Goal: Transaction & Acquisition: Book appointment/travel/reservation

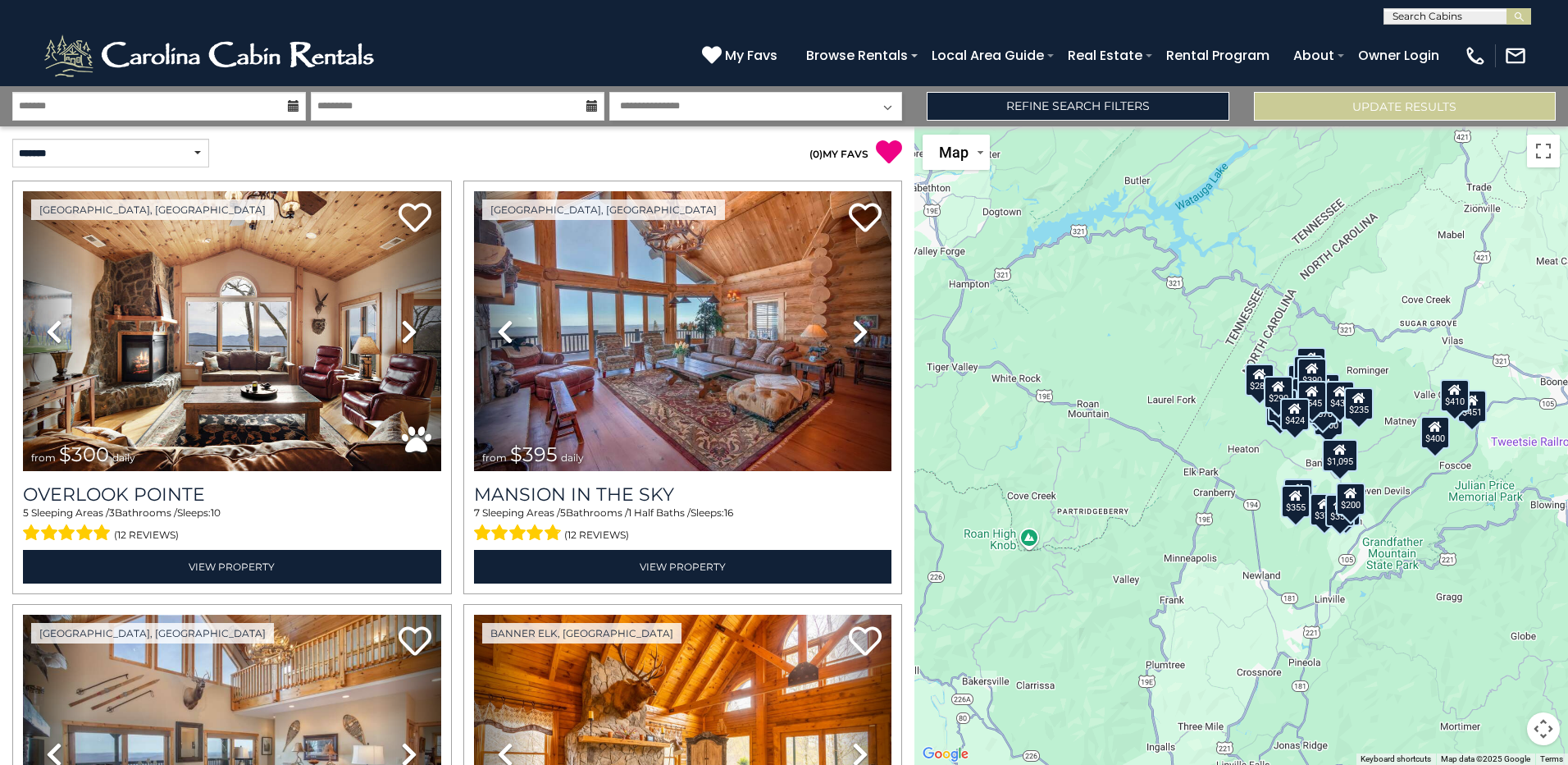
click at [1028, 581] on div "$300 $395 $535 $225 $425 $350 $325 $451 $460 $1,095 $310 $230 $395 $400 $355 $3…" at bounding box center [1241, 445] width 654 height 639
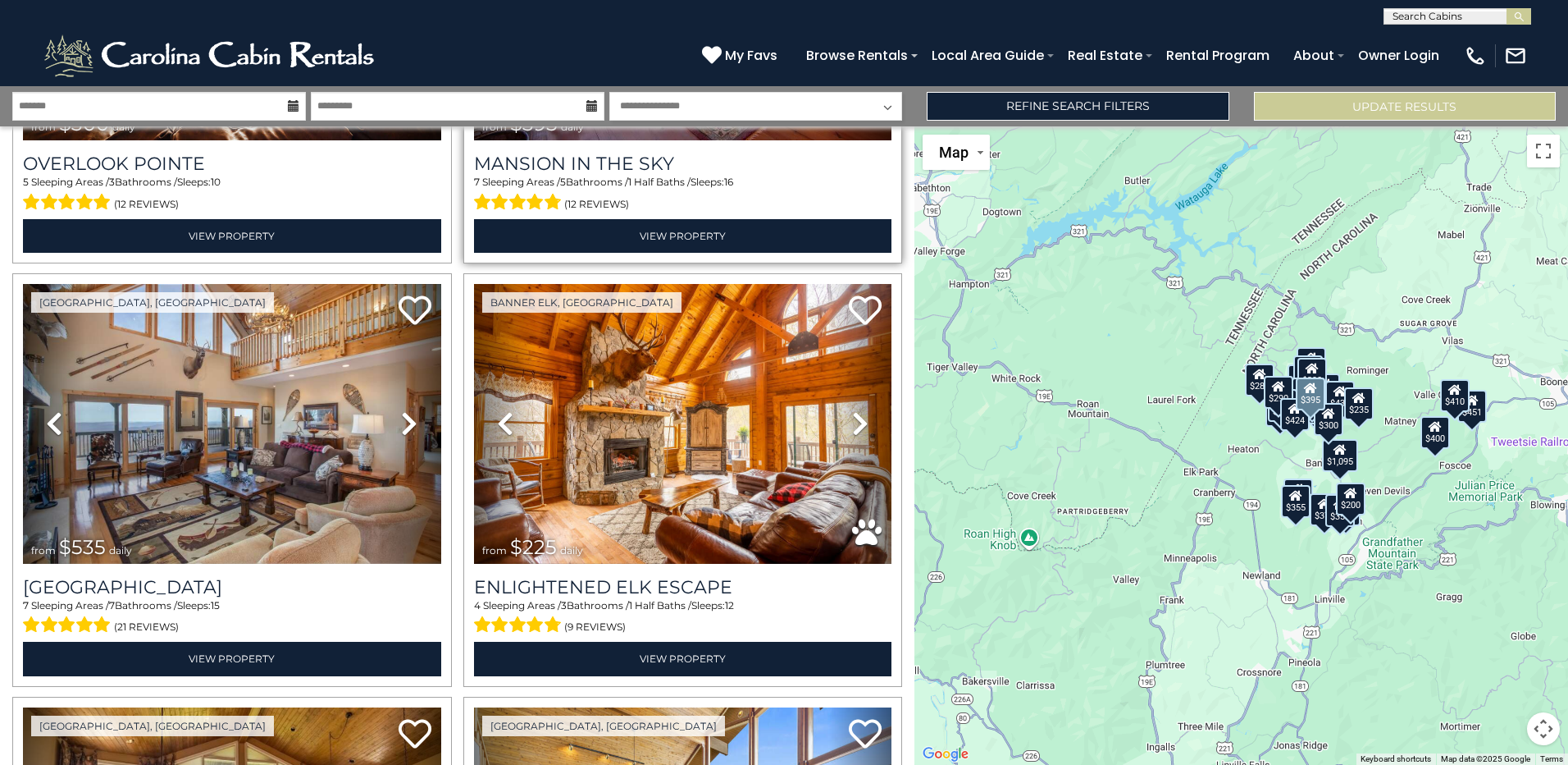
scroll to position [332, 0]
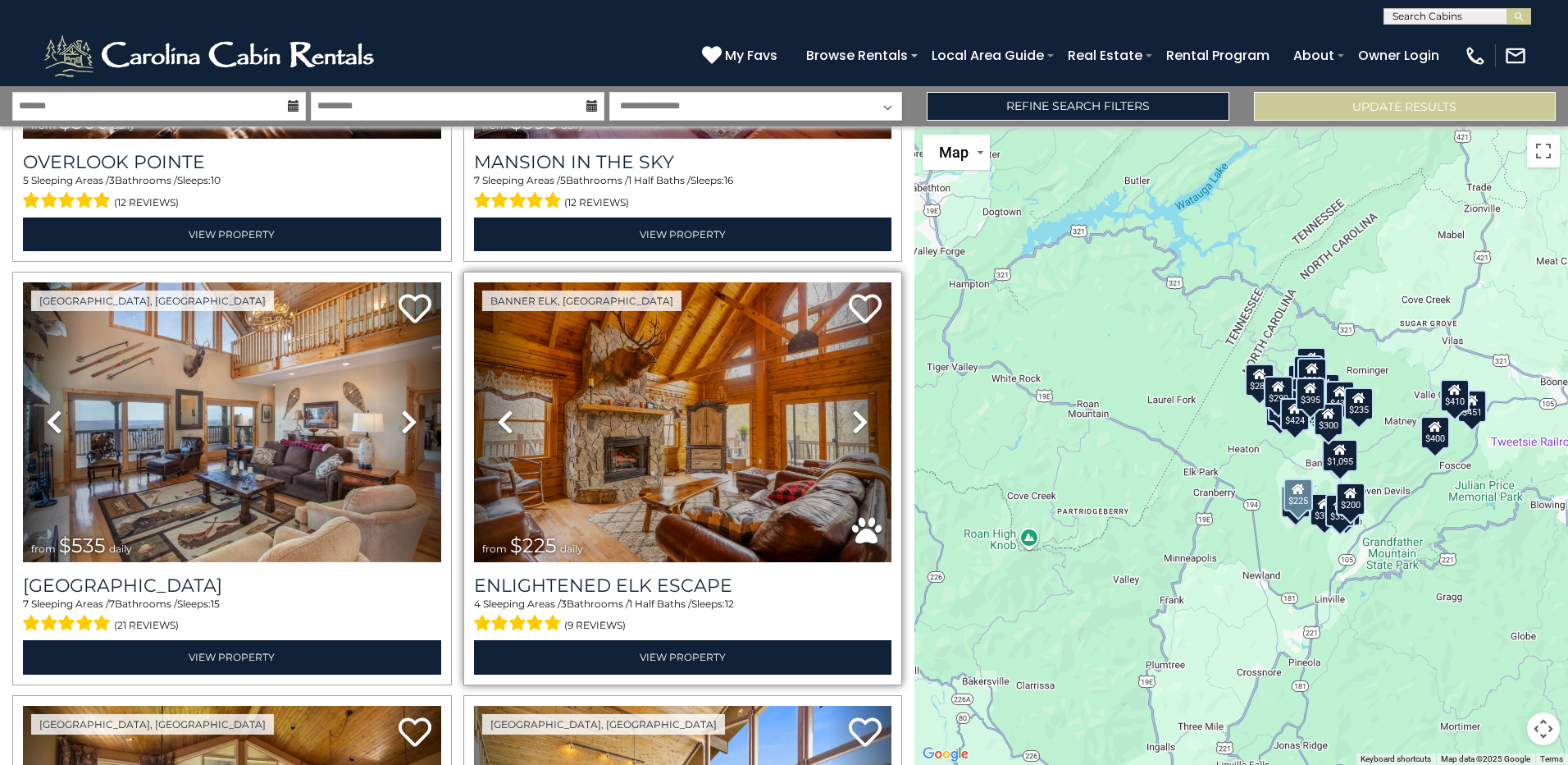
click at [852, 417] on icon at bounding box center [860, 421] width 17 height 26
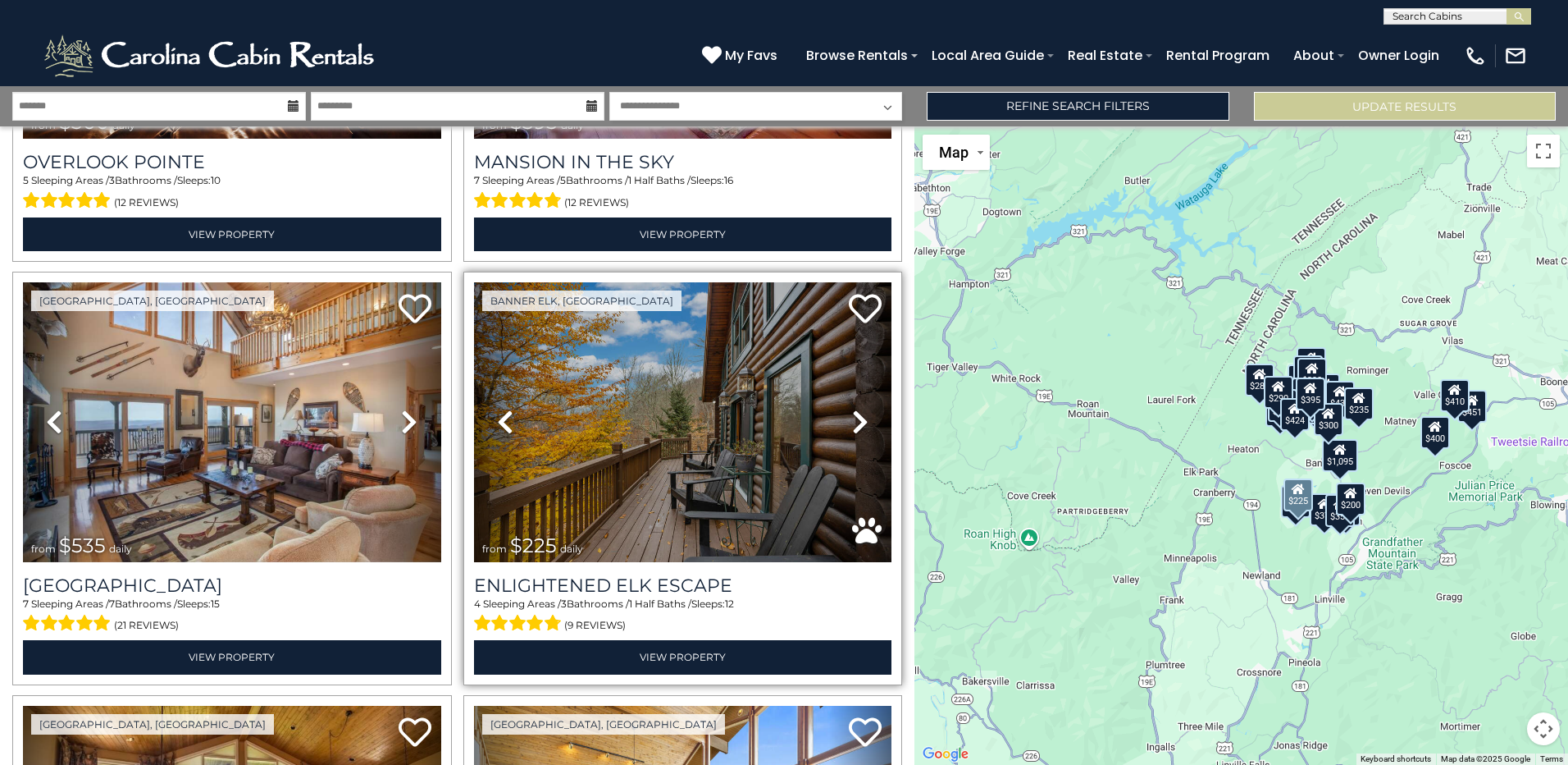
click at [852, 417] on icon at bounding box center [860, 421] width 17 height 26
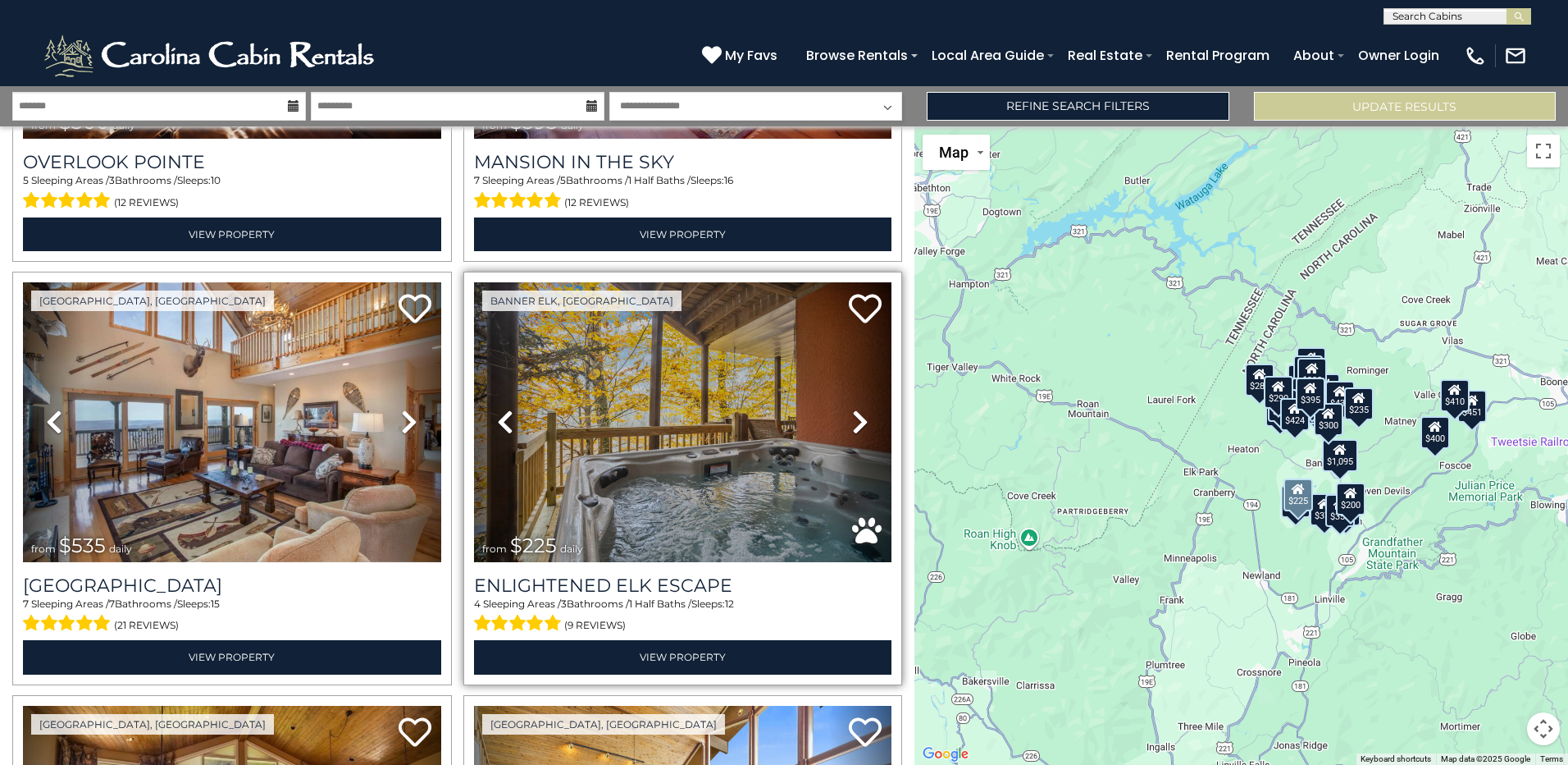
click at [852, 417] on icon at bounding box center [860, 421] width 17 height 26
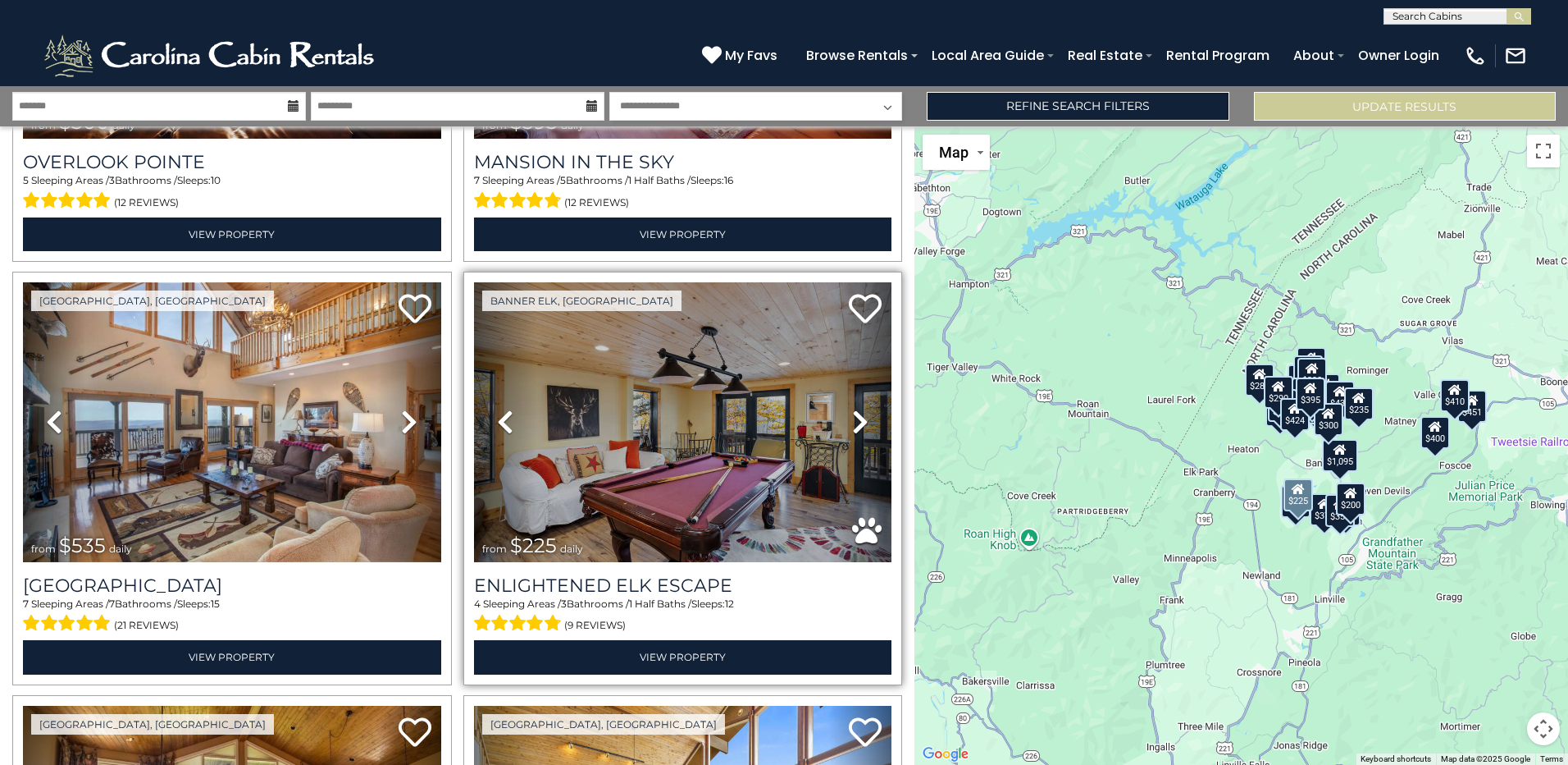
click at [852, 417] on icon at bounding box center [860, 421] width 17 height 26
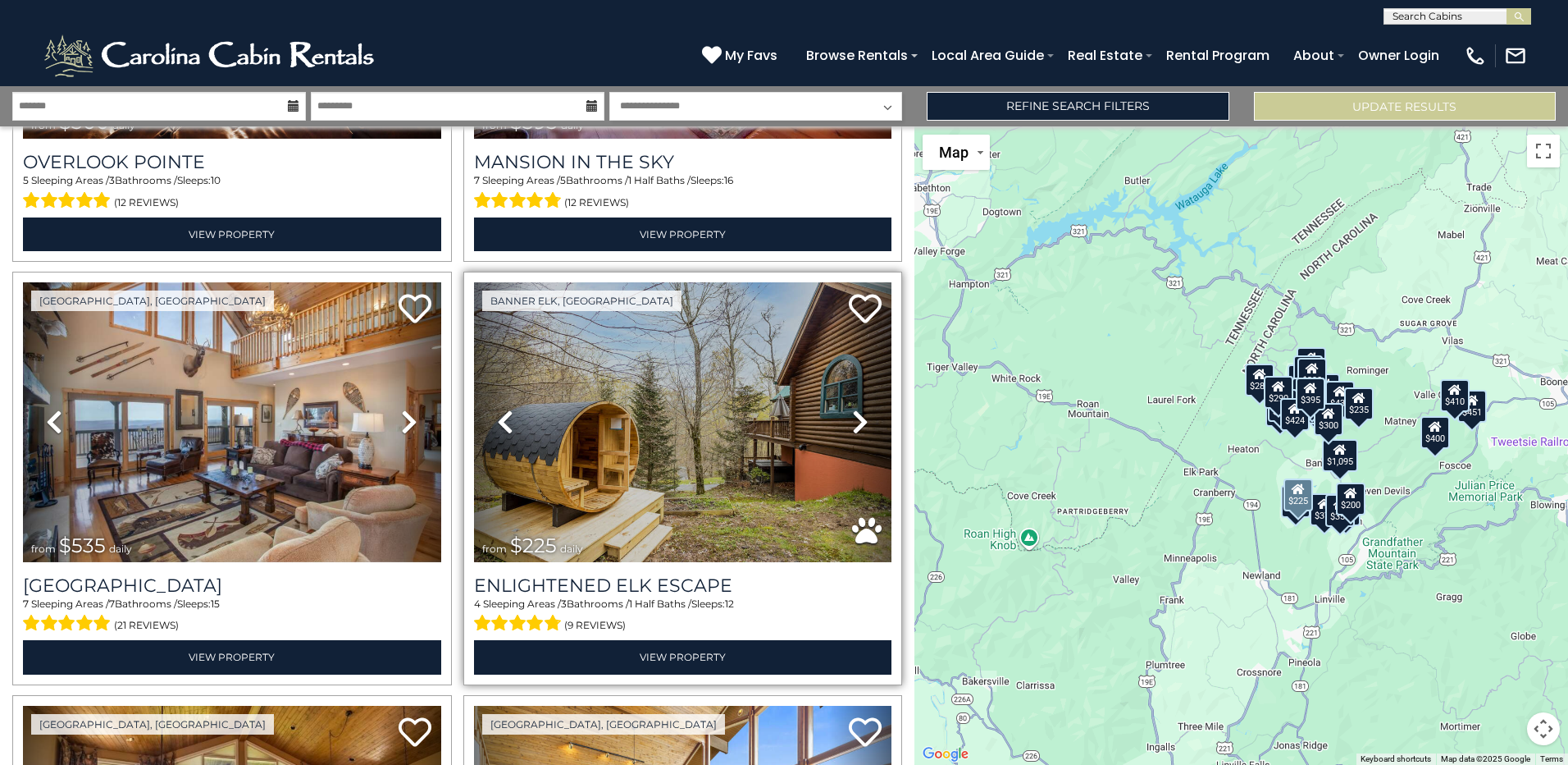
click at [852, 417] on icon at bounding box center [860, 421] width 17 height 26
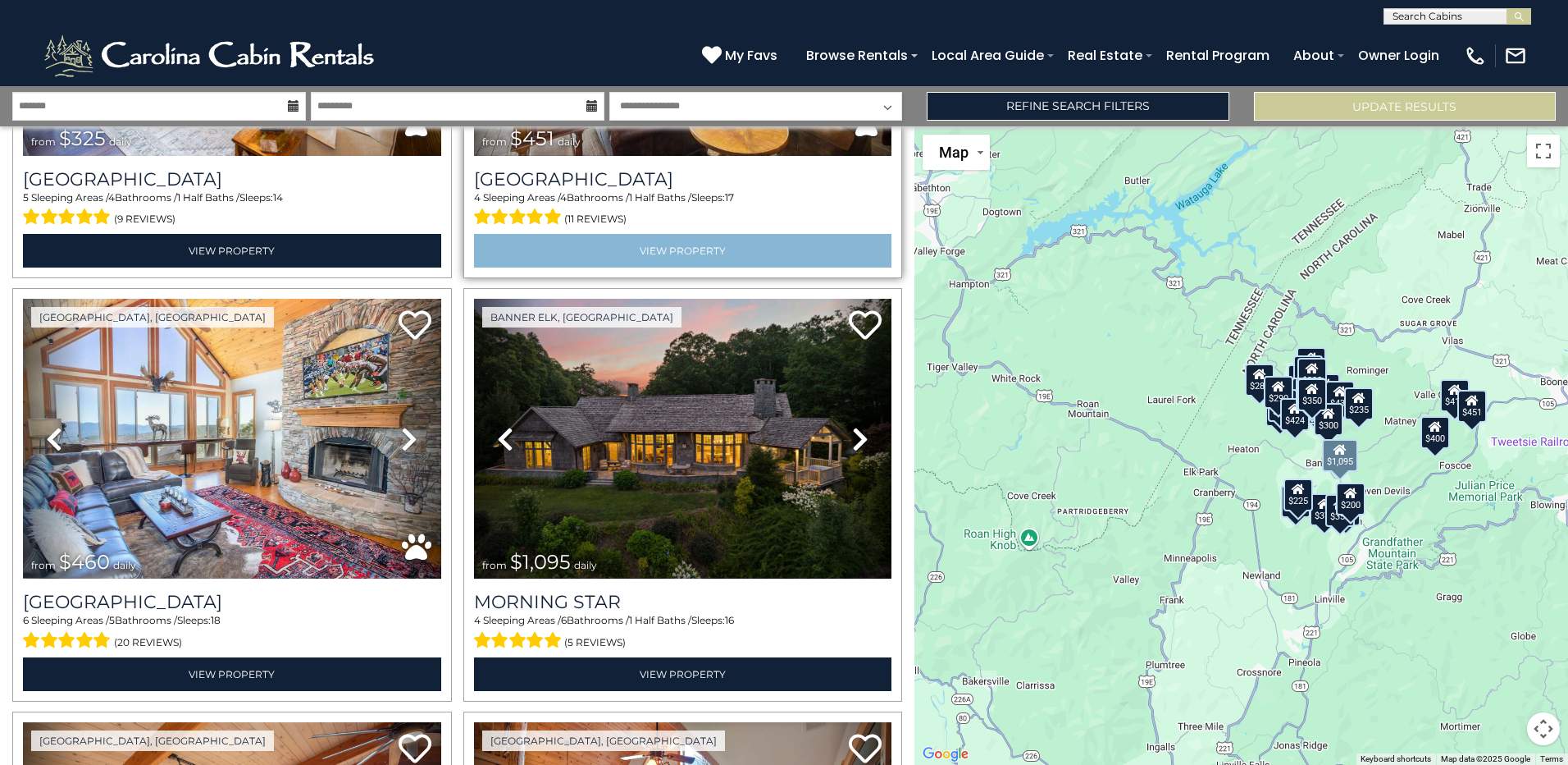
scroll to position [1586, 0]
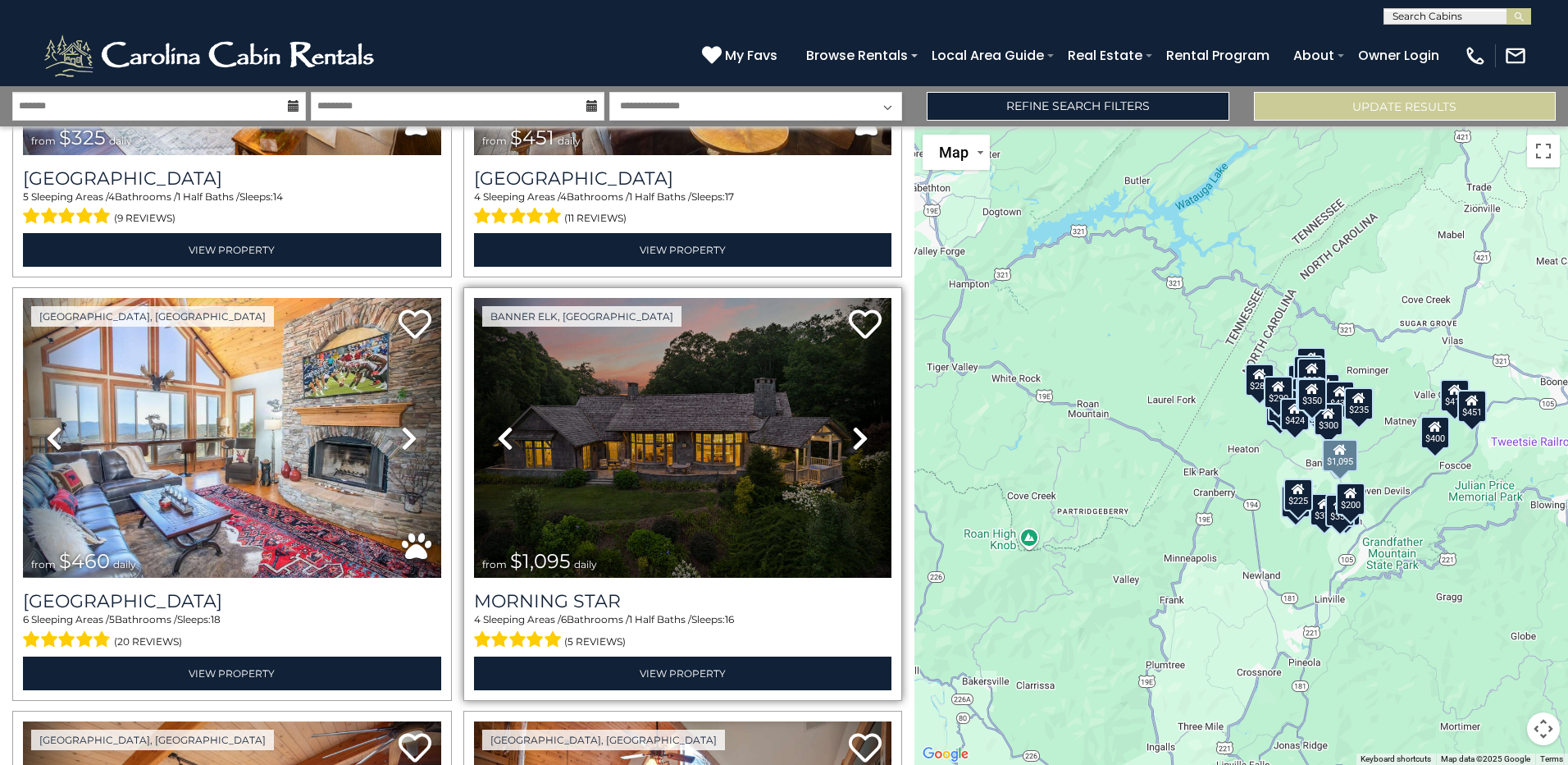
click at [859, 425] on icon at bounding box center [860, 437] width 17 height 26
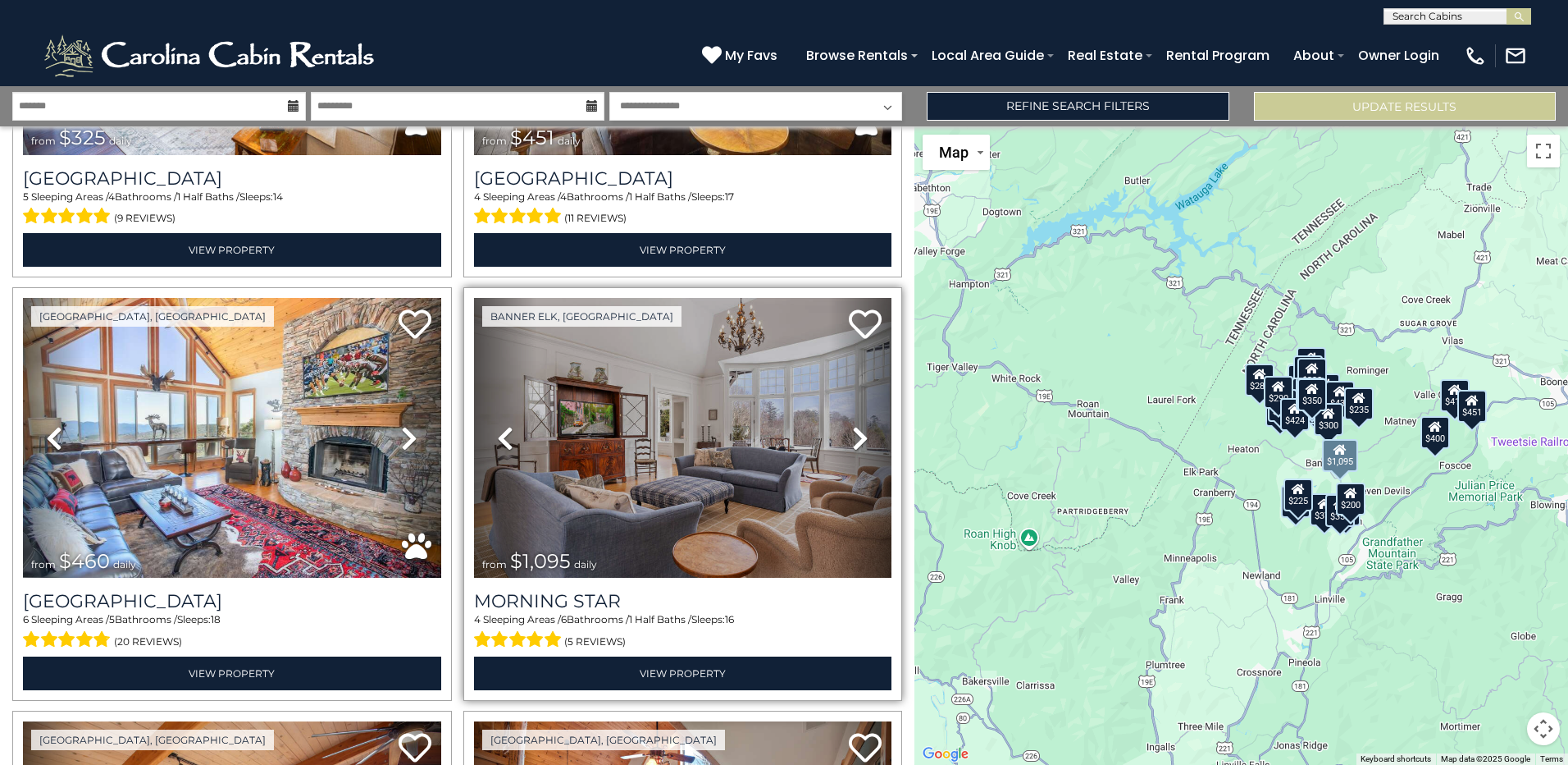
click at [859, 425] on icon at bounding box center [860, 437] width 17 height 26
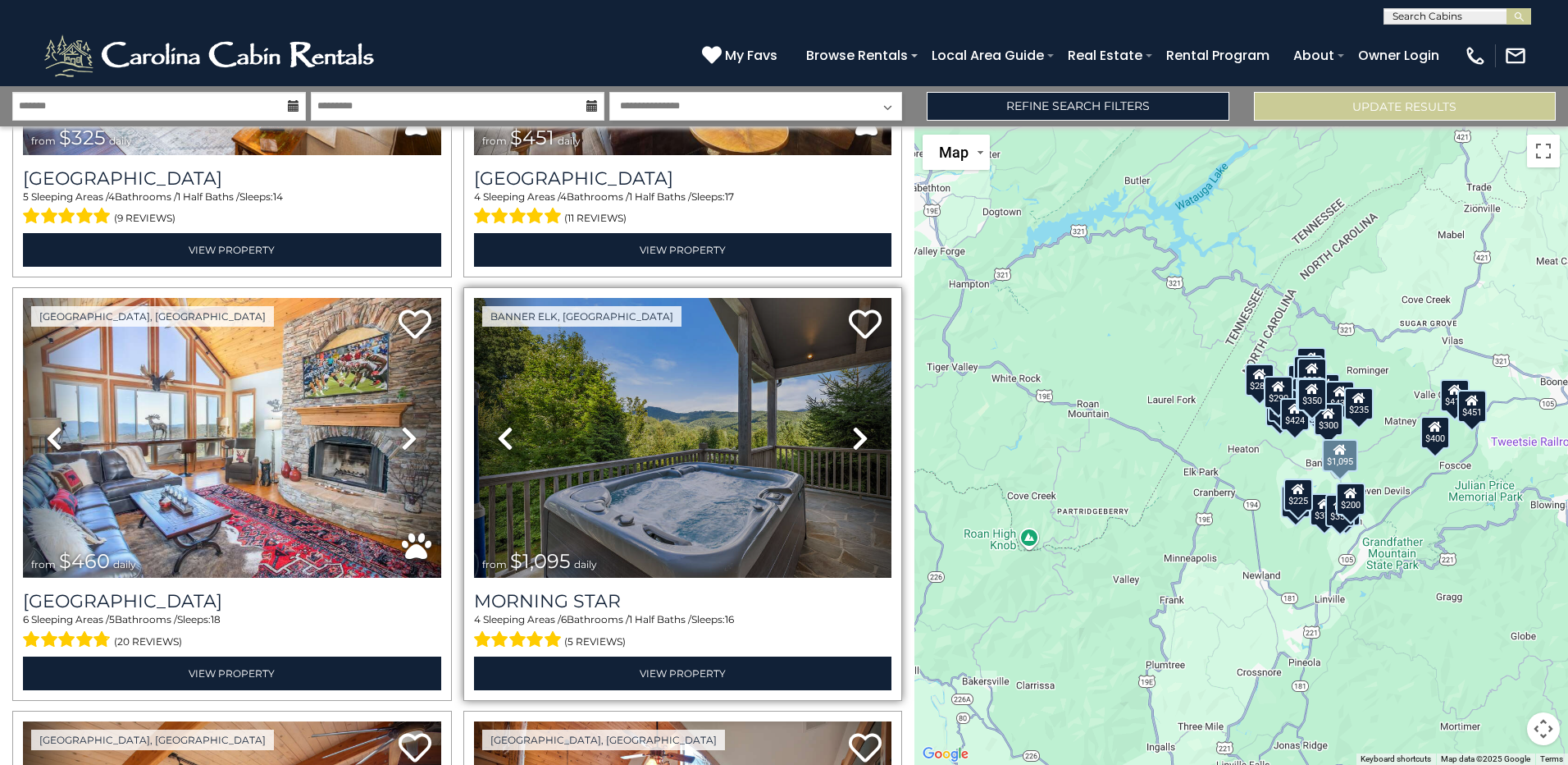
click at [859, 425] on icon at bounding box center [860, 437] width 17 height 26
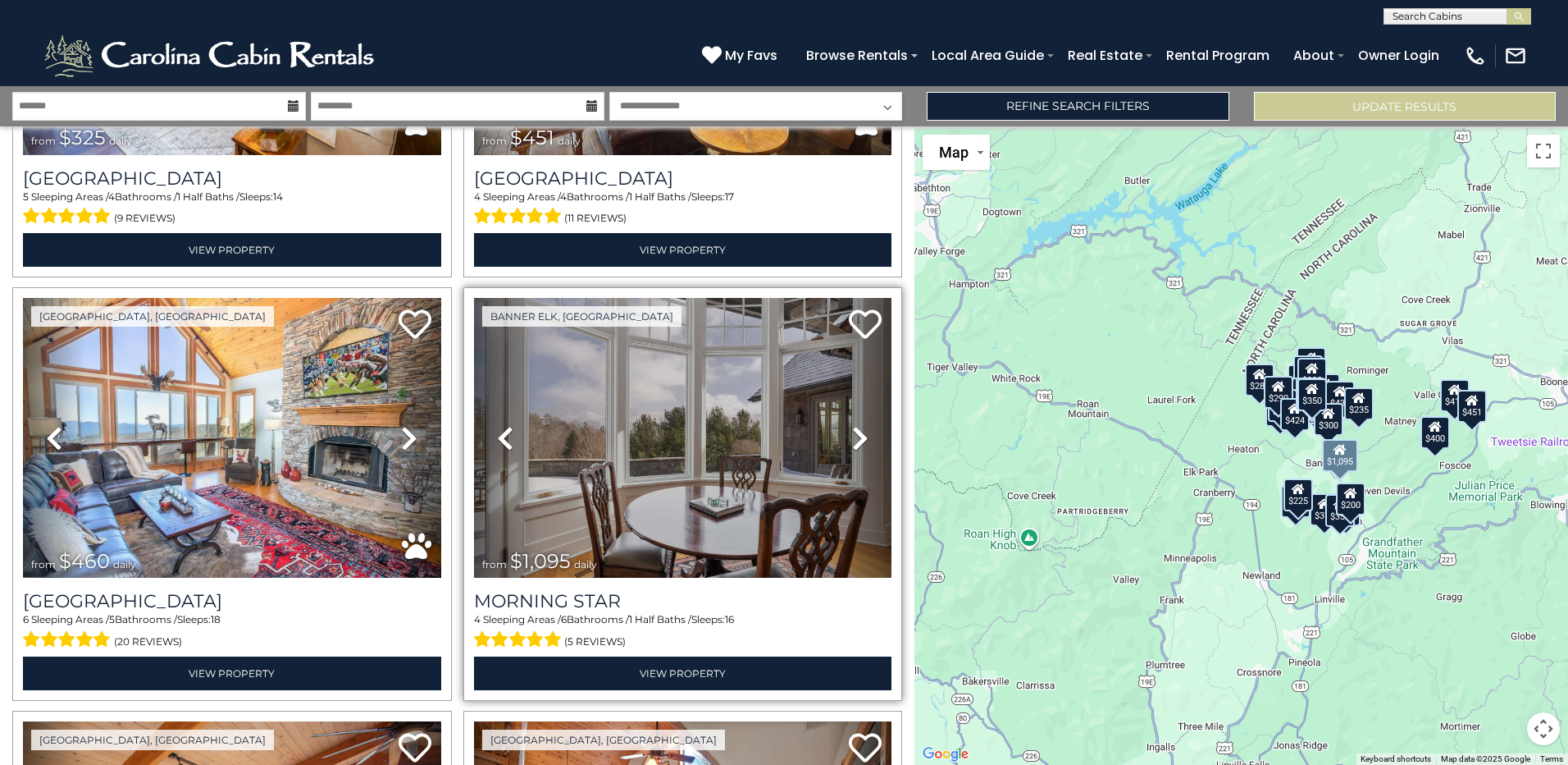
click at [859, 425] on icon at bounding box center [860, 437] width 17 height 26
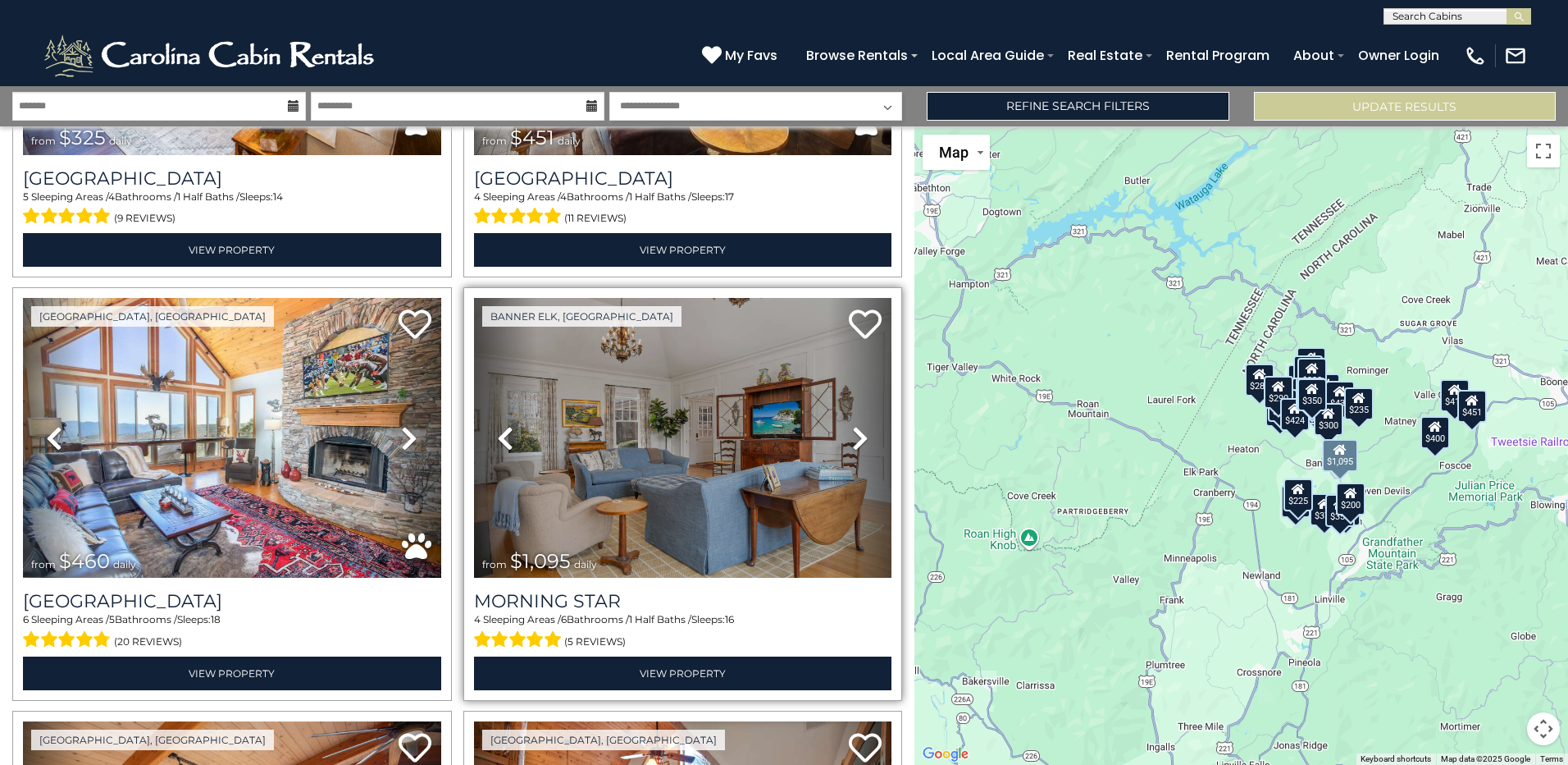
click at [859, 425] on icon at bounding box center [860, 437] width 17 height 26
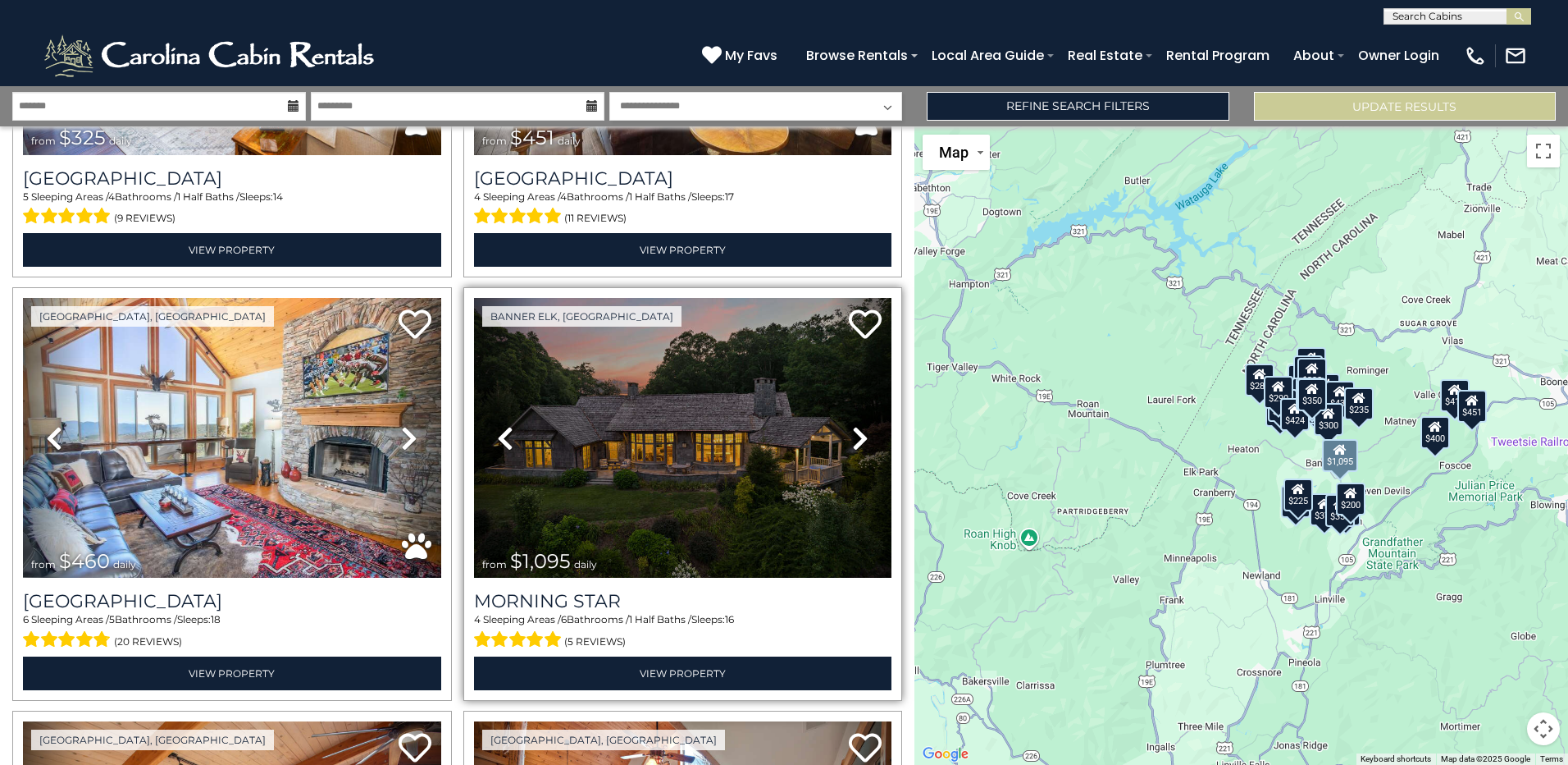
click at [859, 425] on icon at bounding box center [860, 437] width 17 height 26
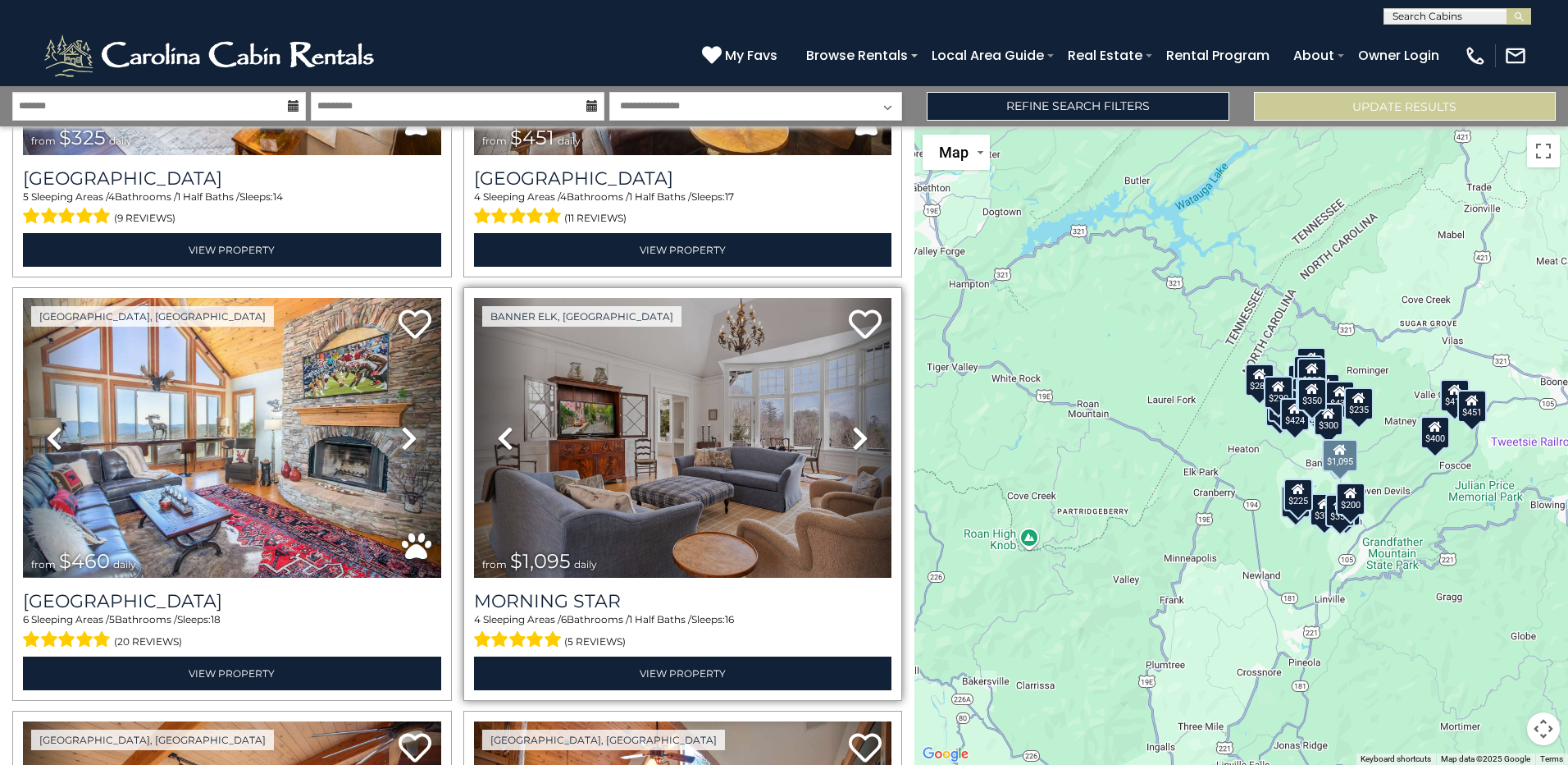
click at [859, 425] on icon at bounding box center [860, 437] width 17 height 26
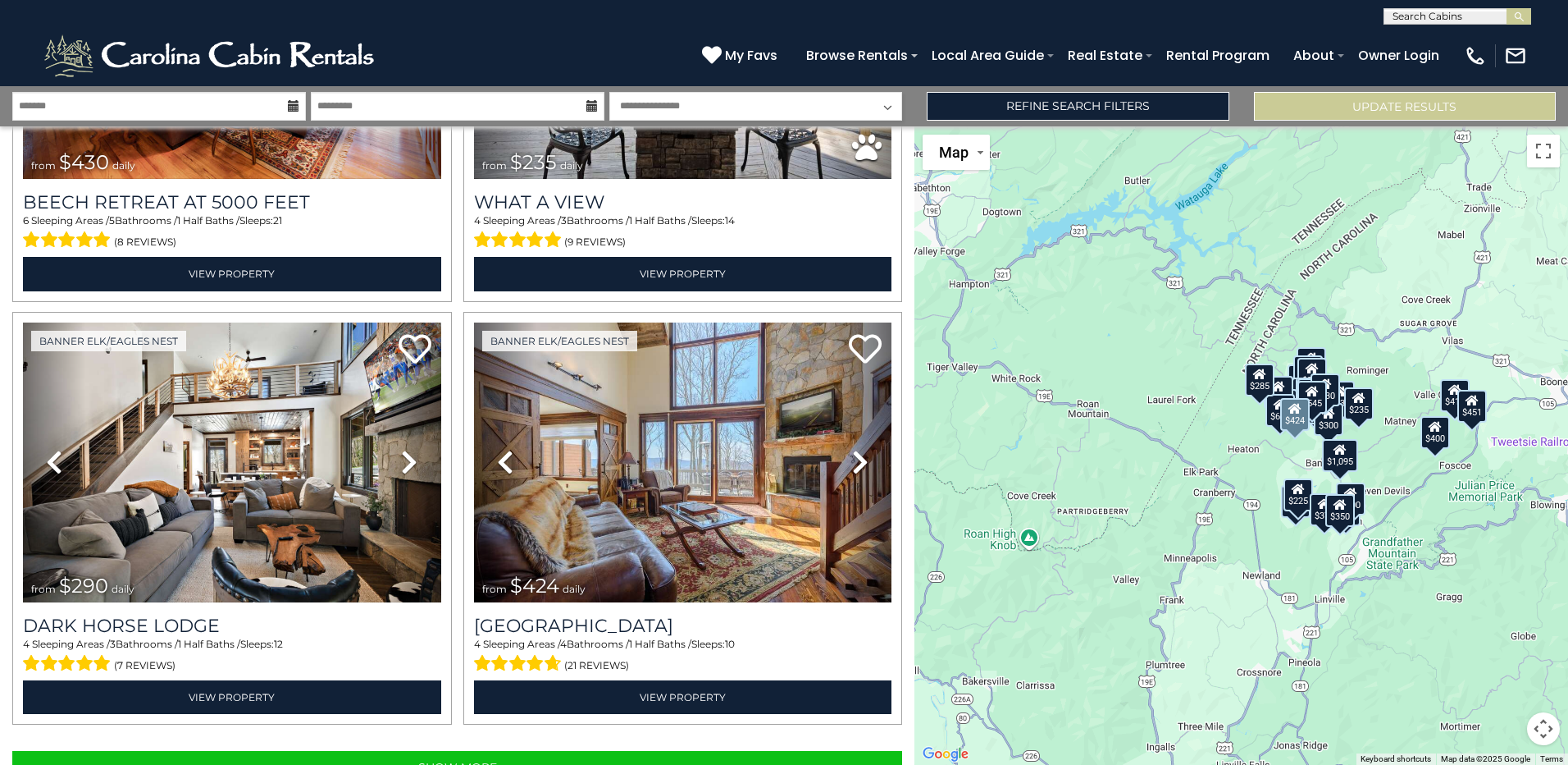
scroll to position [5814, 0]
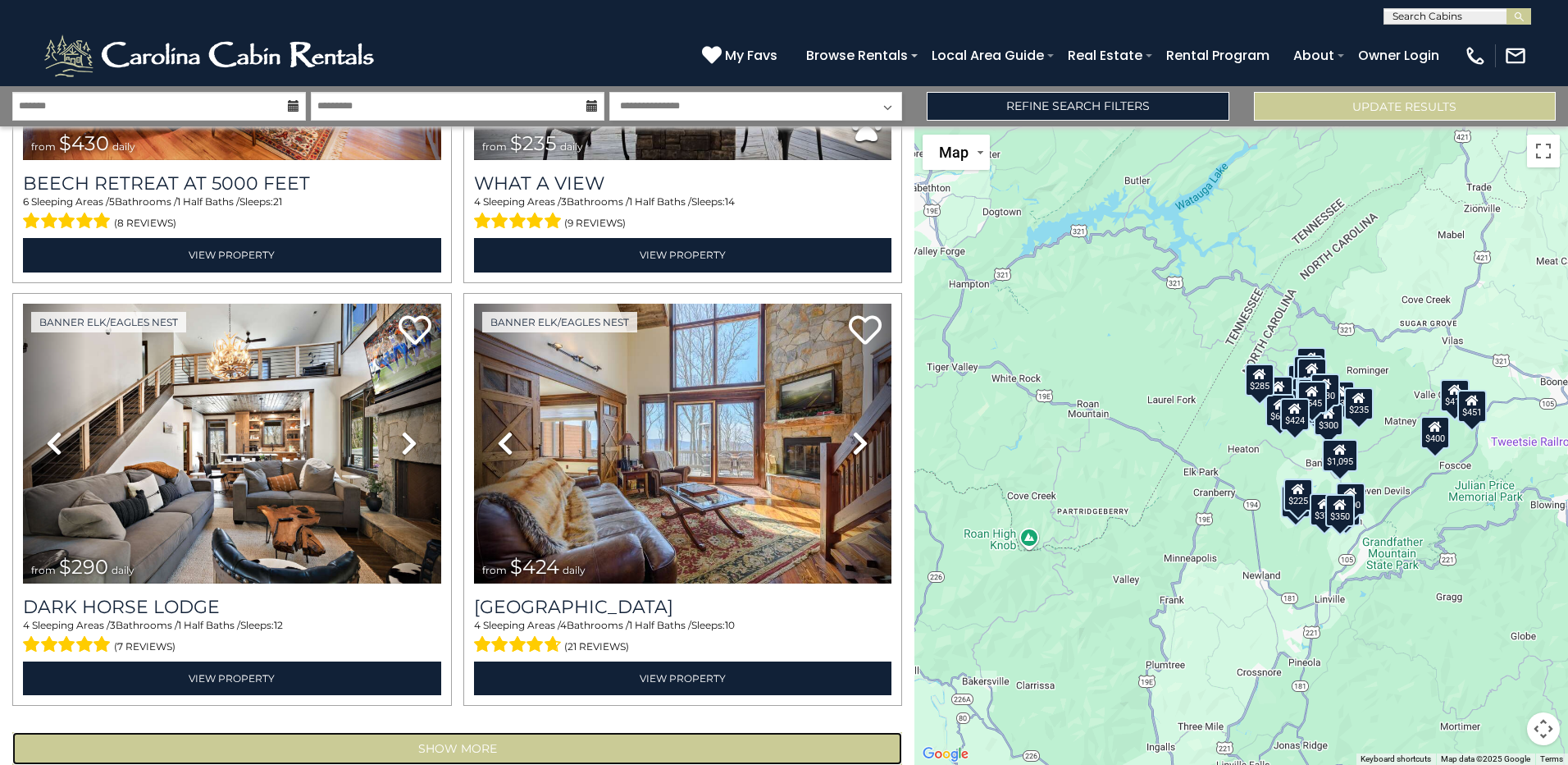
click at [460, 732] on button "Show More" at bounding box center [458, 748] width 890 height 33
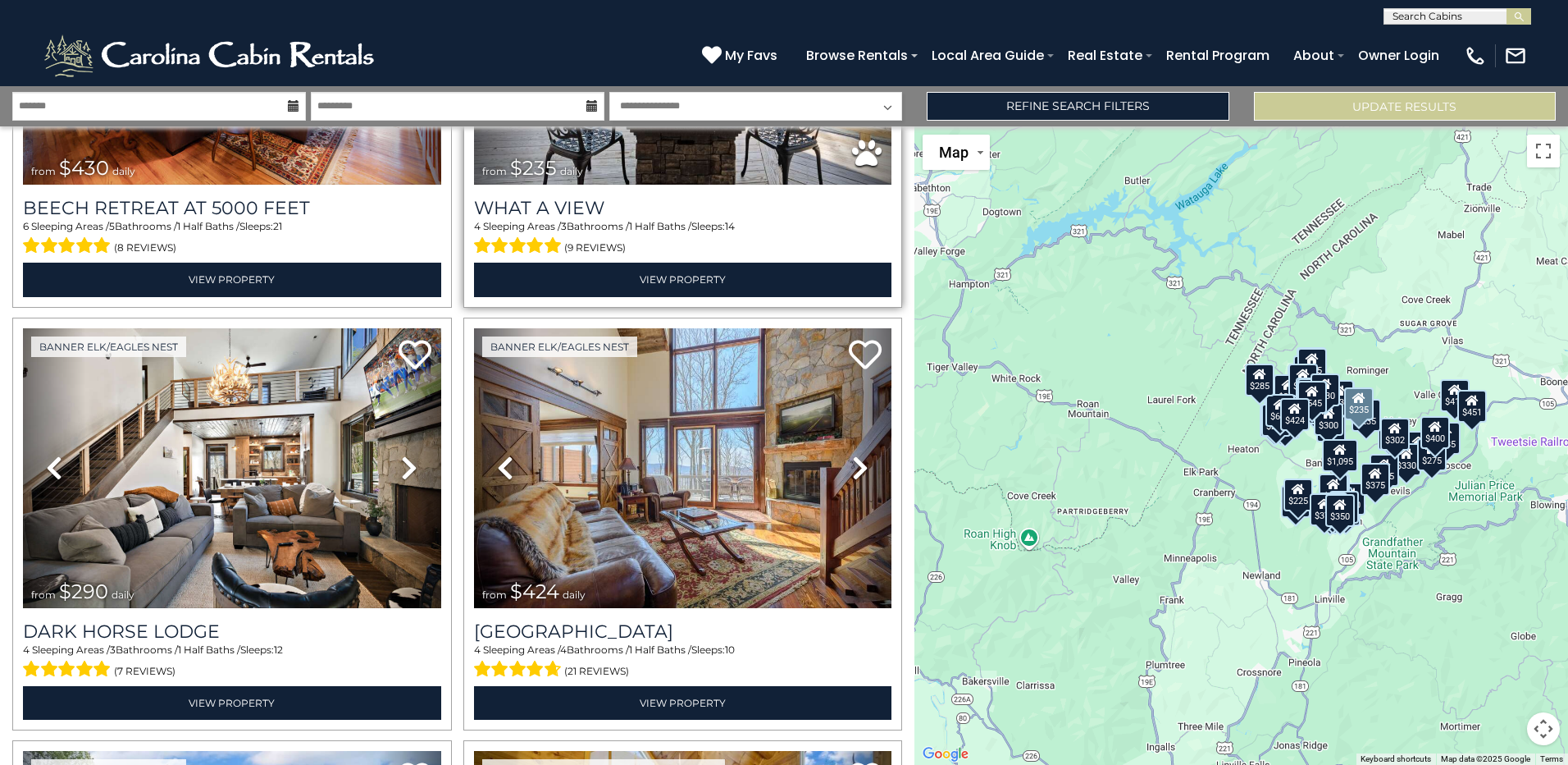
scroll to position [5814, 0]
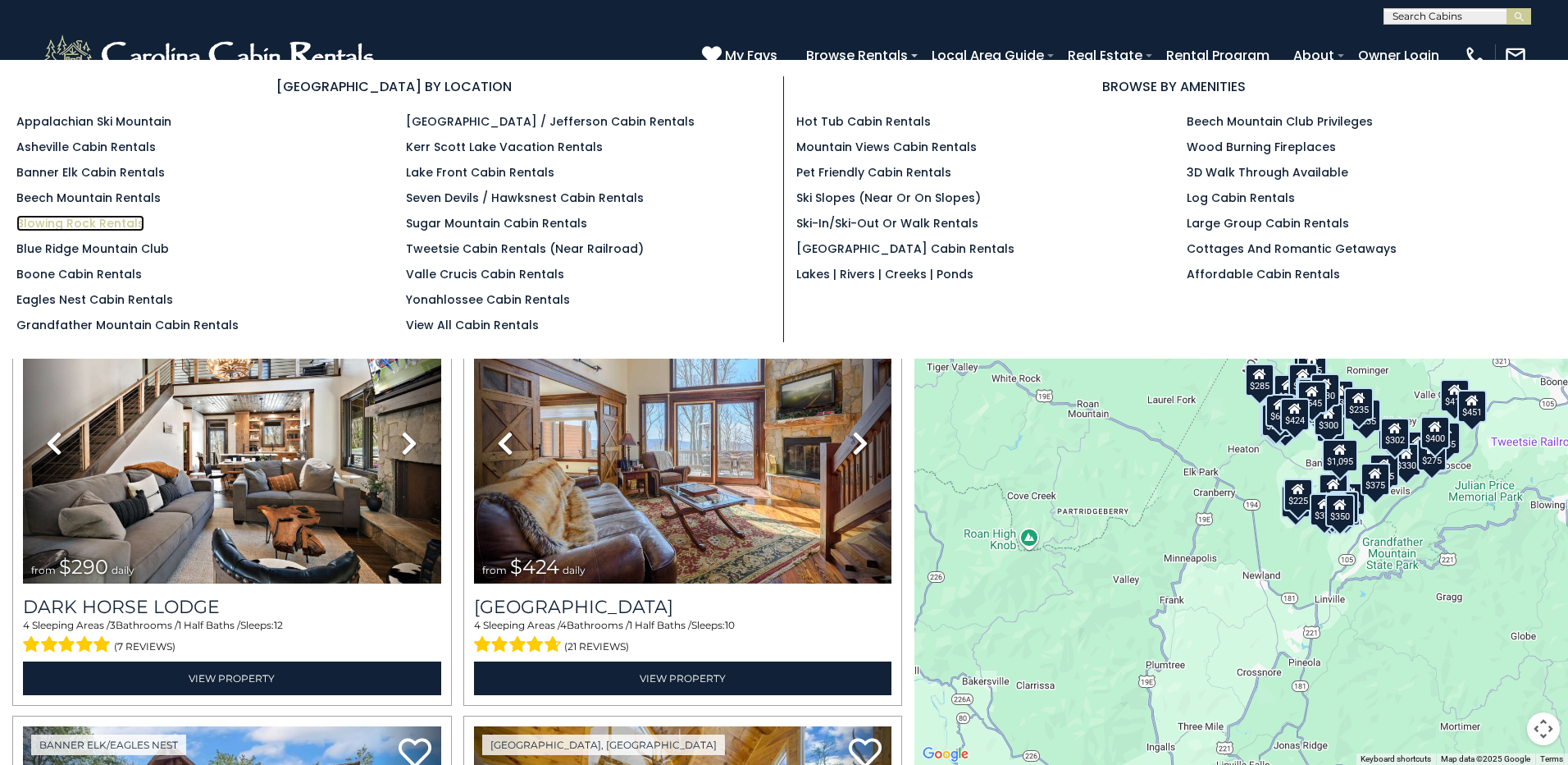
click at [62, 221] on link "Blowing Rock Rentals" at bounding box center [81, 223] width 128 height 17
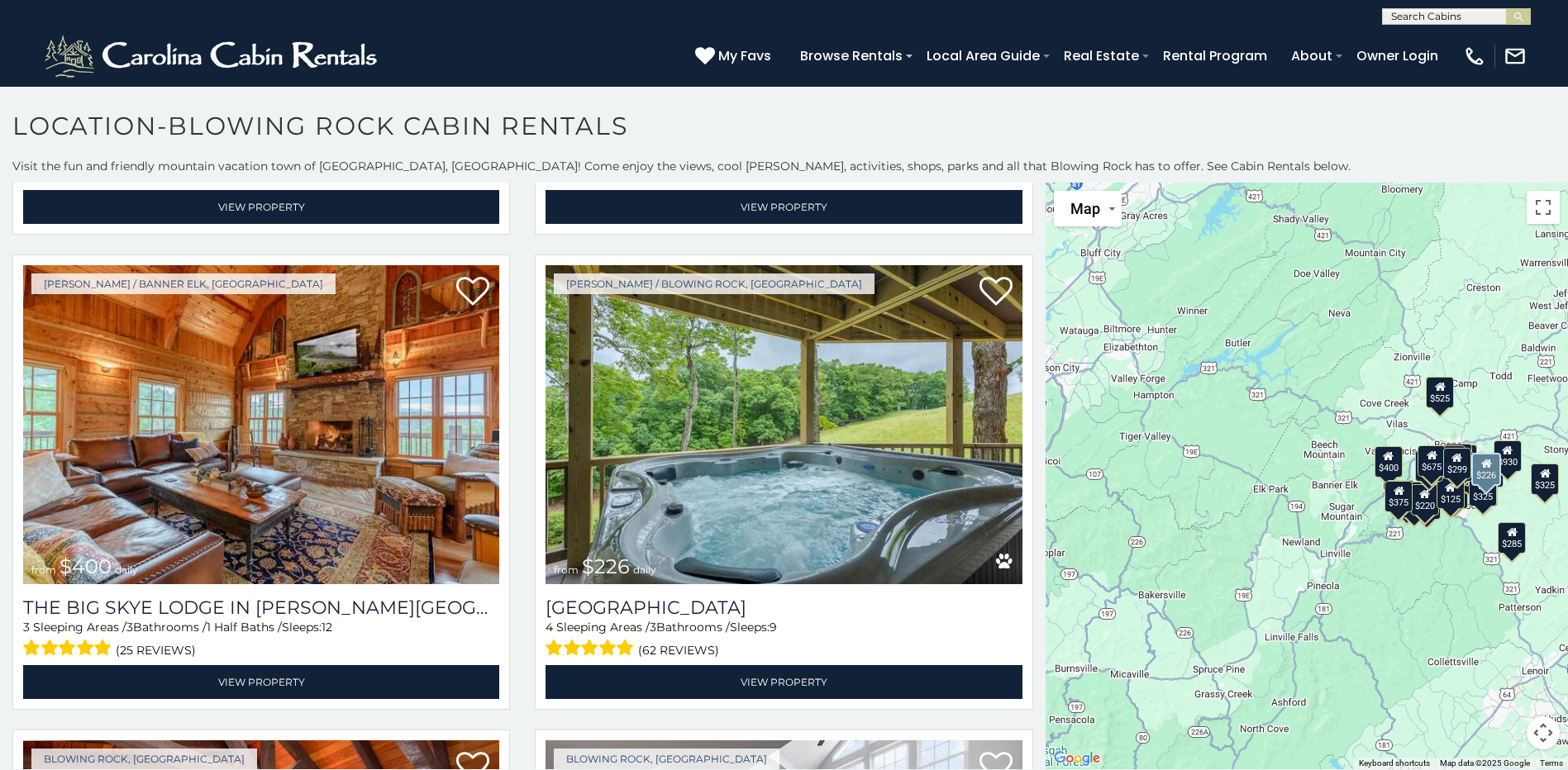
scroll to position [4719, 0]
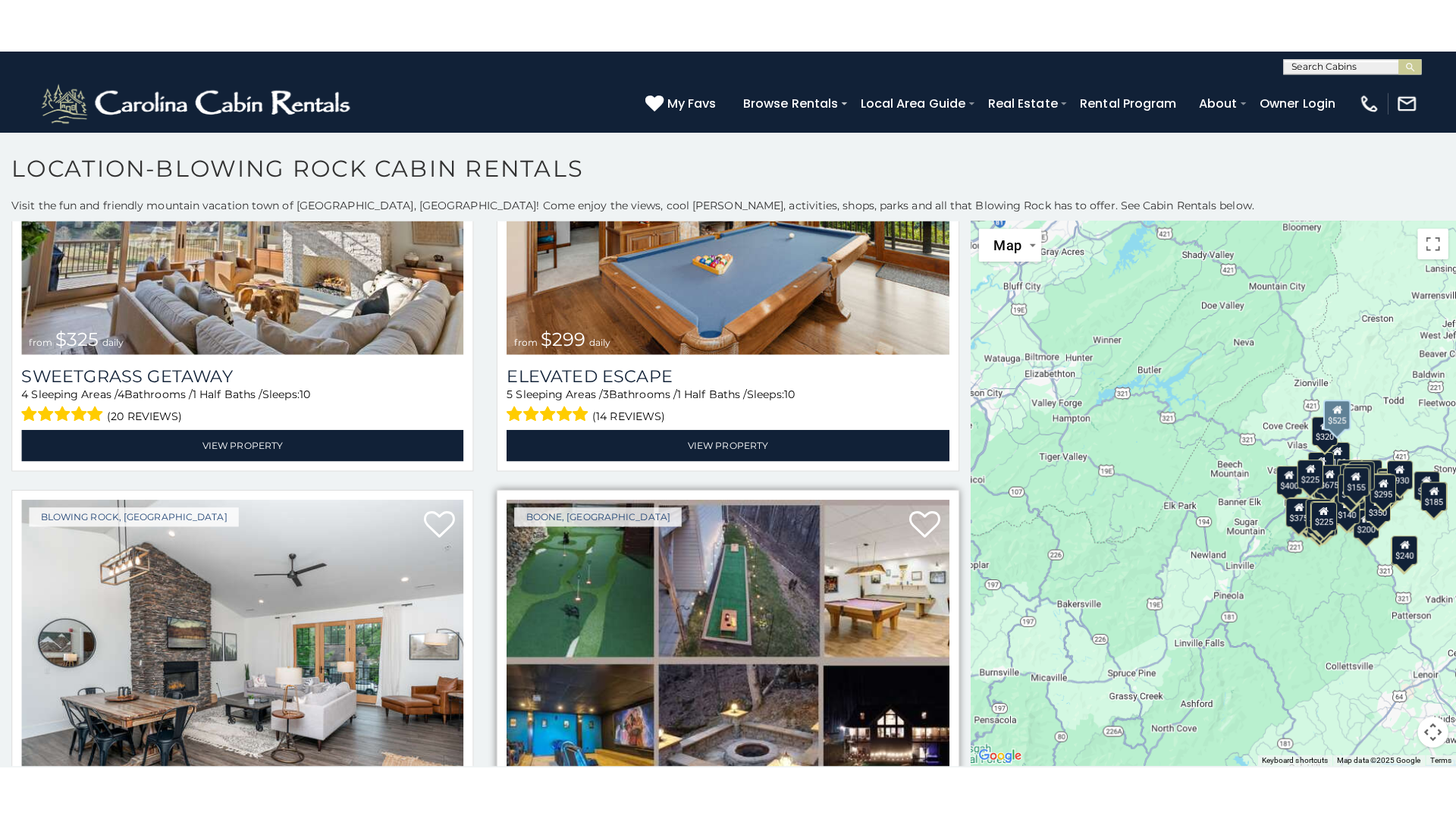
scroll to position [3659, 0]
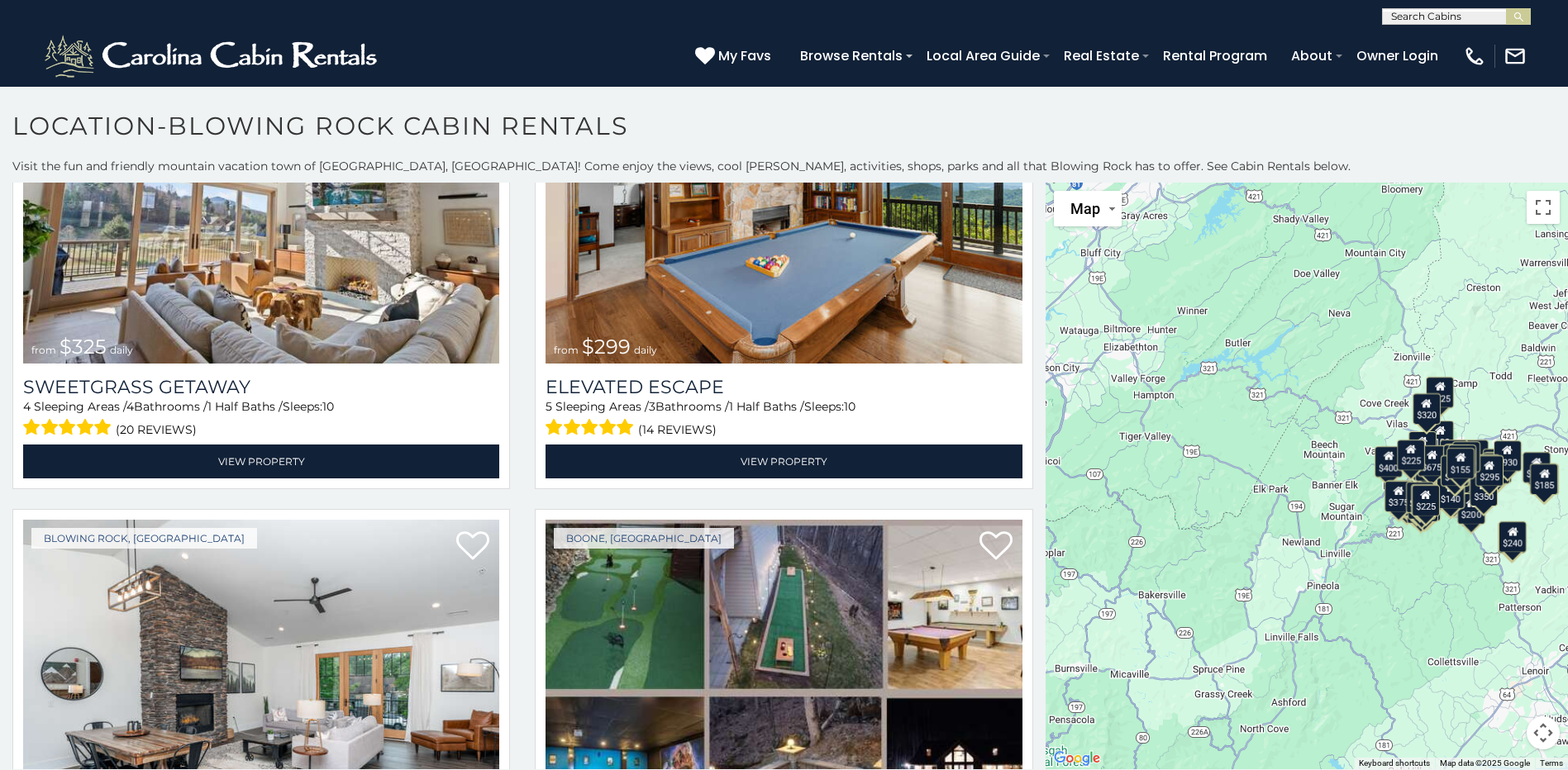
click at [1465, 504] on icon at bounding box center [1470, 503] width 11 height 12
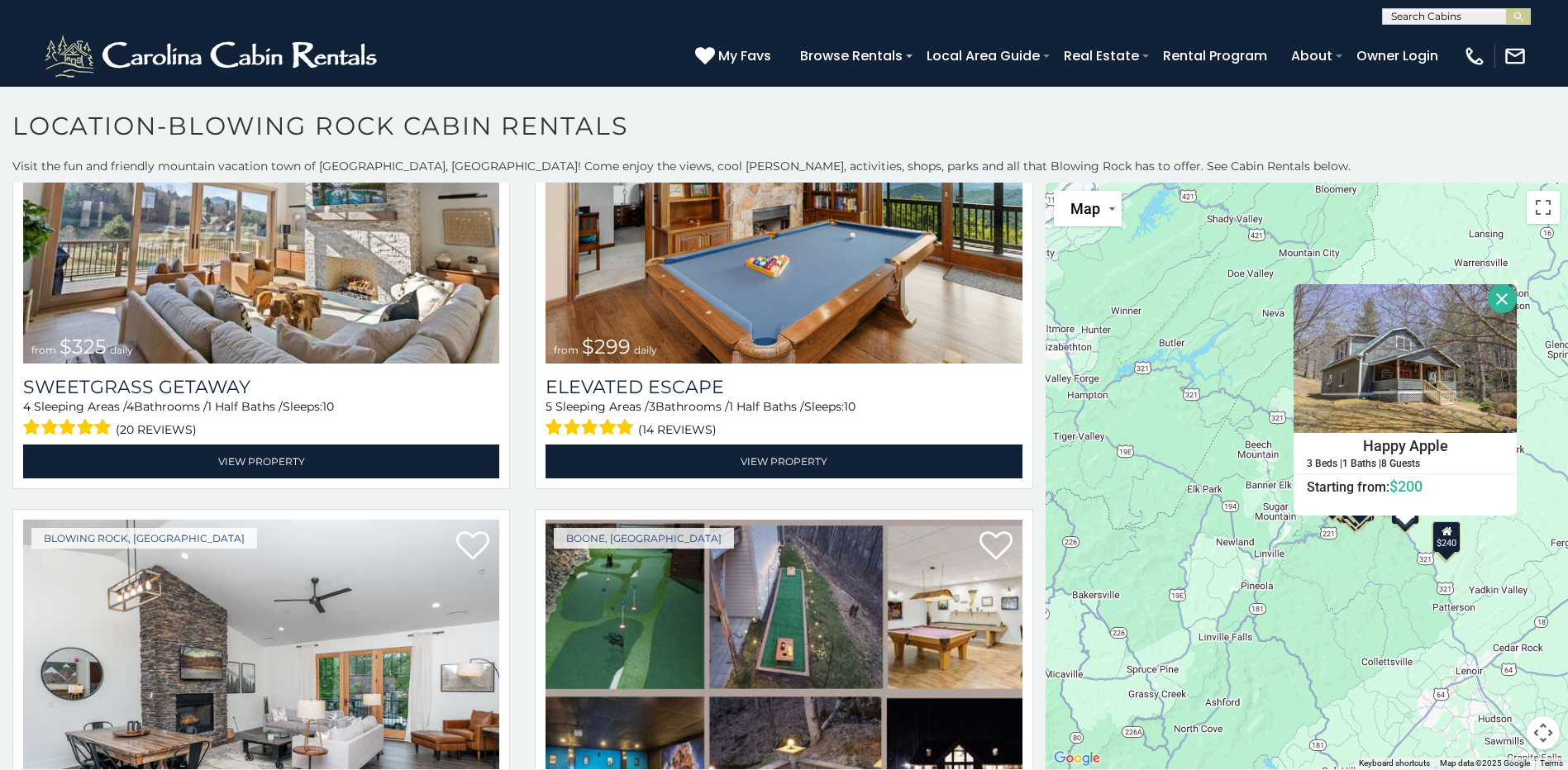
click at [1384, 595] on div "$375 $315 $380 $695 $299 $125 $275 $140 $325 $315 $375 $285 $140 $675 $250 $930…" at bounding box center [1307, 476] width 523 height 586
click at [1537, 570] on div "$375 $315 $380 $695 $299 $125 $275 $140 $325 $315 $375 $285 $140 $675 $250 $930…" at bounding box center [1307, 476] width 523 height 586
click at [1504, 302] on button "Close" at bounding box center [1502, 298] width 29 height 29
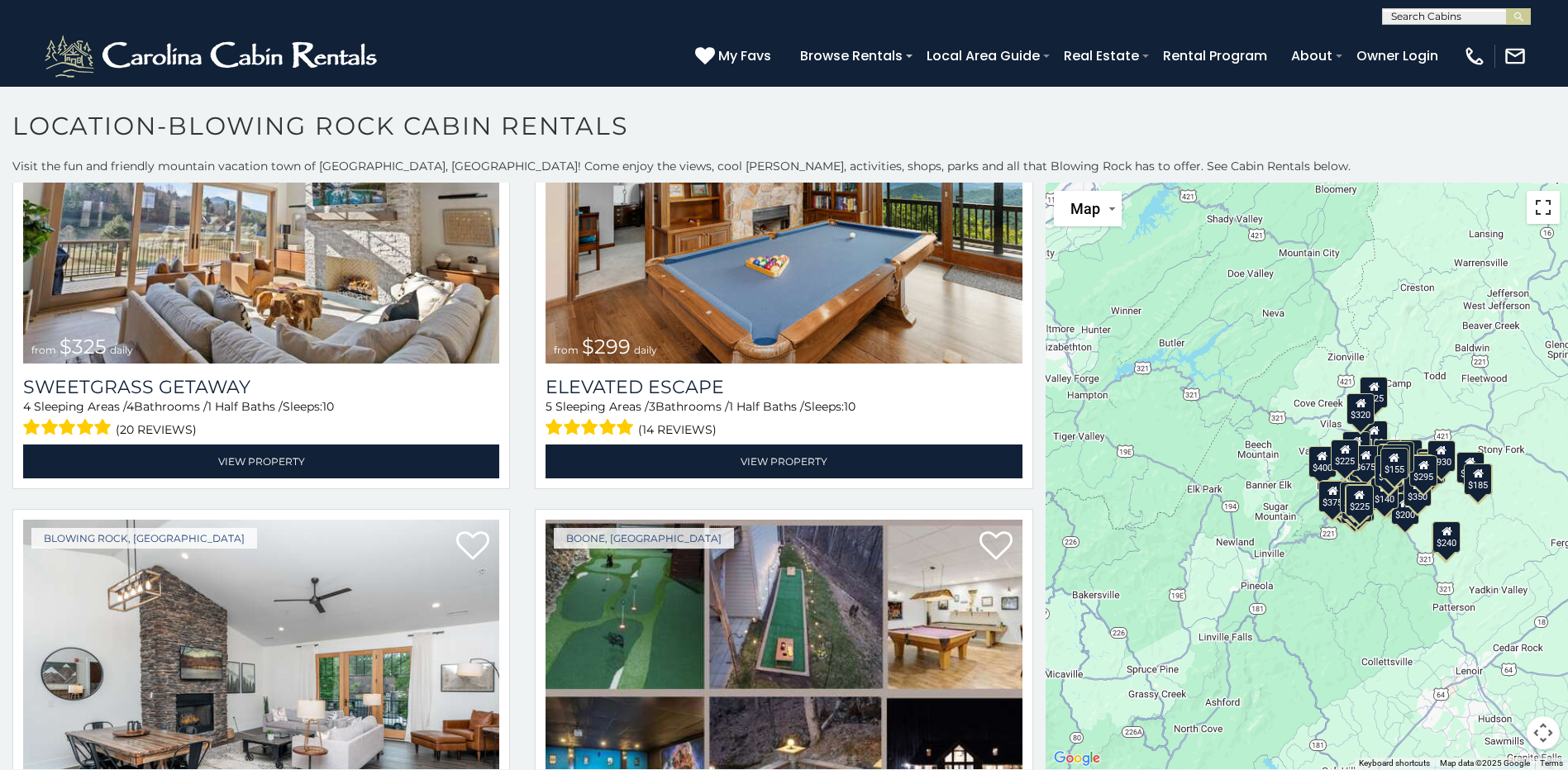
click at [1541, 209] on button "Toggle fullscreen view" at bounding box center [1543, 207] width 33 height 33
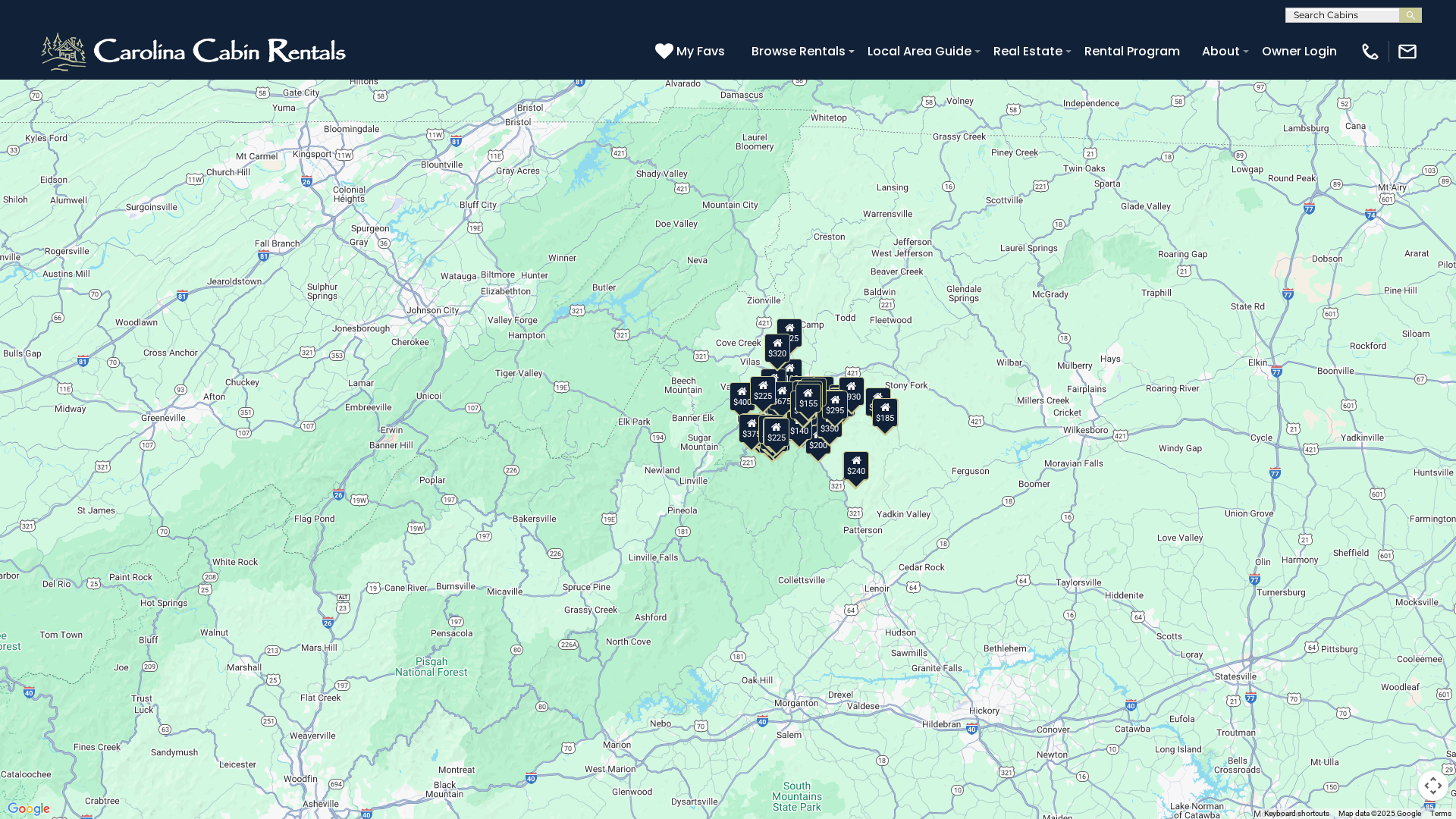
click at [1438, 26] on button "Toggle fullscreen view" at bounding box center [1434, 22] width 31 height 31
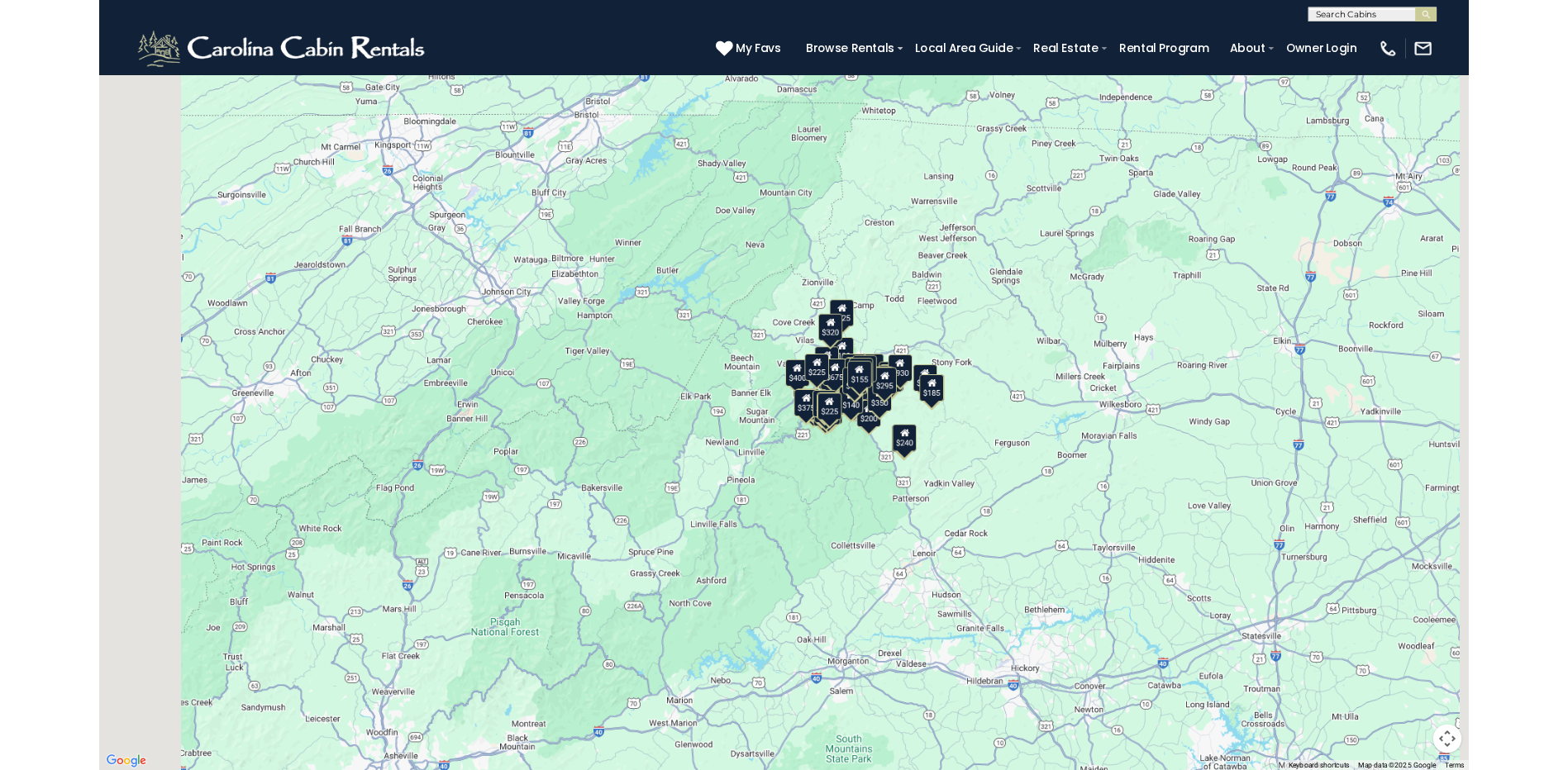
scroll to position [3987, 0]
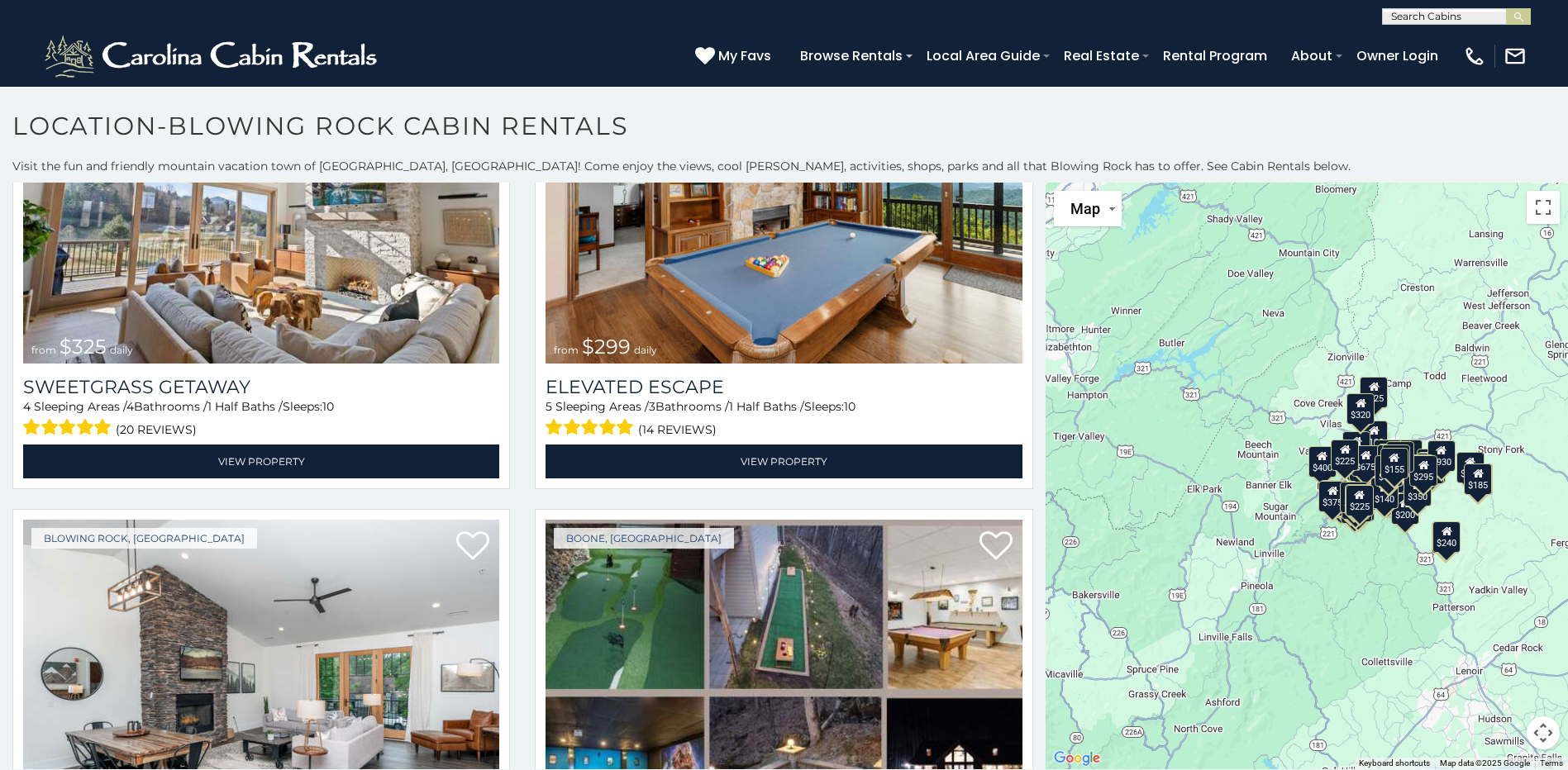
click at [1534, 732] on button "Map camera controls" at bounding box center [1543, 733] width 33 height 33
click at [1495, 652] on button "Zoom in" at bounding box center [1501, 651] width 33 height 33
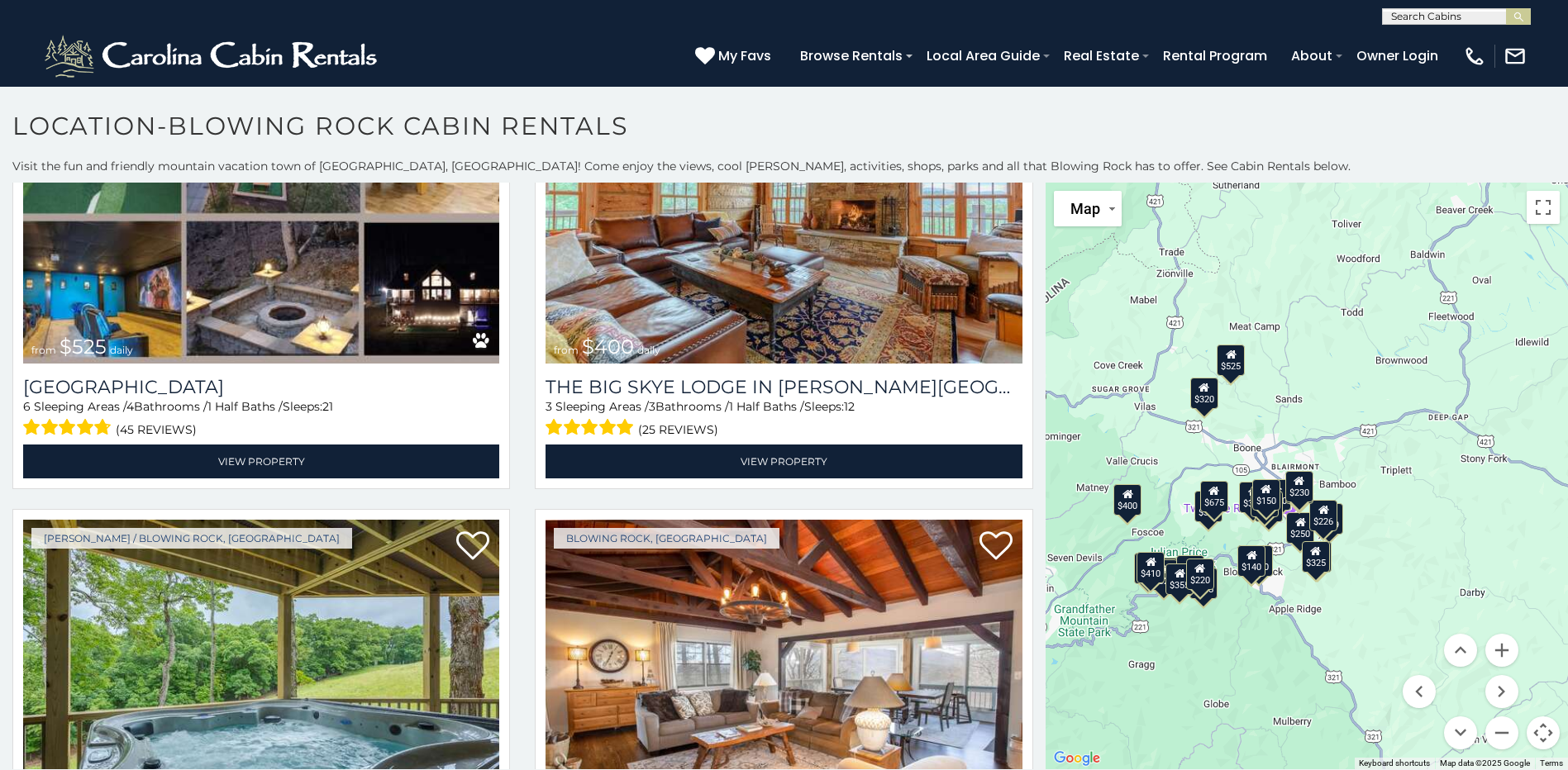
drag, startPoint x: 1376, startPoint y: 608, endPoint x: 1162, endPoint y: 646, distance: 217.3
click at [1162, 646] on div "$375 $315 $380 $695 $299 $125 $275 $140 $315 $375 $140 $675 $250 $325 $299 $140…" at bounding box center [1307, 476] width 523 height 586
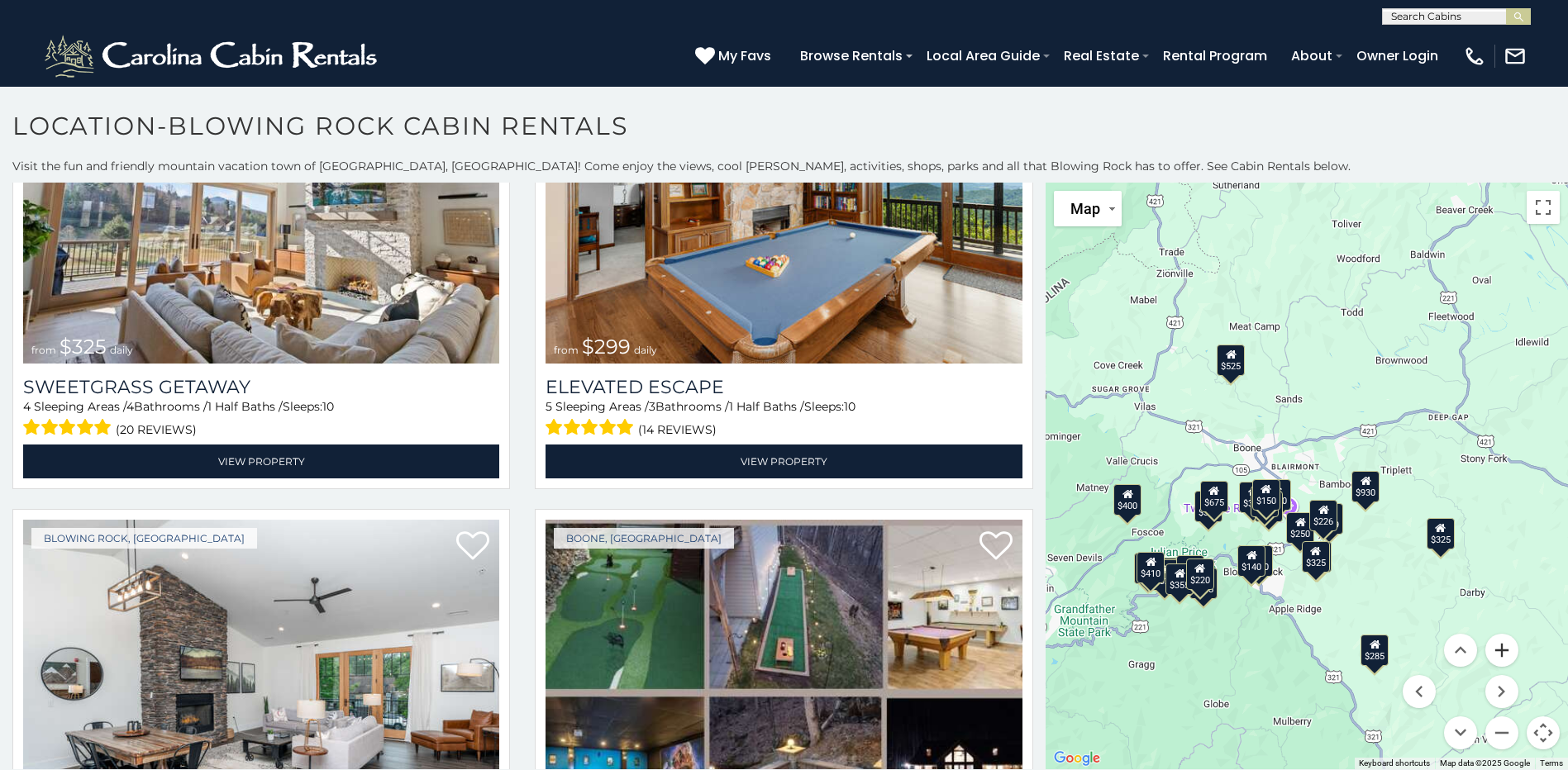
click at [1499, 647] on button "Zoom in" at bounding box center [1501, 651] width 33 height 33
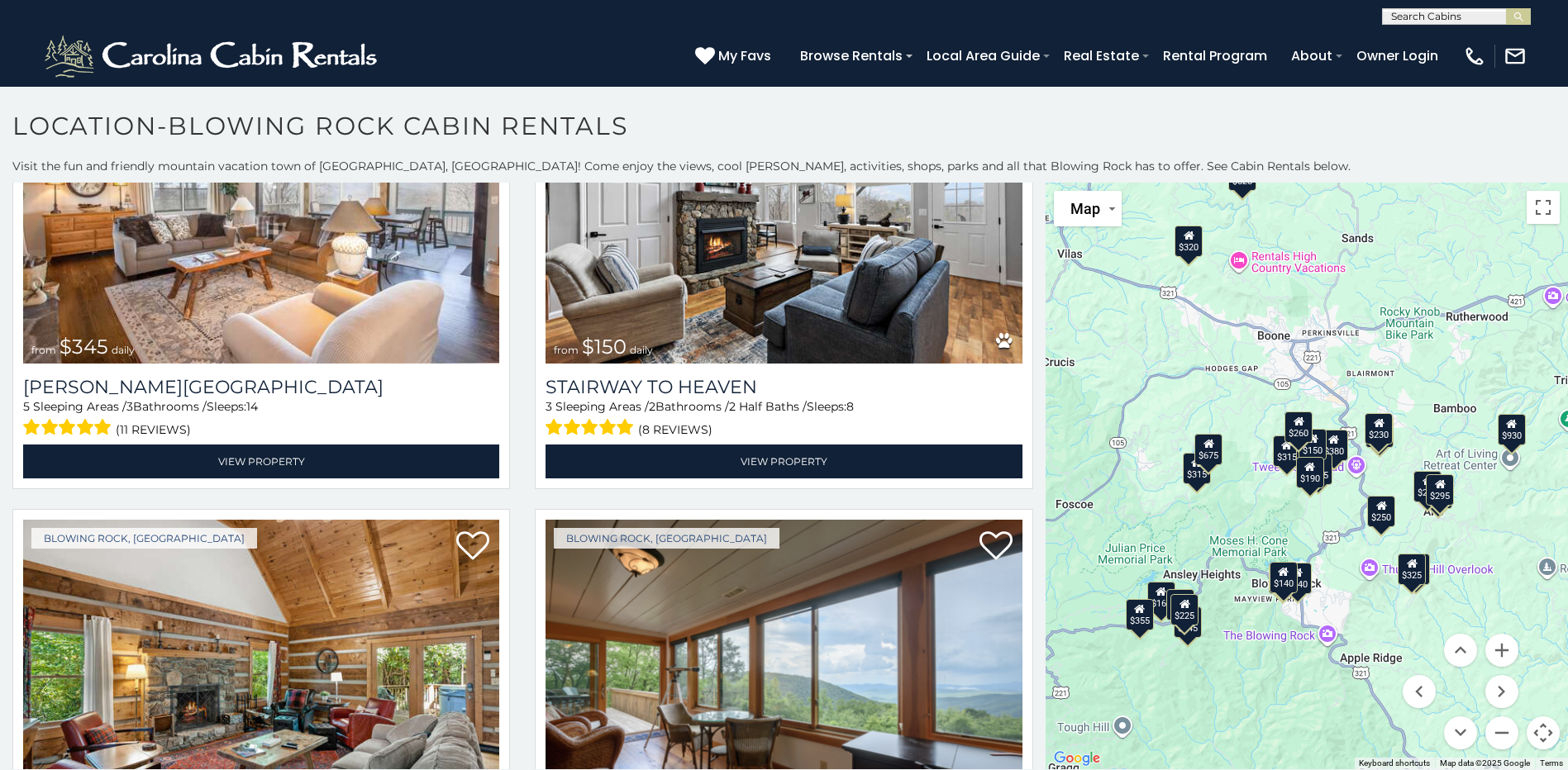
drag, startPoint x: 1345, startPoint y: 678, endPoint x: 1420, endPoint y: 605, distance: 104.7
click at [1420, 605] on div "$315 $380 $695 $299 $125 $275 $140 $315 $140 $675 $250 $930 $299 $140 $525 $226…" at bounding box center [1307, 476] width 523 height 586
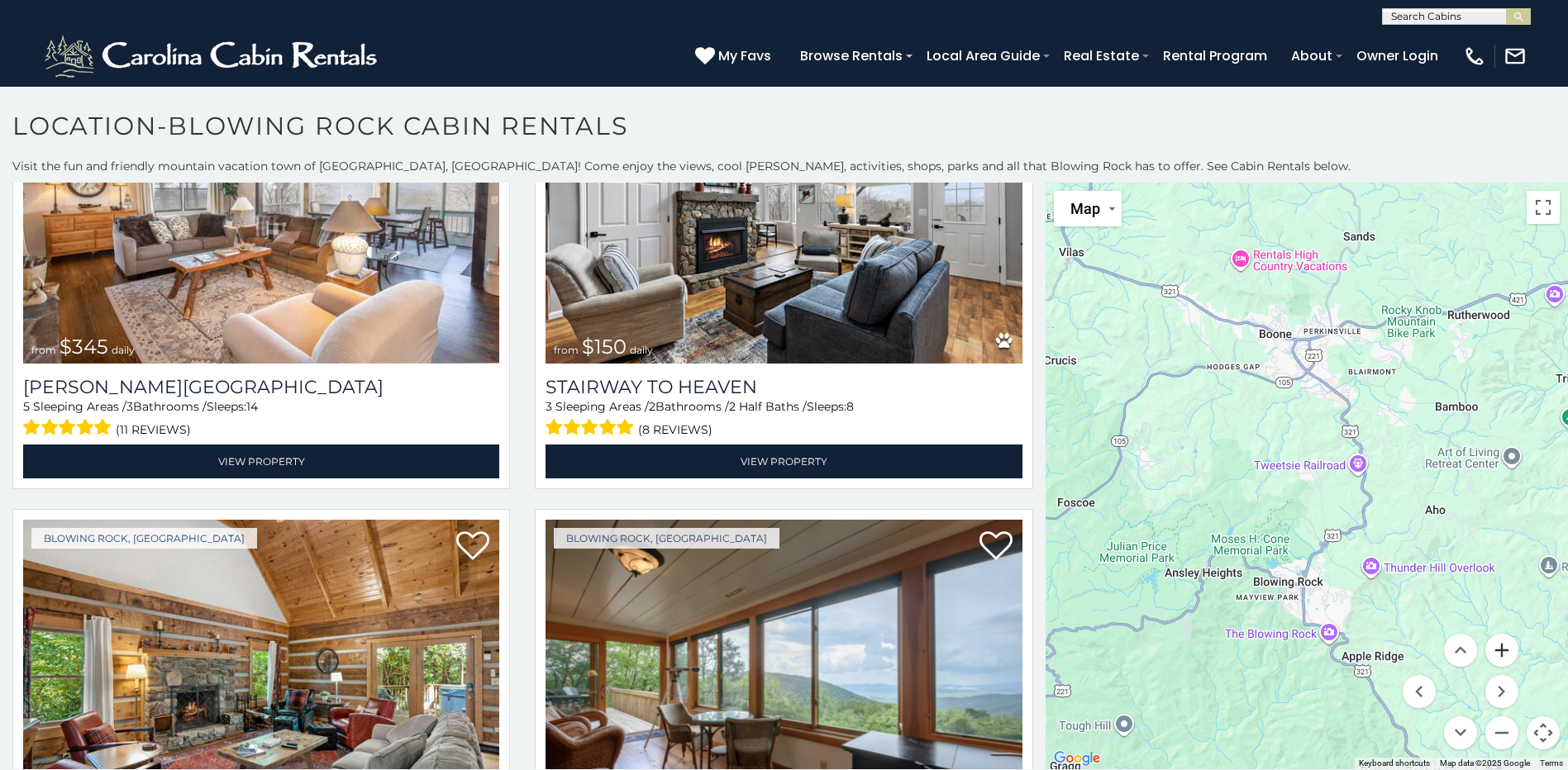
click at [1495, 653] on button "Zoom in" at bounding box center [1501, 651] width 33 height 33
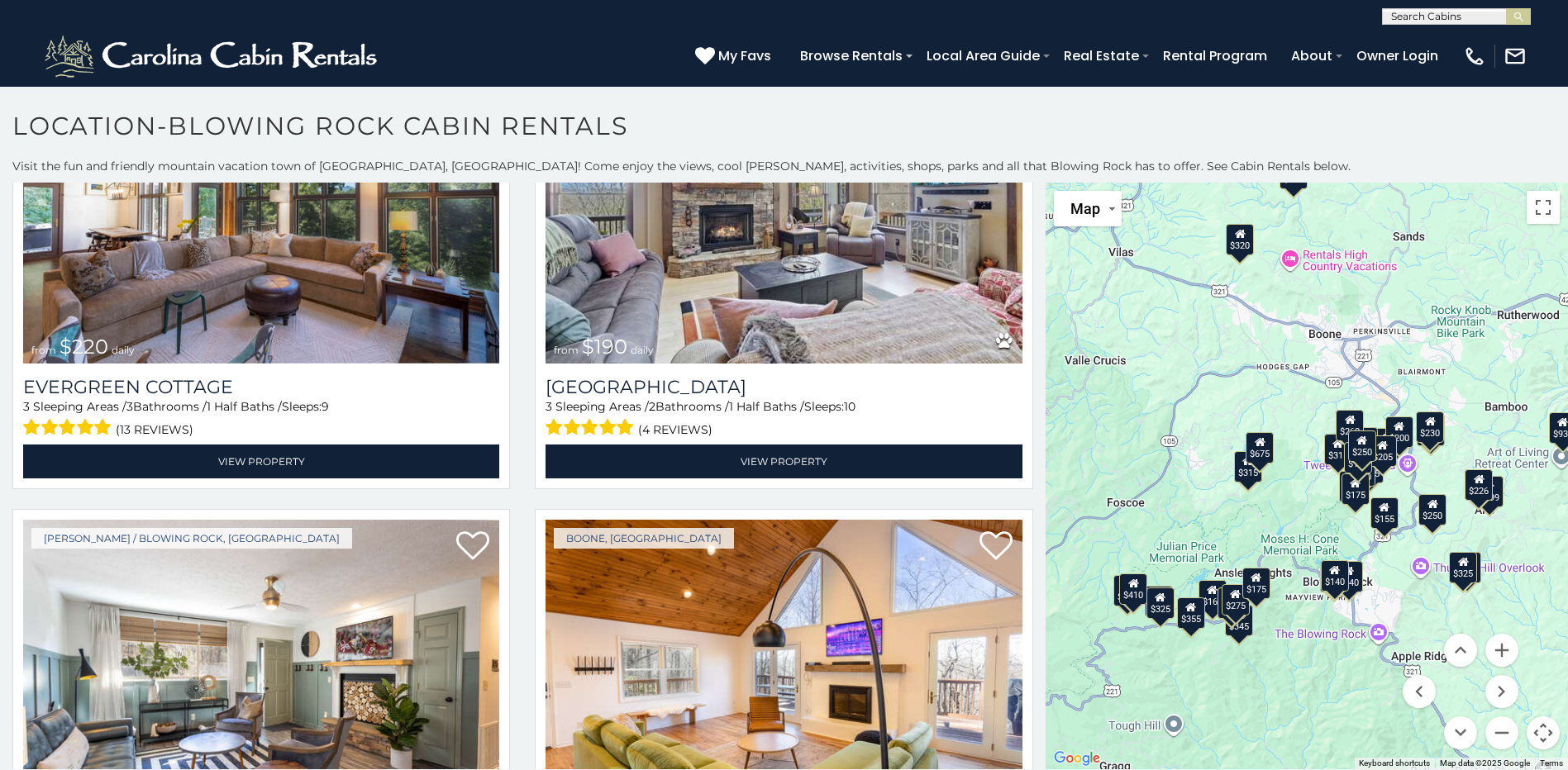
drag, startPoint x: 1409, startPoint y: 661, endPoint x: 1408, endPoint y: 621, distance: 40.0
click at [1408, 621] on div "$375 $315 $380 $695 $299 $125 $275 $140 $315 $375 $140 $675 $250 $930 $325 $299…" at bounding box center [1307, 476] width 523 height 586
click at [1485, 650] on button "Zoom in" at bounding box center [1501, 651] width 33 height 33
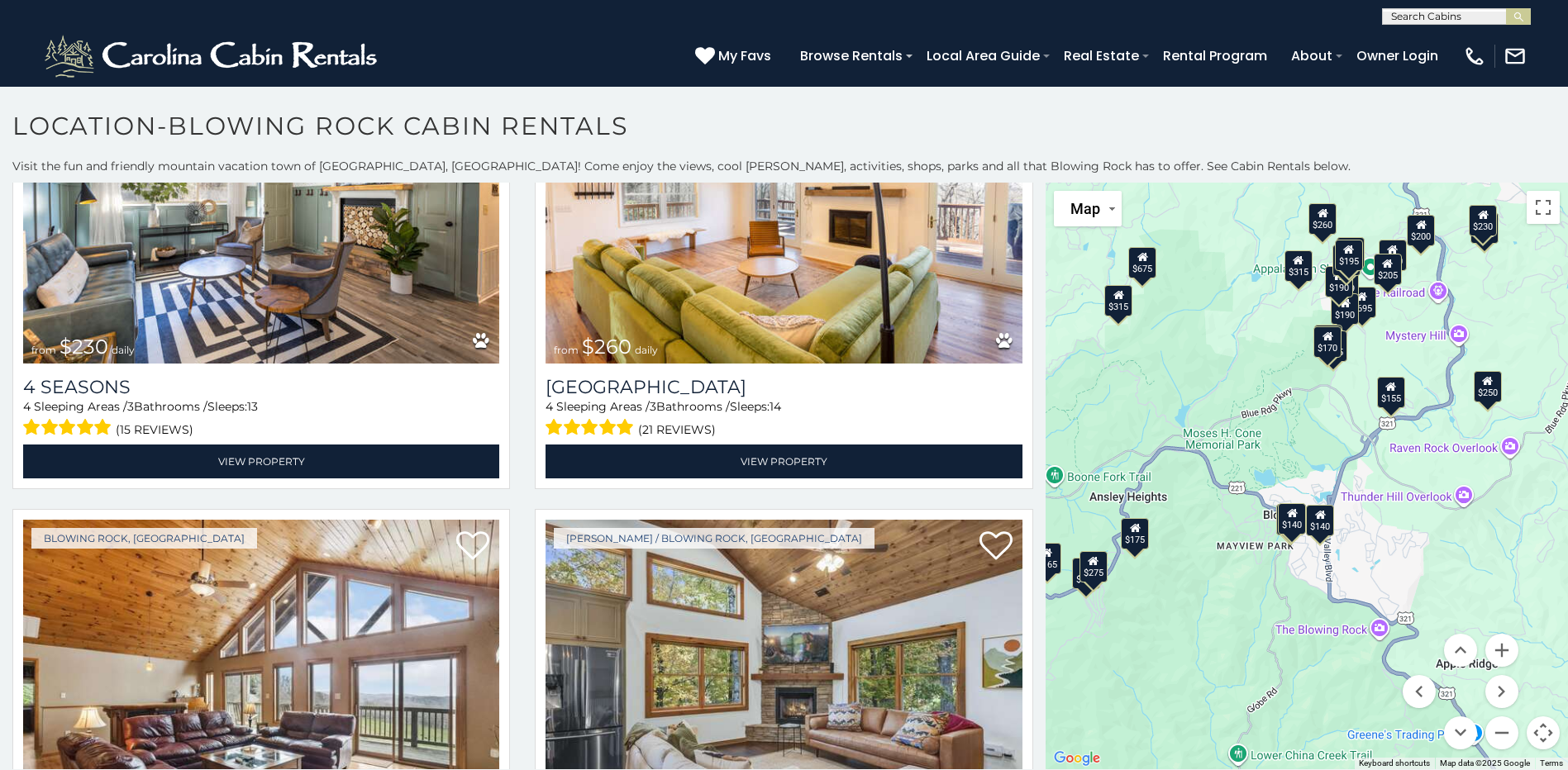
drag, startPoint x: 1345, startPoint y: 634, endPoint x: 1273, endPoint y: 458, distance: 190.2
click at [1273, 458] on div "$315 $380 $695 $125 $275 $140 $315 $140 $675 $250 $299 $140 $150 $165 $220 $190…" at bounding box center [1307, 476] width 523 height 586
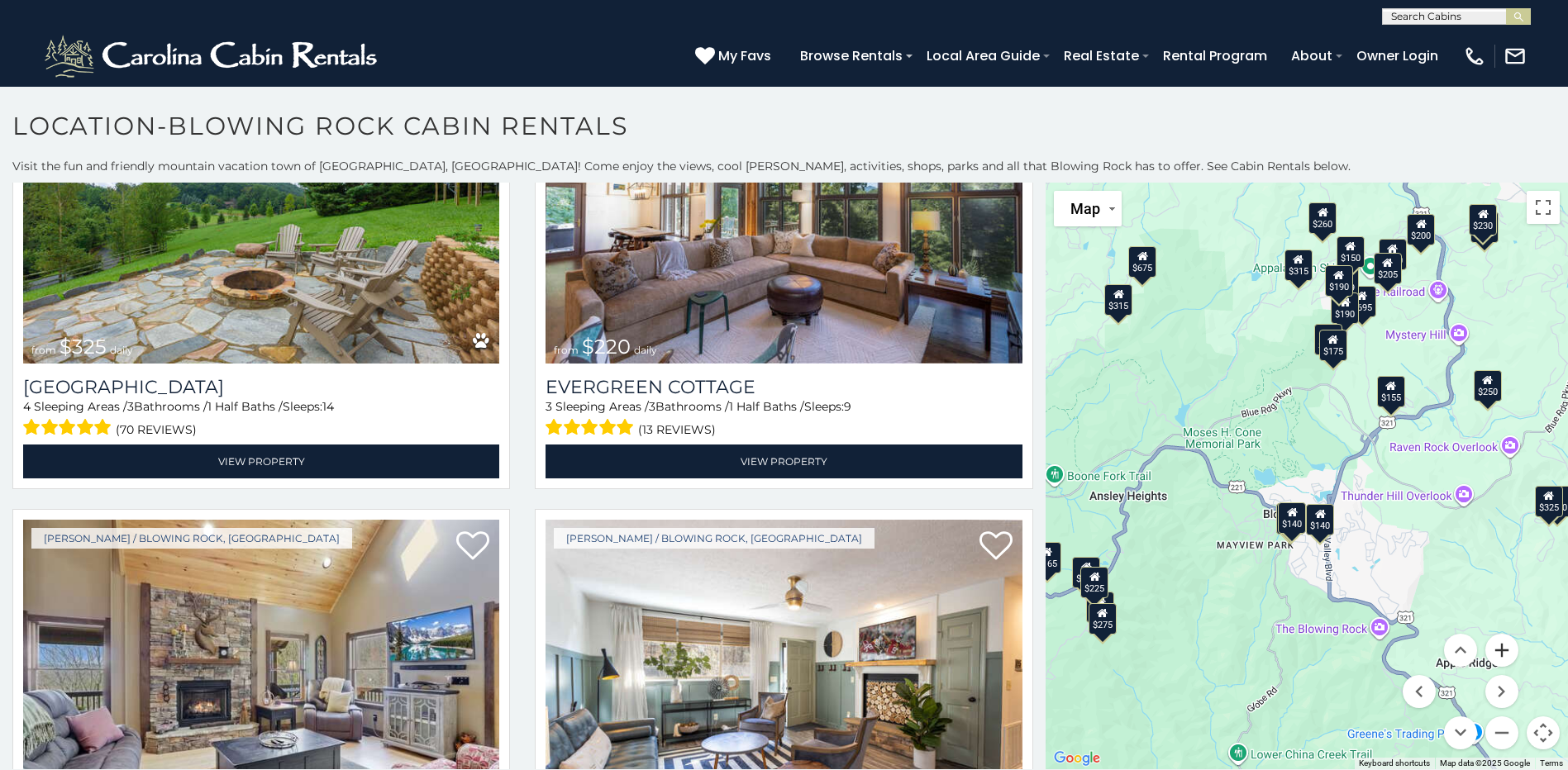
click at [1486, 652] on button "Zoom in" at bounding box center [1501, 651] width 33 height 33
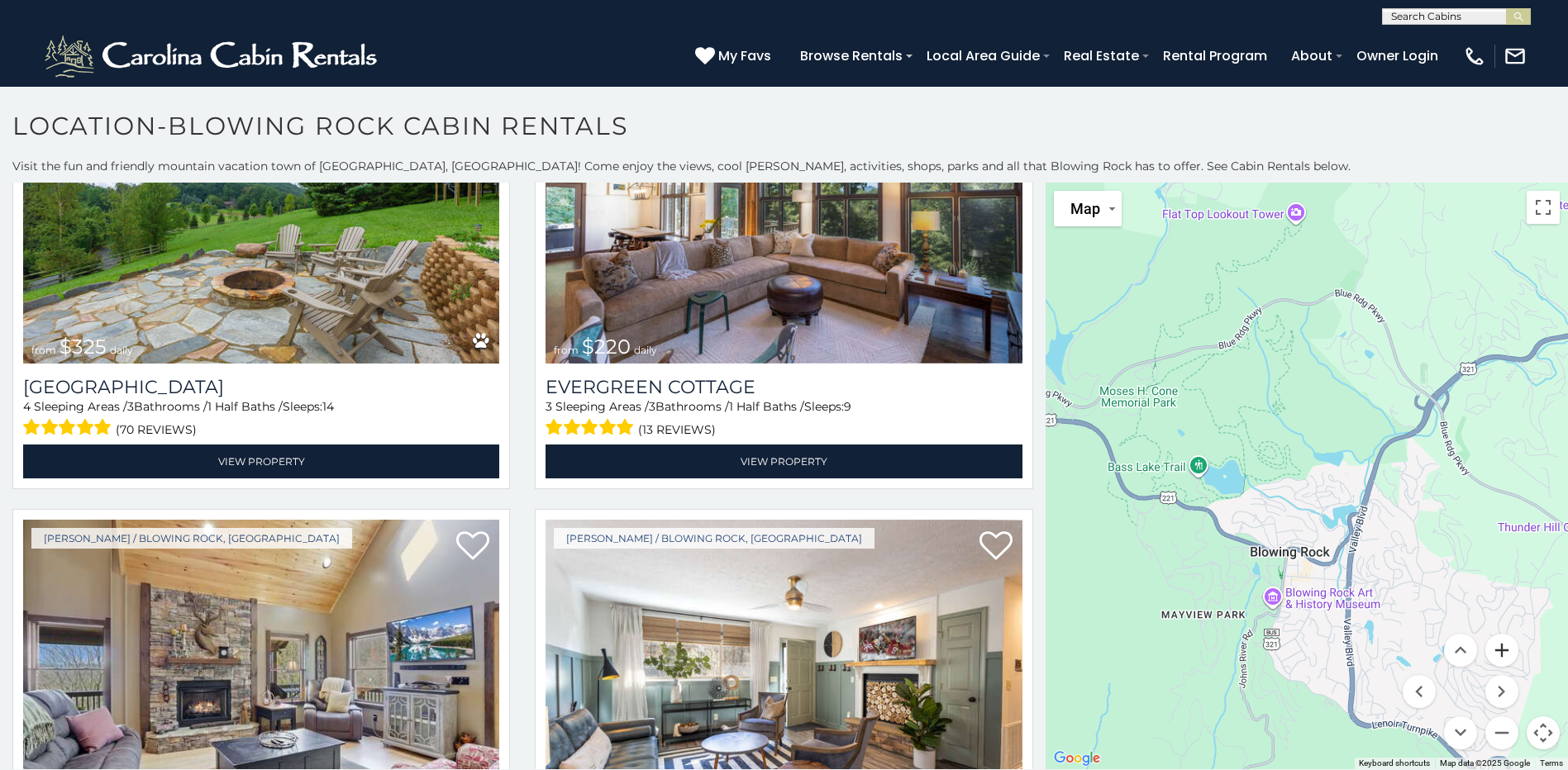
scroll to position [3216, 0]
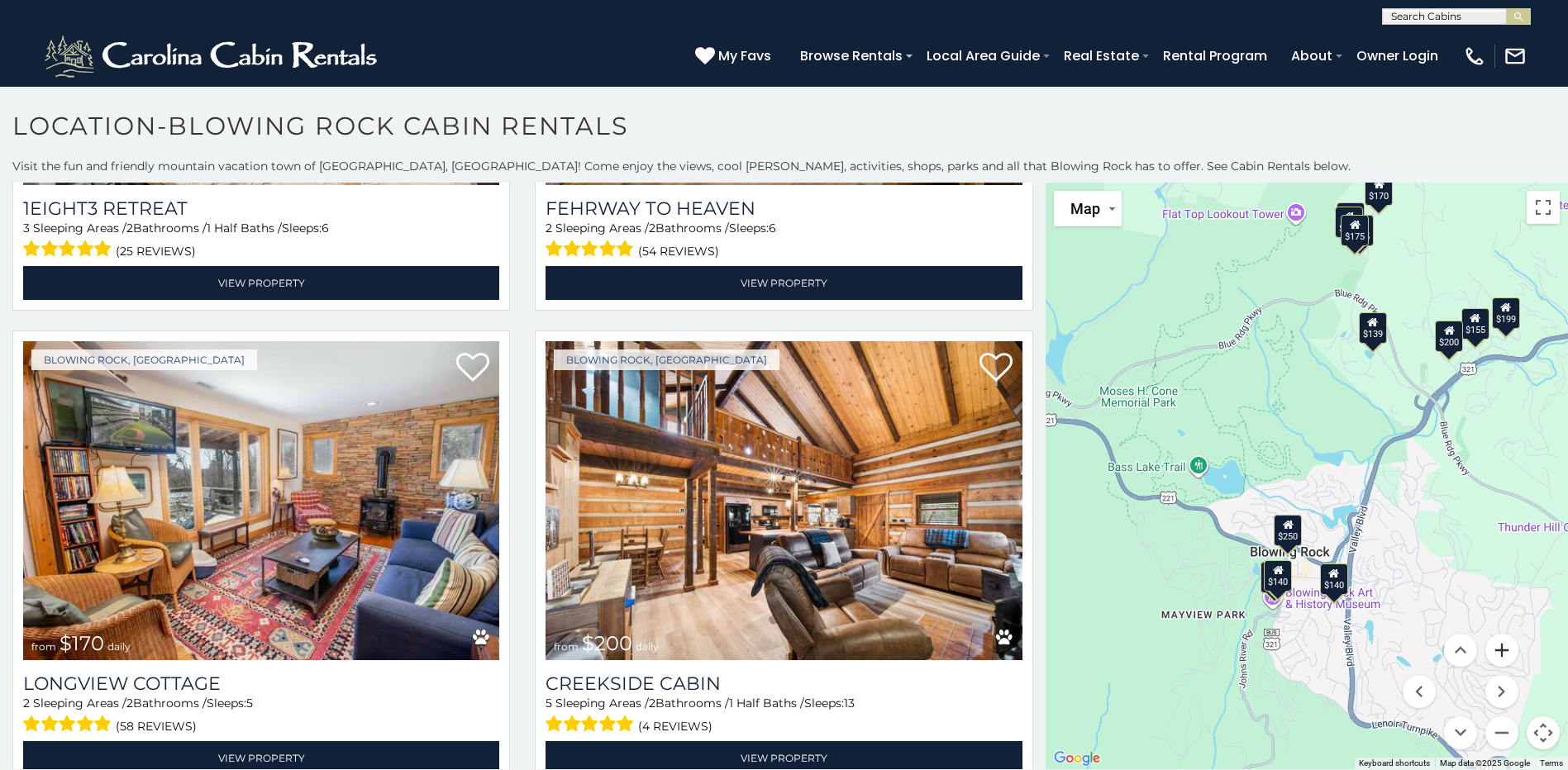
click at [1486, 652] on button "Zoom in" at bounding box center [1501, 651] width 33 height 33
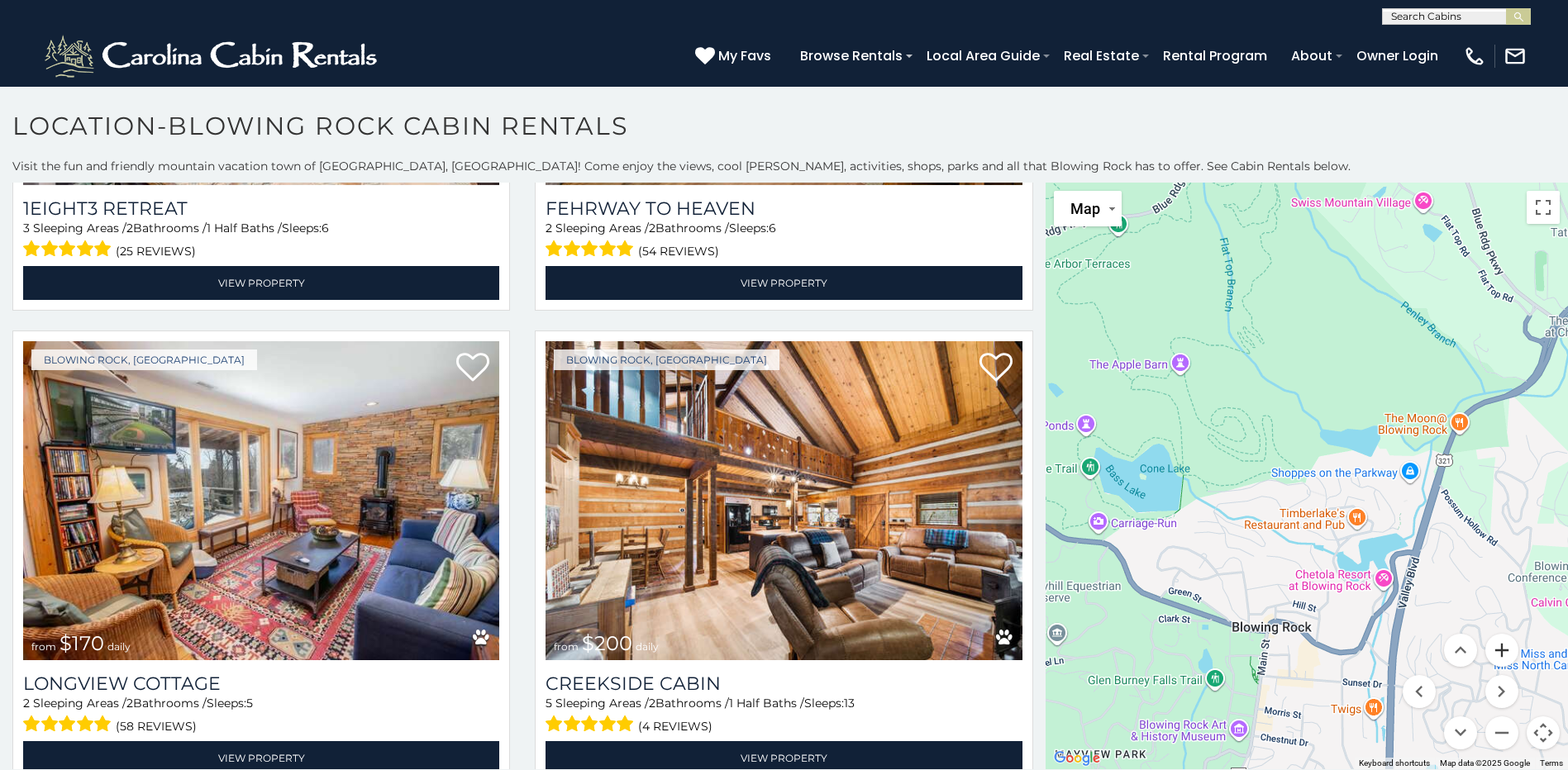
scroll to position [1334, 0]
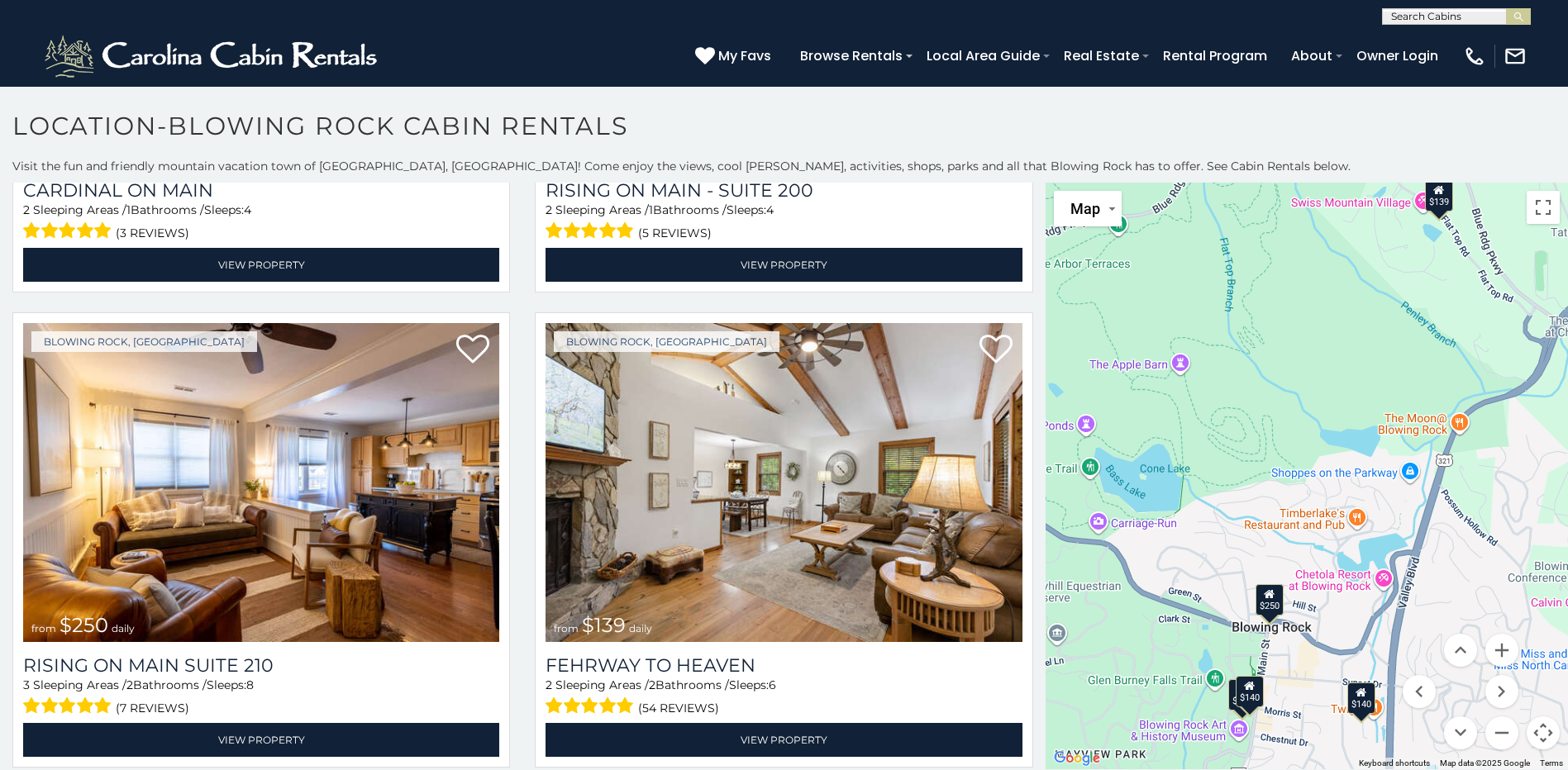
click at [1264, 598] on icon at bounding box center [1268, 594] width 11 height 12
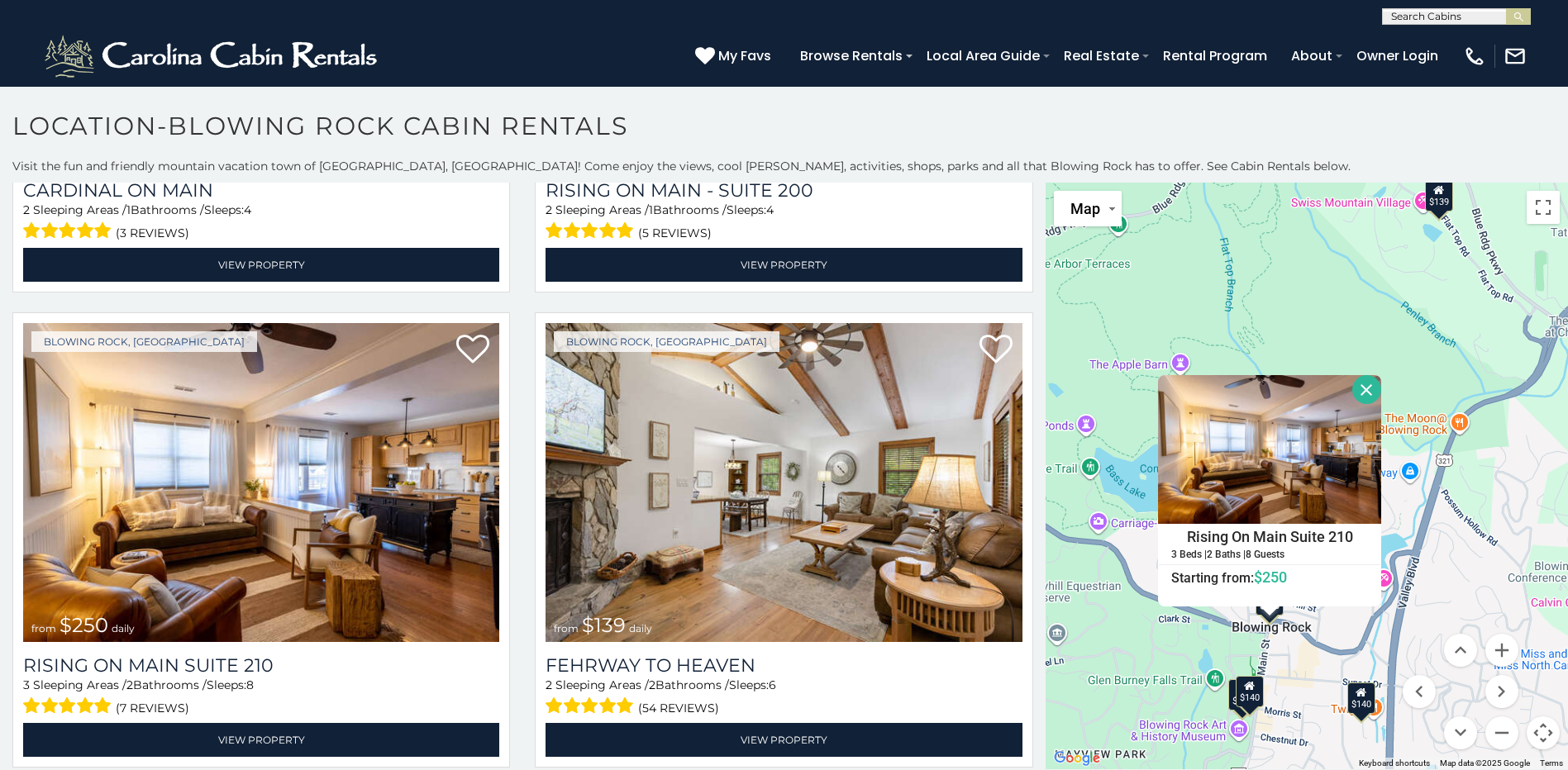
click at [1292, 625] on div "$125 $275 $140 $140 $140 $150 $250 $139 Rising On Main Suite 210 3 Beds | 2 Bat…" at bounding box center [1307, 476] width 523 height 586
click at [1247, 699] on div "$140" at bounding box center [1248, 692] width 28 height 31
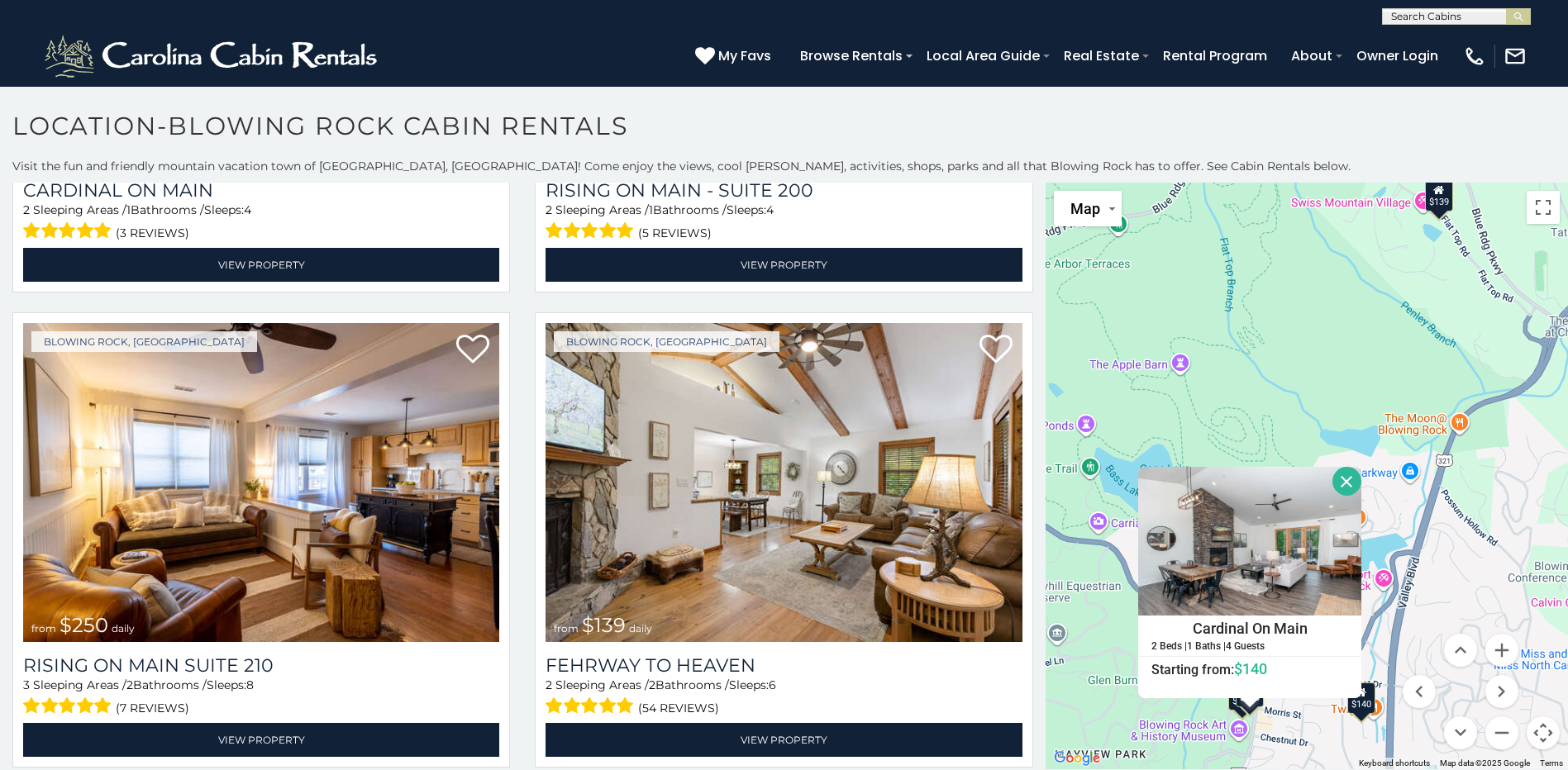
click at [1299, 723] on div "$125 $275 $140 $140 $140 $150 $250 $139 Cardinal On Main 2 Beds | 1 Baths | 4 G…" at bounding box center [1307, 476] width 523 height 586
click at [1082, 653] on div "$125 $275 $140 $140 $140 $150 $250 $139 Cardinal On Main 2 Beds | 1 Baths | 4 G…" at bounding box center [1307, 476] width 523 height 586
click at [1343, 484] on button "Close" at bounding box center [1347, 481] width 29 height 29
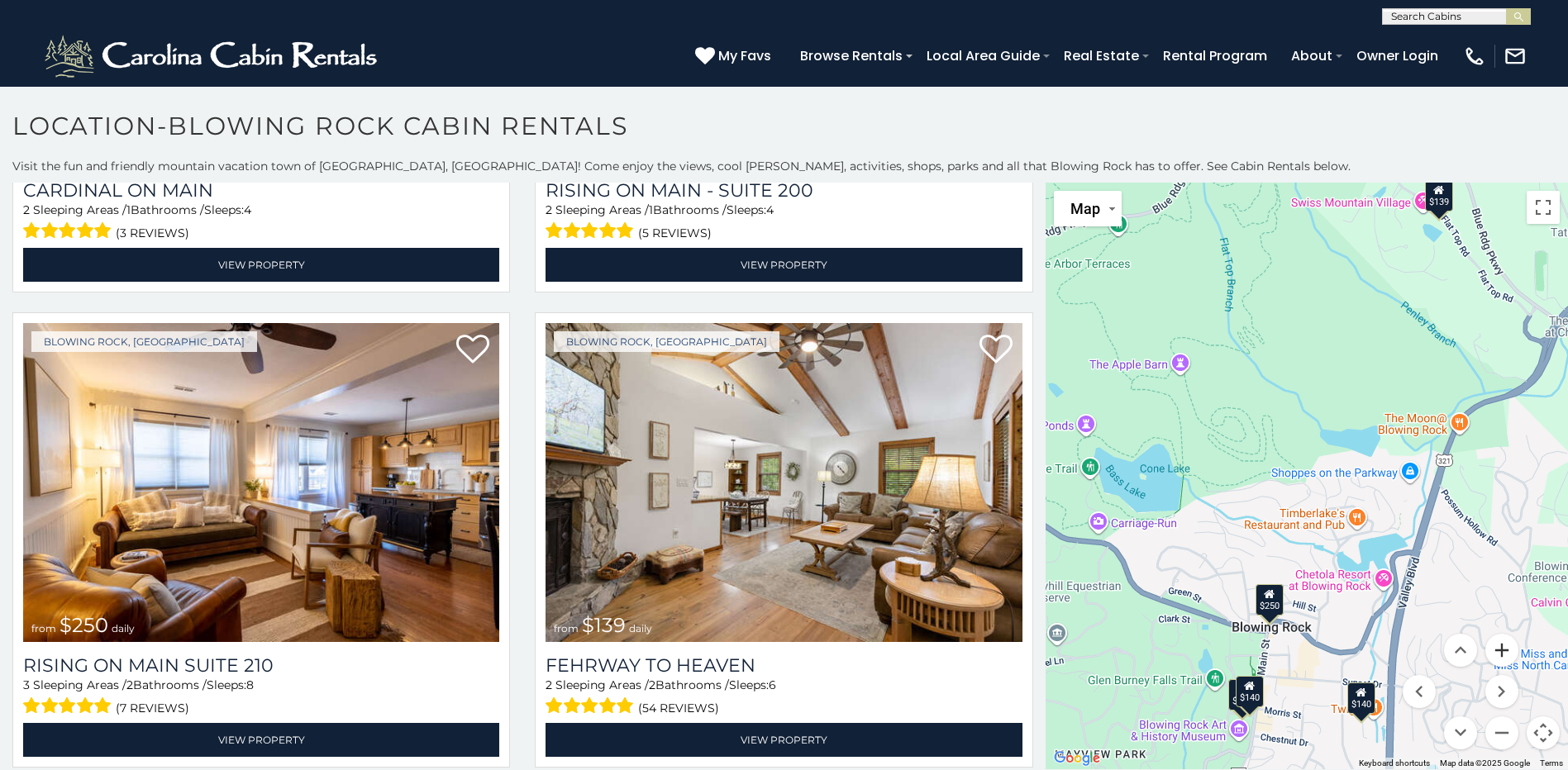
click at [1493, 648] on button "Zoom in" at bounding box center [1501, 651] width 33 height 33
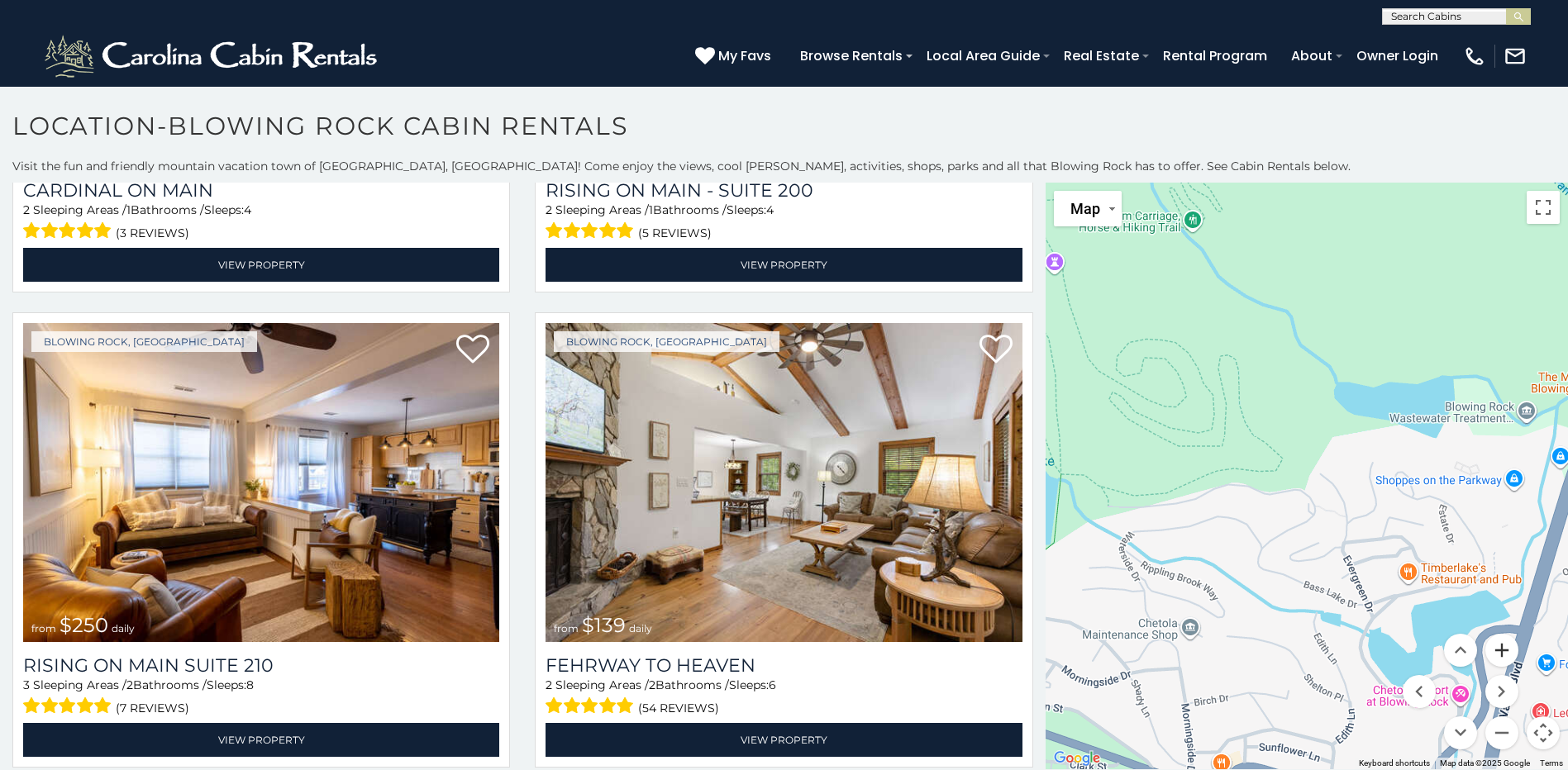
scroll to position [0, 0]
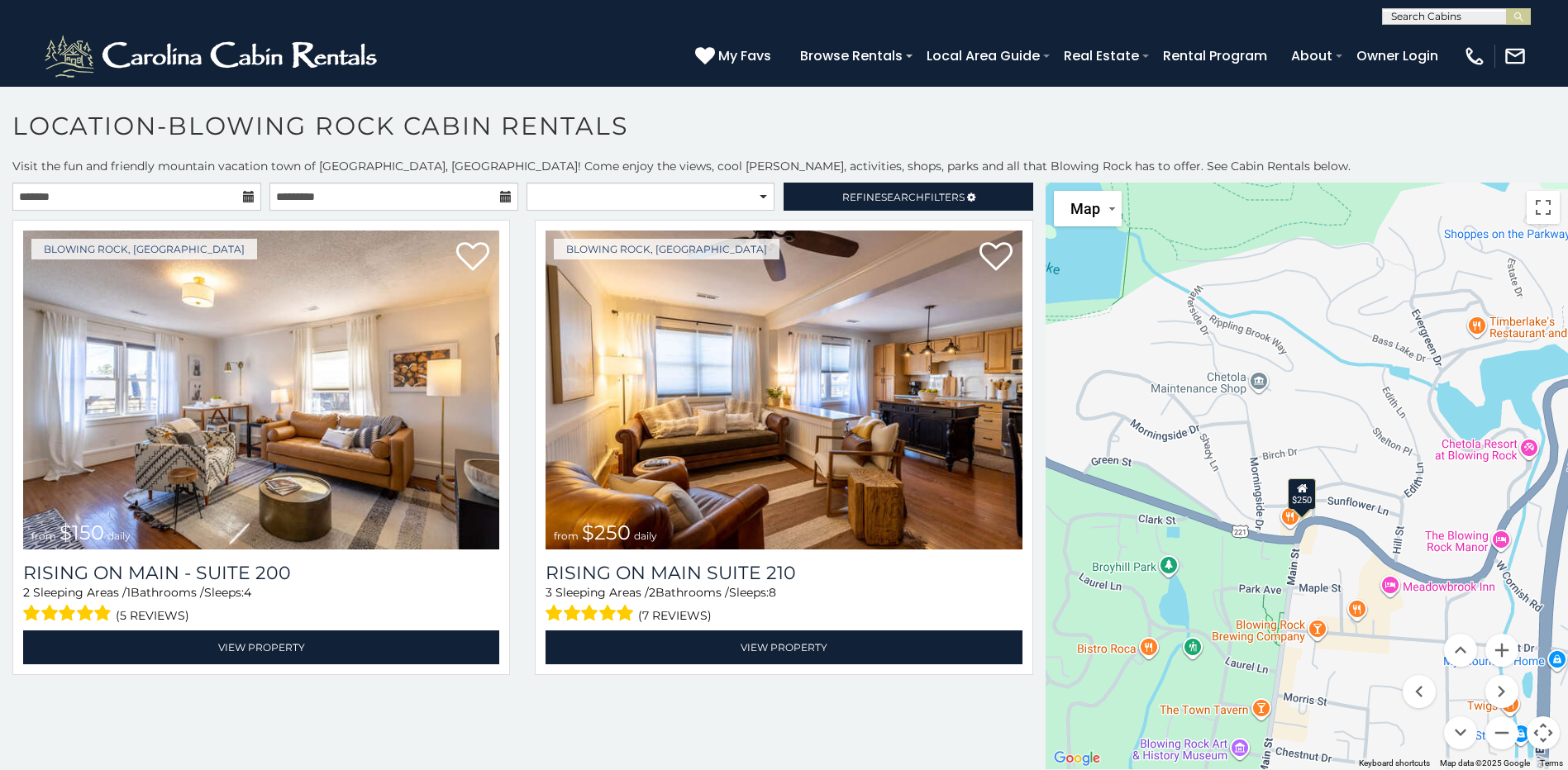
drag, startPoint x: 1328, startPoint y: 711, endPoint x: 1394, endPoint y: 477, distance: 243.1
click at [1394, 477] on div "$150 $250" at bounding box center [1307, 476] width 523 height 586
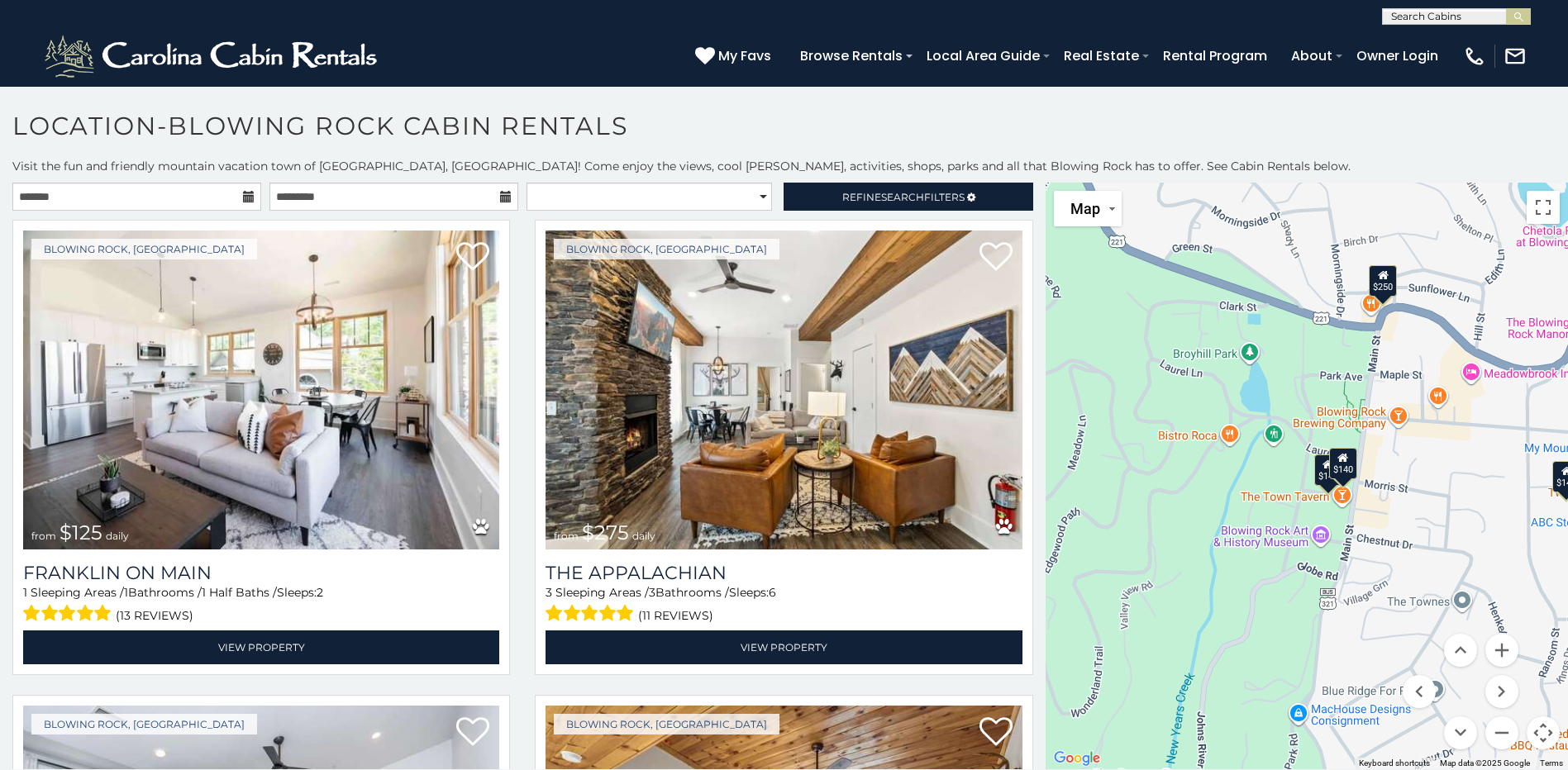
drag, startPoint x: 1303, startPoint y: 533, endPoint x: 1382, endPoint y: 400, distance: 154.7
click at [1382, 400] on div "$125 $275 $140 $140 $140 $150 $250" at bounding box center [1307, 476] width 523 height 586
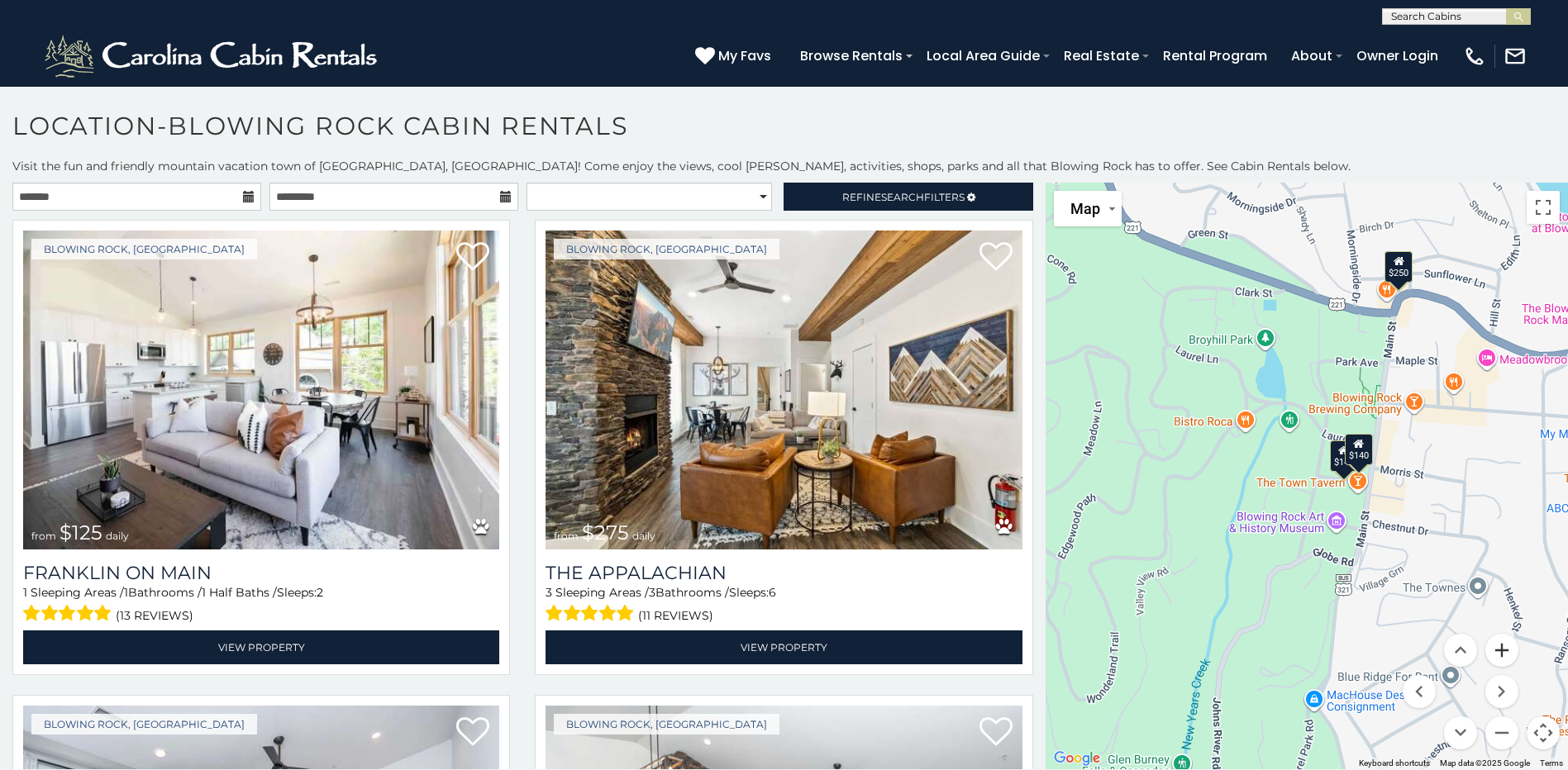
click at [1497, 654] on button "Zoom in" at bounding box center [1501, 651] width 33 height 33
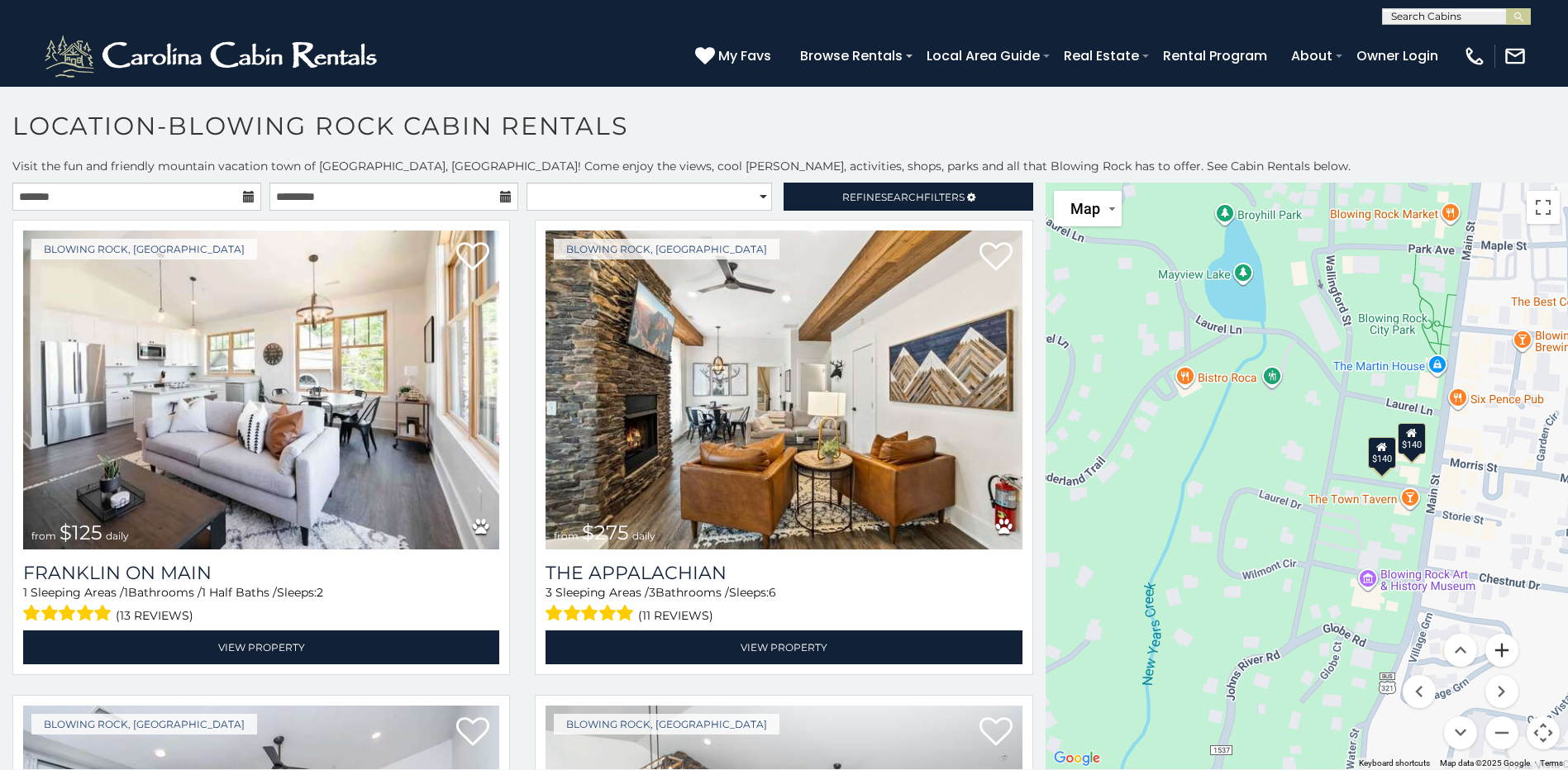
click at [1497, 654] on button "Zoom in" at bounding box center [1501, 651] width 33 height 33
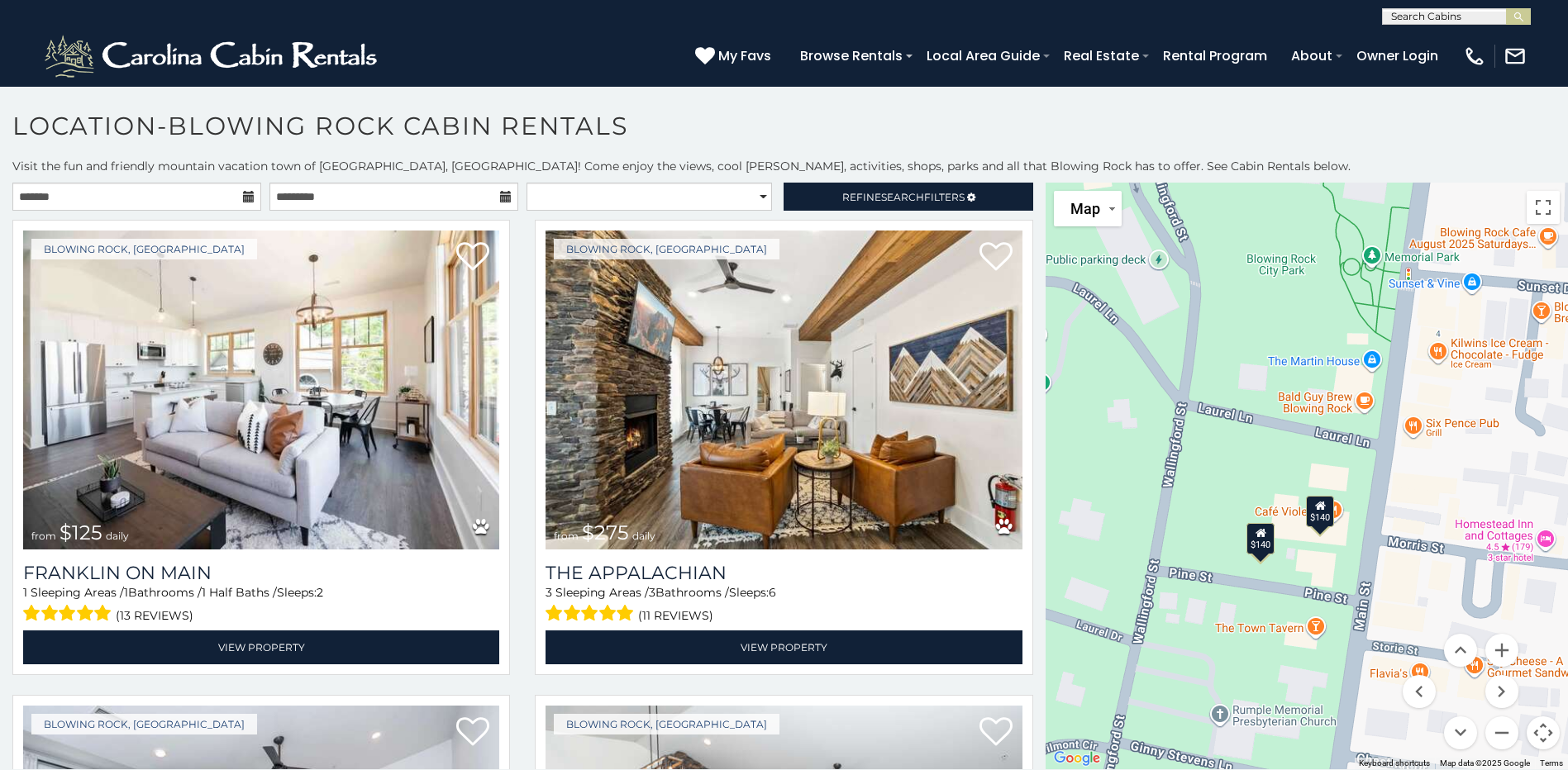
drag, startPoint x: 1435, startPoint y: 565, endPoint x: 1236, endPoint y: 658, distance: 219.7
click at [1236, 658] on div "$125 $275 $140 $140" at bounding box center [1307, 476] width 523 height 586
click at [1256, 549] on div "$140" at bounding box center [1260, 538] width 28 height 31
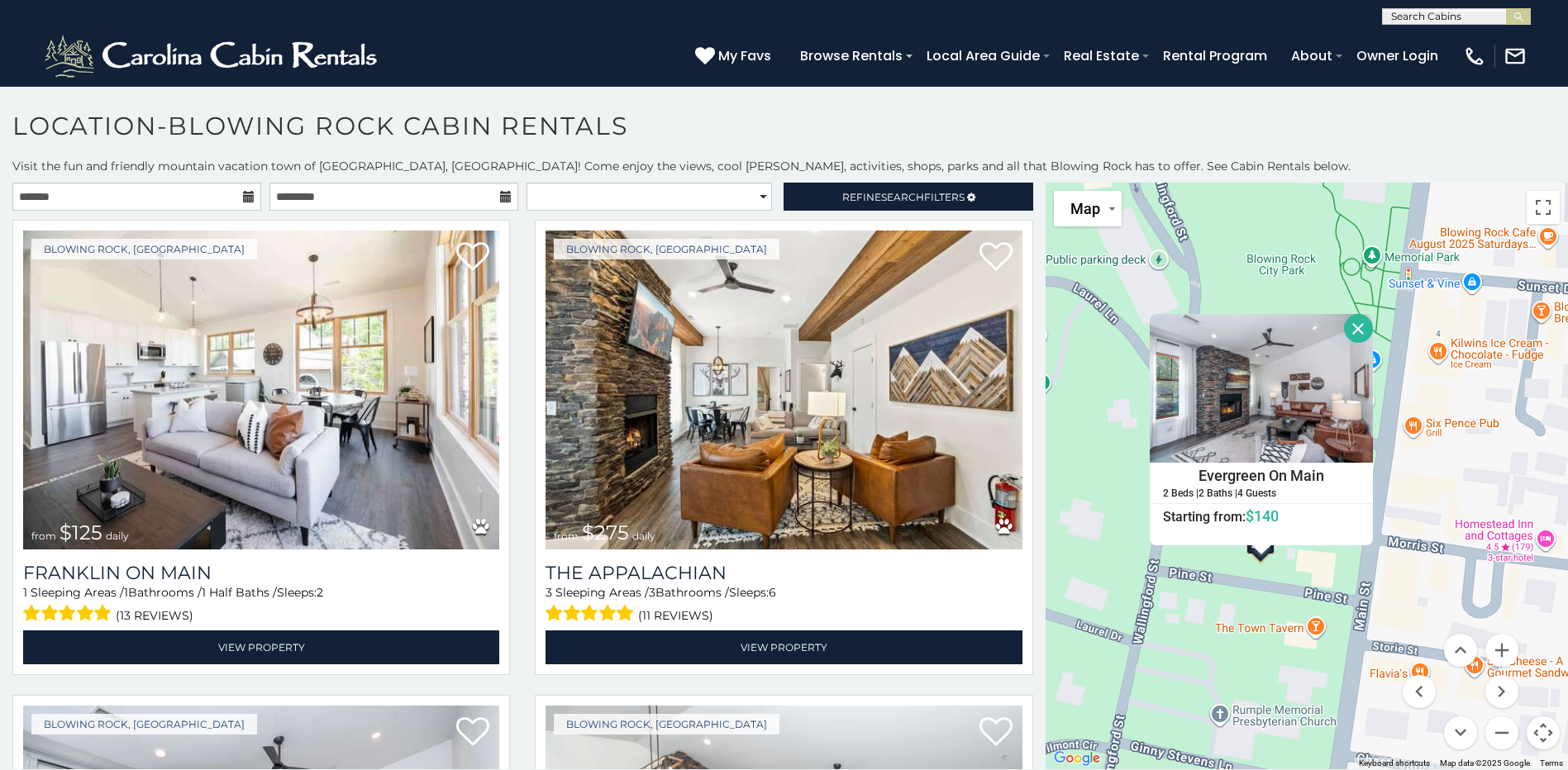
click at [1105, 553] on div "$125 $275 $140 $140 Evergreen On Main 2 Beds | 2 Baths | 4 Guests Distance from…" at bounding box center [1307, 476] width 523 height 586
click at [1350, 339] on button "Close" at bounding box center [1359, 329] width 29 height 29
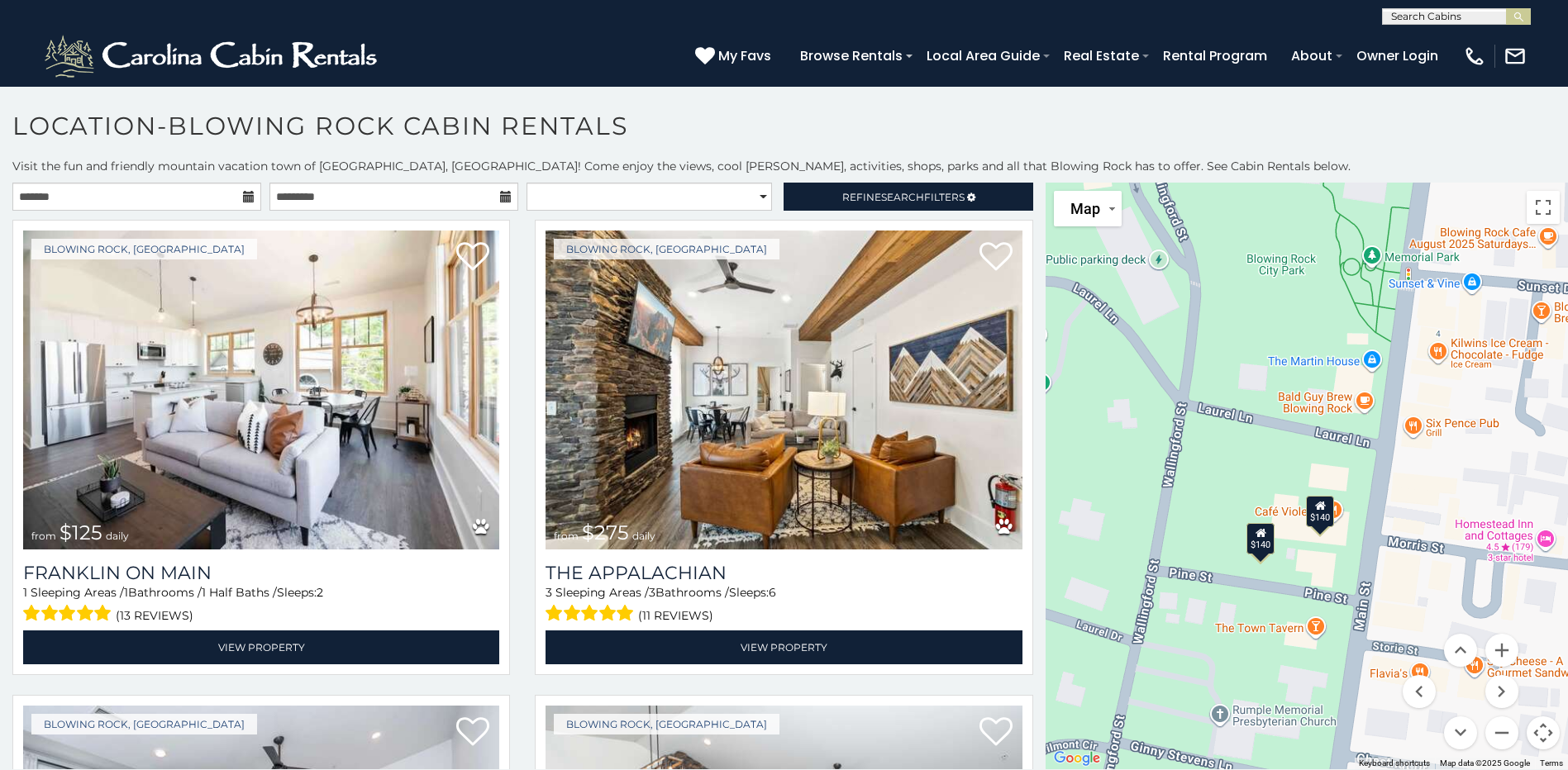
click at [1317, 524] on div "$140" at bounding box center [1319, 512] width 28 height 31
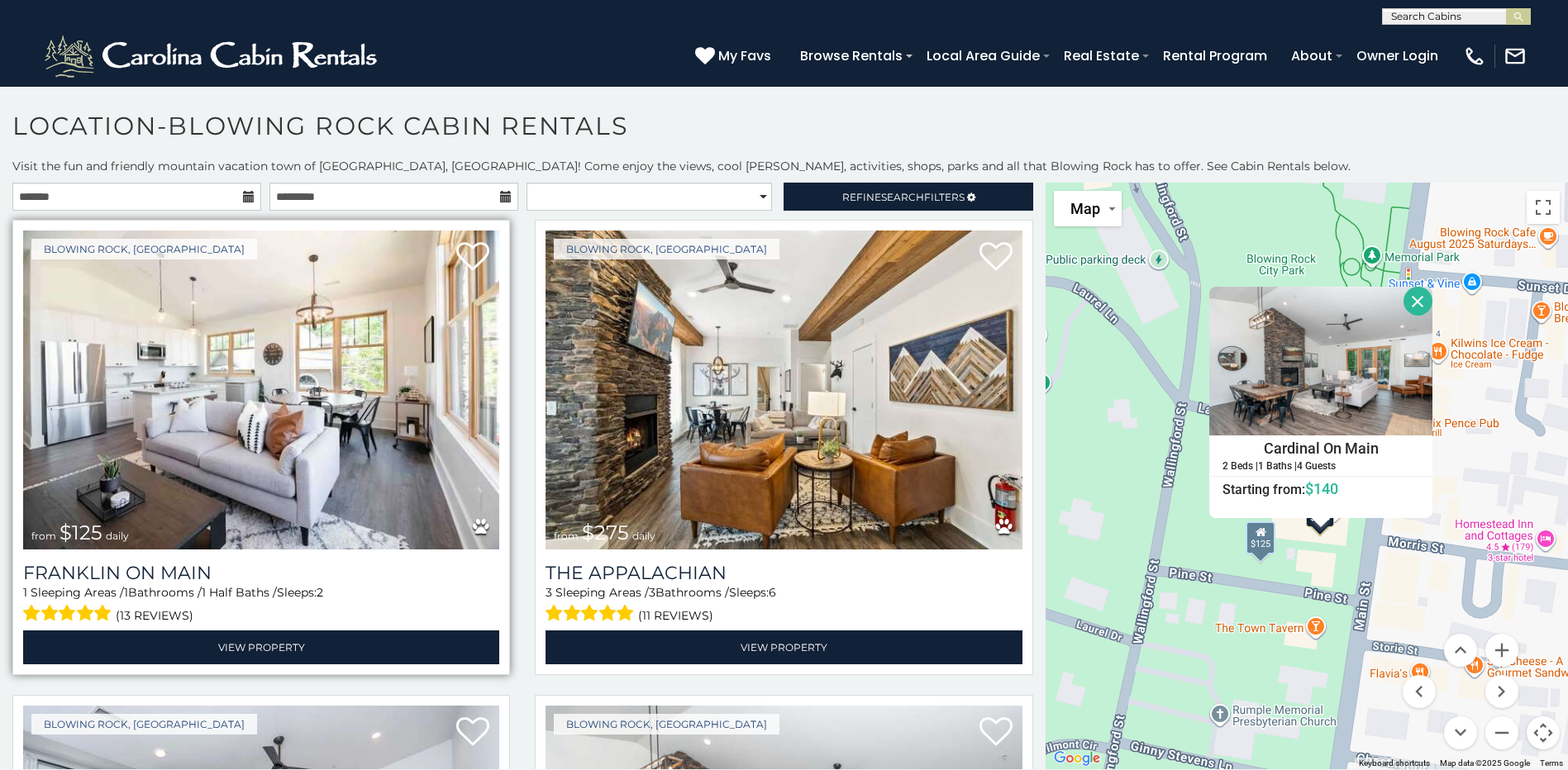
click at [234, 463] on img at bounding box center [261, 390] width 476 height 319
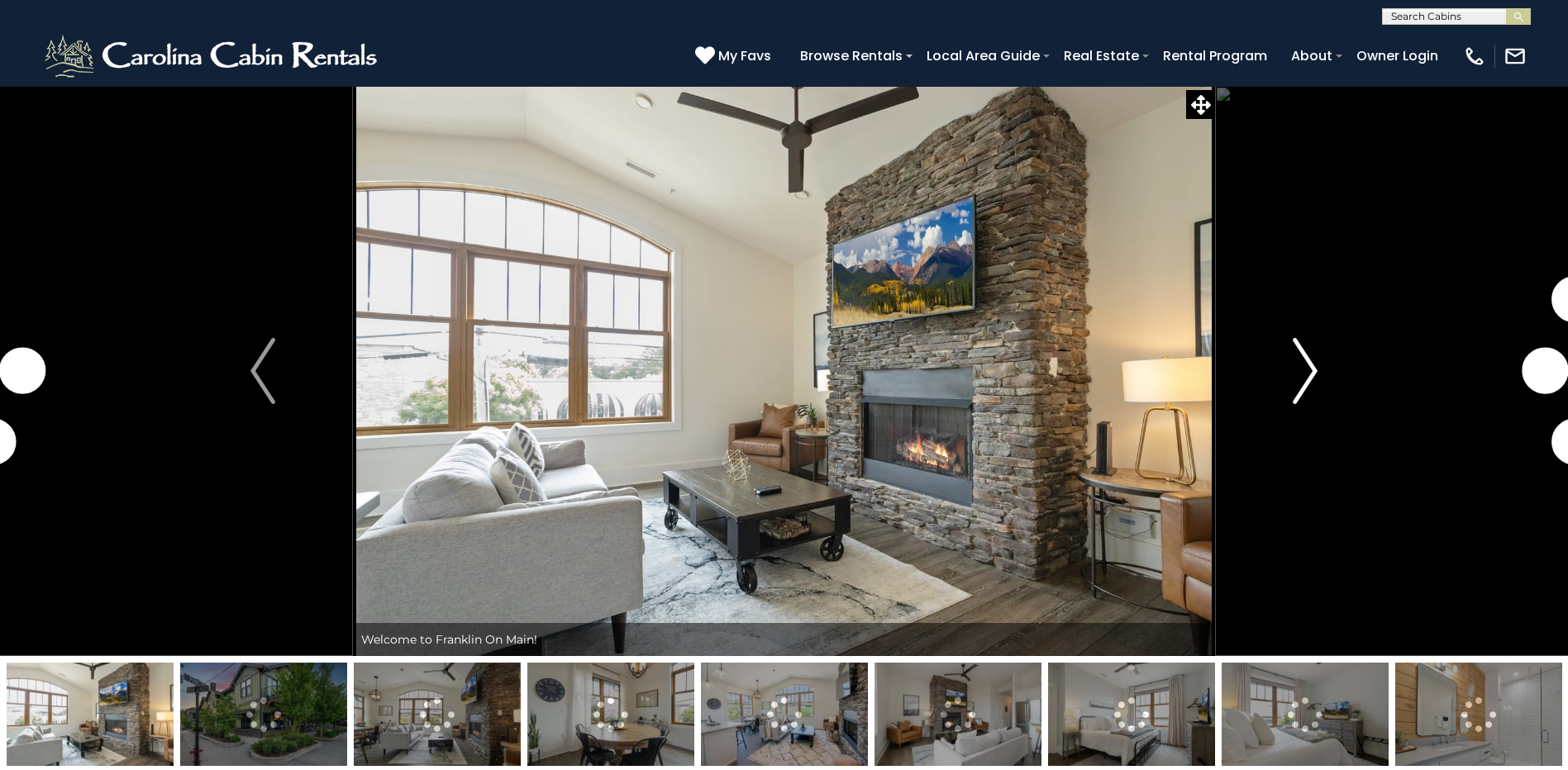
click at [1313, 398] on img "Next" at bounding box center [1304, 371] width 24 height 67
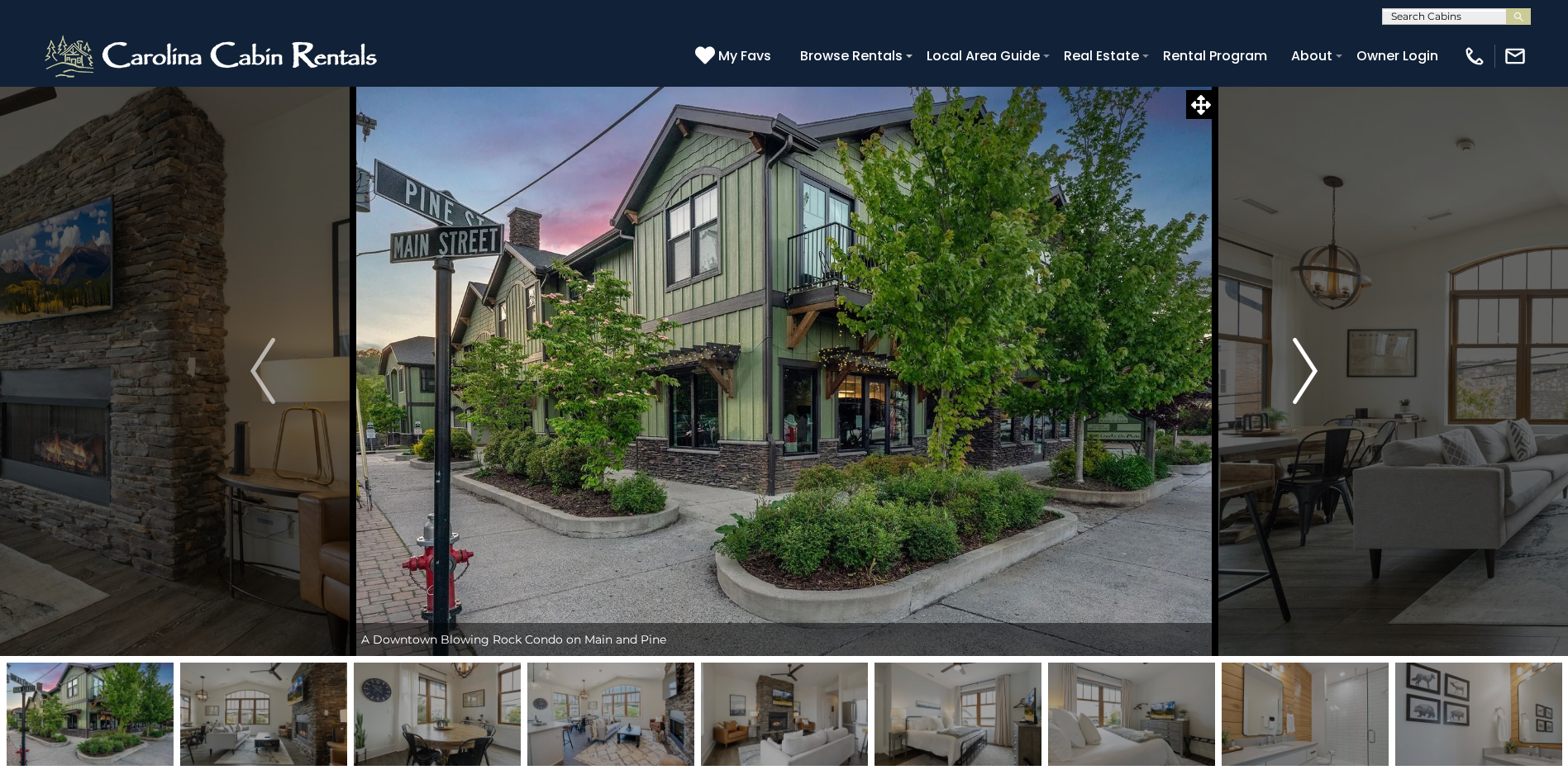
click at [1334, 371] on button "Next" at bounding box center [1305, 371] width 180 height 570
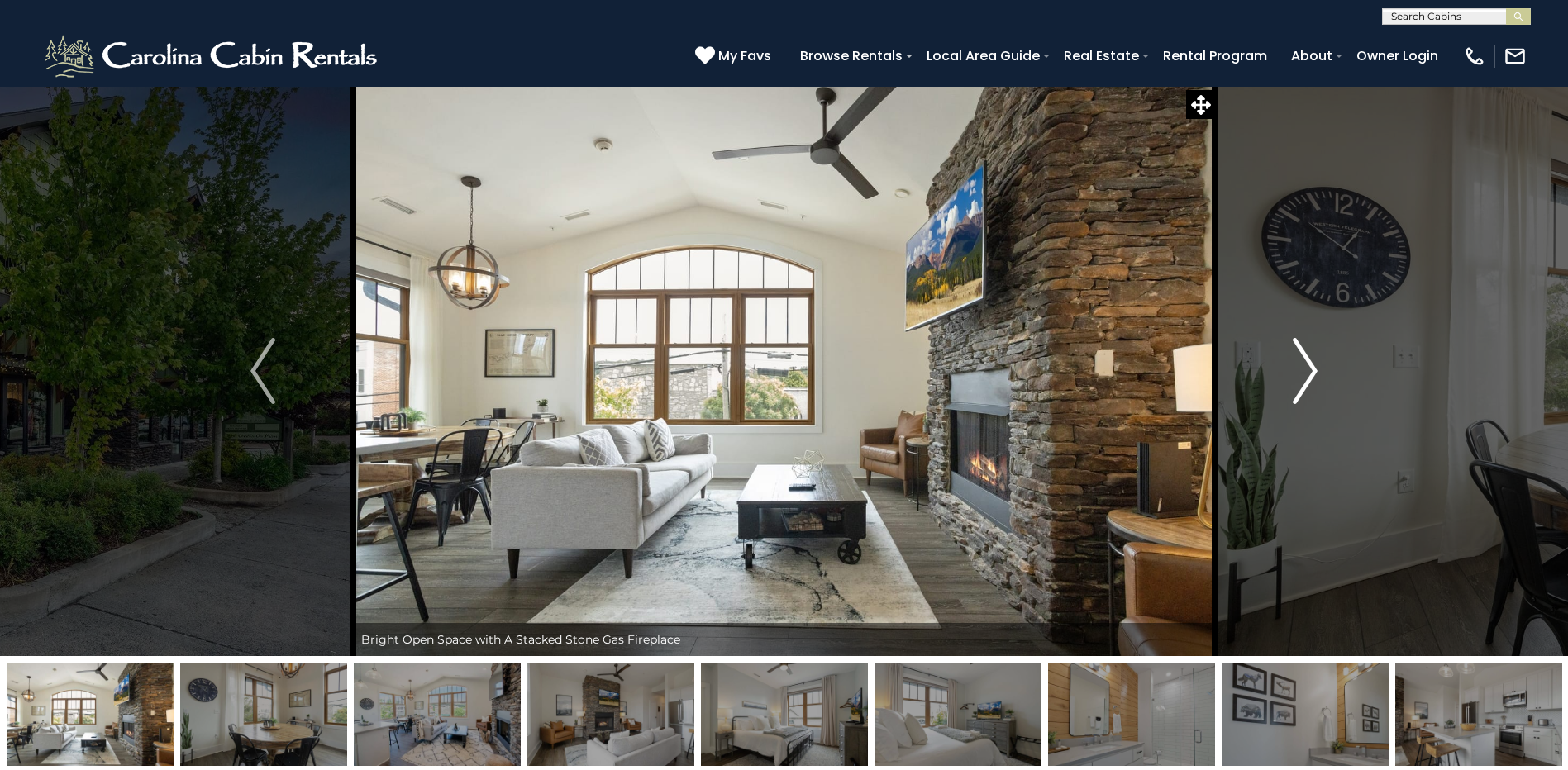
click at [1334, 371] on button "Next" at bounding box center [1305, 371] width 180 height 570
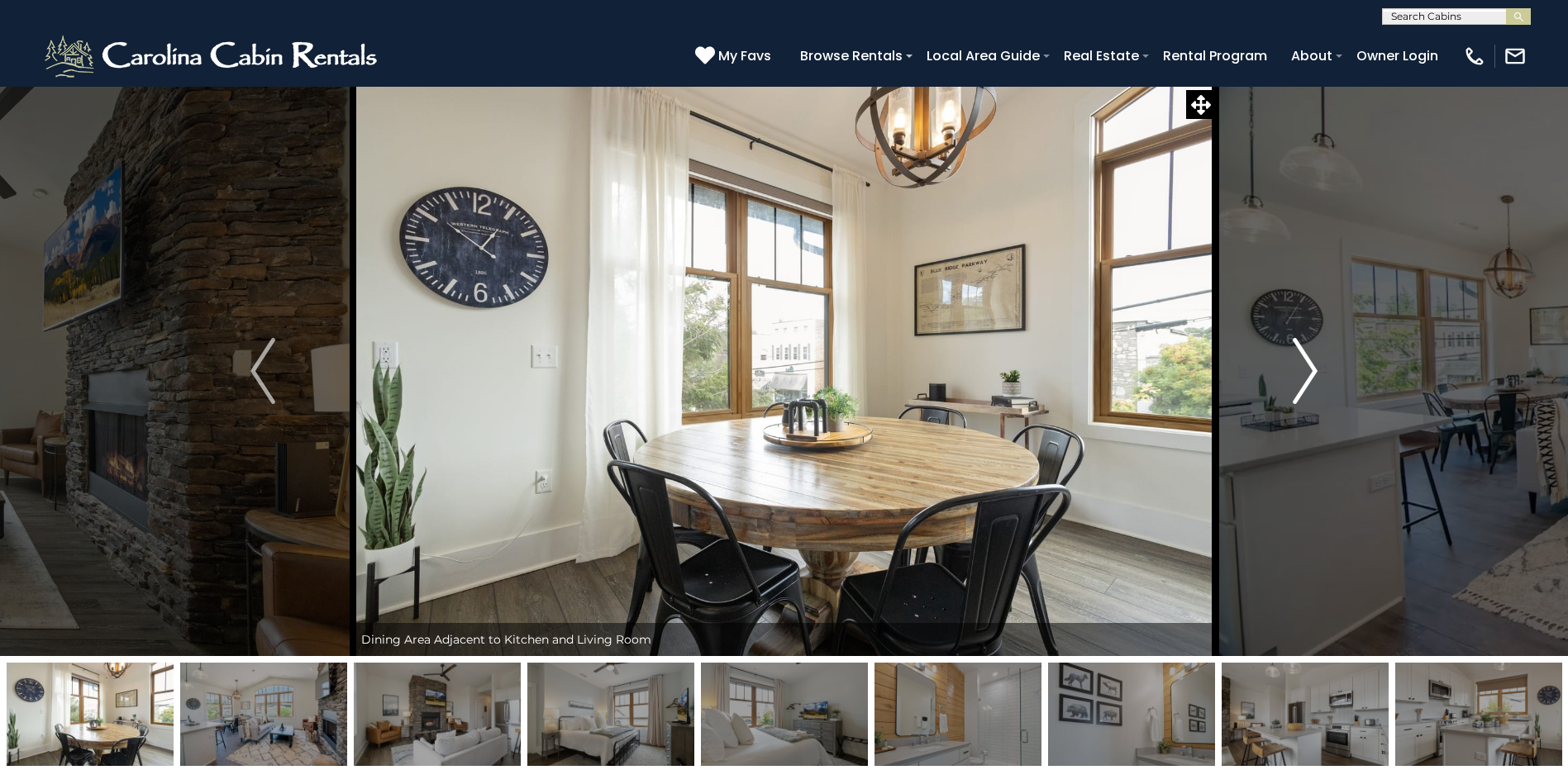
click at [1334, 371] on button "Next" at bounding box center [1305, 371] width 180 height 570
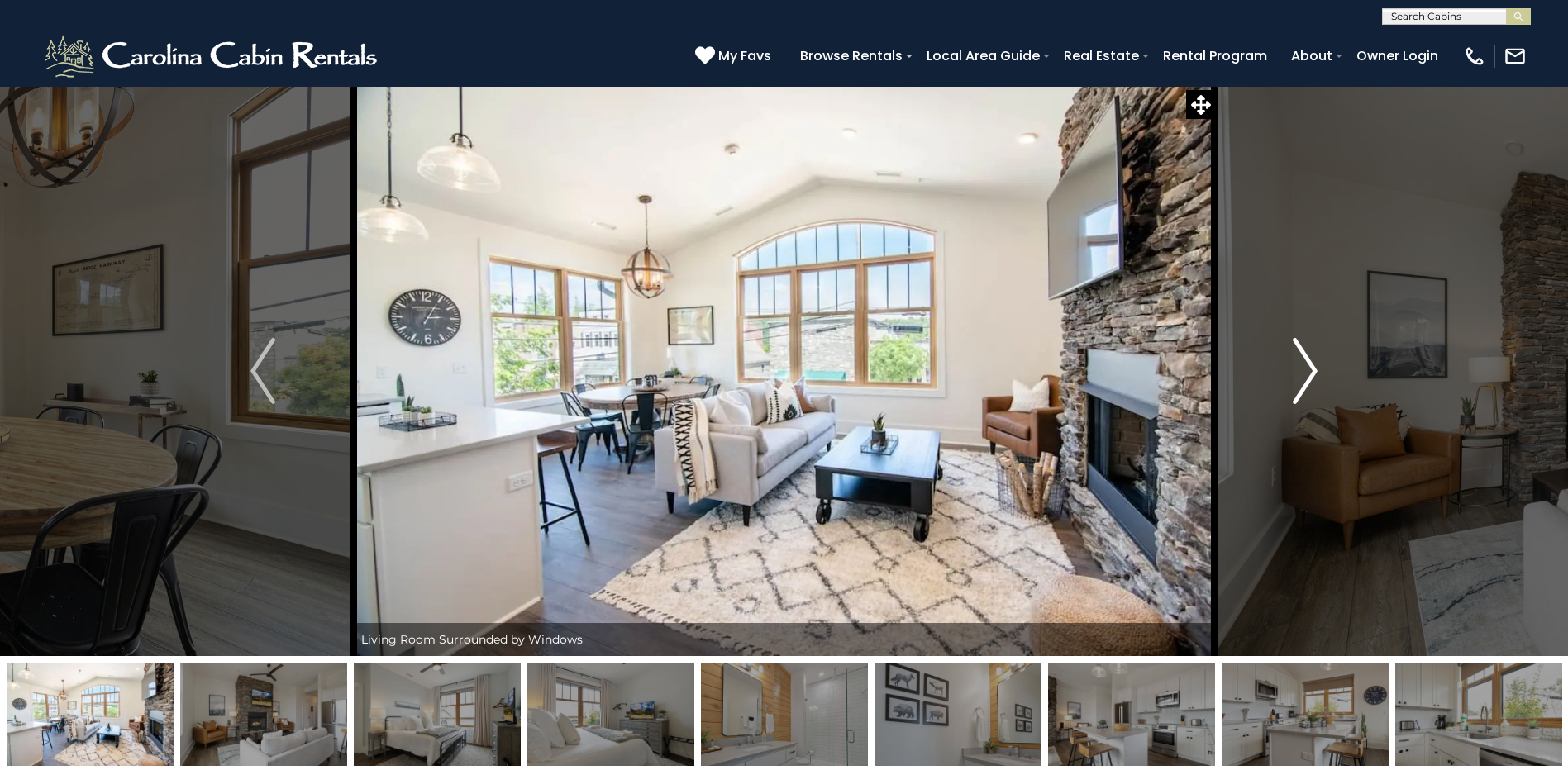
click at [1334, 371] on button "Next" at bounding box center [1305, 371] width 180 height 570
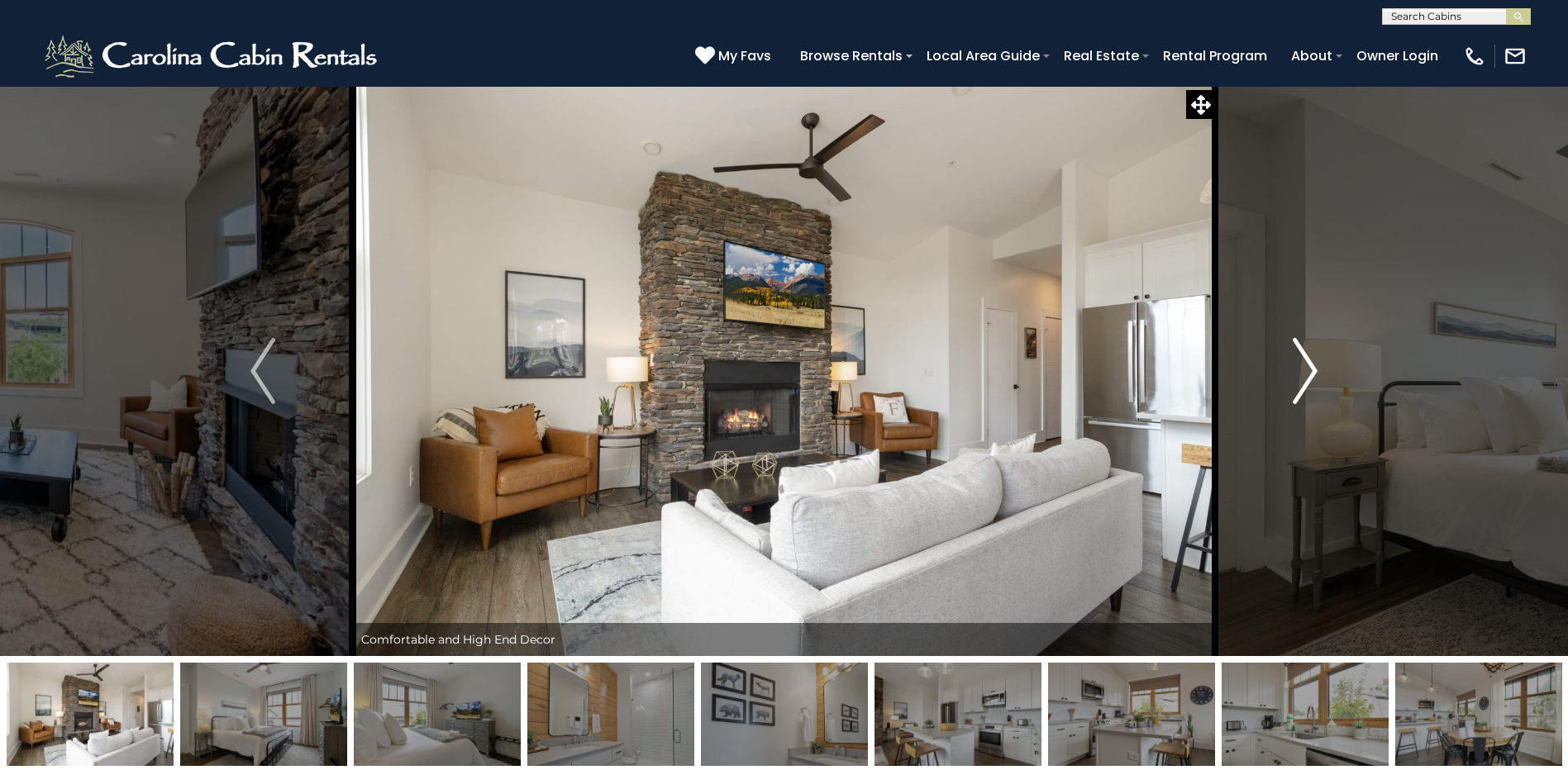
click at [1334, 371] on button "Next" at bounding box center [1305, 371] width 180 height 570
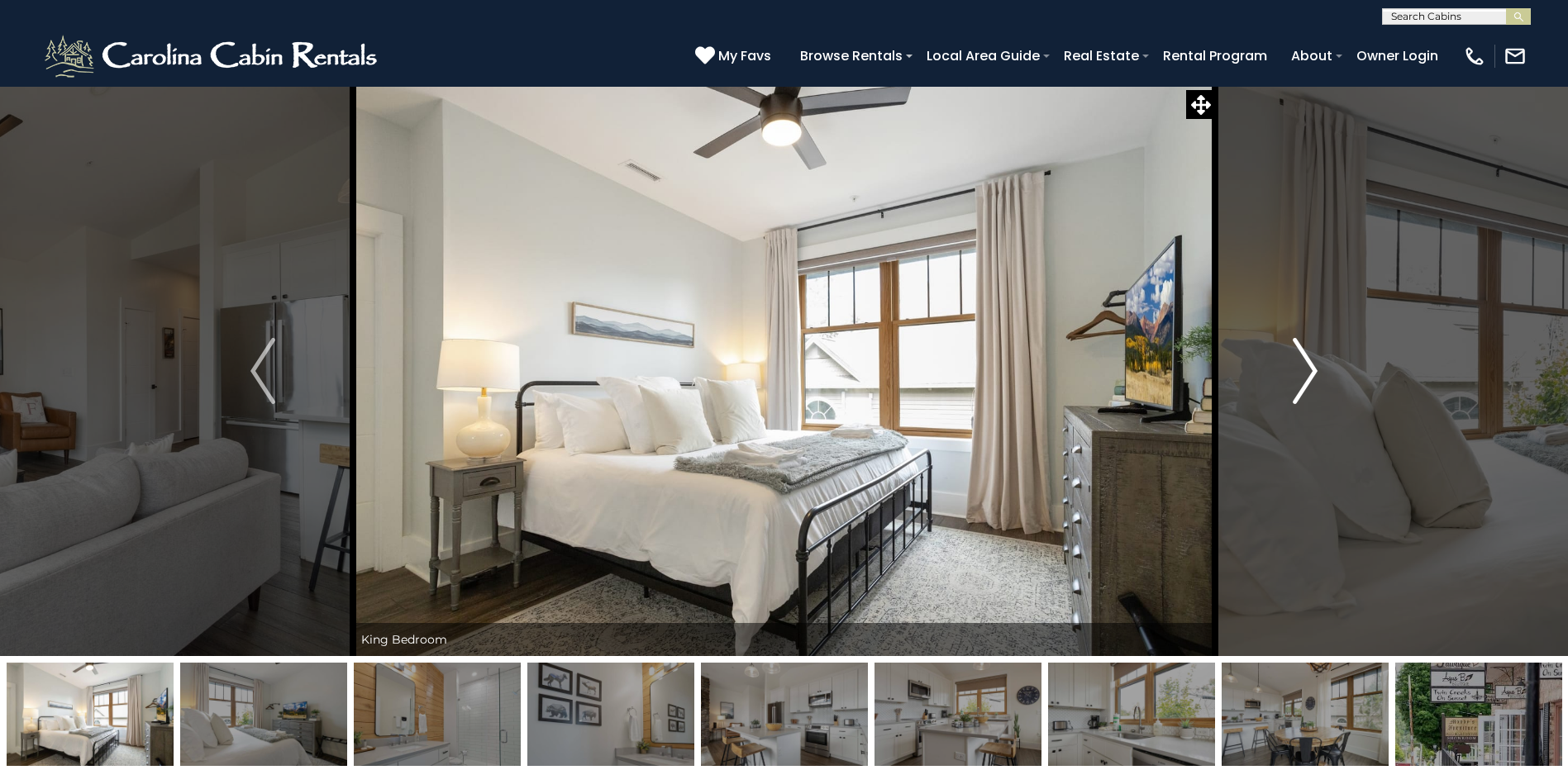
click at [1334, 371] on button "Next" at bounding box center [1305, 371] width 180 height 570
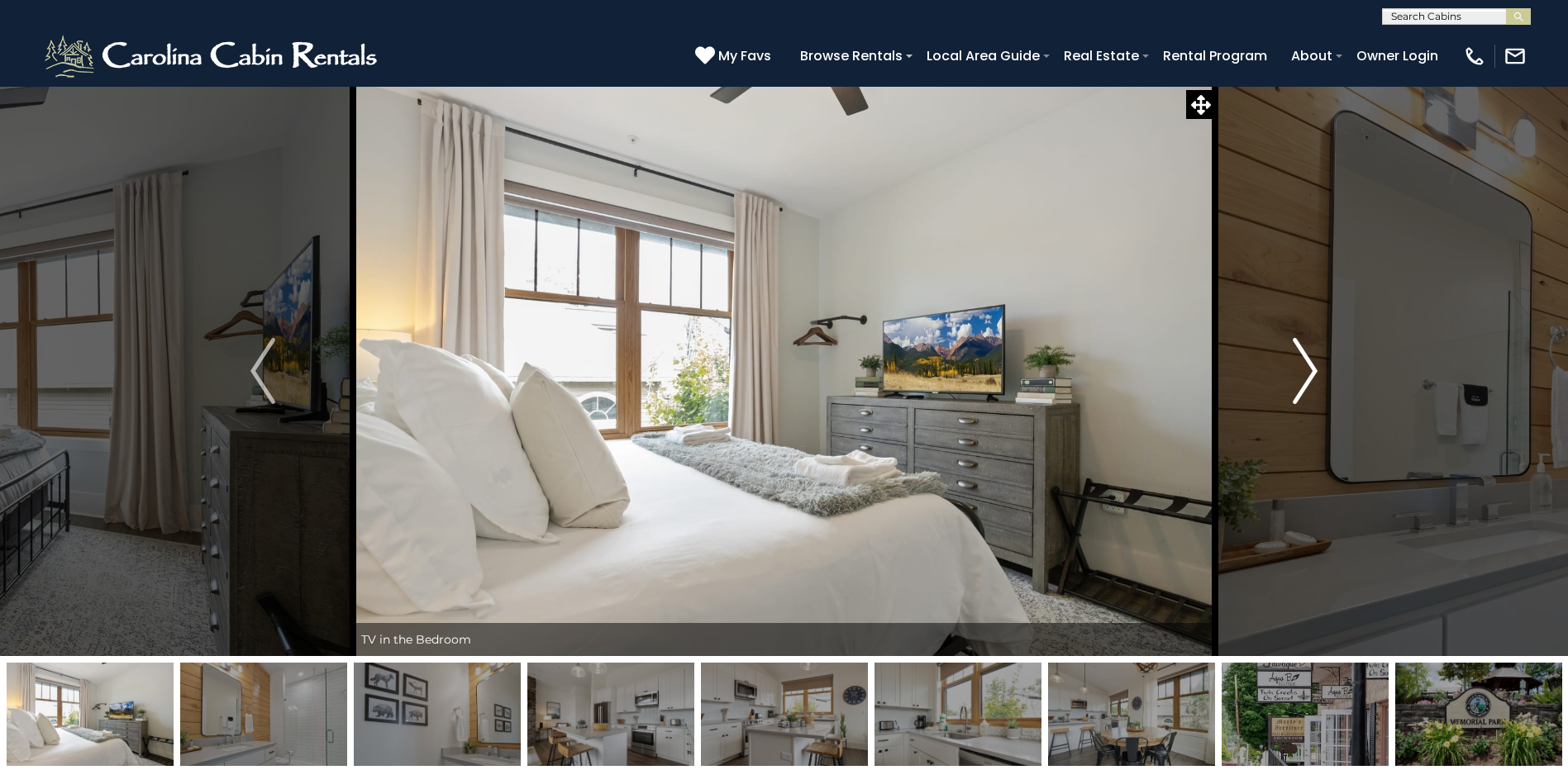
click at [1334, 371] on button "Next" at bounding box center [1305, 371] width 180 height 570
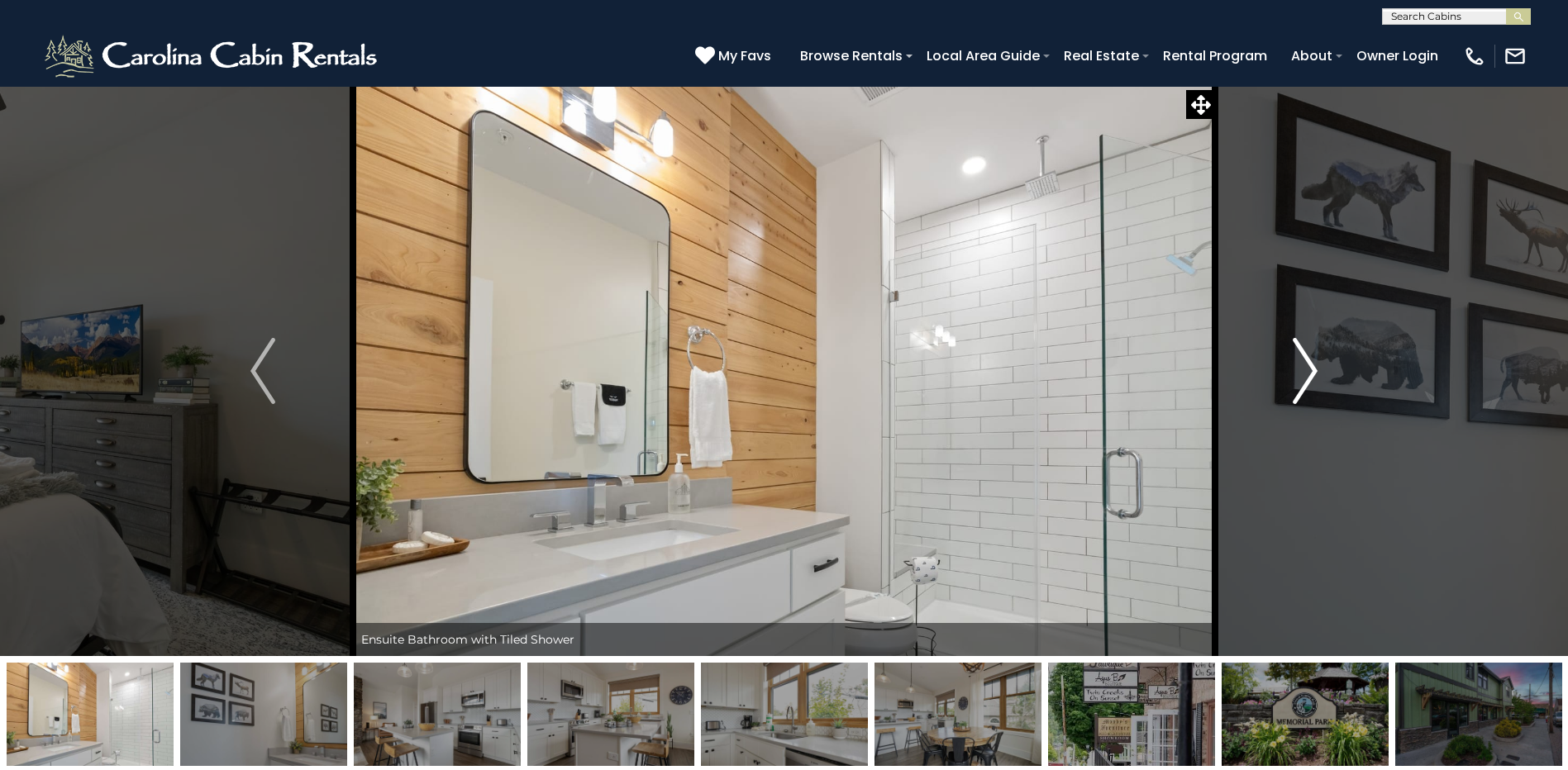
click at [1334, 371] on button "Next" at bounding box center [1305, 371] width 180 height 570
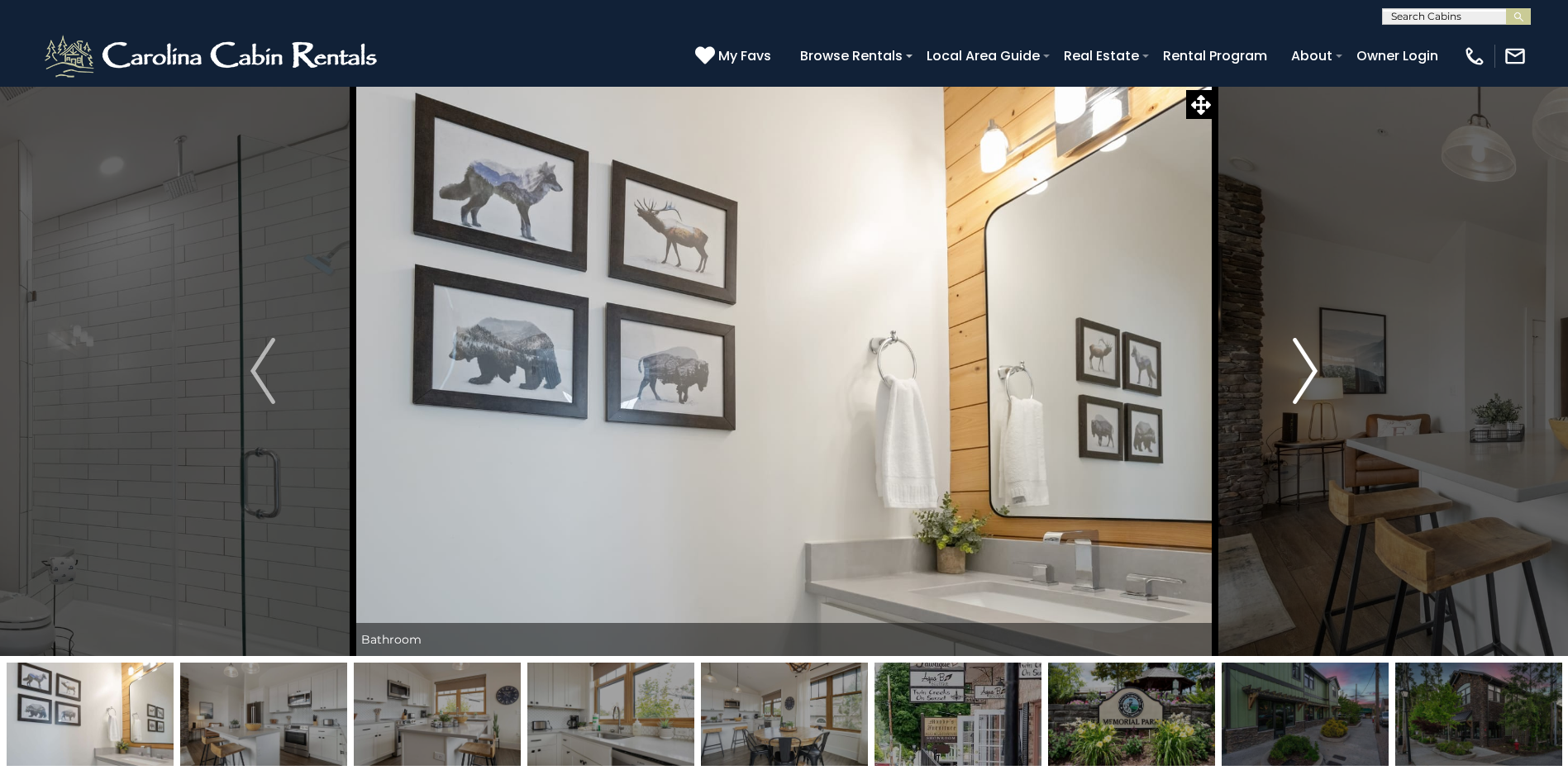
click at [1334, 371] on button "Next" at bounding box center [1305, 371] width 180 height 570
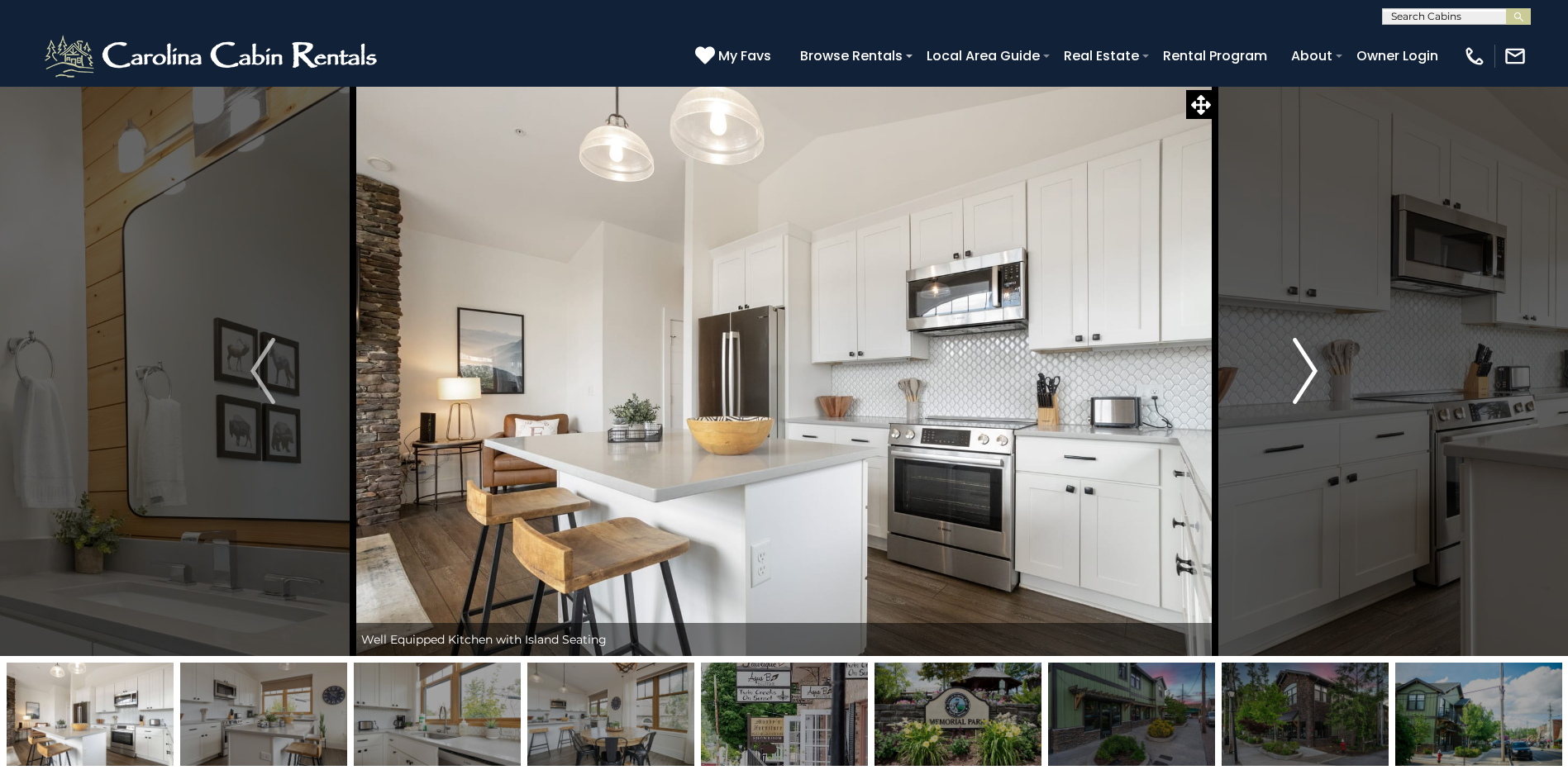
click at [1334, 371] on button "Next" at bounding box center [1305, 371] width 180 height 570
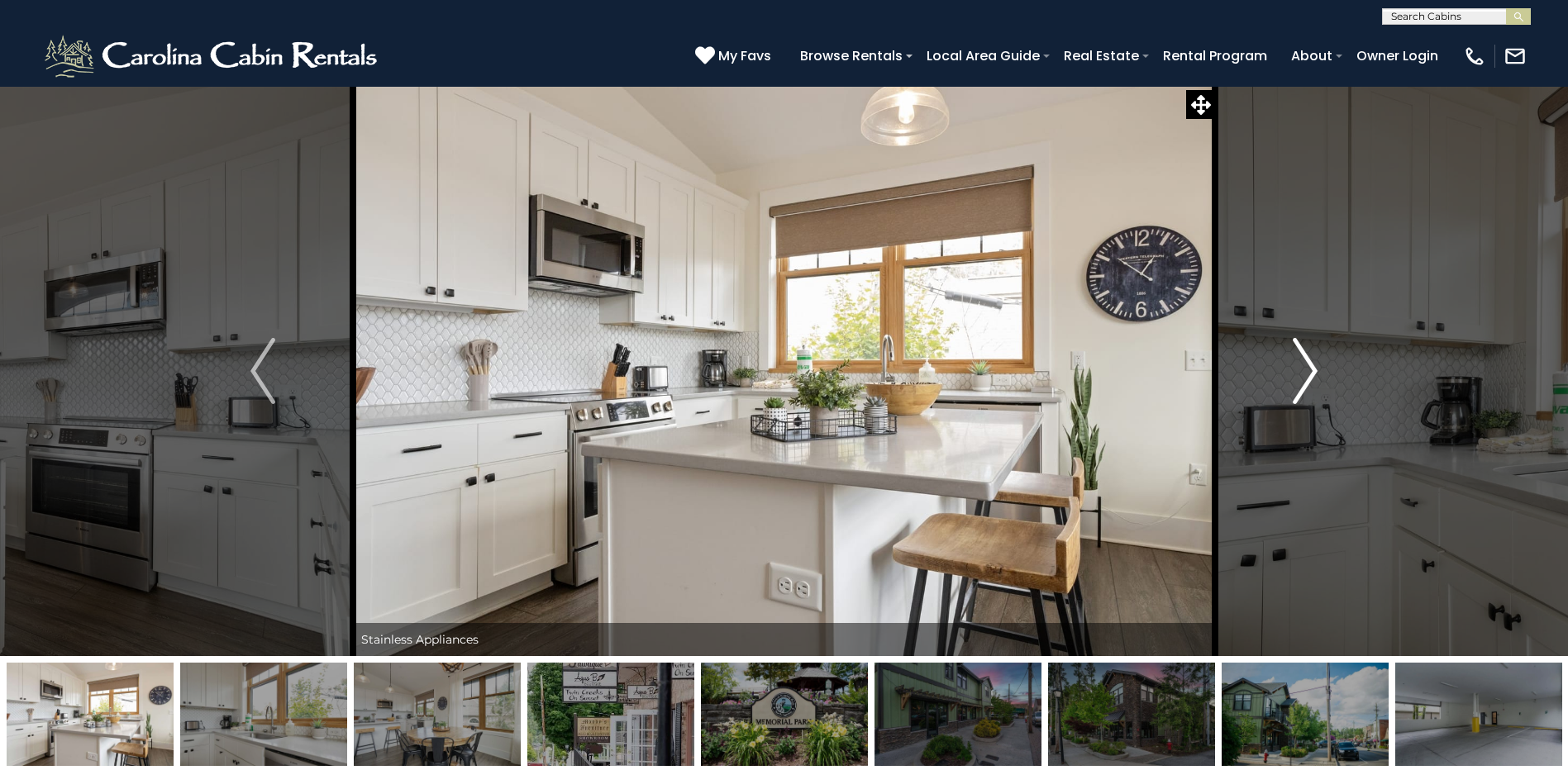
click at [1334, 371] on button "Next" at bounding box center [1305, 371] width 180 height 570
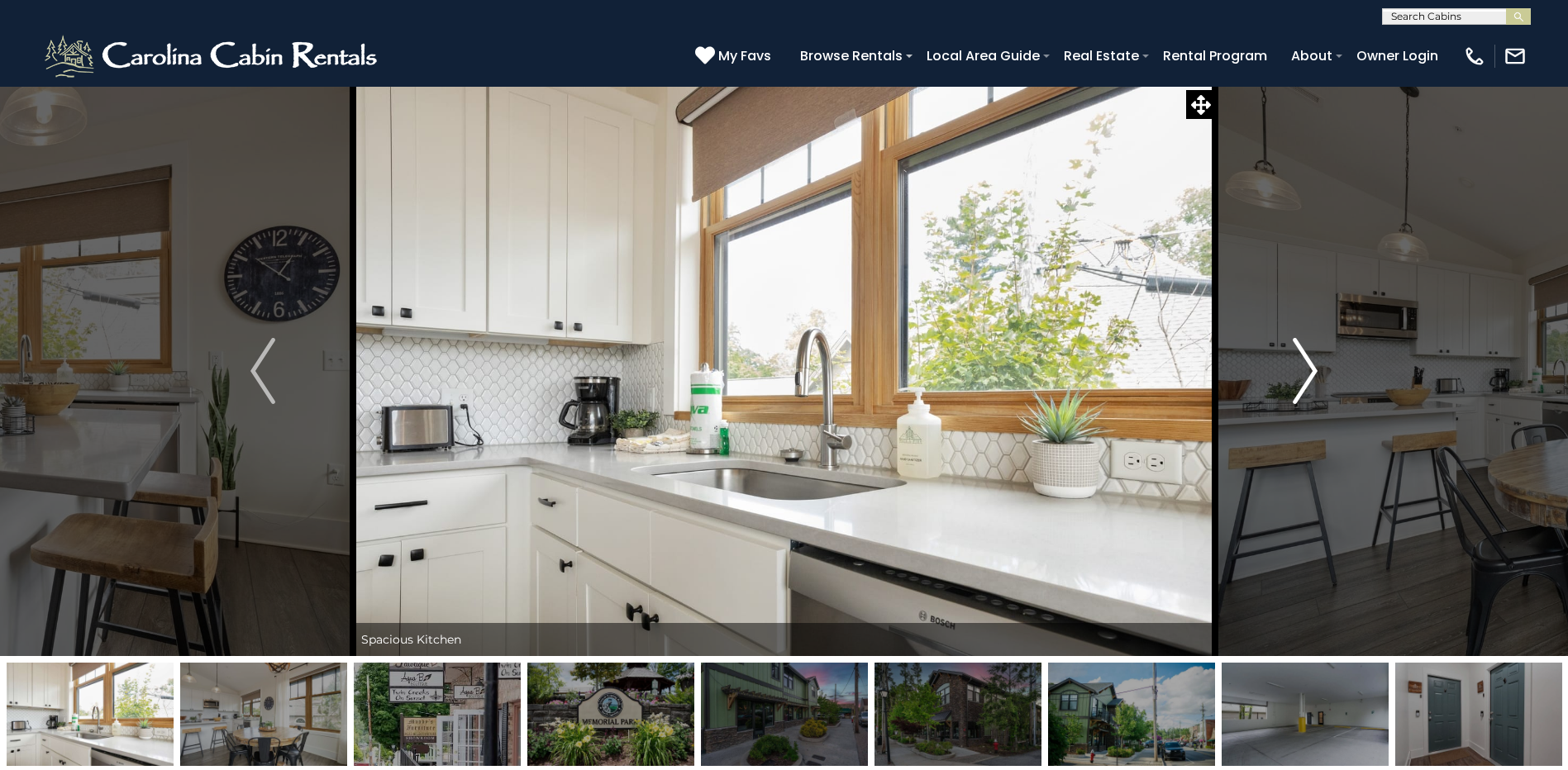
click at [1334, 371] on button "Next" at bounding box center [1305, 371] width 180 height 570
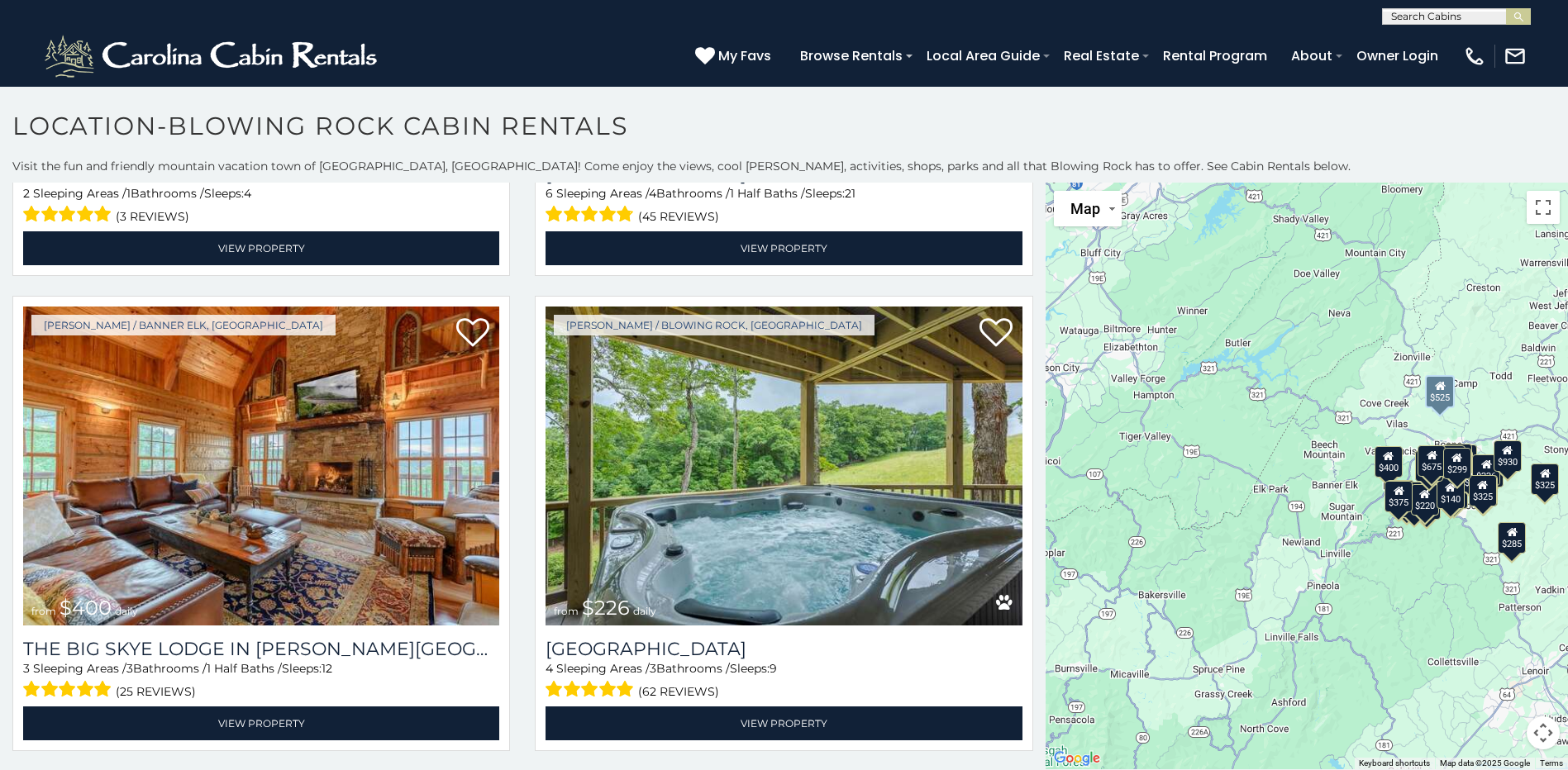
scroll to position [4736, 0]
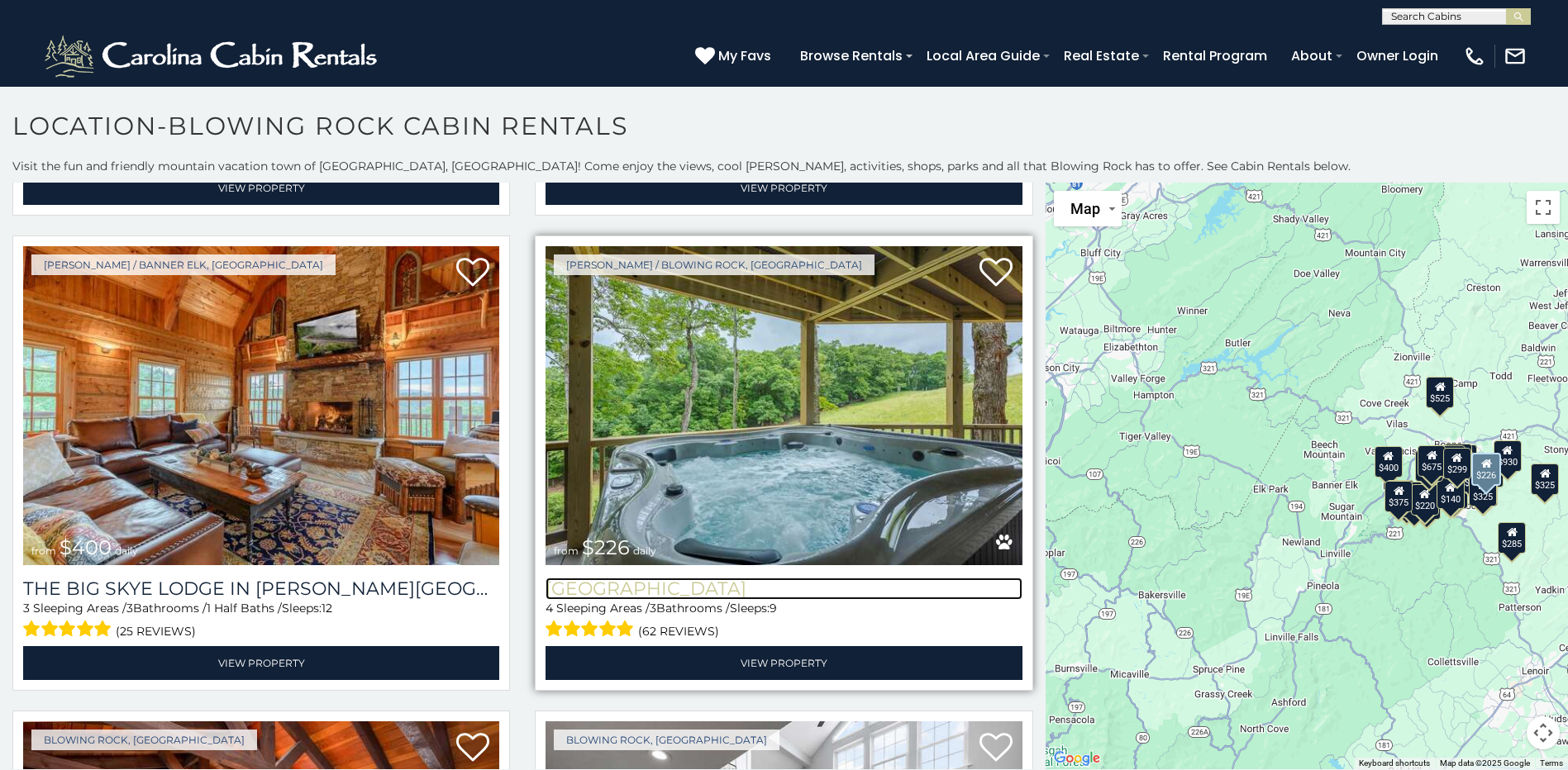
click at [717, 577] on h3 "Majestic Mountain Hideaway" at bounding box center [783, 588] width 476 height 23
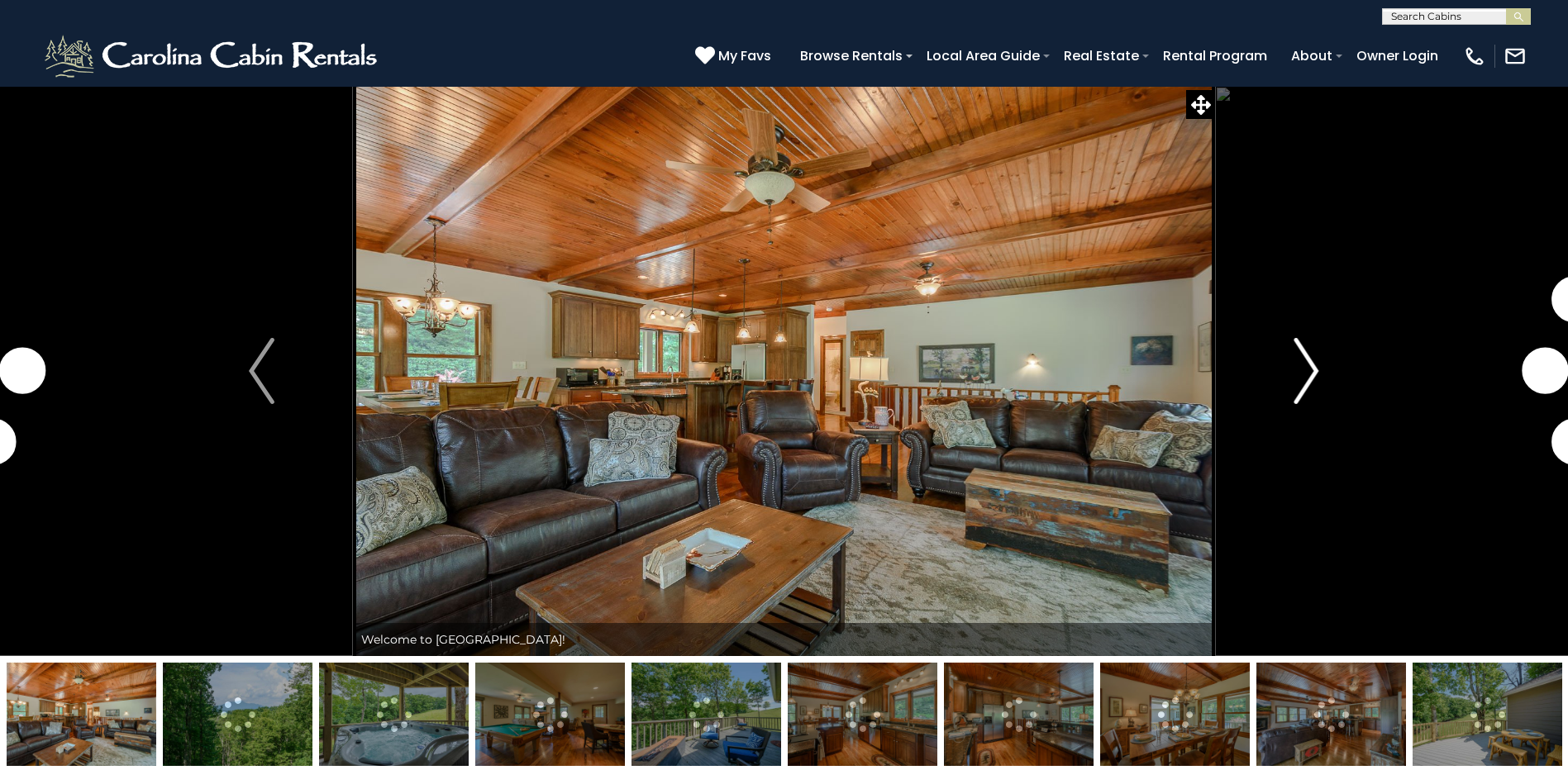
click at [1301, 363] on img "Next" at bounding box center [1305, 371] width 24 height 67
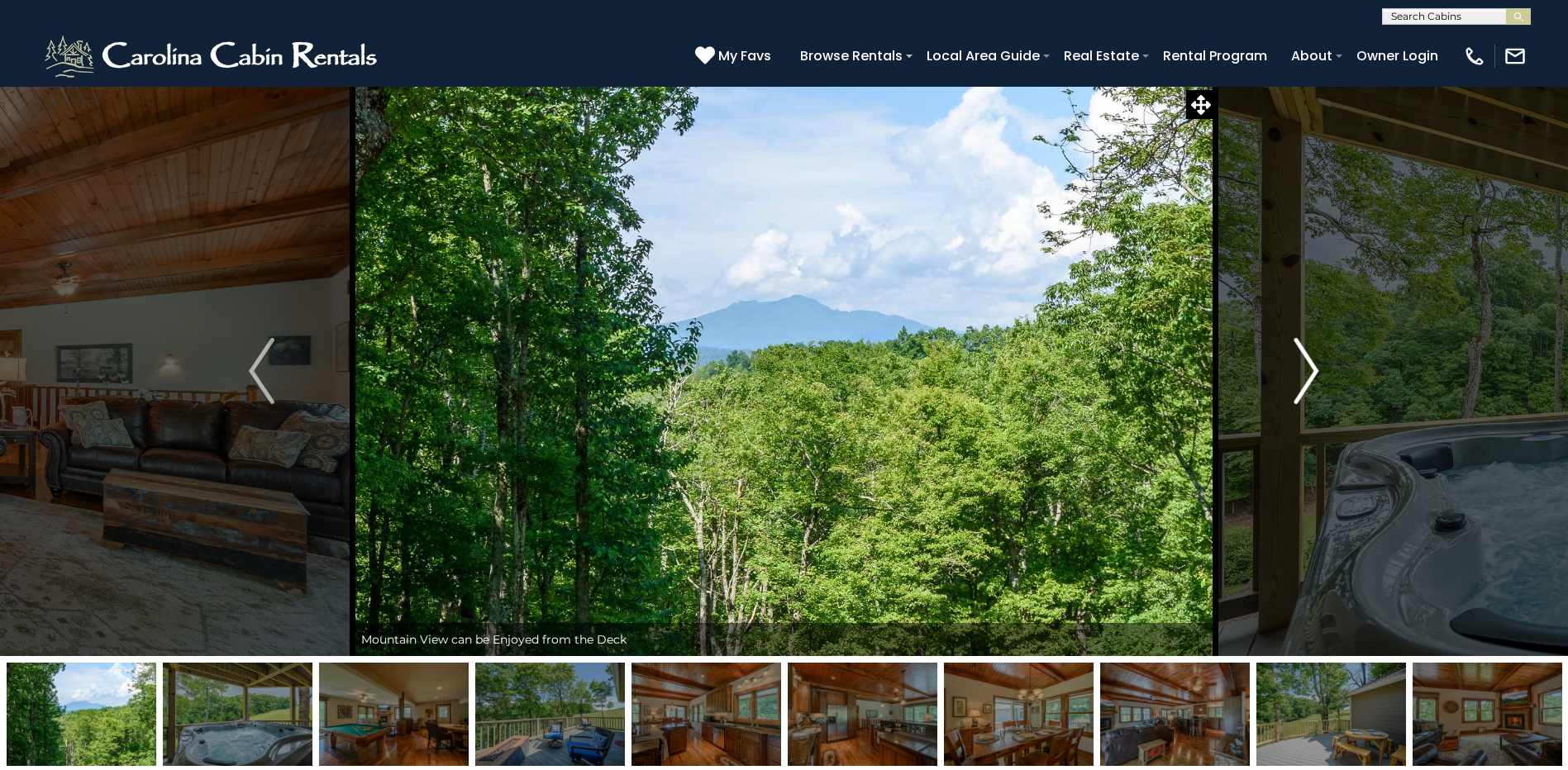
click at [1313, 359] on img "Next" at bounding box center [1305, 371] width 24 height 67
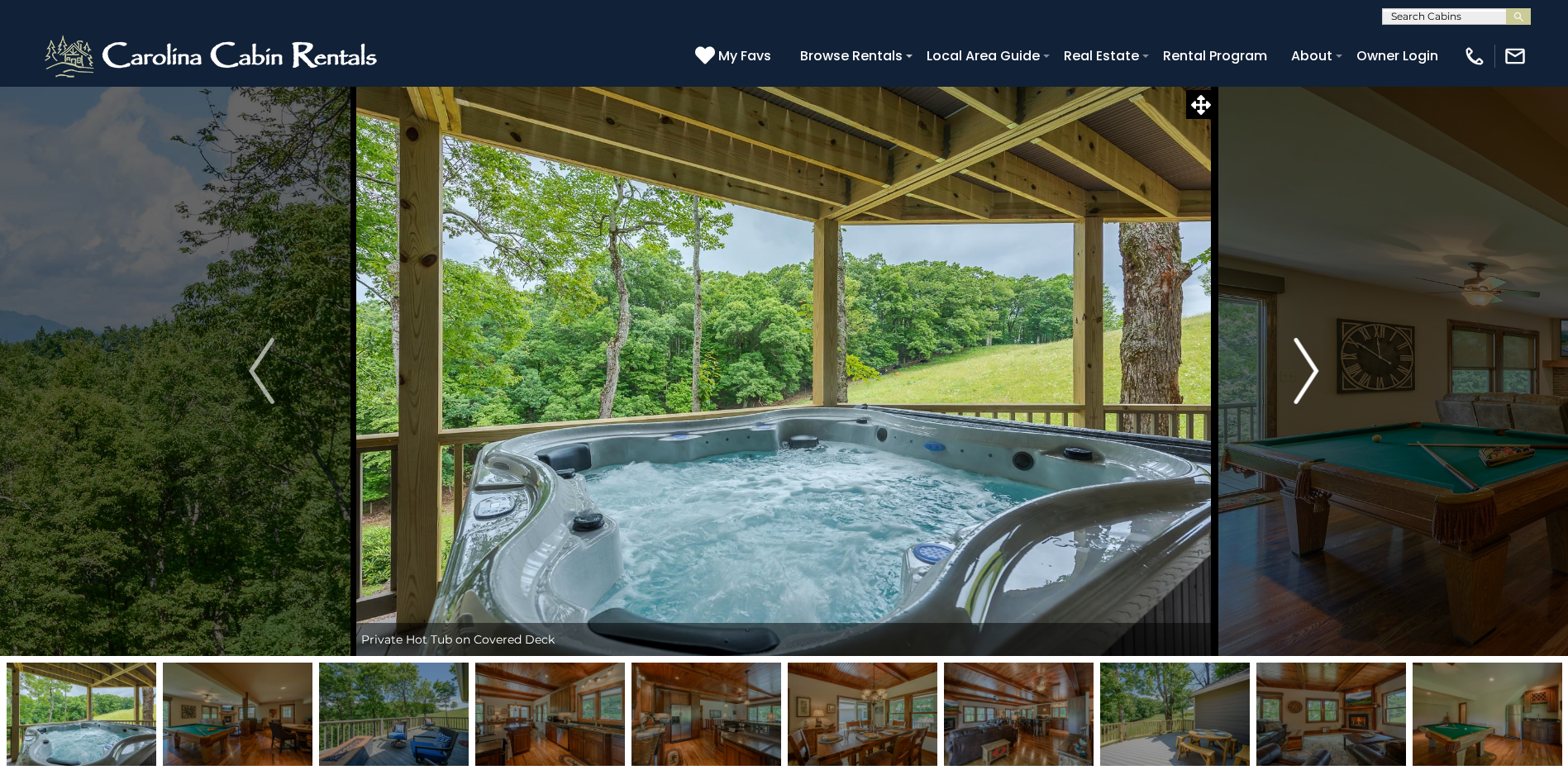
click at [1313, 359] on img "Next" at bounding box center [1305, 371] width 24 height 67
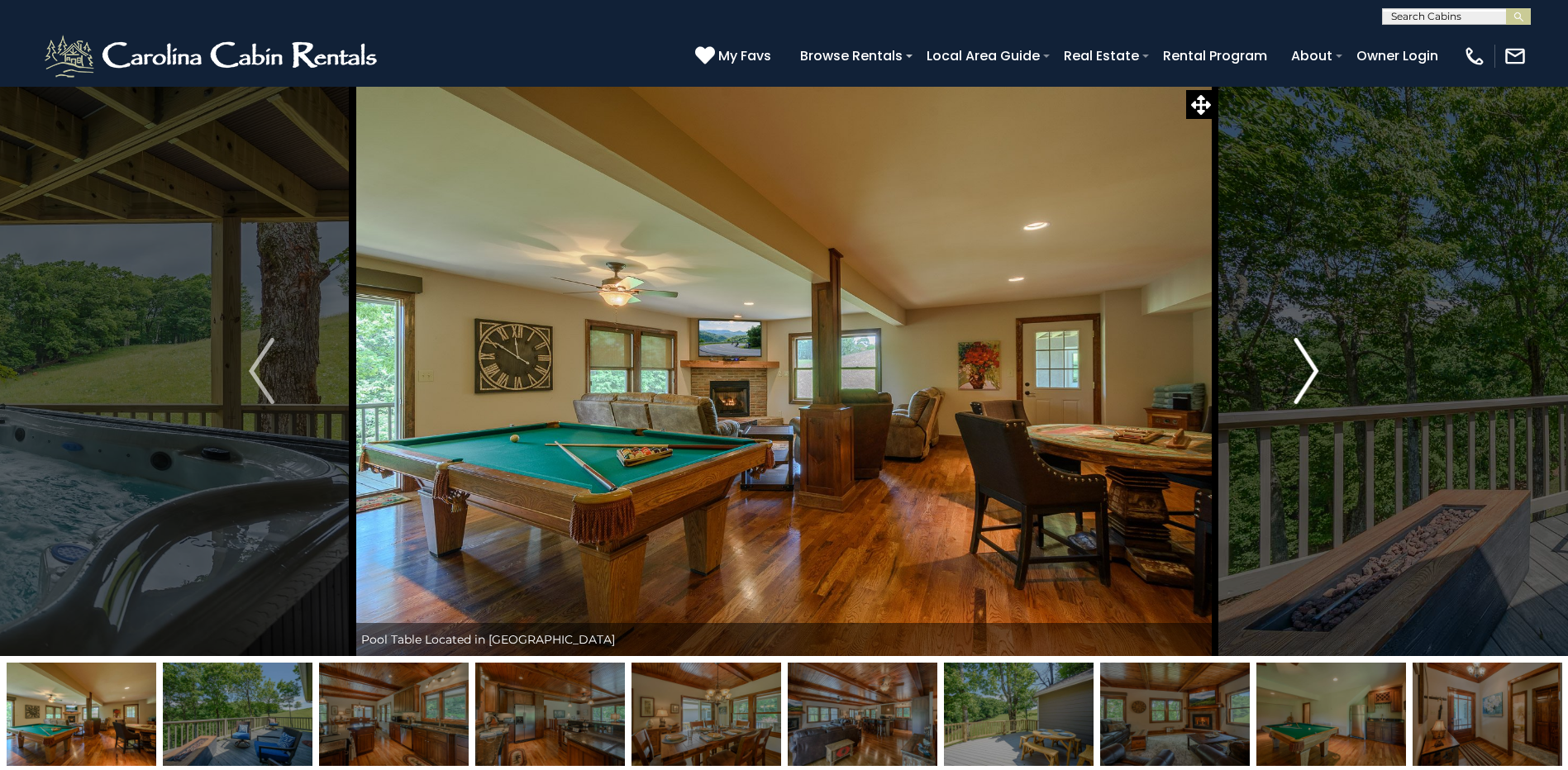
click at [1313, 359] on img "Next" at bounding box center [1305, 371] width 24 height 67
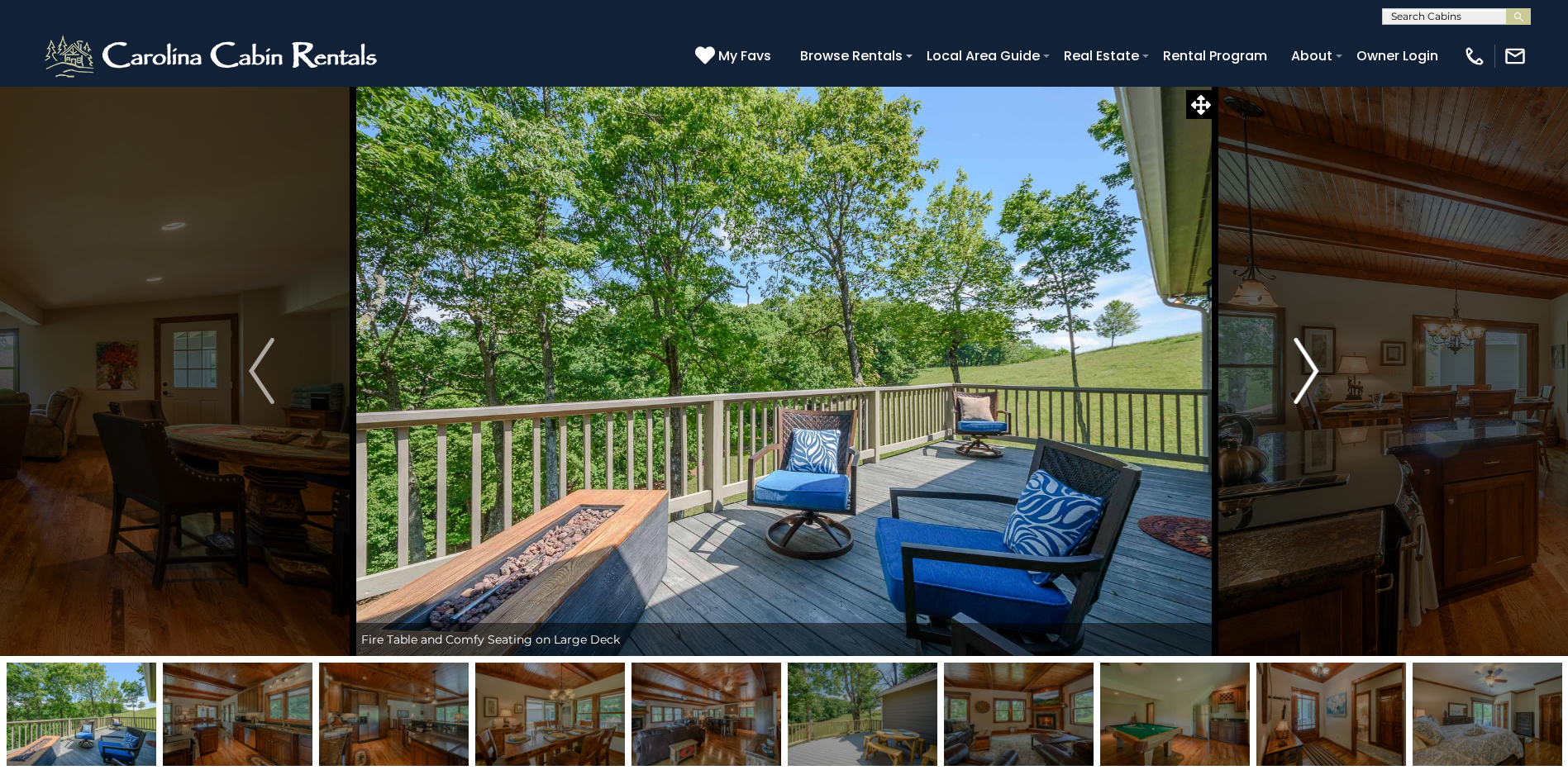
click at [1313, 359] on img "Next" at bounding box center [1305, 371] width 24 height 67
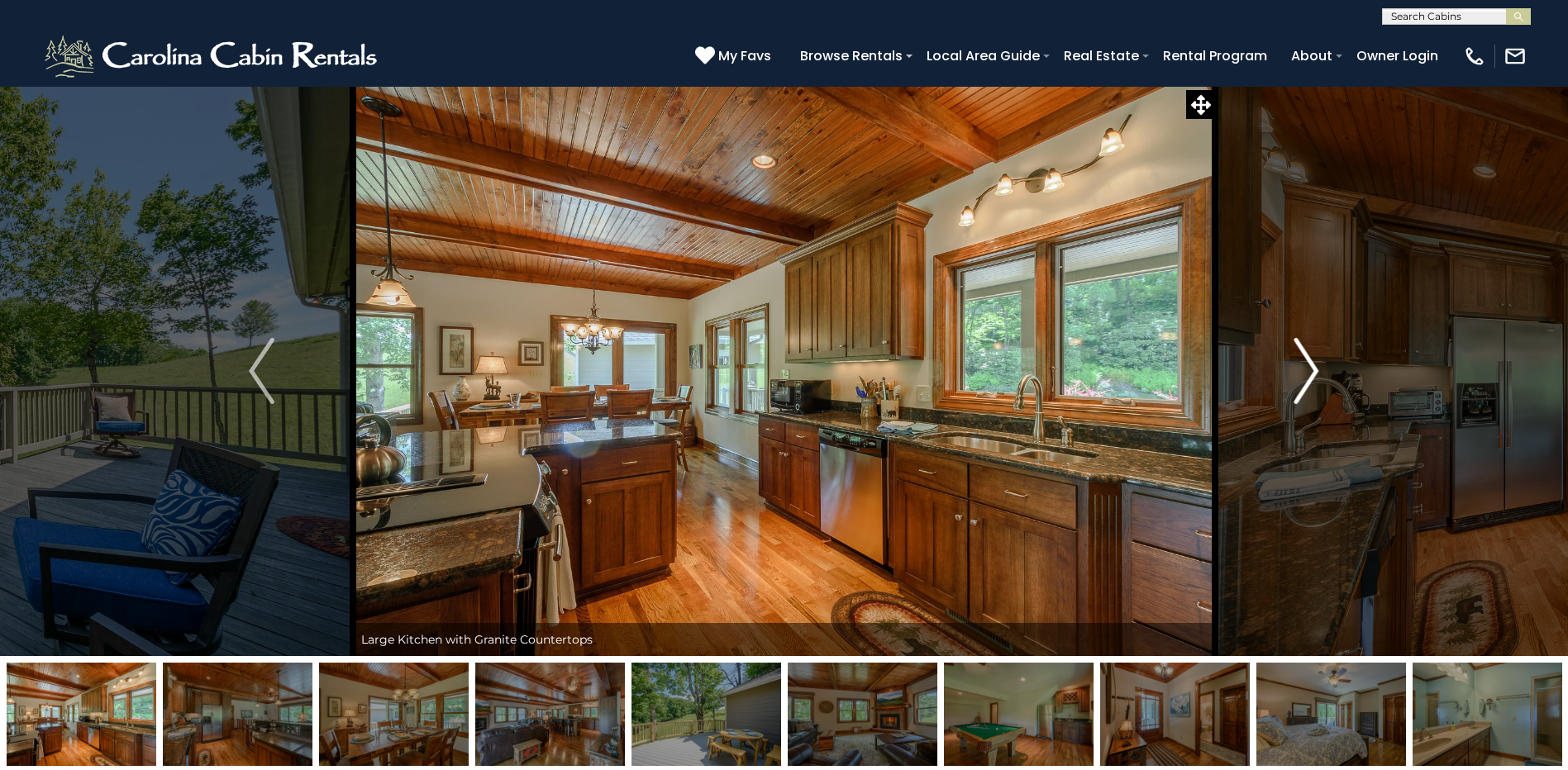
click at [1313, 359] on img "Next" at bounding box center [1305, 371] width 24 height 67
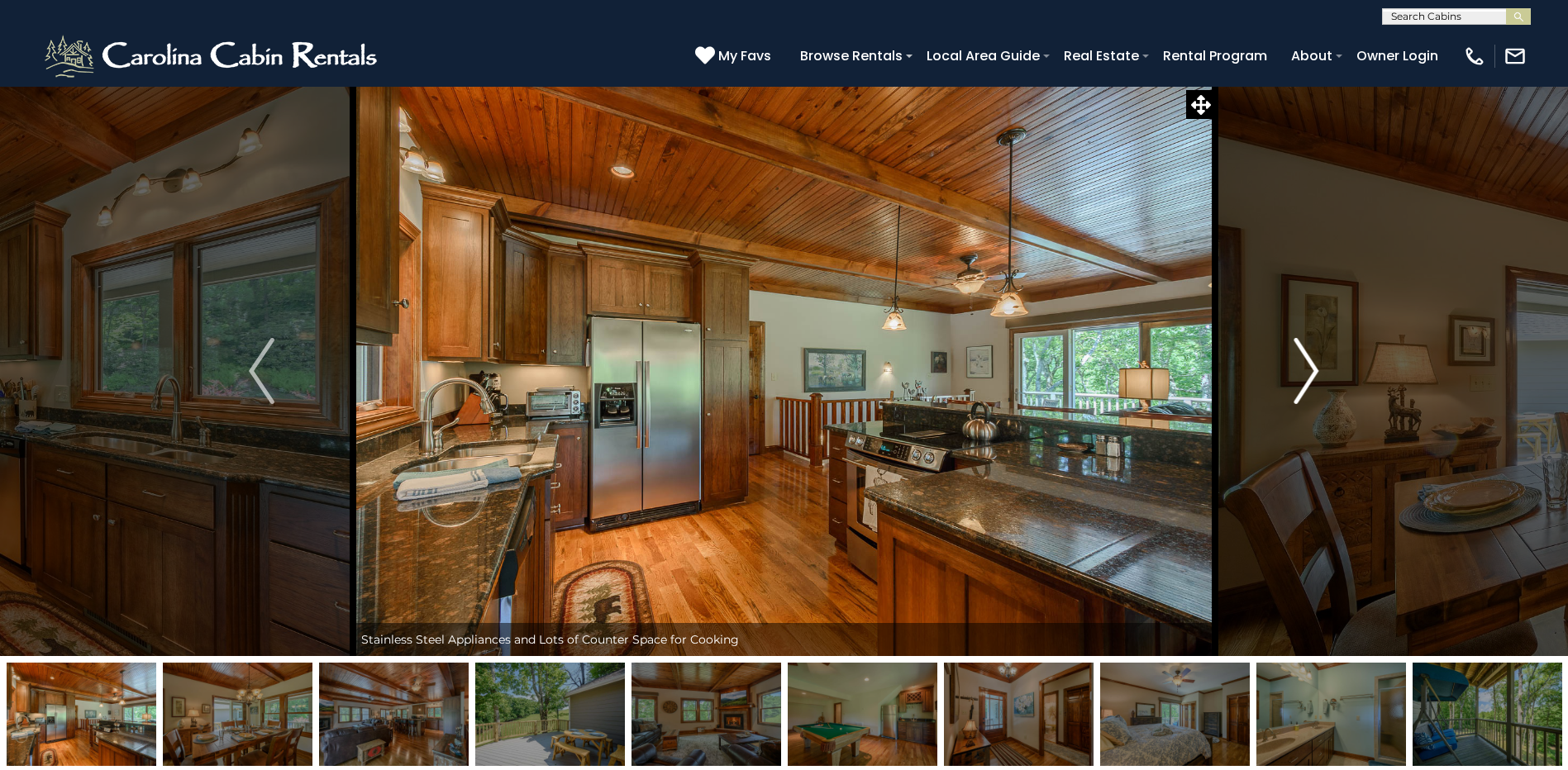
click at [1313, 359] on img "Next" at bounding box center [1305, 371] width 24 height 67
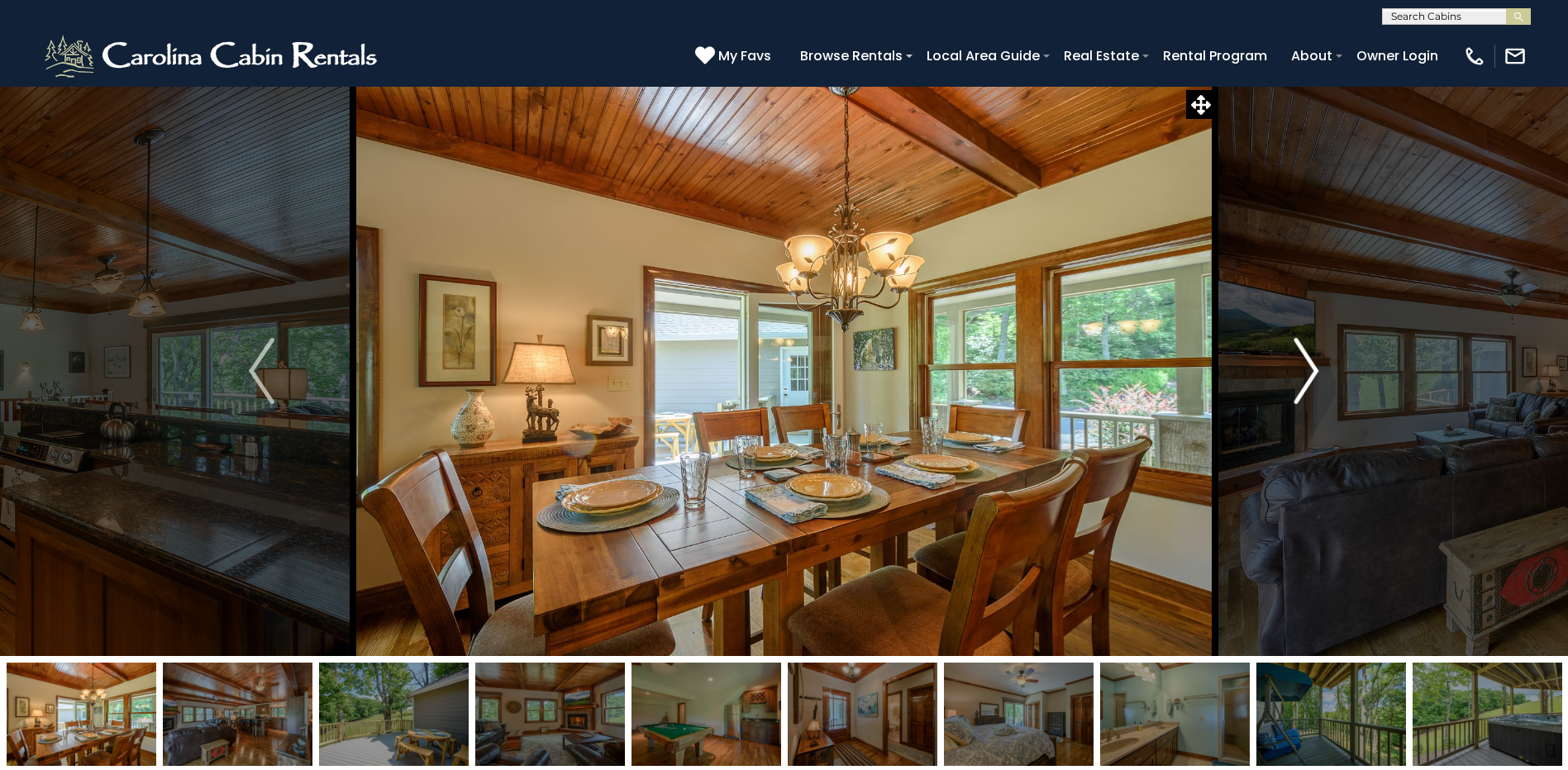
click at [1313, 359] on img "Next" at bounding box center [1305, 371] width 24 height 67
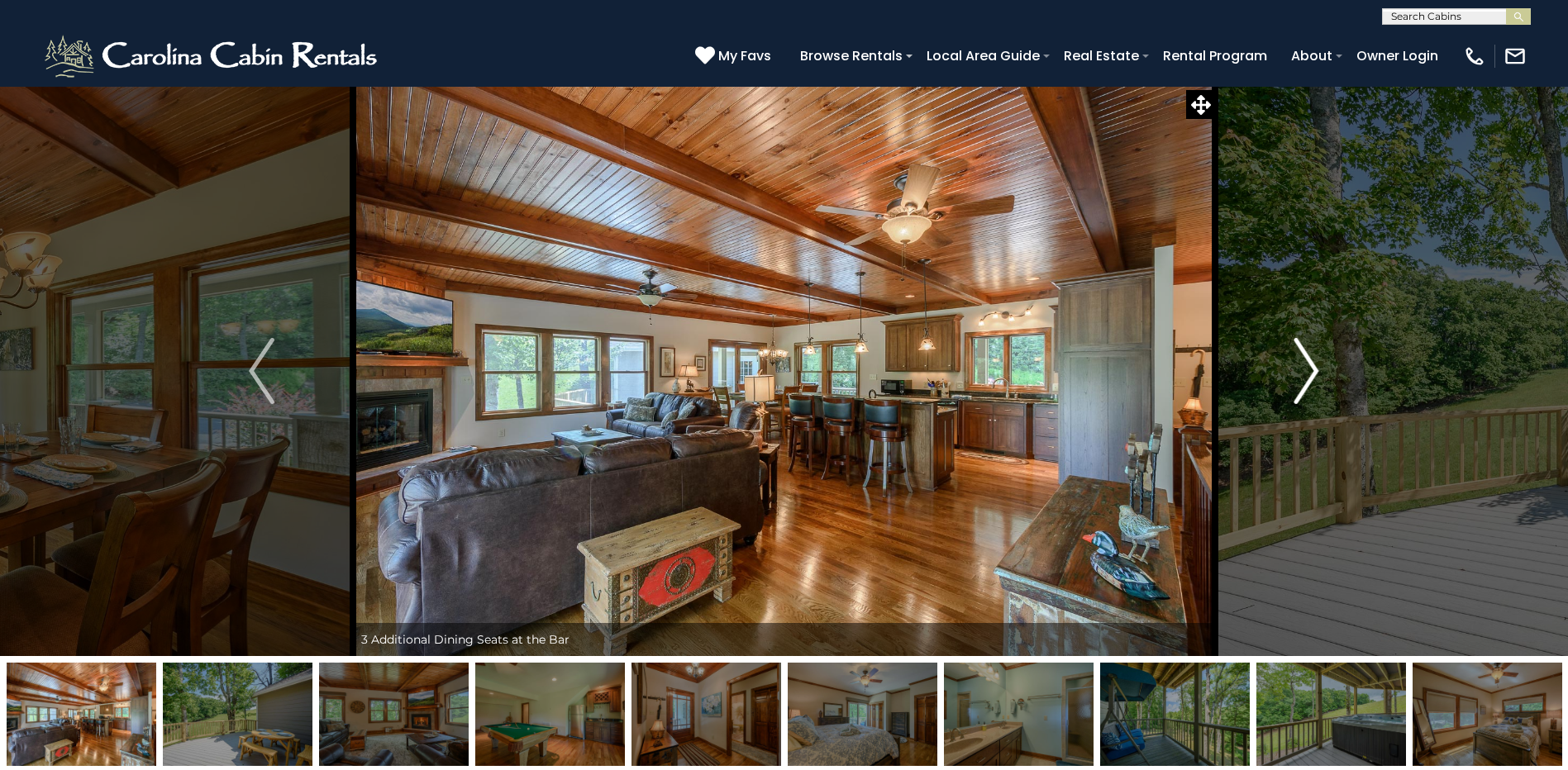
click at [1313, 359] on img "Next" at bounding box center [1305, 371] width 24 height 67
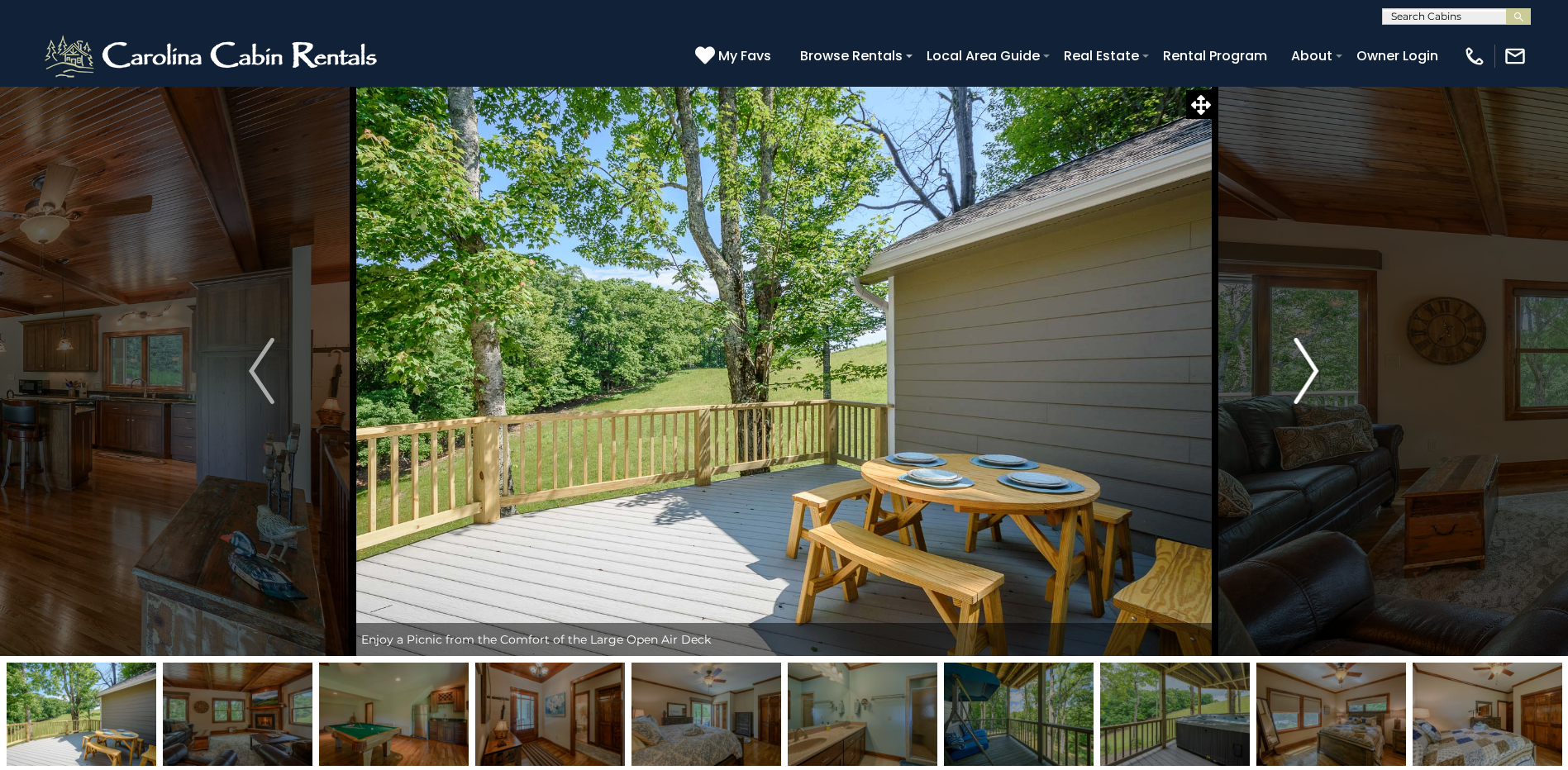
click at [1313, 359] on img "Next" at bounding box center [1305, 371] width 24 height 67
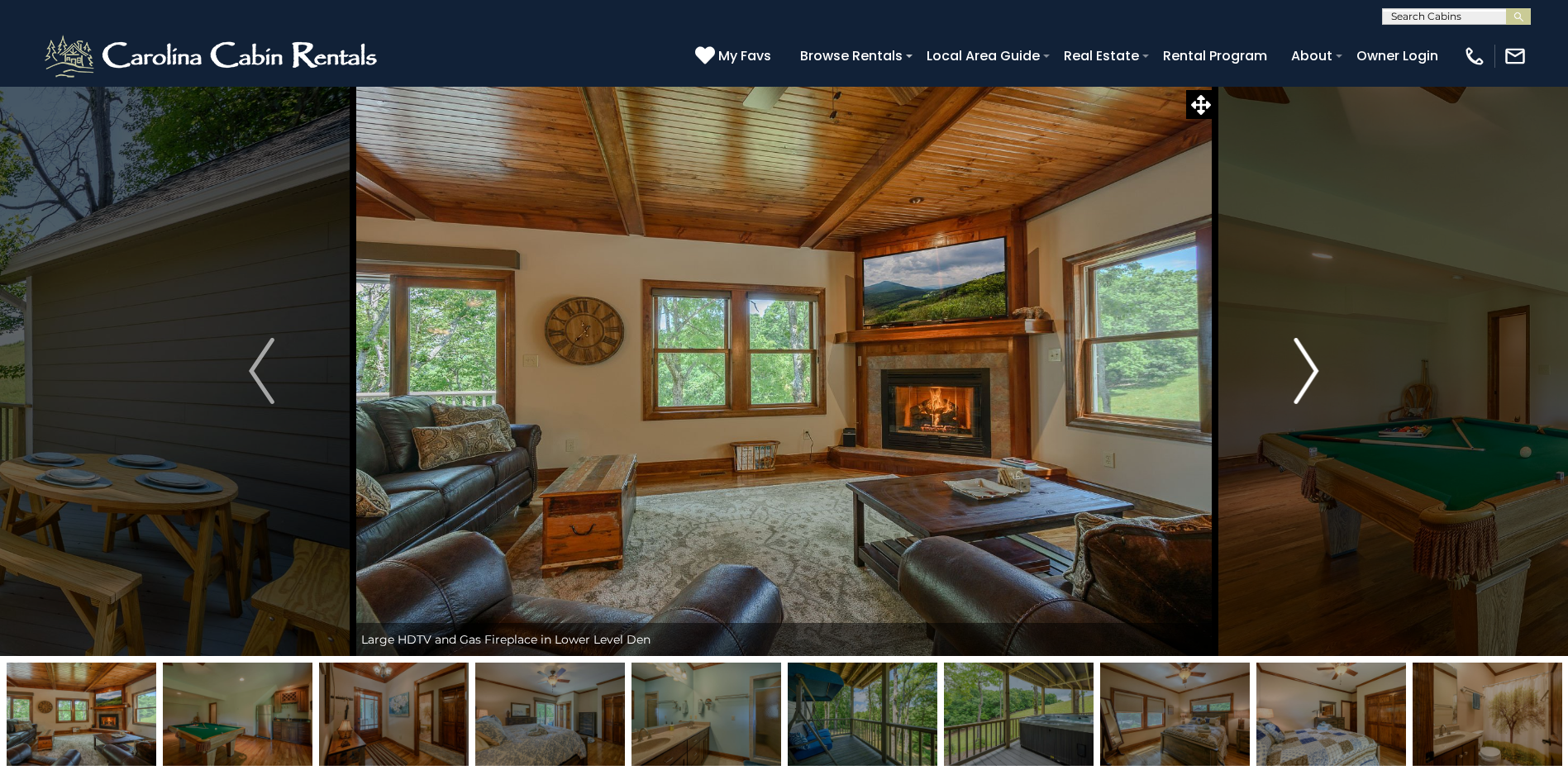
click at [1313, 359] on img "Next" at bounding box center [1305, 371] width 24 height 67
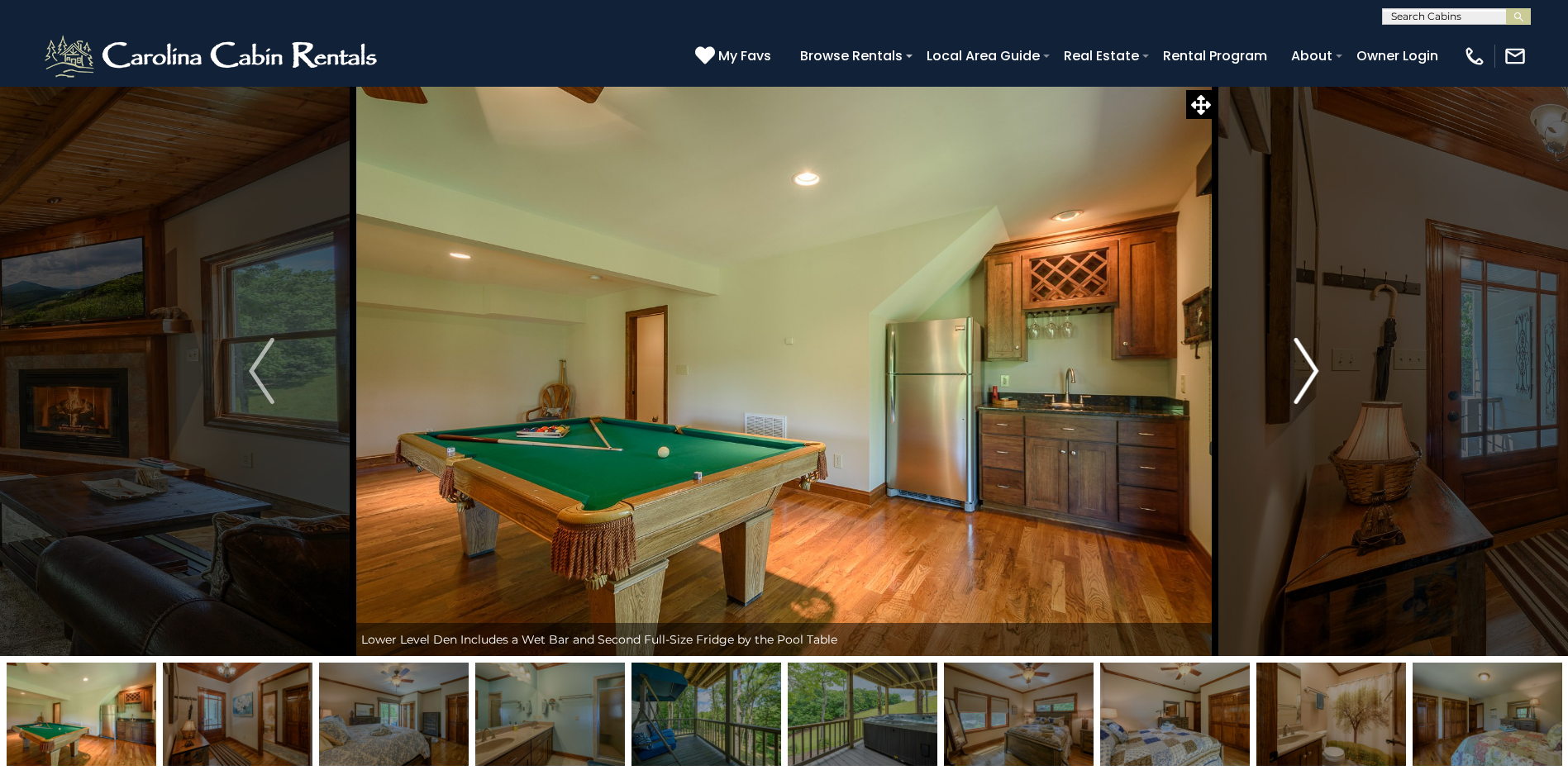
click at [1313, 359] on img "Next" at bounding box center [1305, 371] width 24 height 67
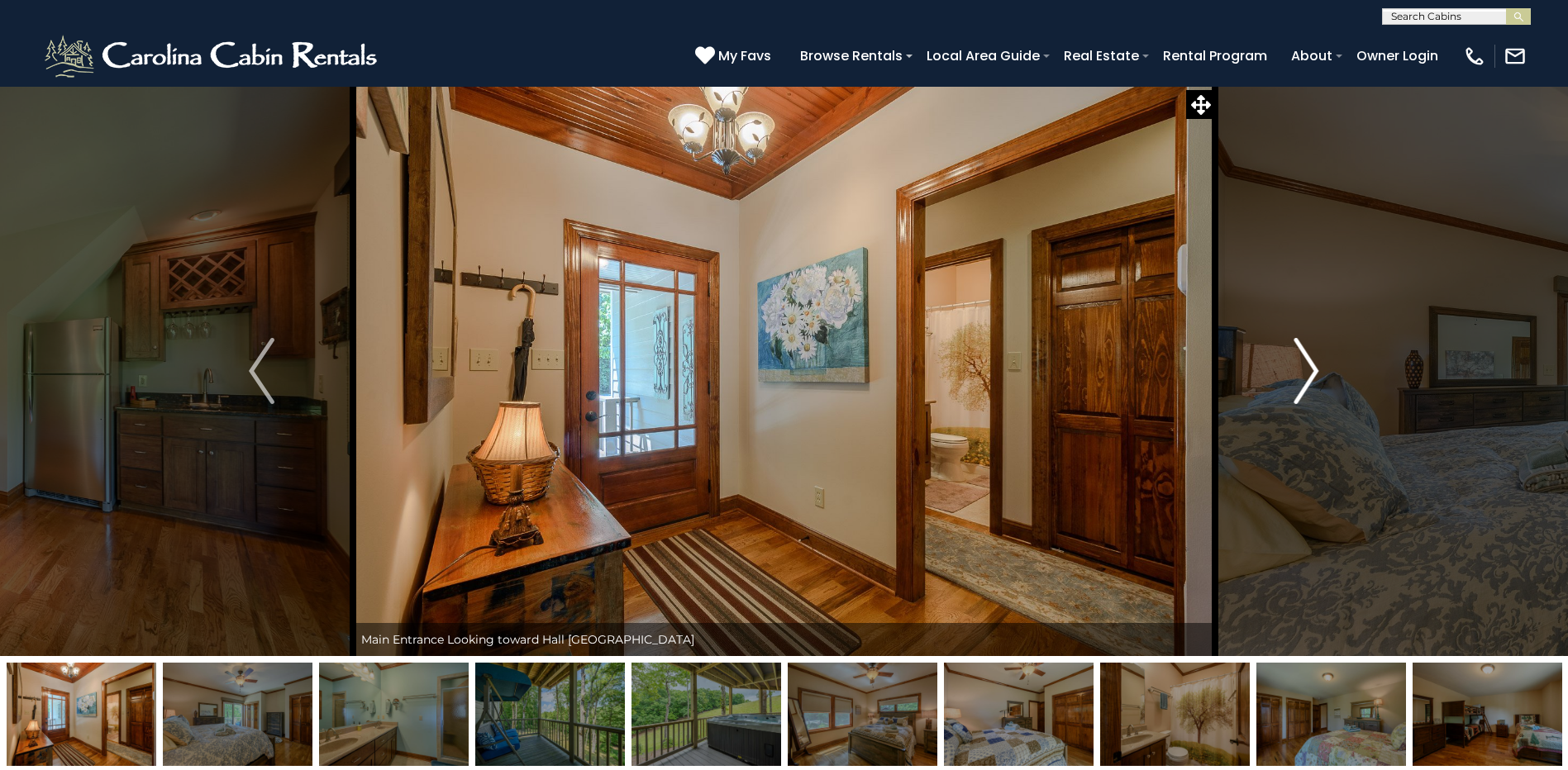
click at [1313, 359] on img "Next" at bounding box center [1305, 371] width 24 height 67
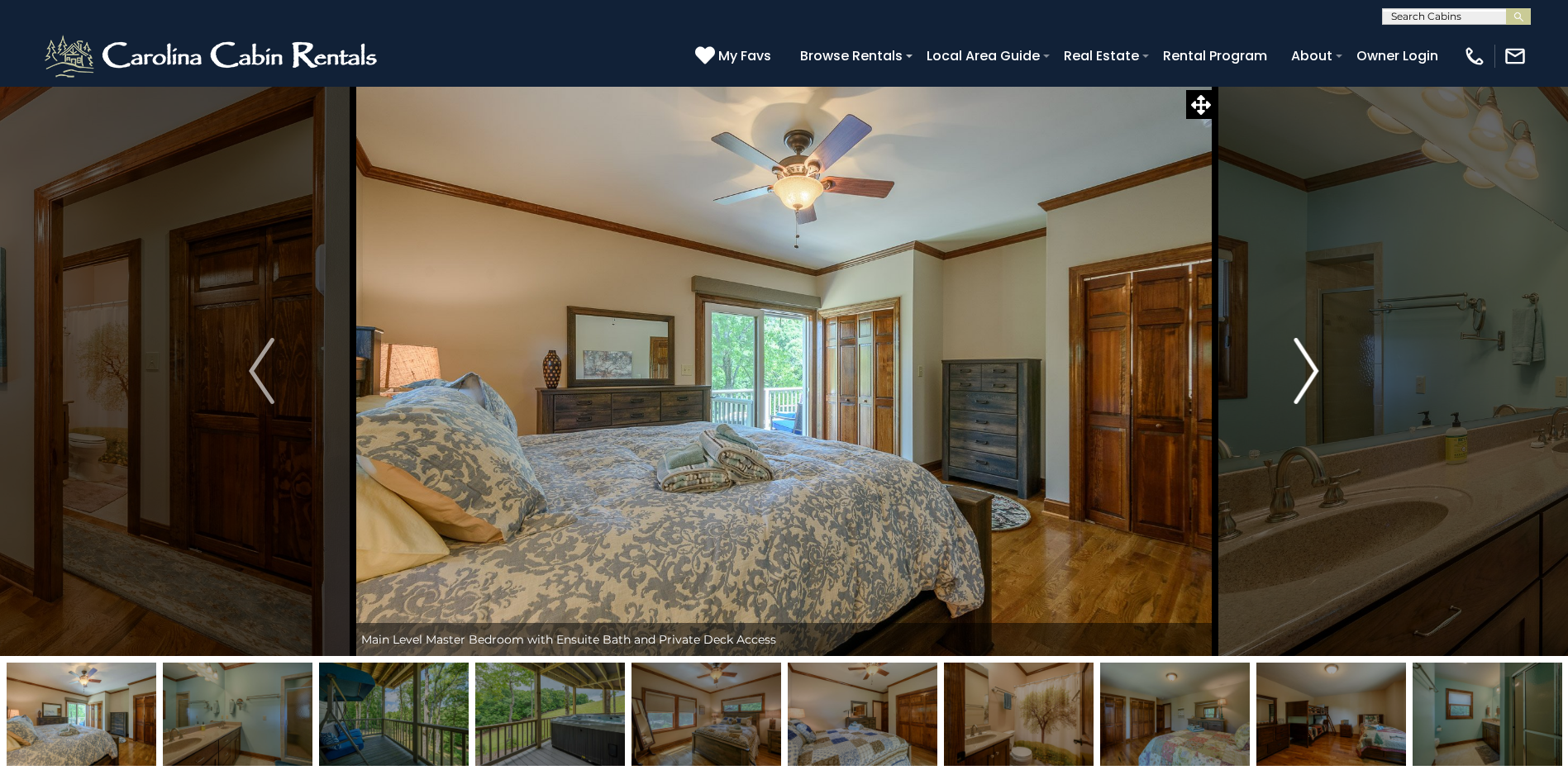
click at [1313, 359] on img "Next" at bounding box center [1305, 371] width 24 height 67
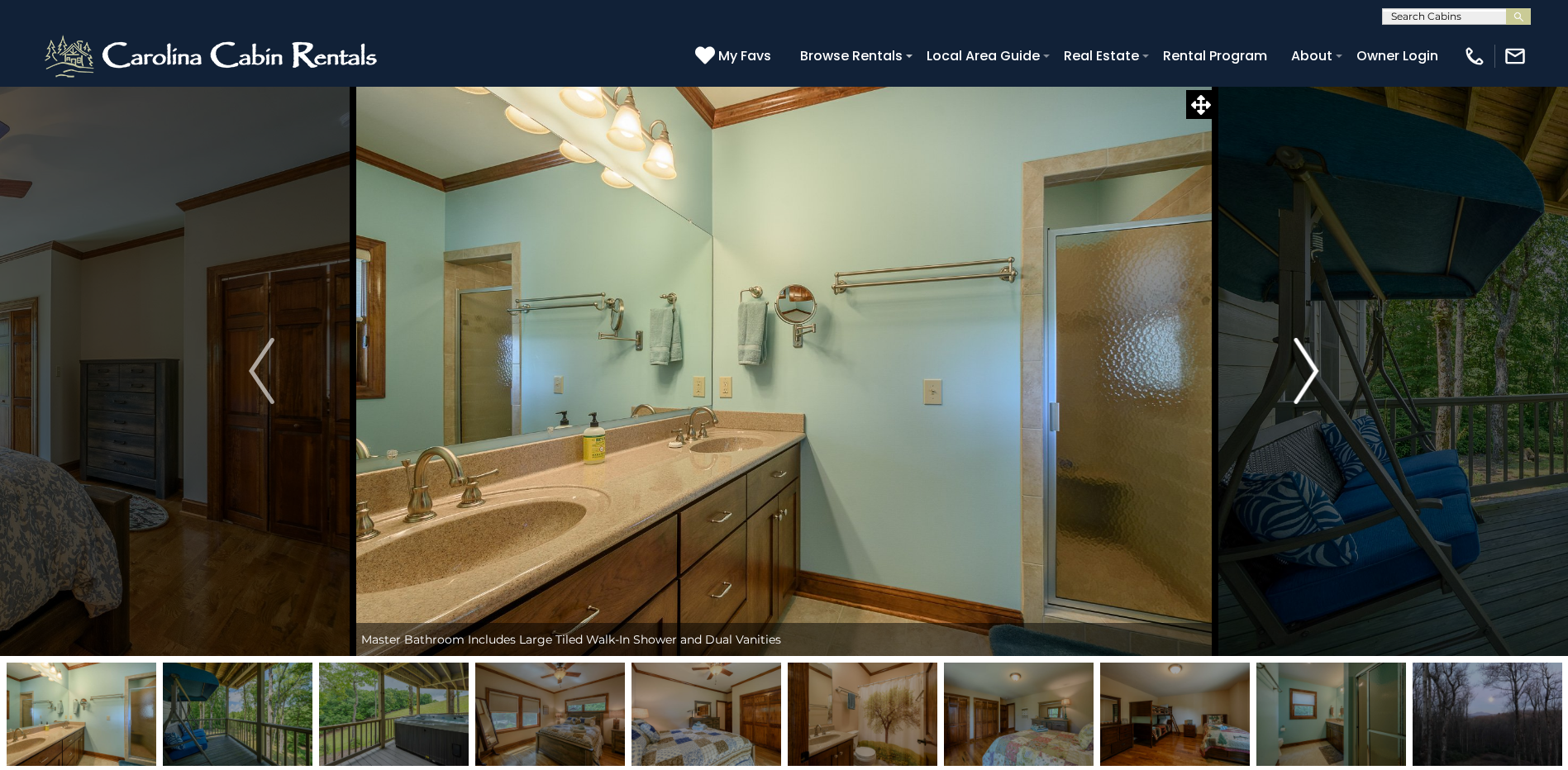
click at [1313, 359] on img "Next" at bounding box center [1305, 371] width 24 height 67
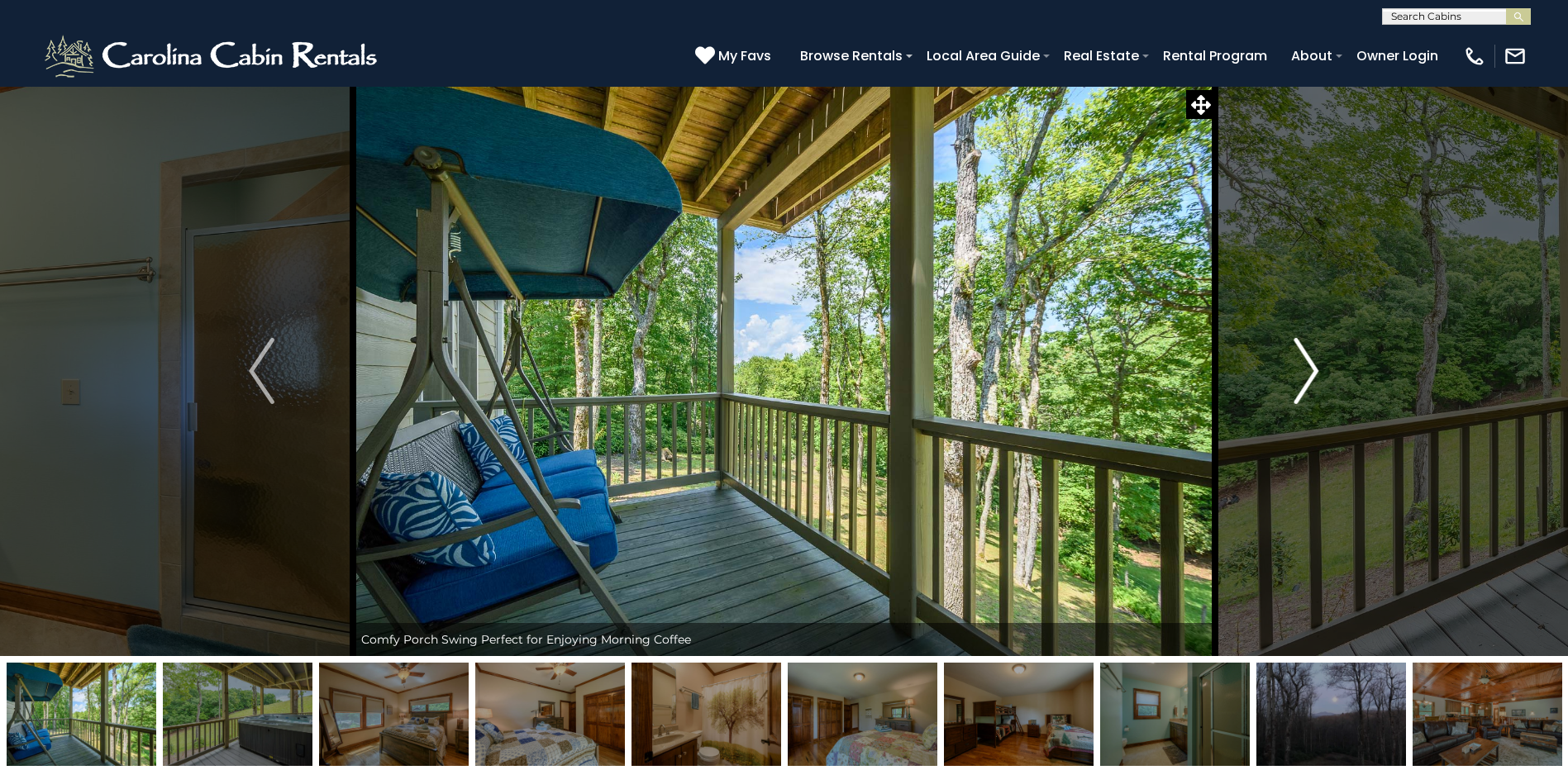
click at [1313, 359] on img "Next" at bounding box center [1305, 371] width 24 height 67
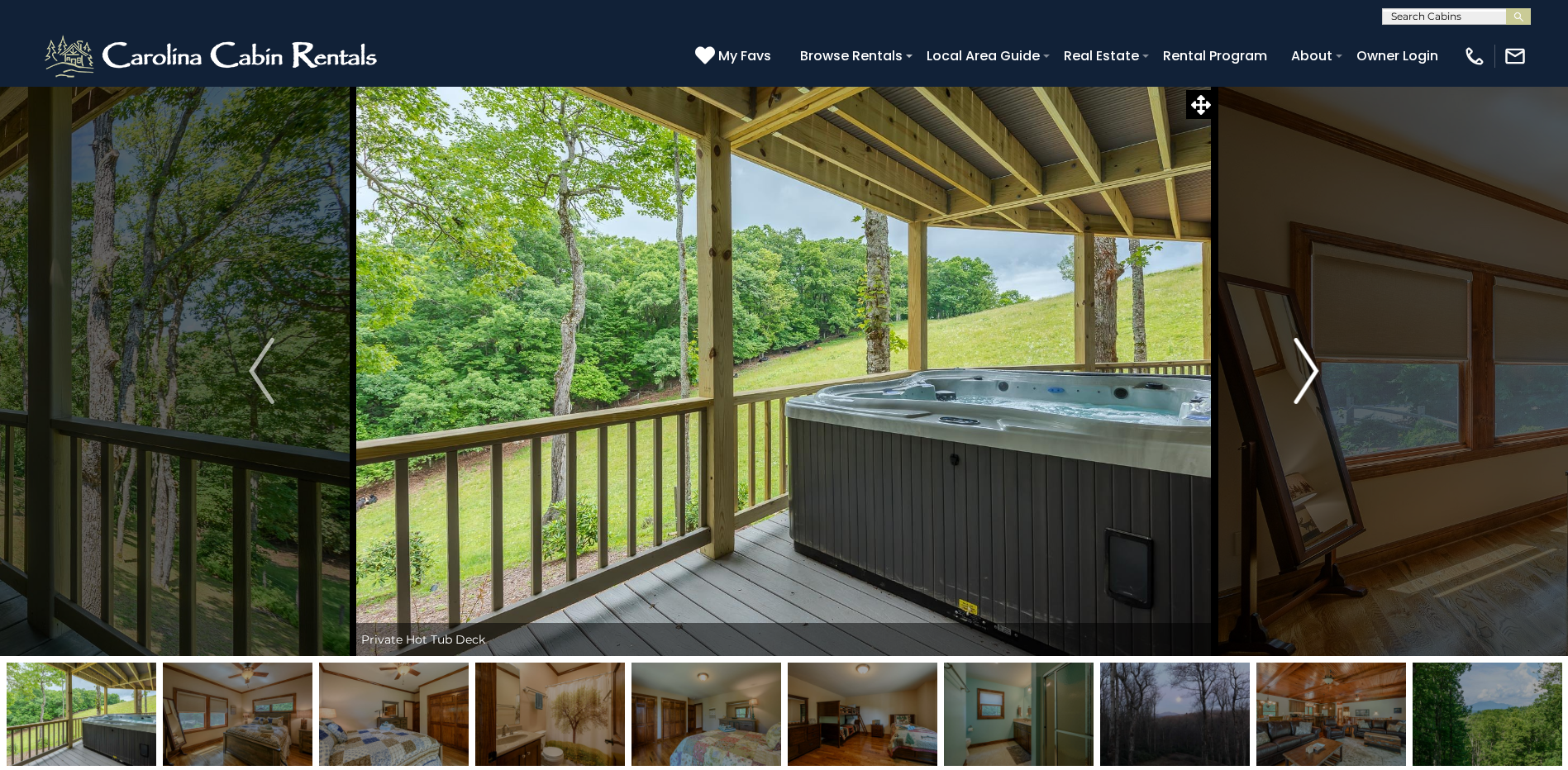
click at [1309, 366] on img "Next" at bounding box center [1305, 371] width 24 height 67
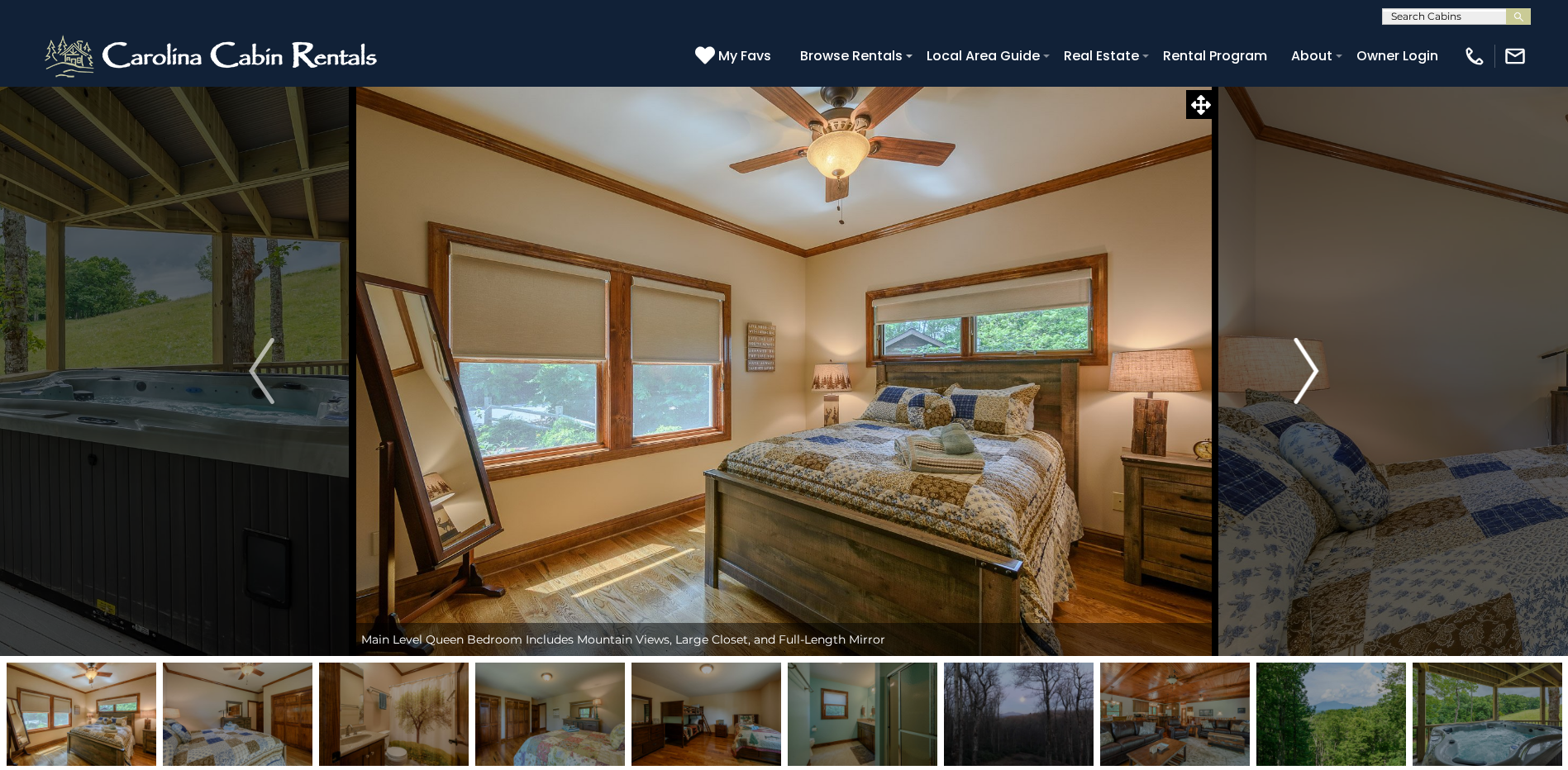
click at [1309, 366] on img "Next" at bounding box center [1305, 371] width 24 height 67
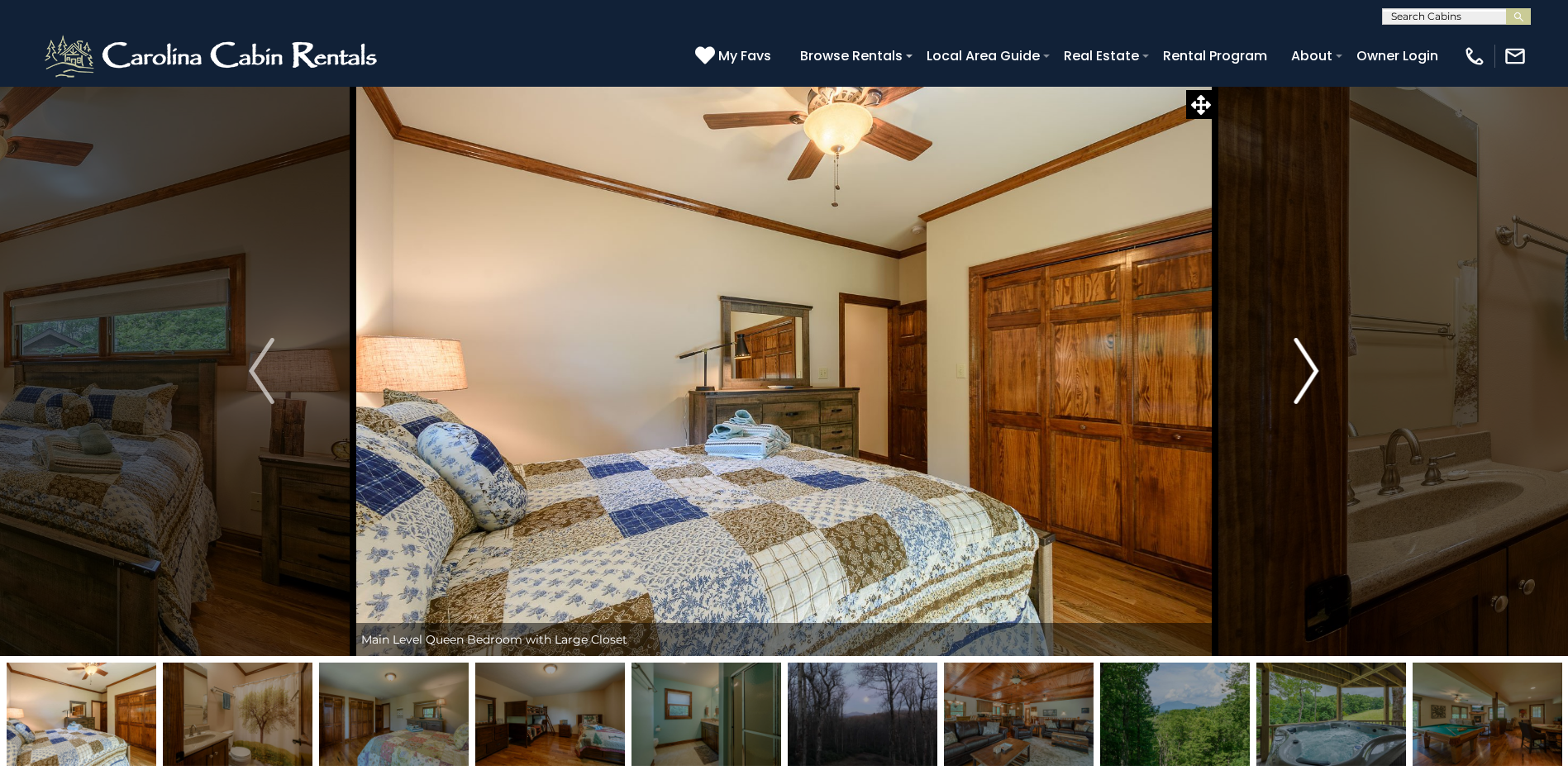
click at [1309, 366] on img "Next" at bounding box center [1305, 371] width 24 height 67
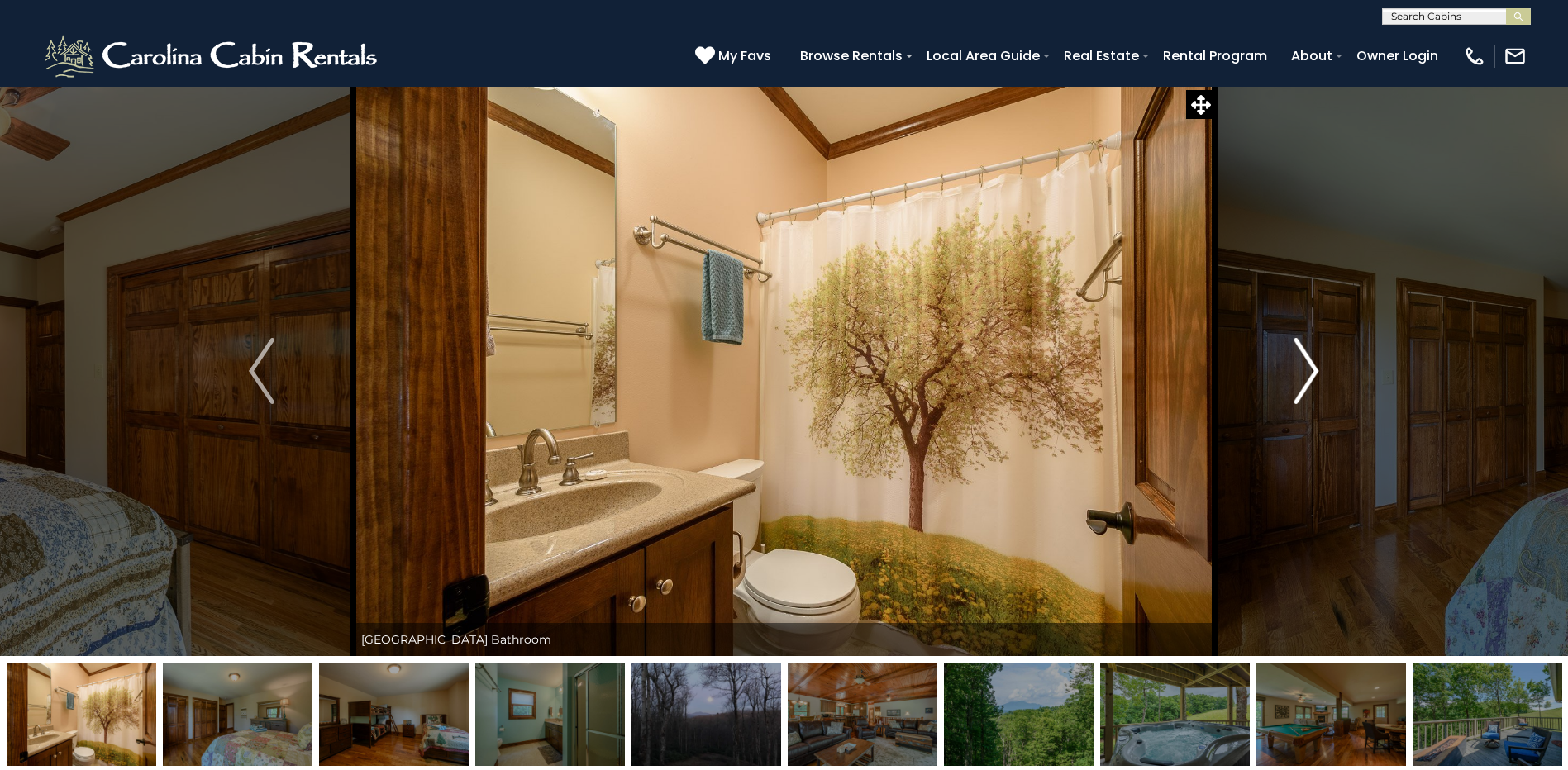
click at [1309, 366] on img "Next" at bounding box center [1305, 371] width 24 height 67
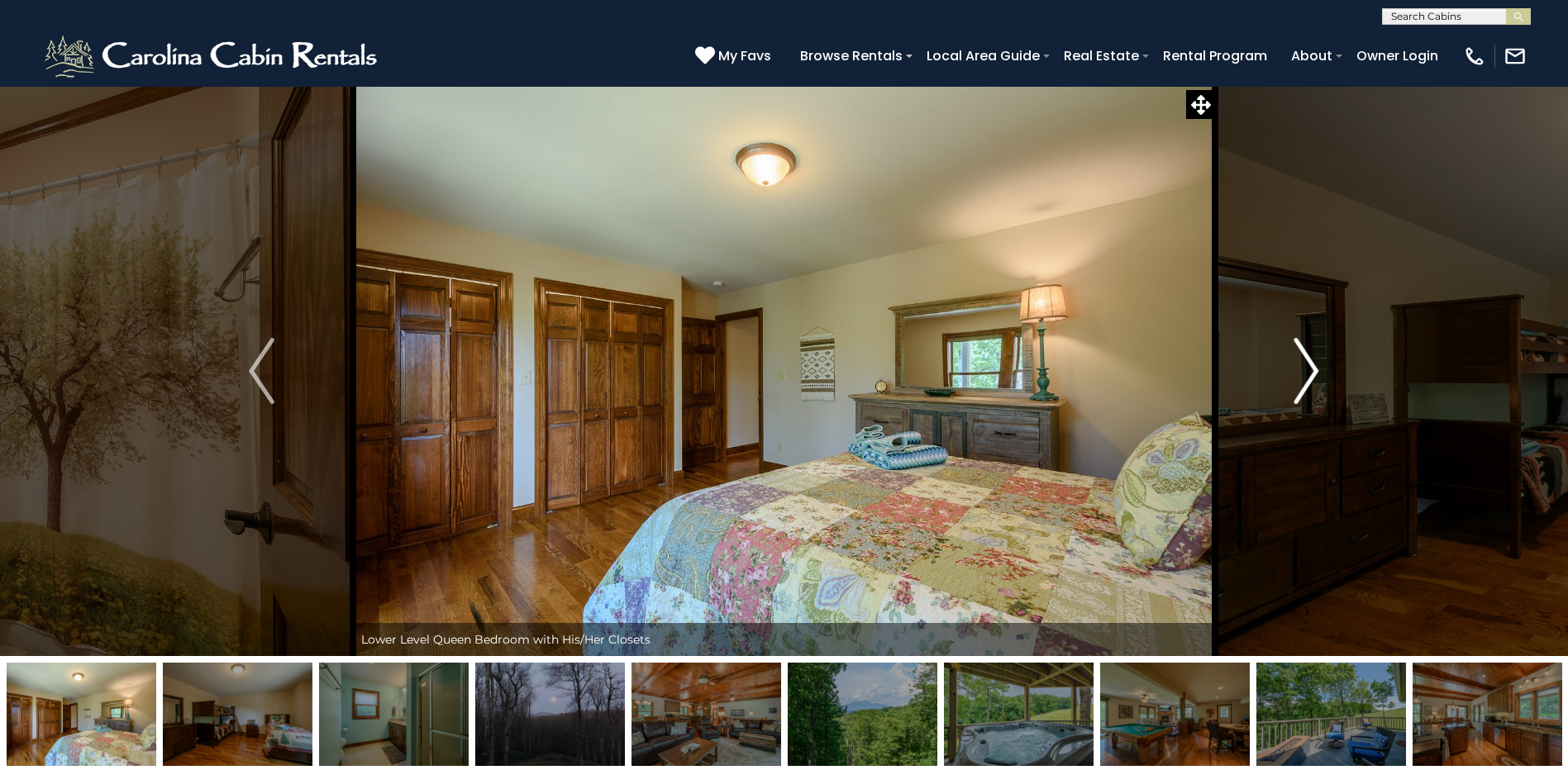
click at [1309, 366] on img "Next" at bounding box center [1305, 371] width 24 height 67
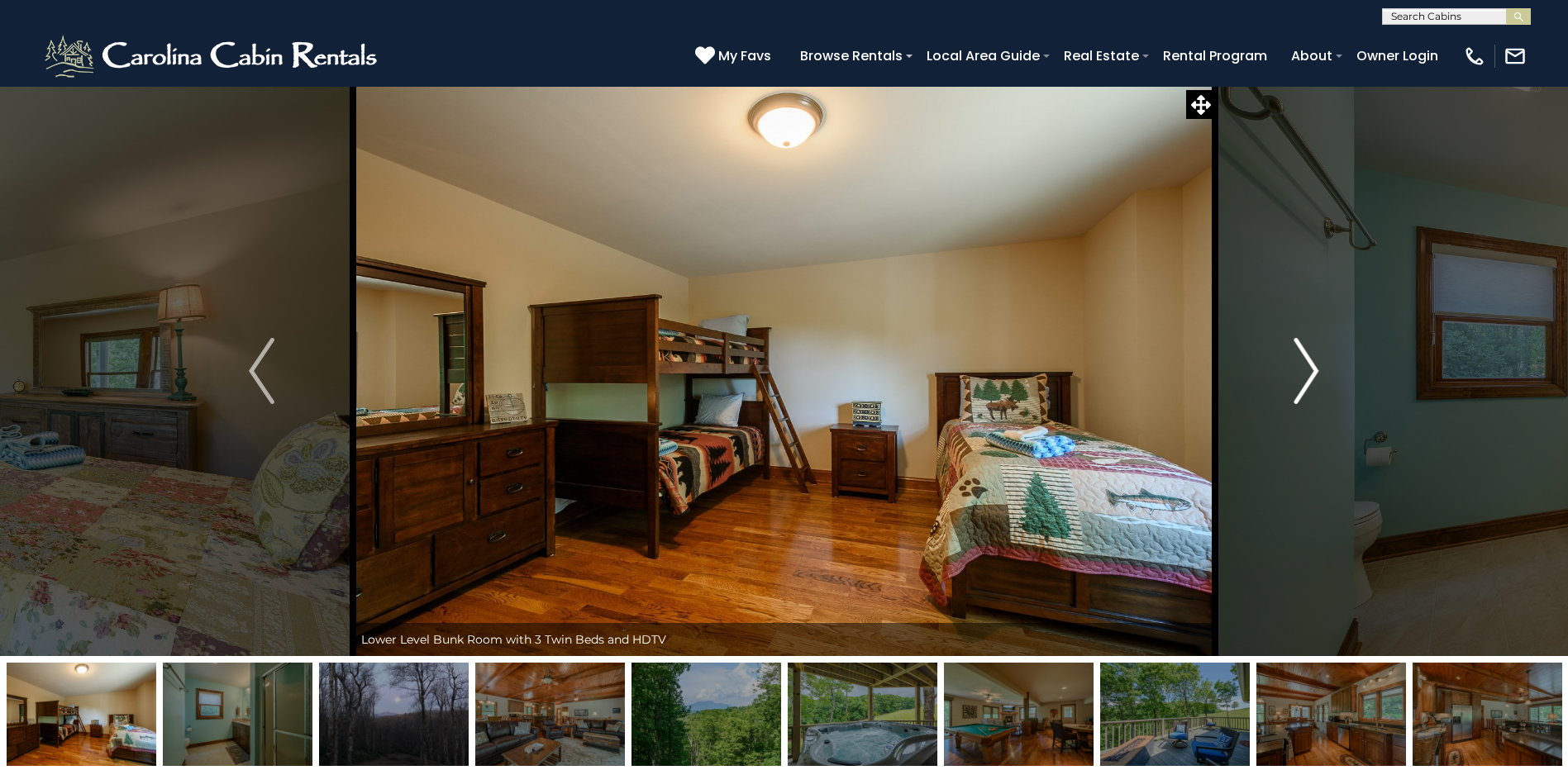
click at [1309, 366] on img "Next" at bounding box center [1305, 371] width 24 height 67
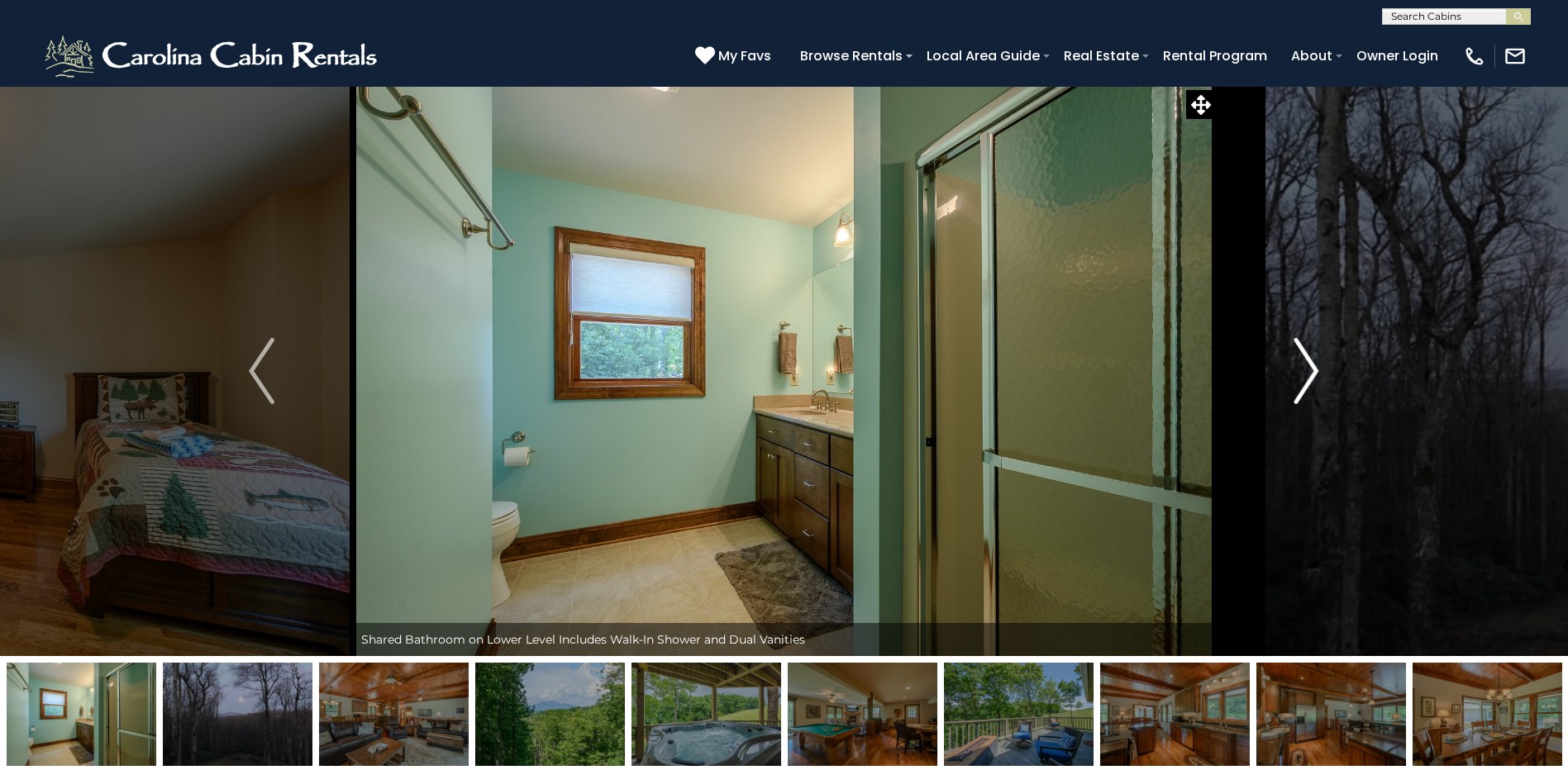
click at [1309, 366] on img "Next" at bounding box center [1305, 371] width 24 height 67
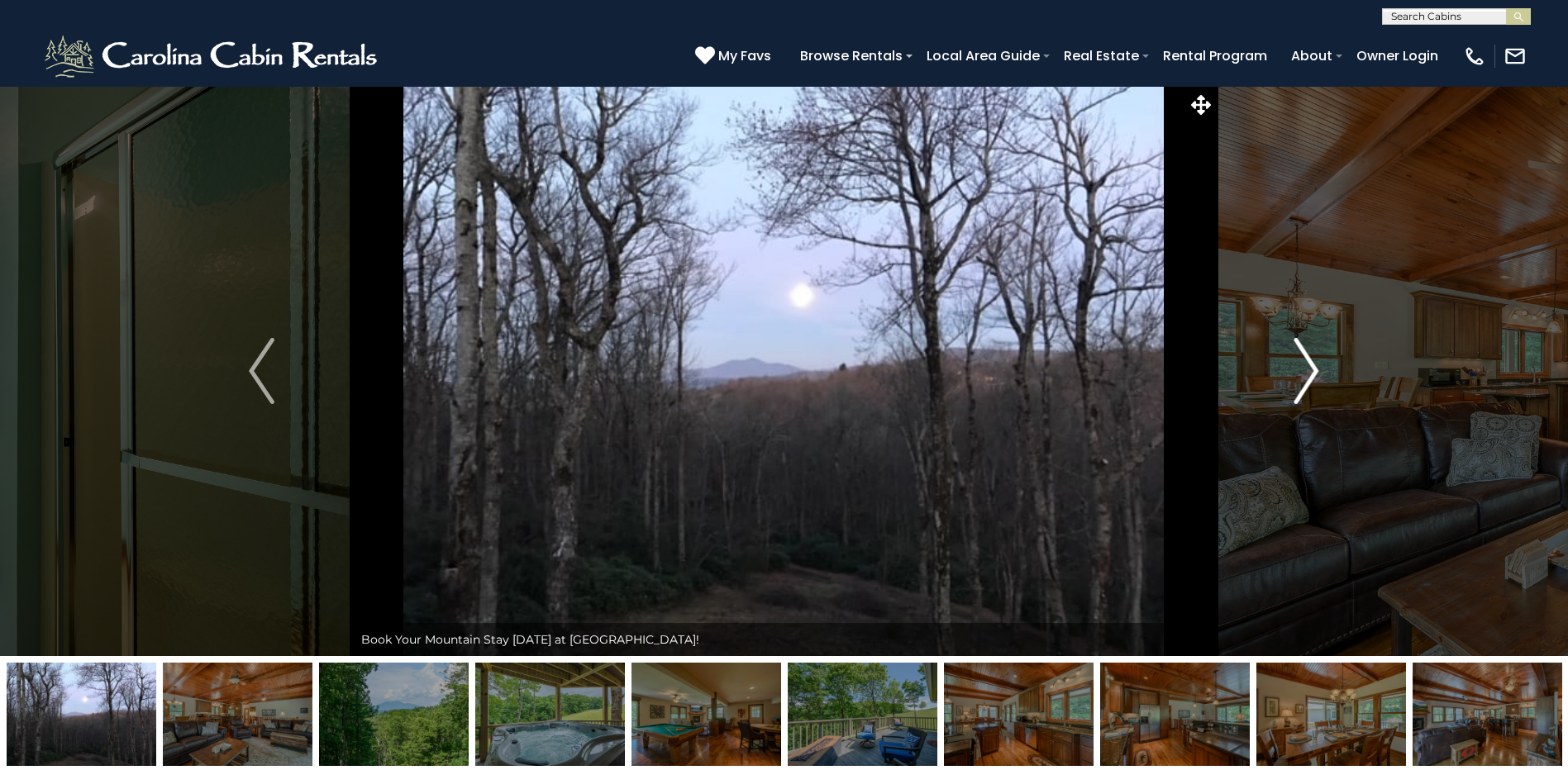
click at [1309, 366] on img "Next" at bounding box center [1305, 371] width 24 height 67
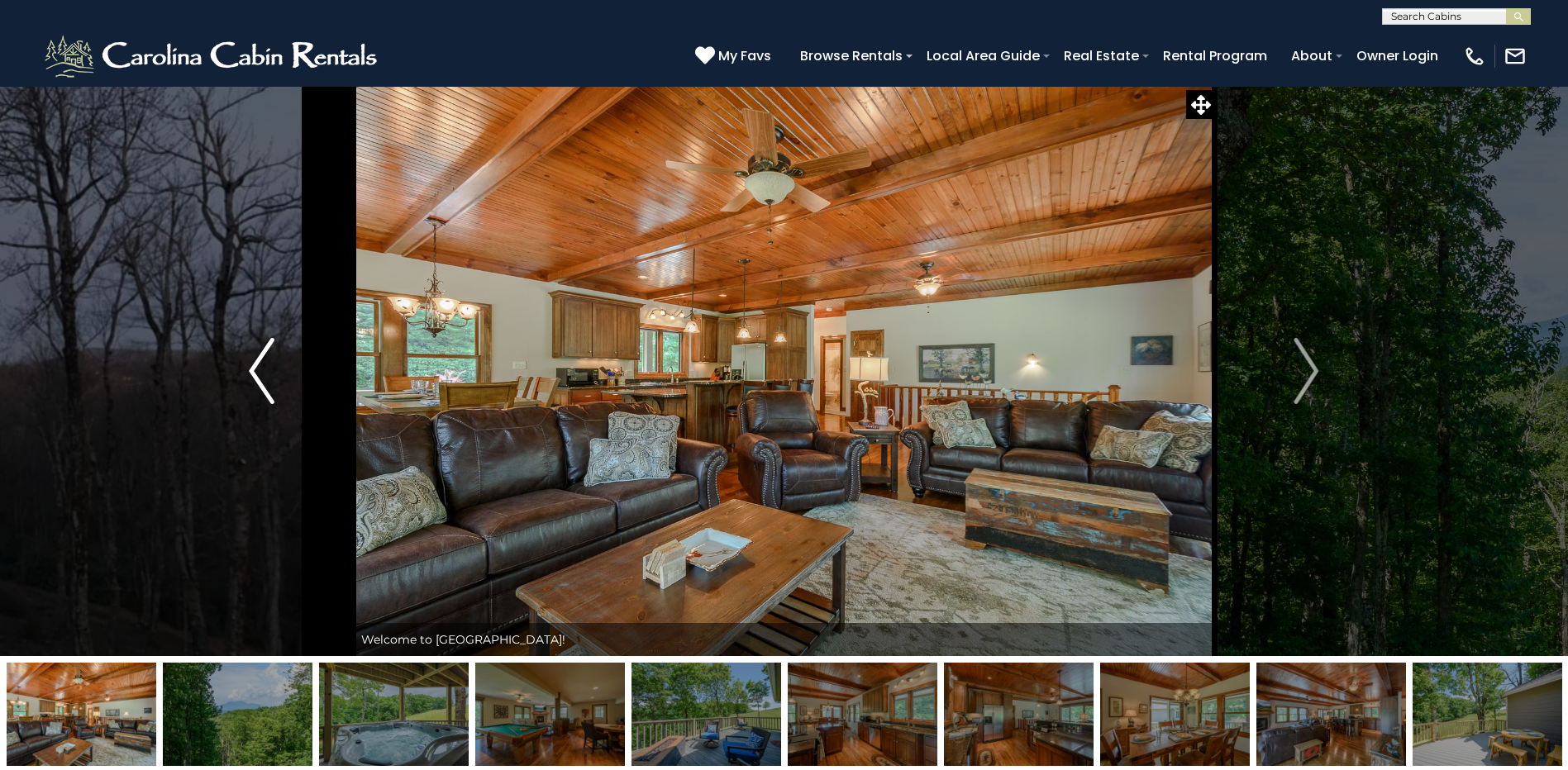
click at [262, 371] on img "Previous" at bounding box center [260, 371] width 24 height 67
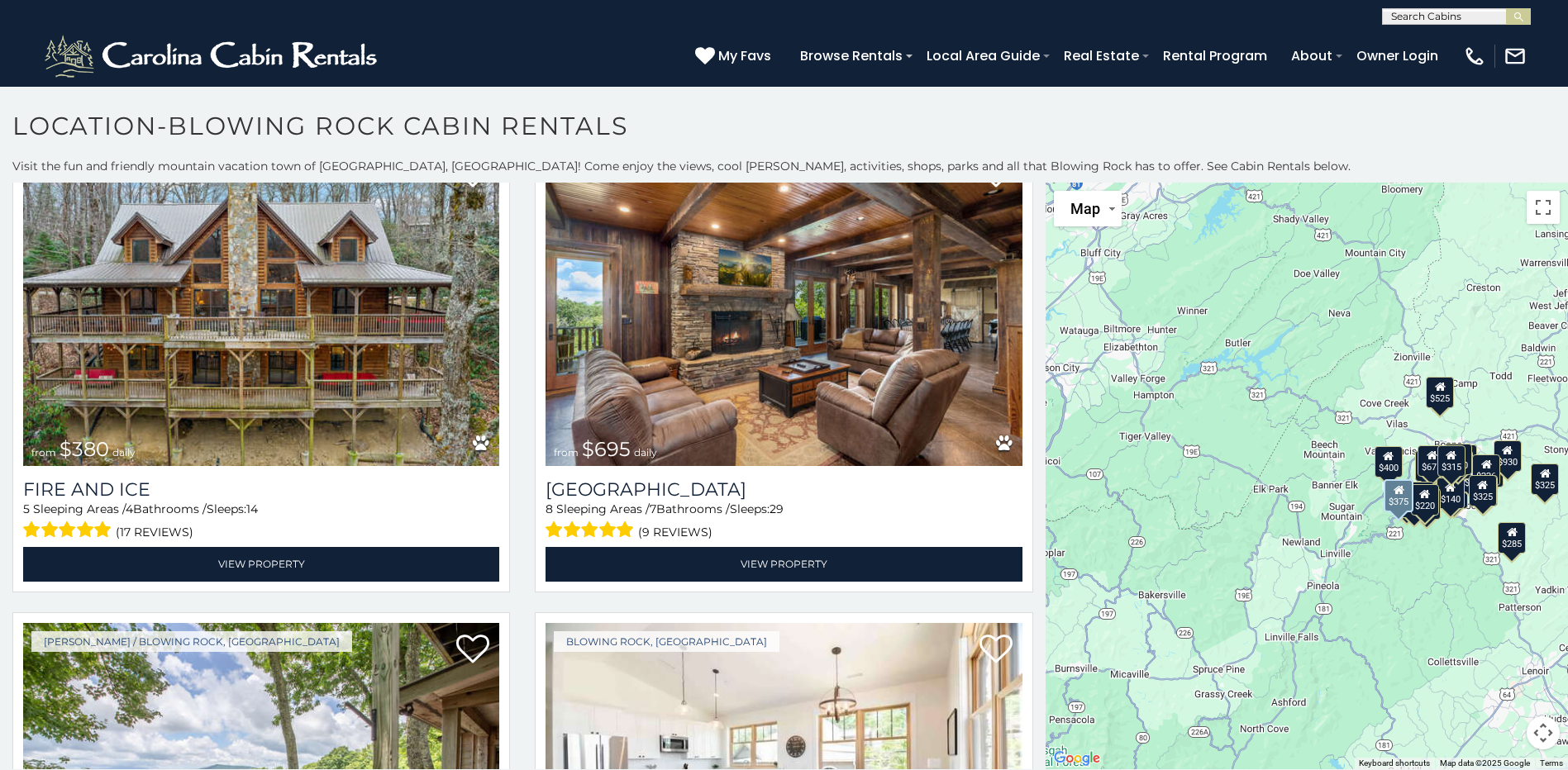
scroll to position [560, 0]
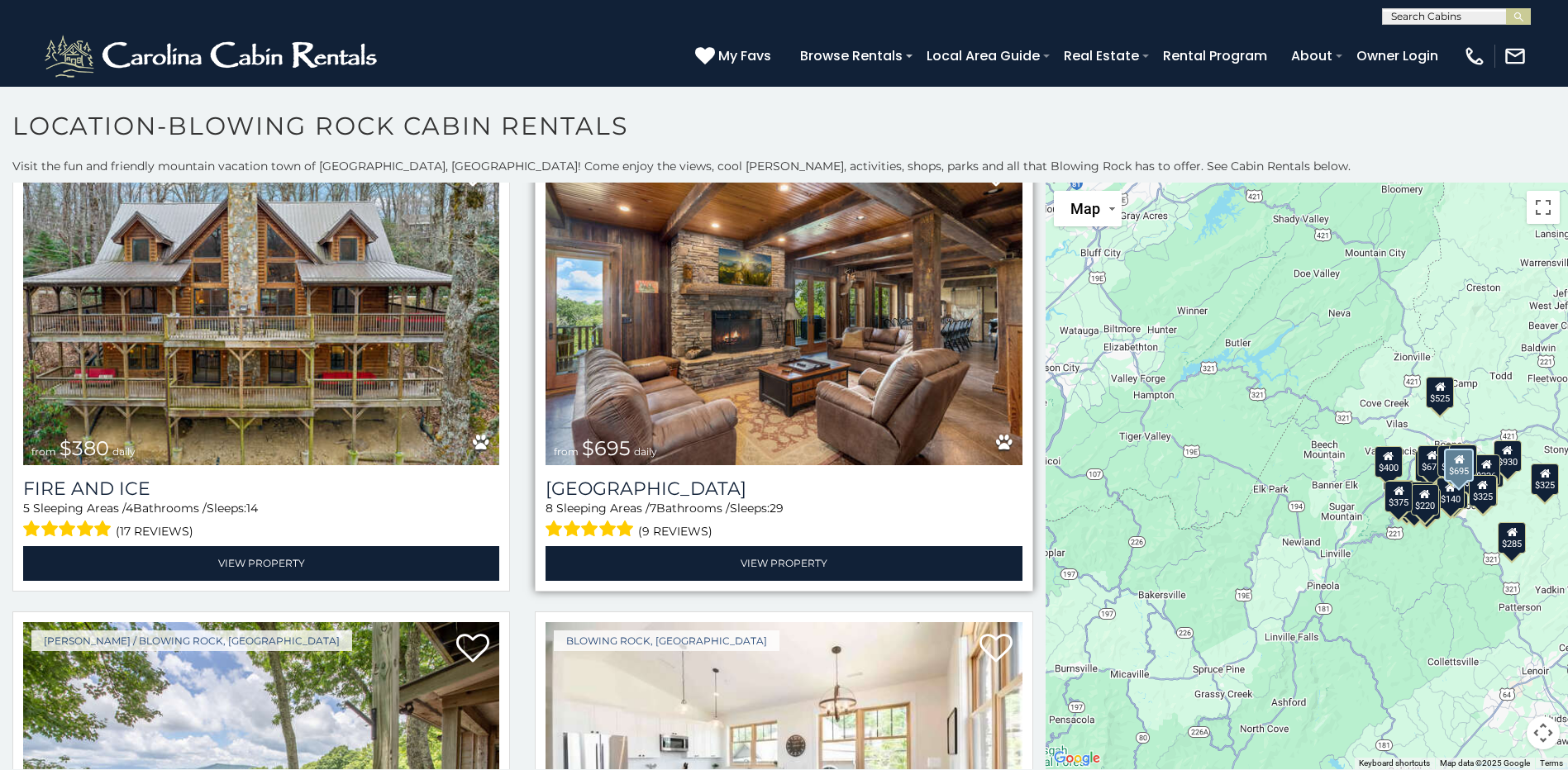
click at [692, 356] on img at bounding box center [783, 305] width 476 height 319
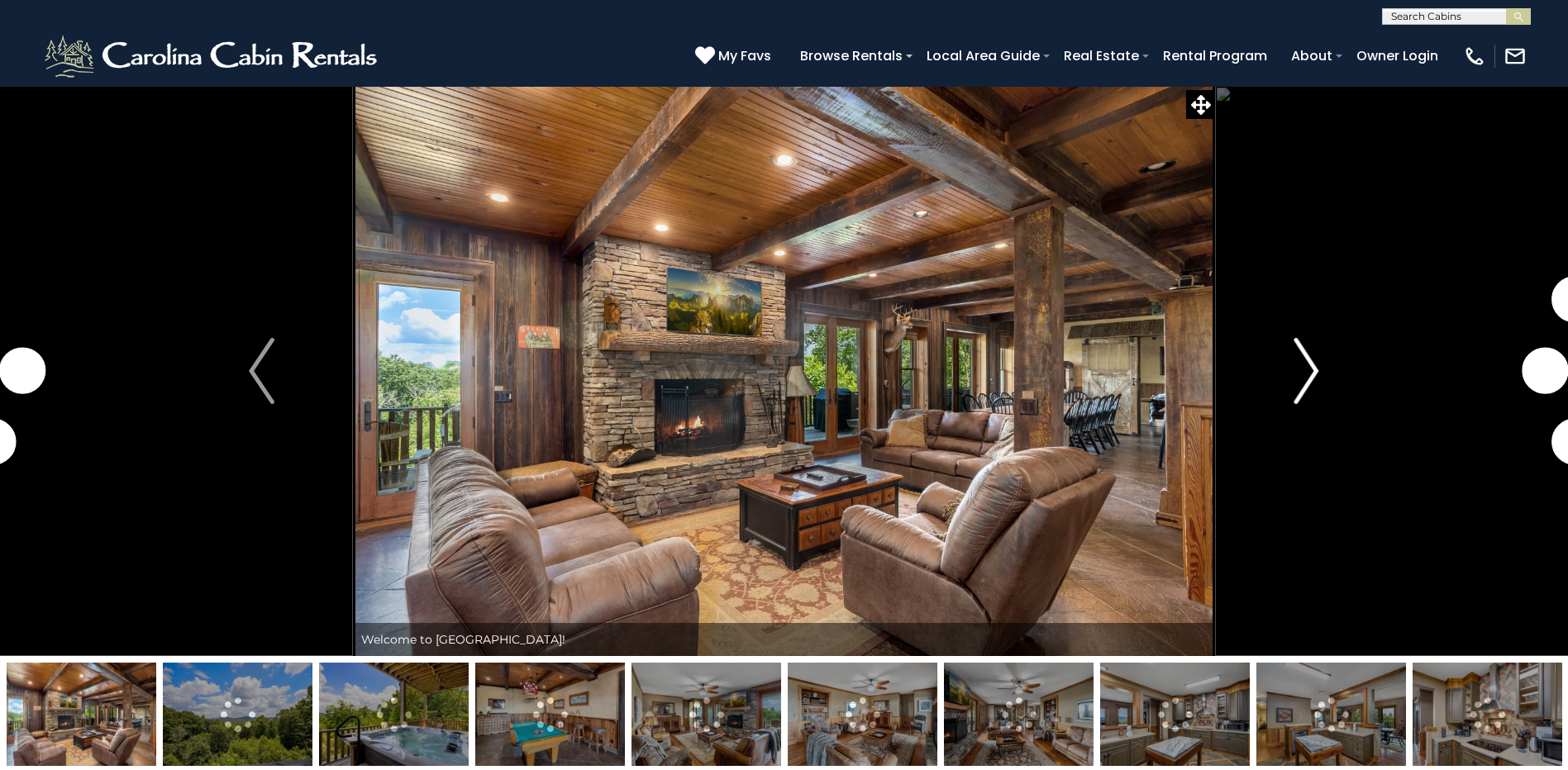
click at [1308, 366] on img "Next" at bounding box center [1305, 371] width 24 height 67
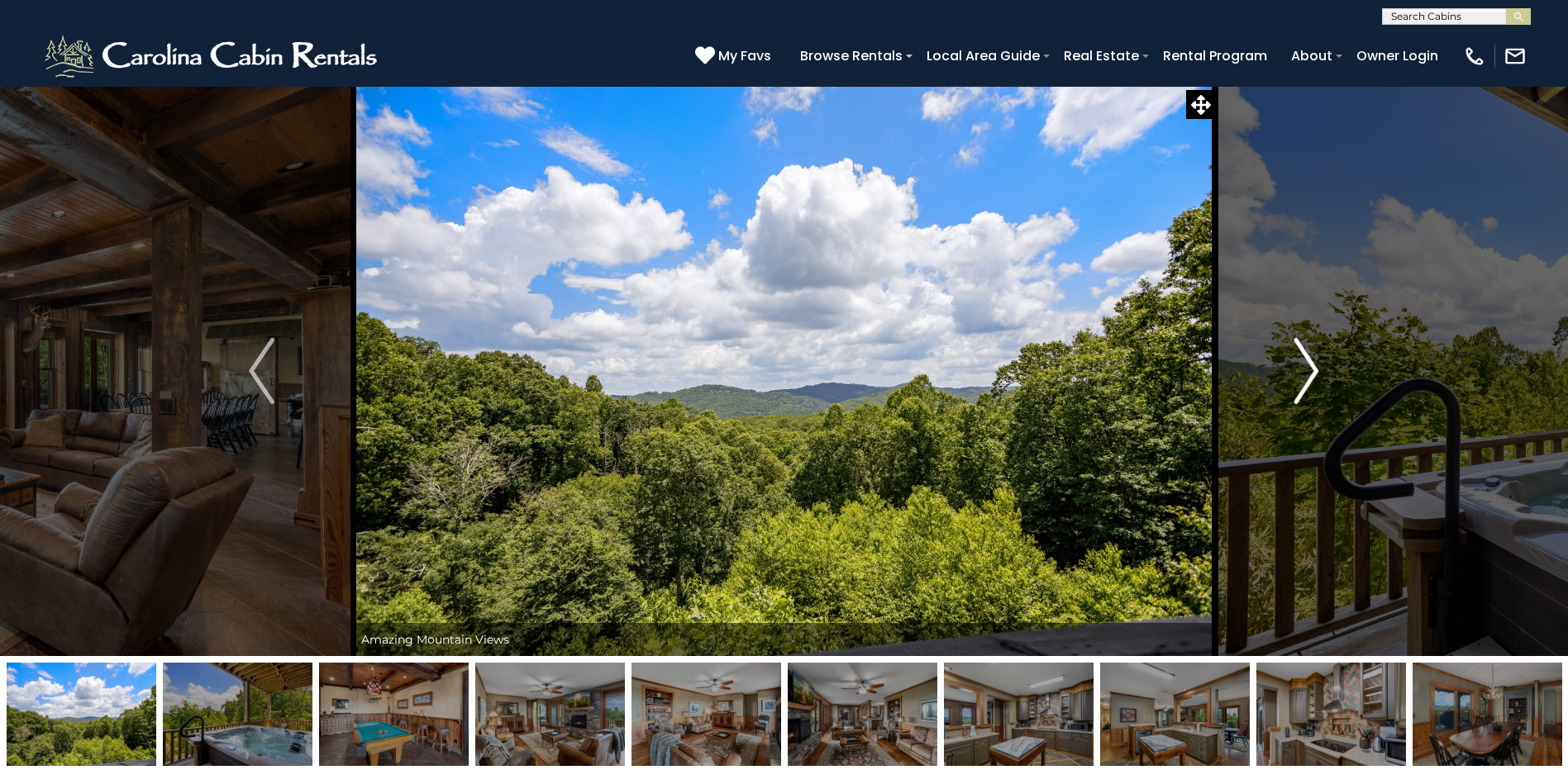
click at [1308, 366] on img "Next" at bounding box center [1305, 371] width 24 height 67
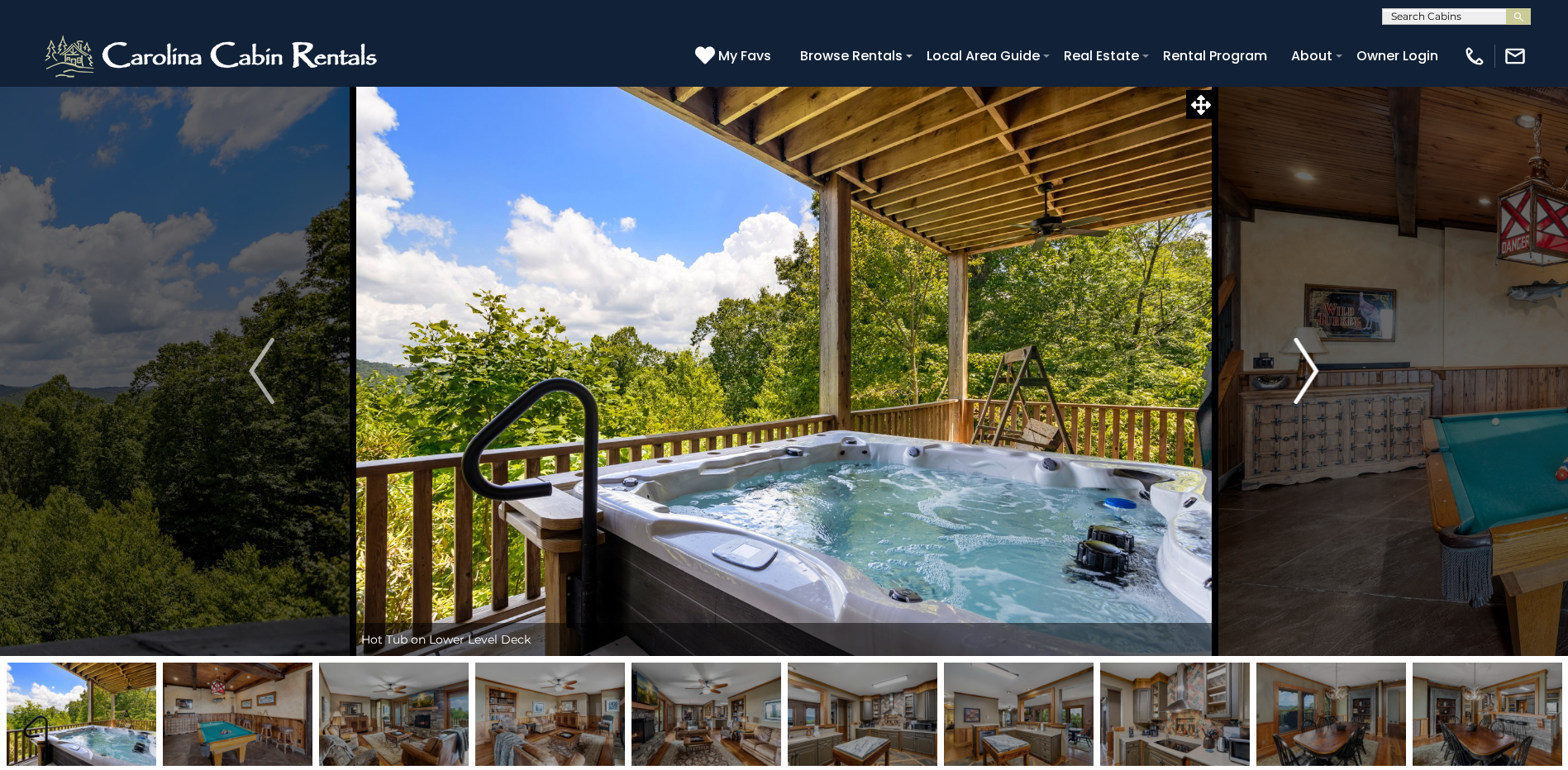
click at [1308, 366] on img "Next" at bounding box center [1305, 371] width 24 height 67
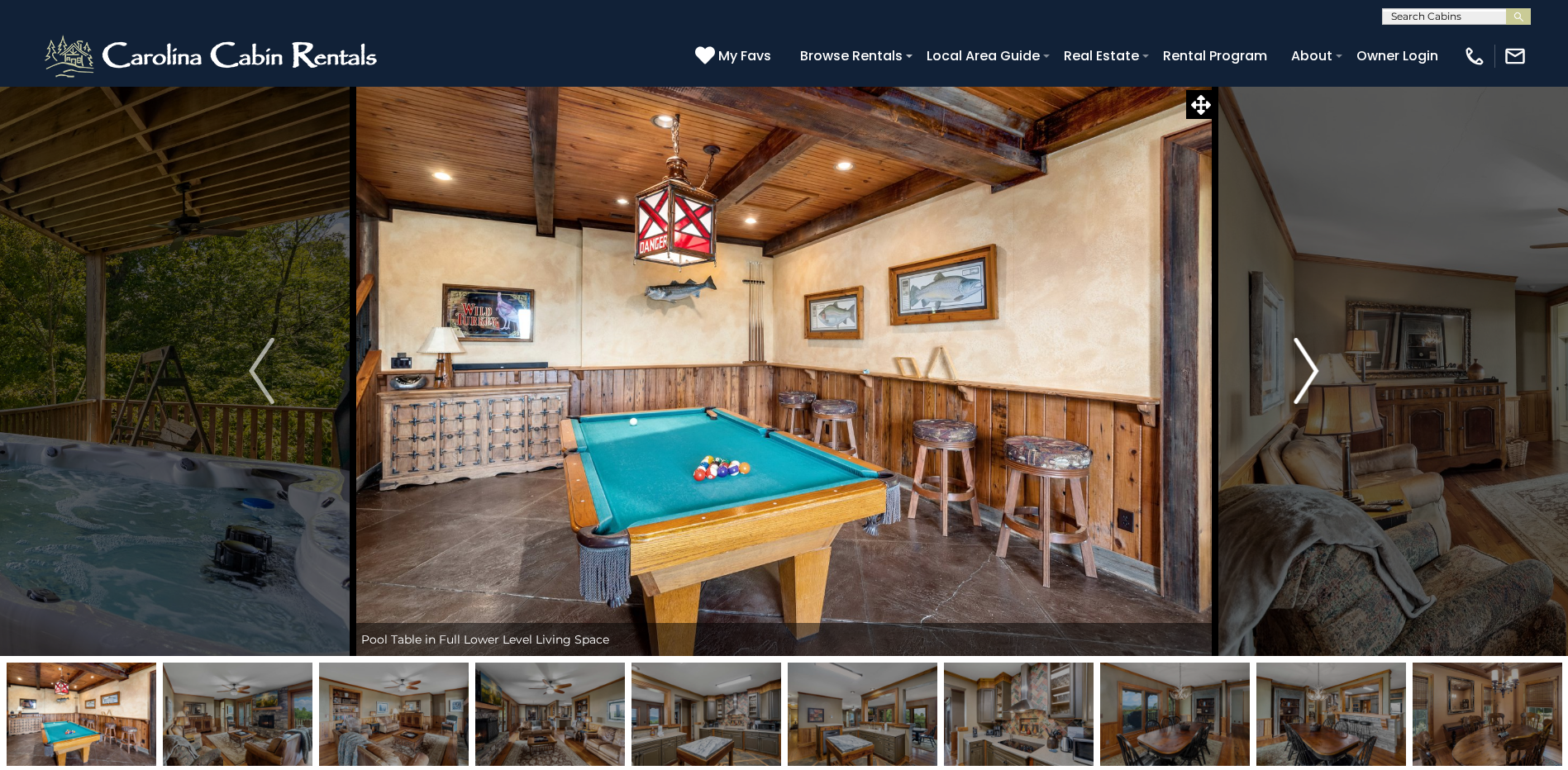
click at [1308, 366] on img "Next" at bounding box center [1305, 371] width 24 height 67
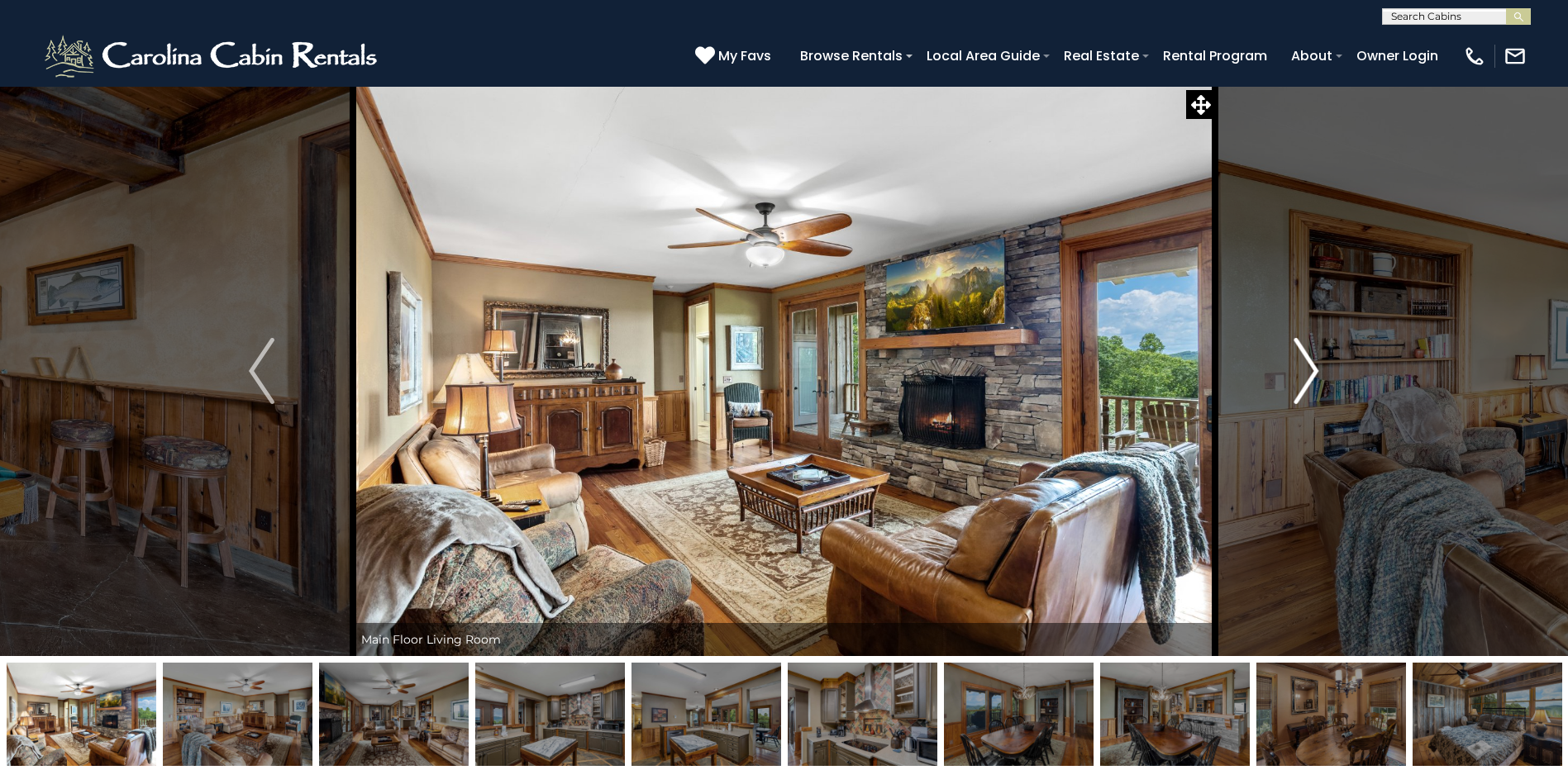
click at [1308, 366] on img "Next" at bounding box center [1305, 371] width 24 height 67
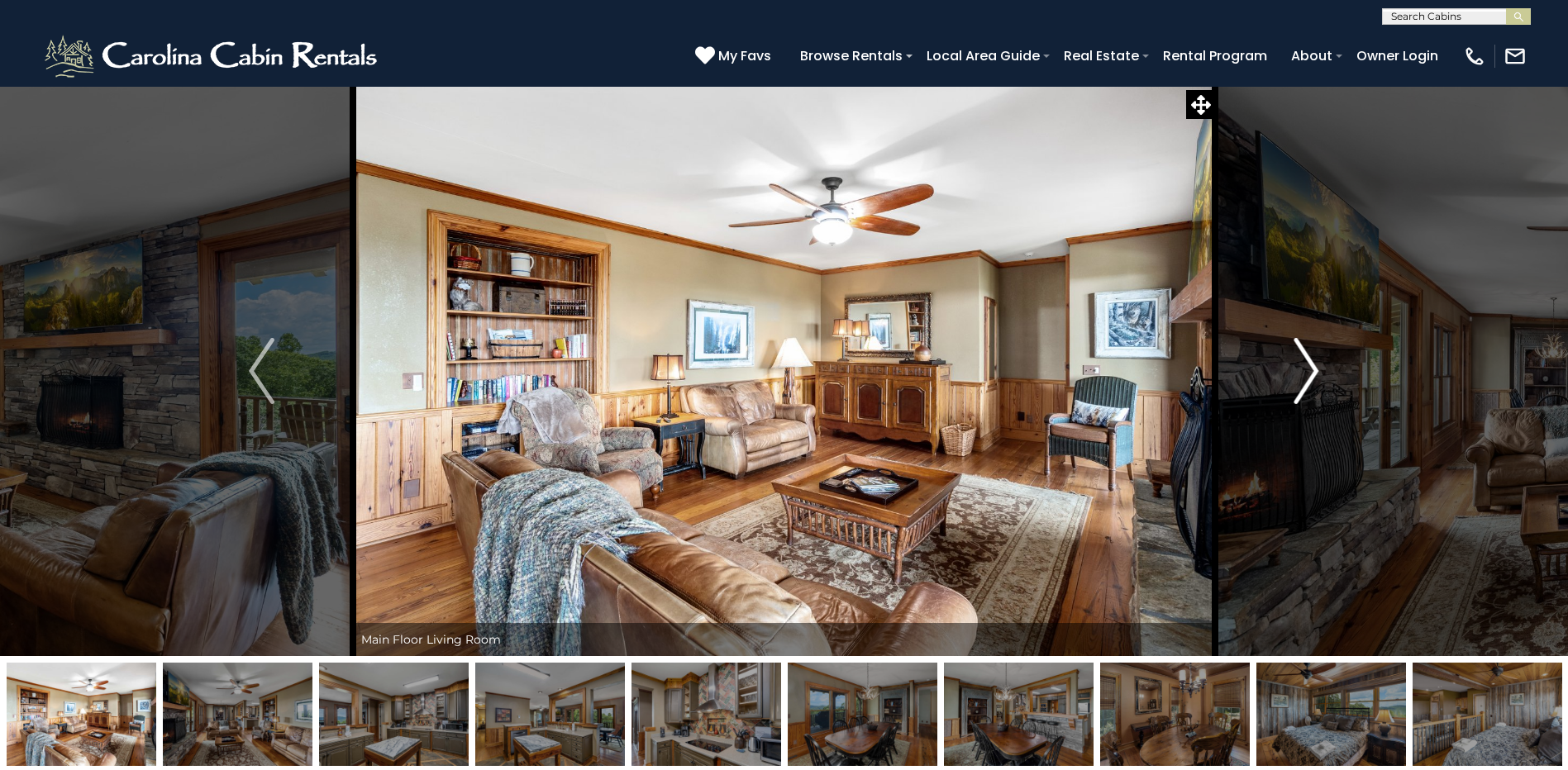
click at [1308, 366] on img "Next" at bounding box center [1305, 371] width 24 height 67
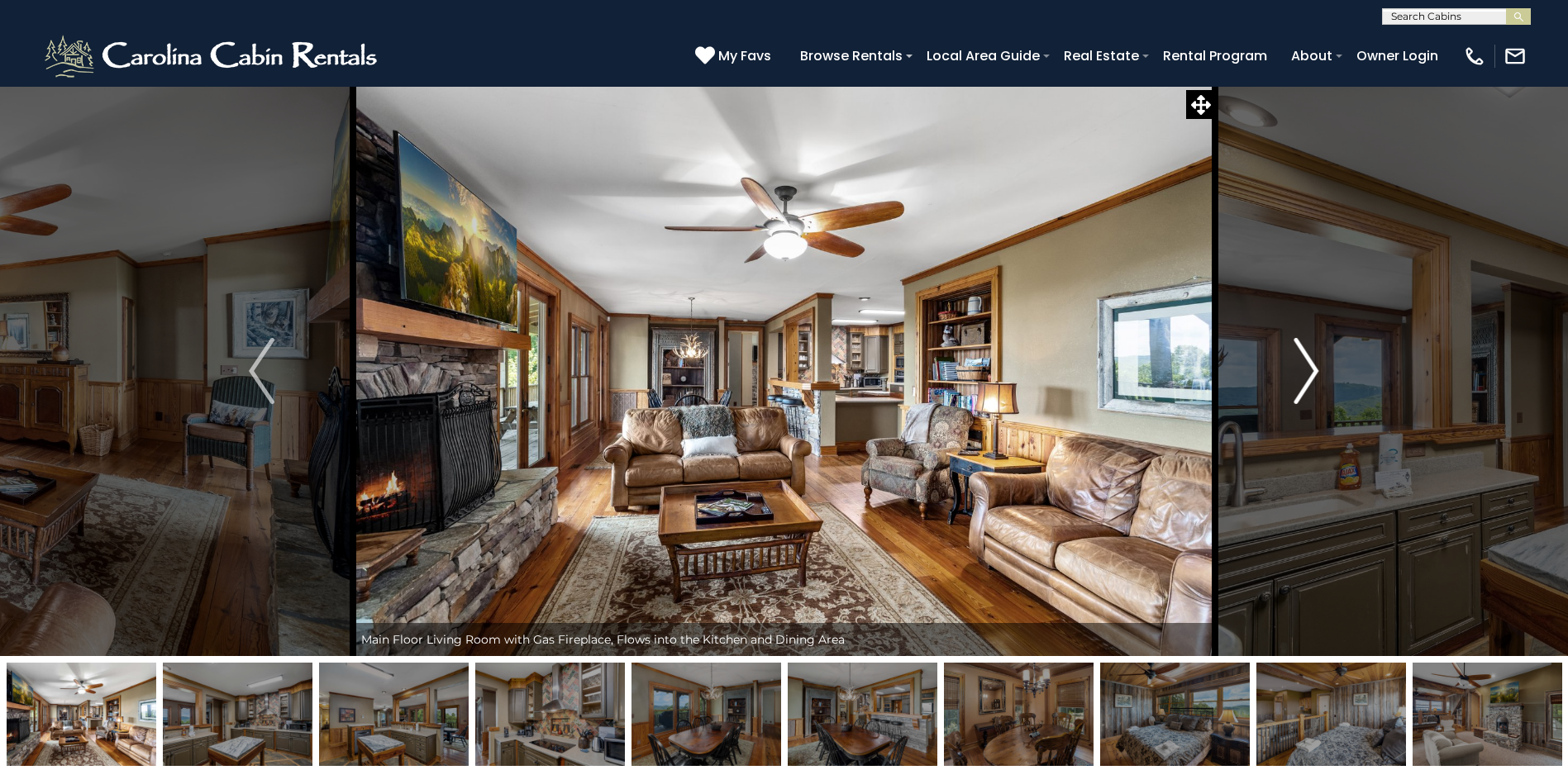
click at [1308, 366] on img "Next" at bounding box center [1305, 371] width 24 height 67
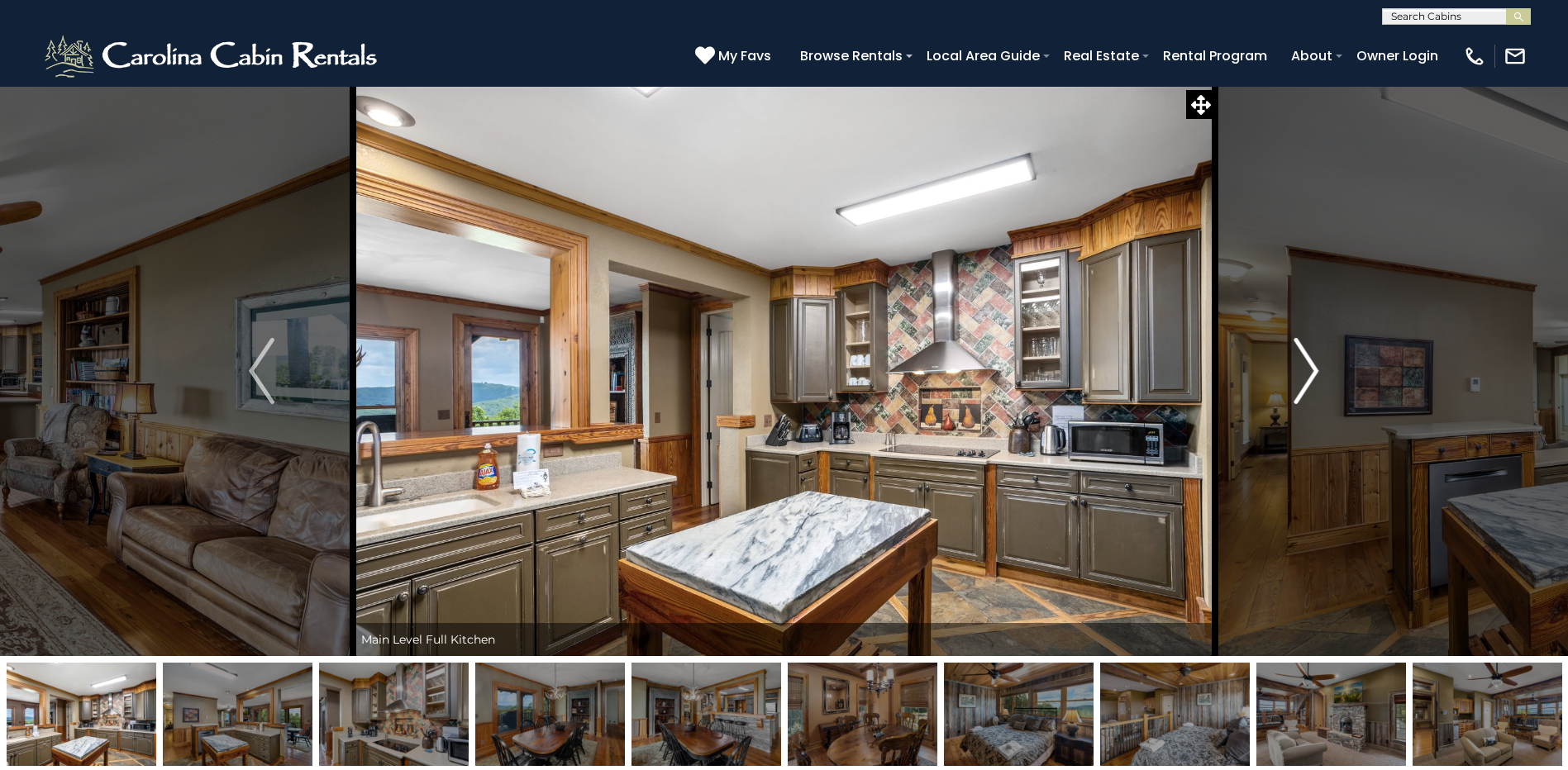
click at [1308, 366] on img "Next" at bounding box center [1305, 371] width 24 height 67
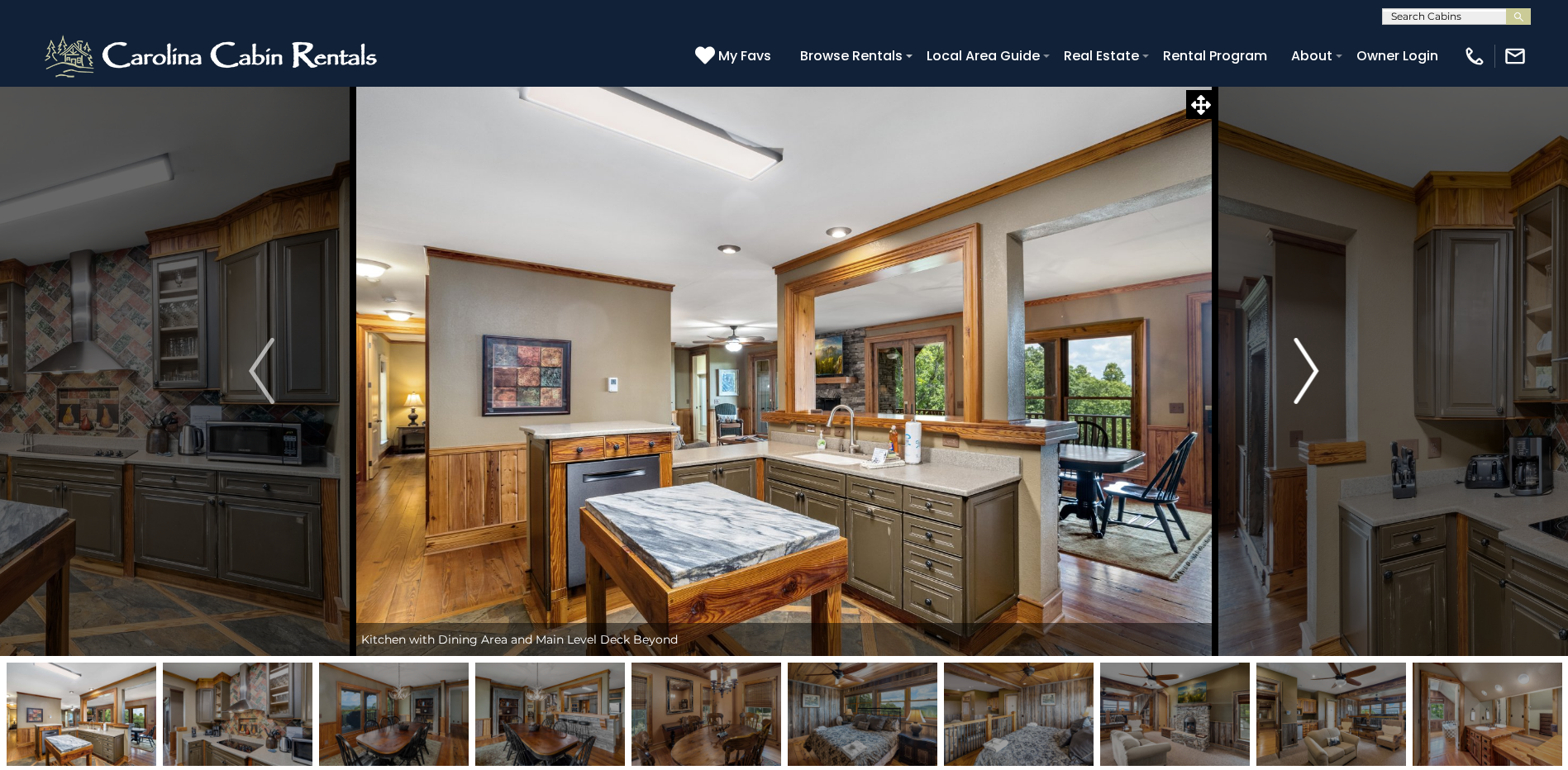
click at [1308, 366] on img "Next" at bounding box center [1305, 371] width 24 height 67
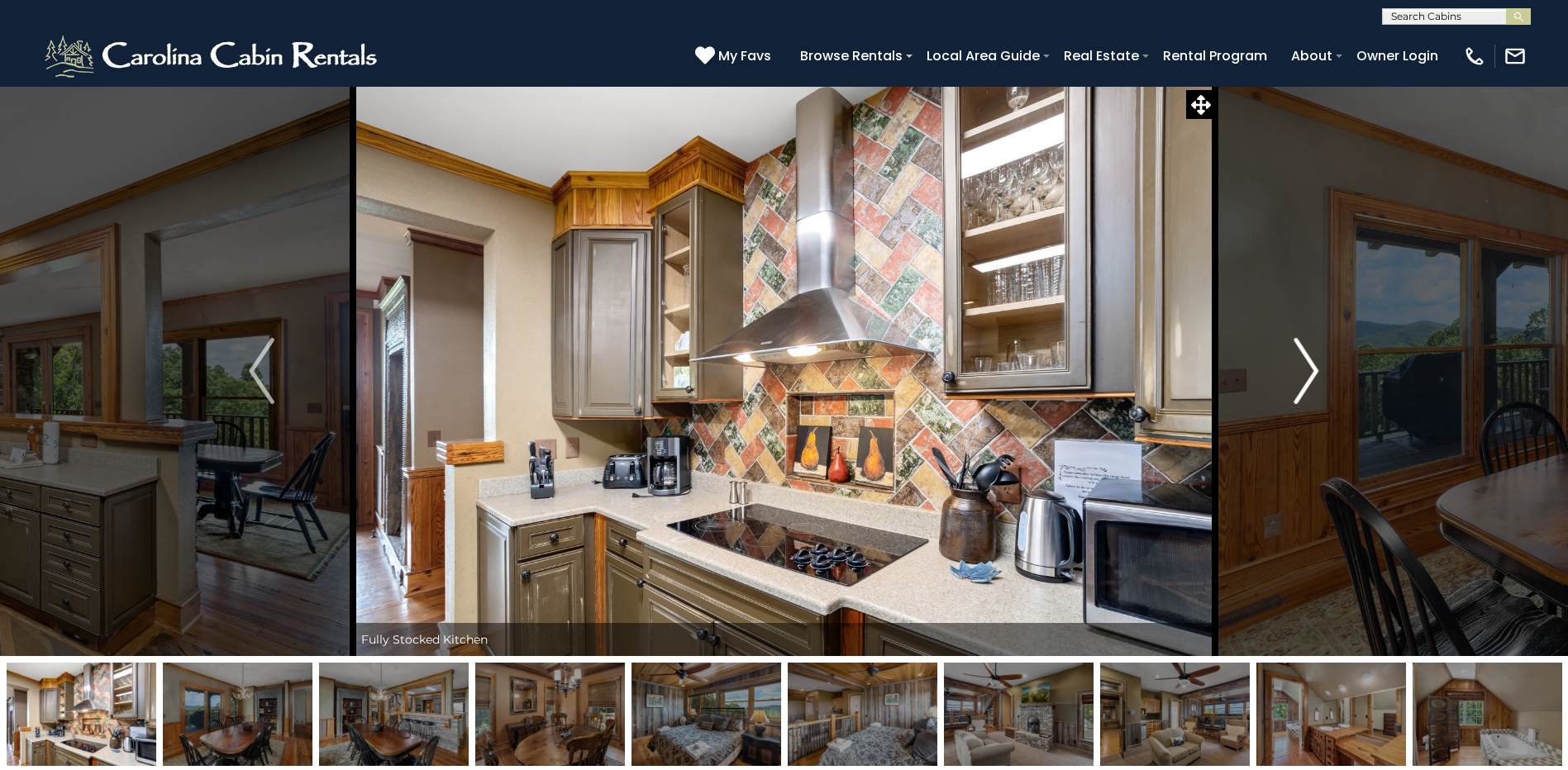
click at [1308, 366] on img "Next" at bounding box center [1305, 371] width 24 height 67
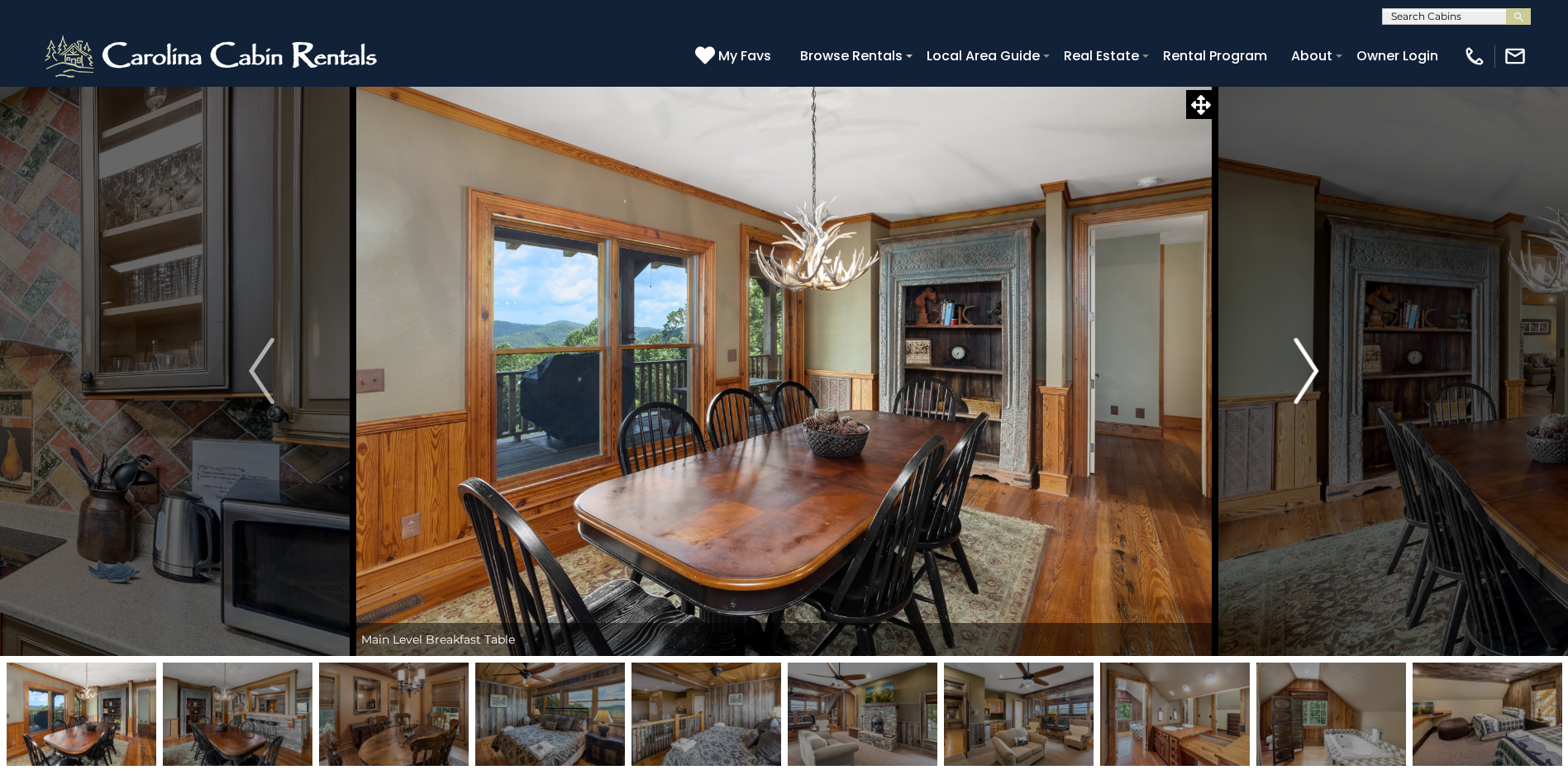
click at [1308, 366] on img "Next" at bounding box center [1305, 371] width 24 height 67
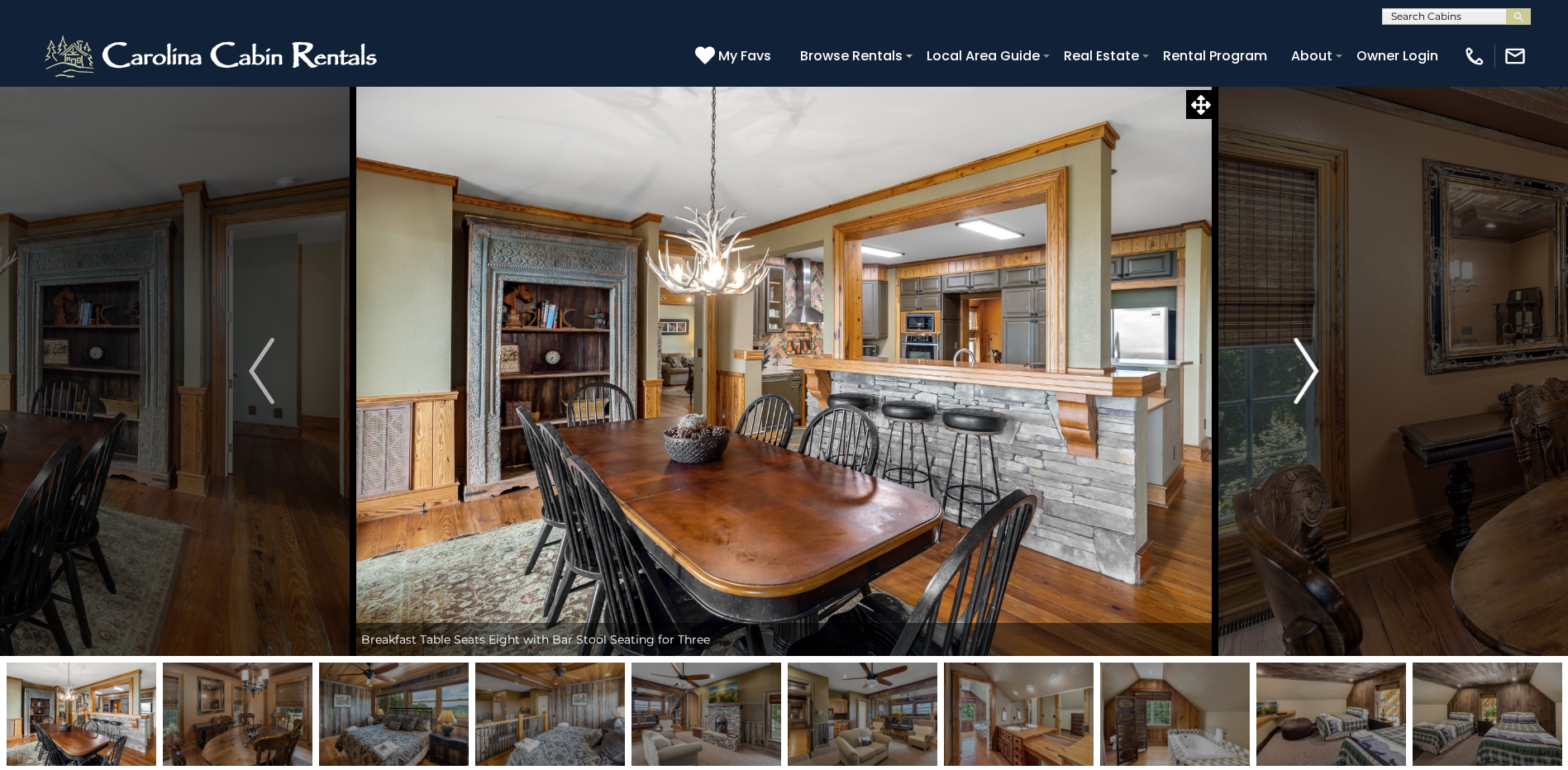
click at [1308, 366] on img "Next" at bounding box center [1305, 371] width 24 height 67
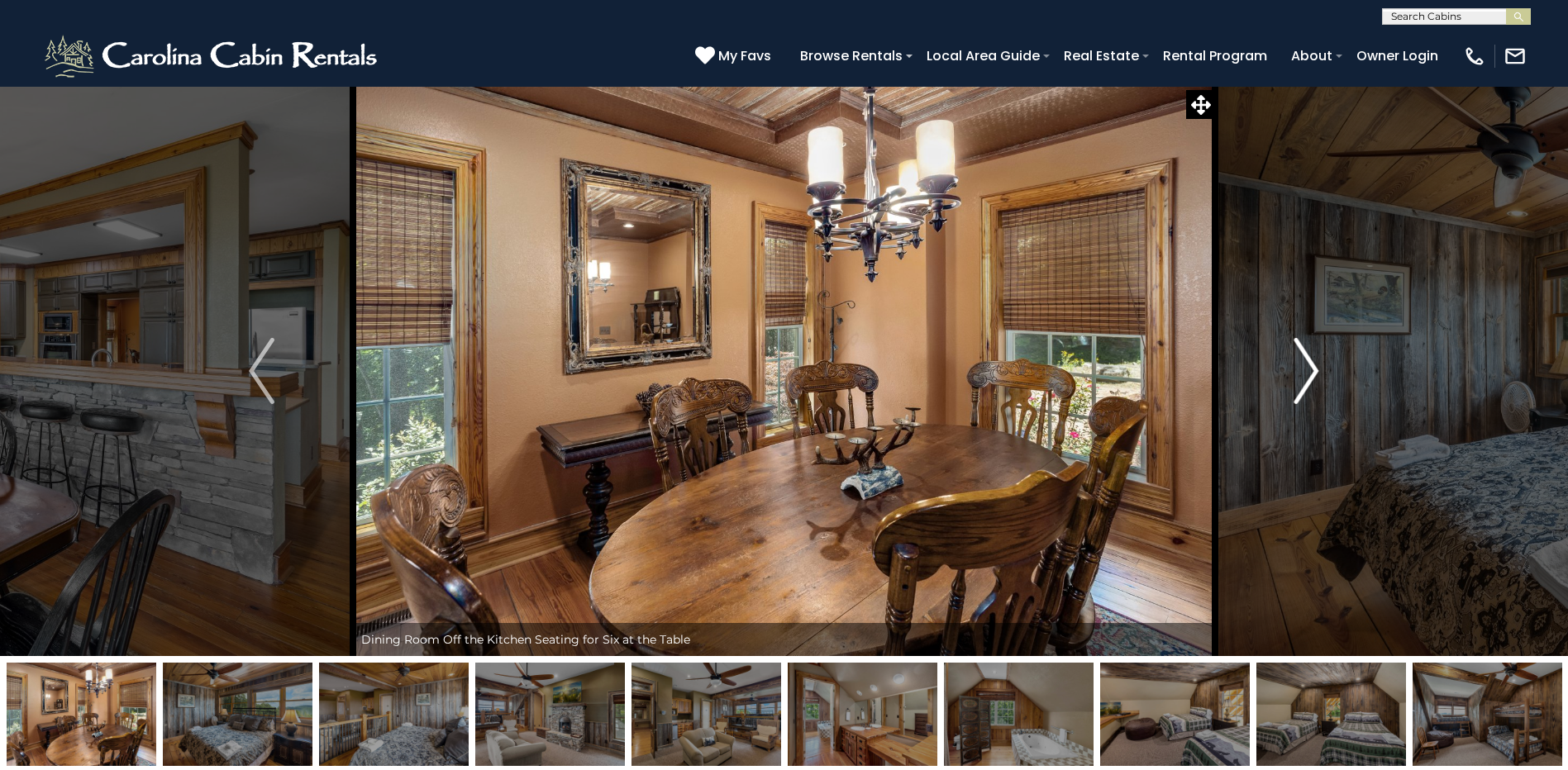
click at [1308, 366] on img "Next" at bounding box center [1305, 371] width 24 height 67
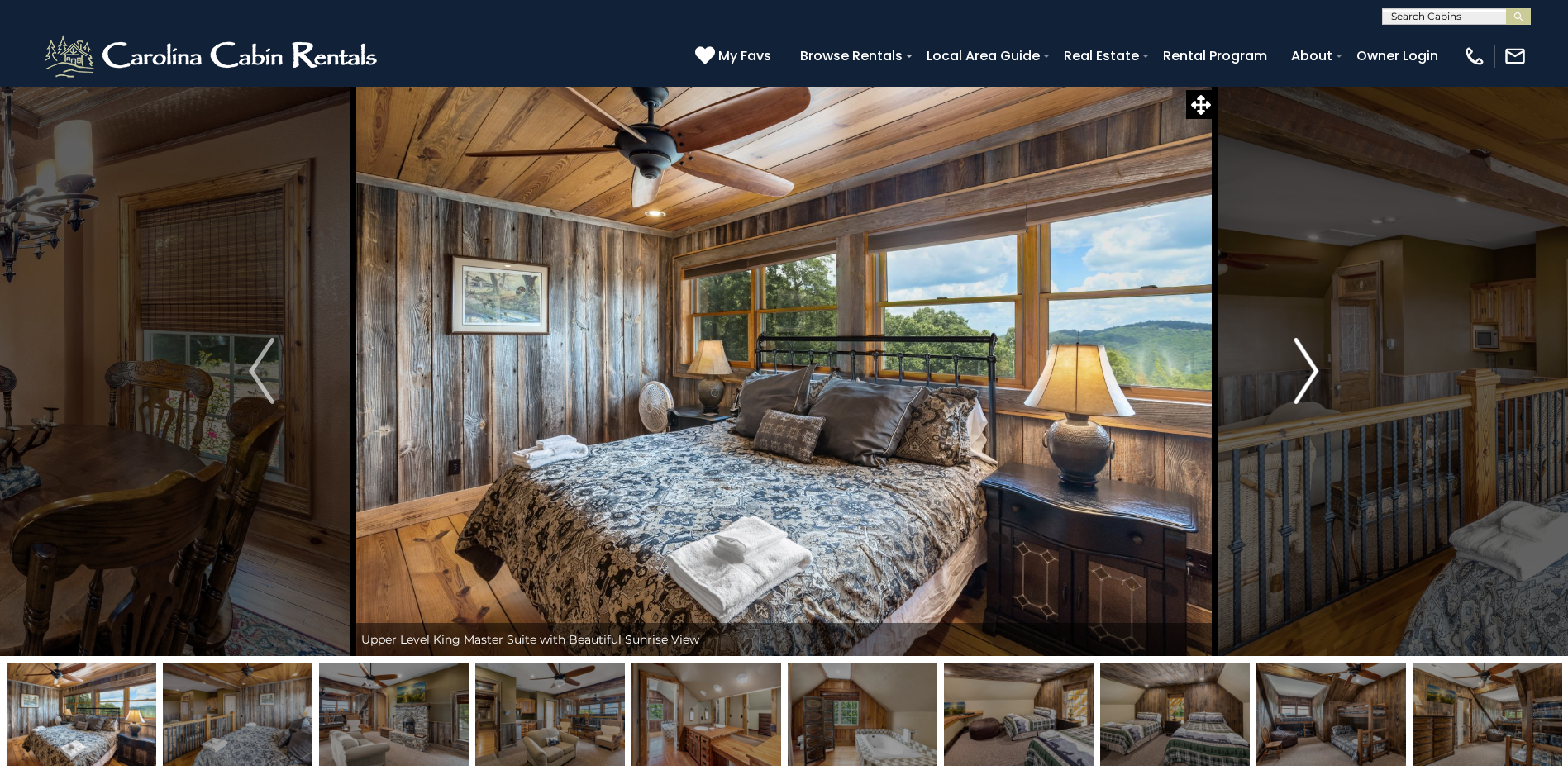
click at [1308, 366] on img "Next" at bounding box center [1305, 371] width 24 height 67
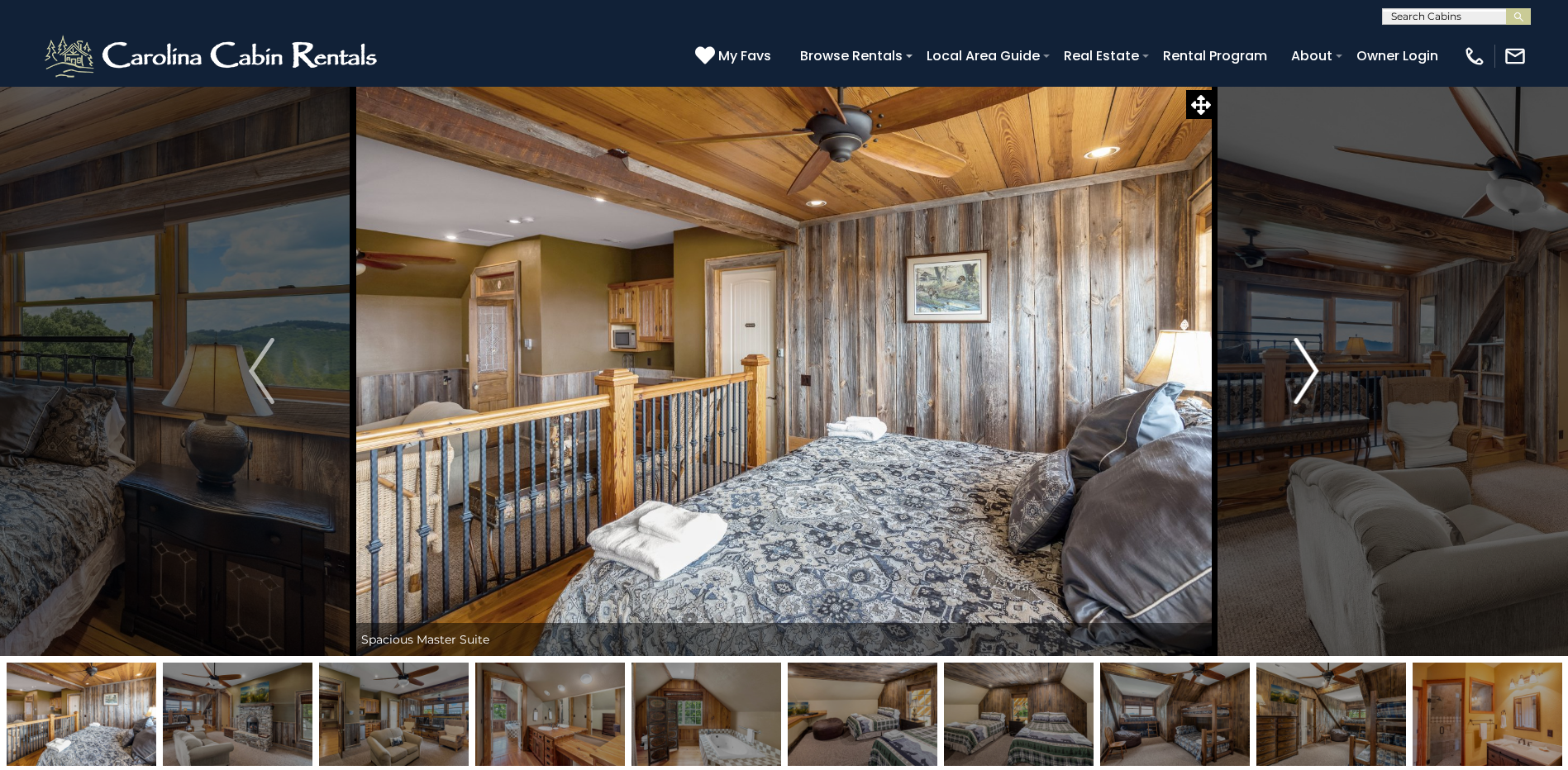
click at [1308, 366] on img "Next" at bounding box center [1305, 371] width 24 height 67
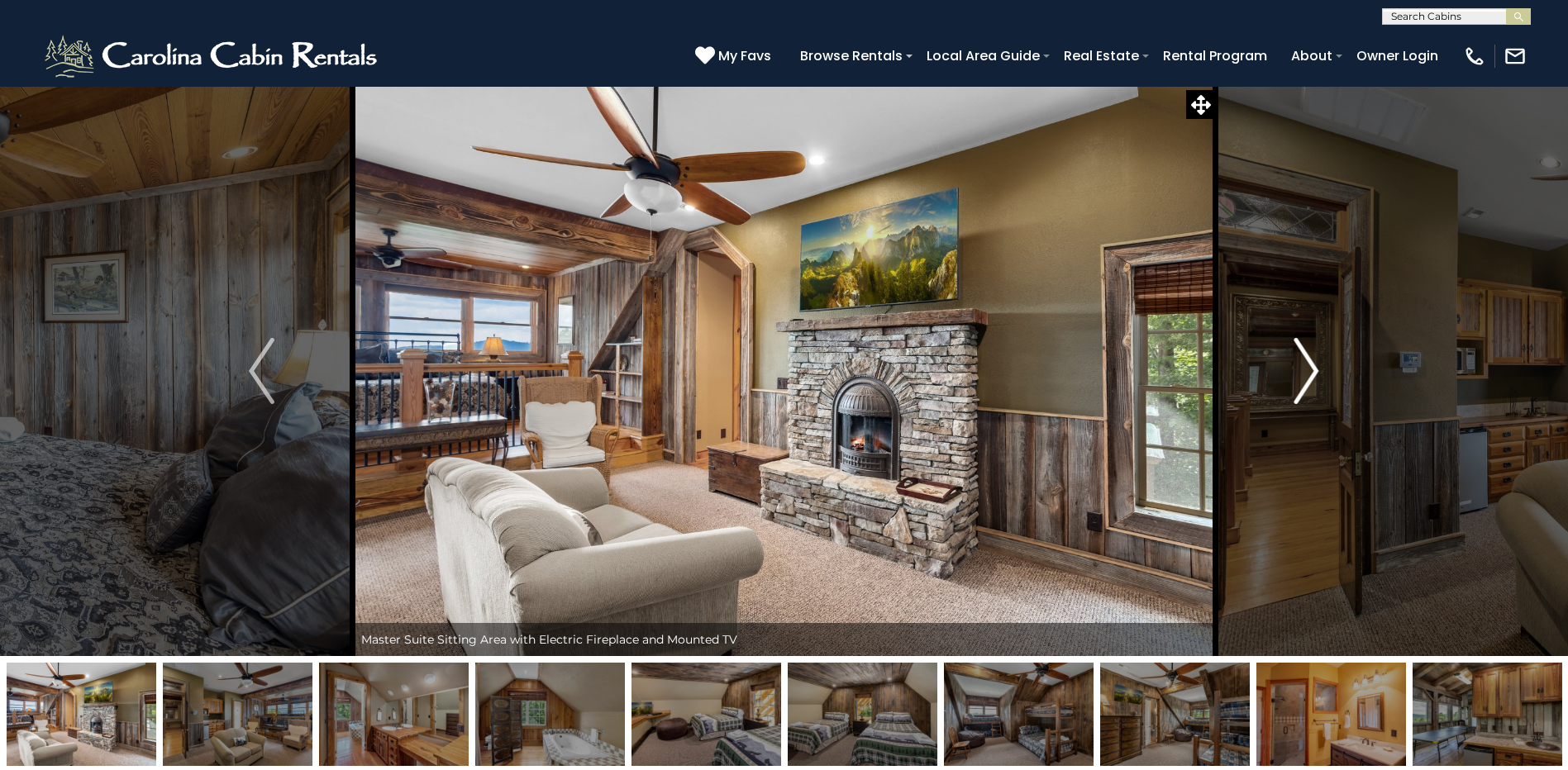
click at [1308, 366] on img "Next" at bounding box center [1305, 371] width 24 height 67
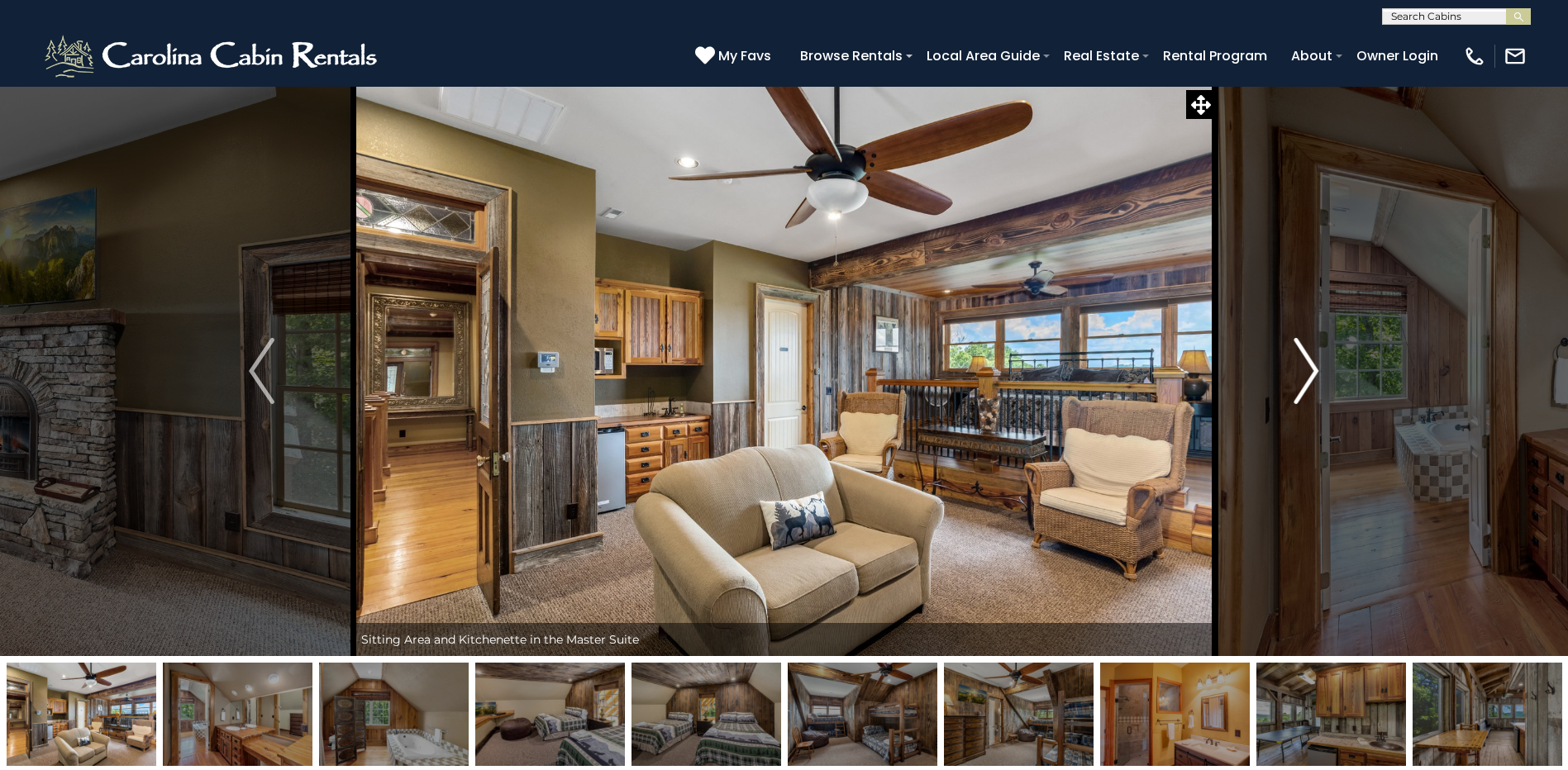
click at [1308, 366] on img "Next" at bounding box center [1305, 371] width 24 height 67
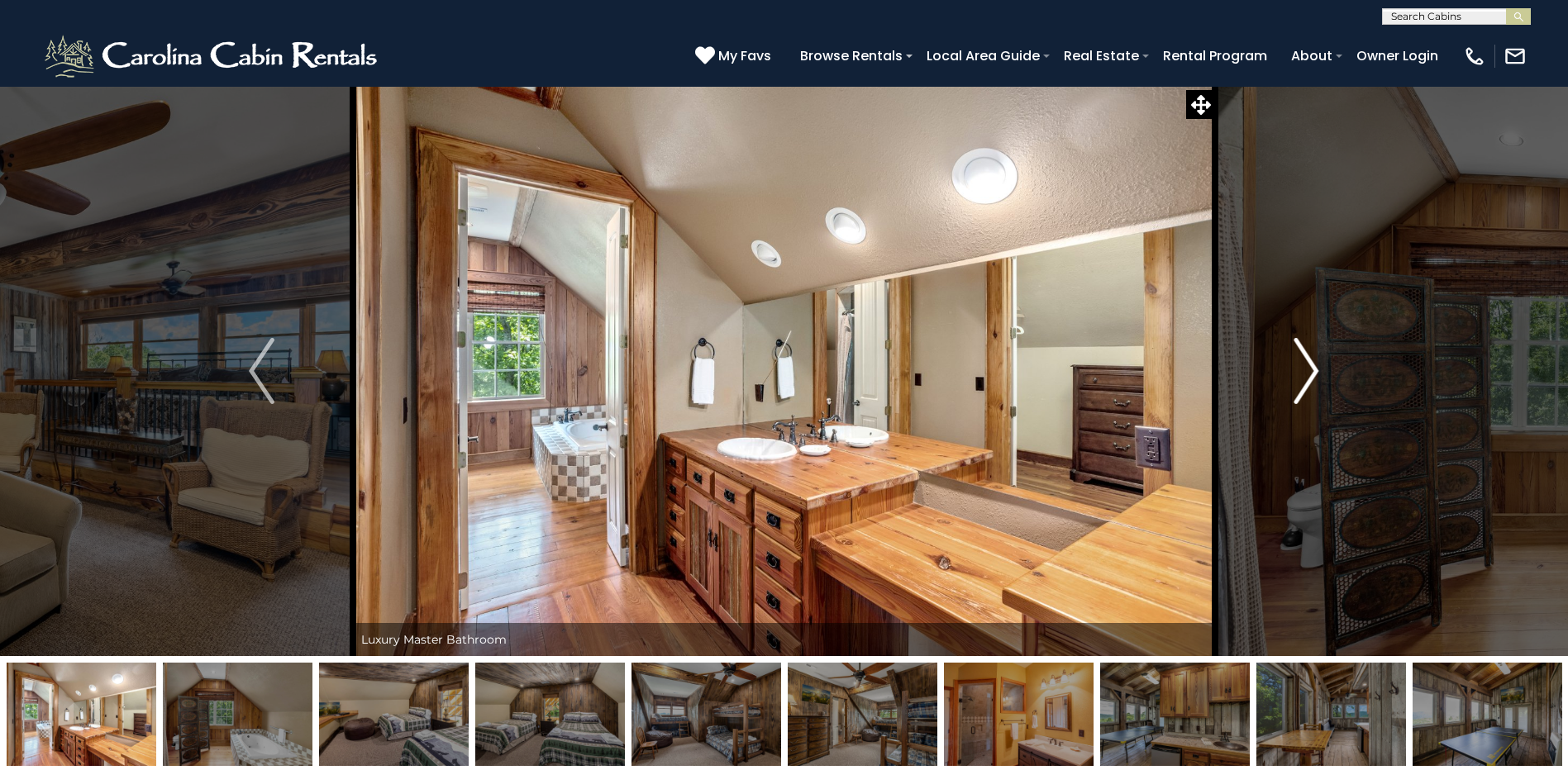
click at [1308, 366] on img "Next" at bounding box center [1305, 371] width 24 height 67
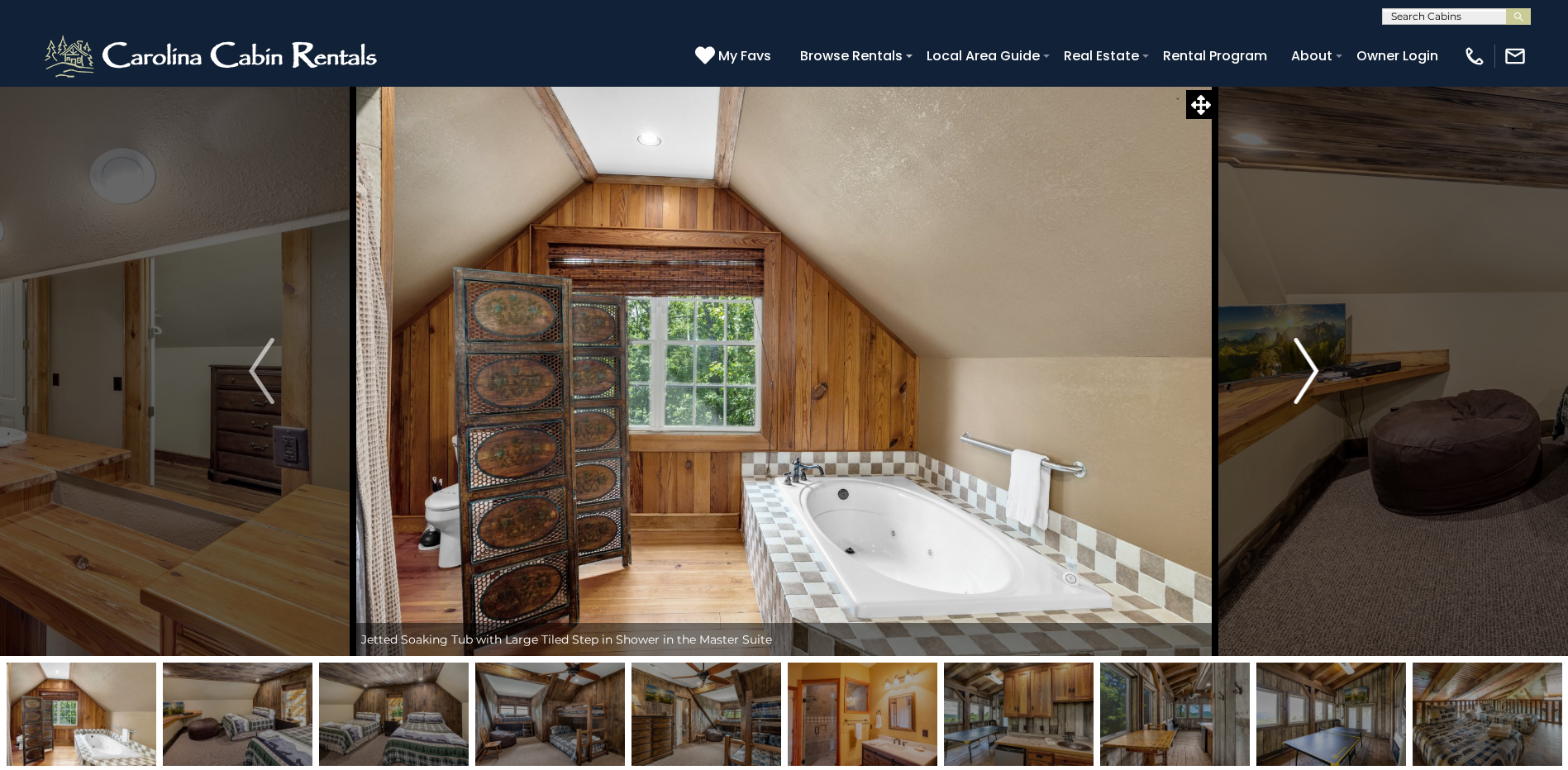
click at [1308, 366] on img "Next" at bounding box center [1305, 371] width 24 height 67
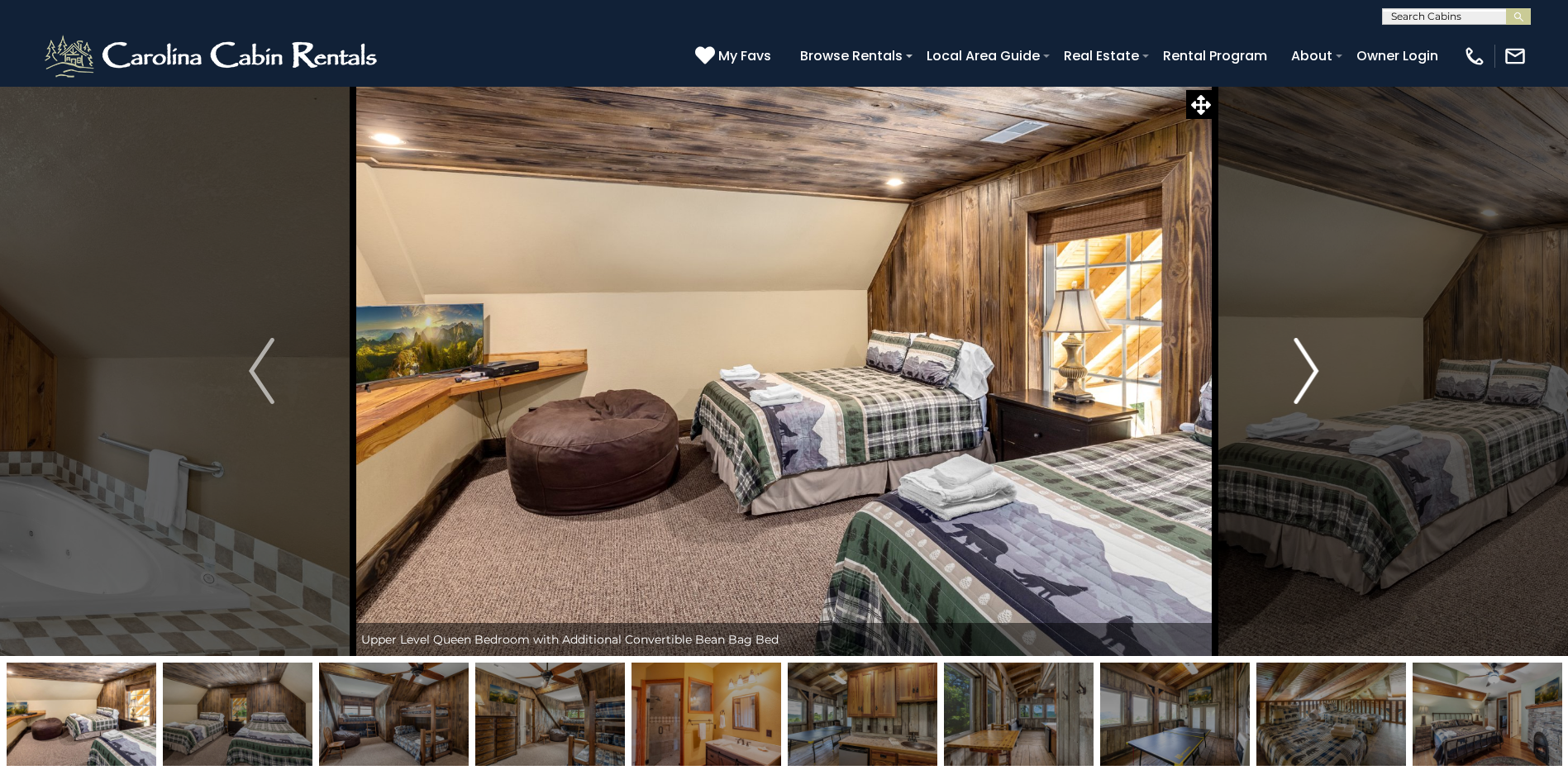
click at [1308, 366] on img "Next" at bounding box center [1305, 371] width 24 height 67
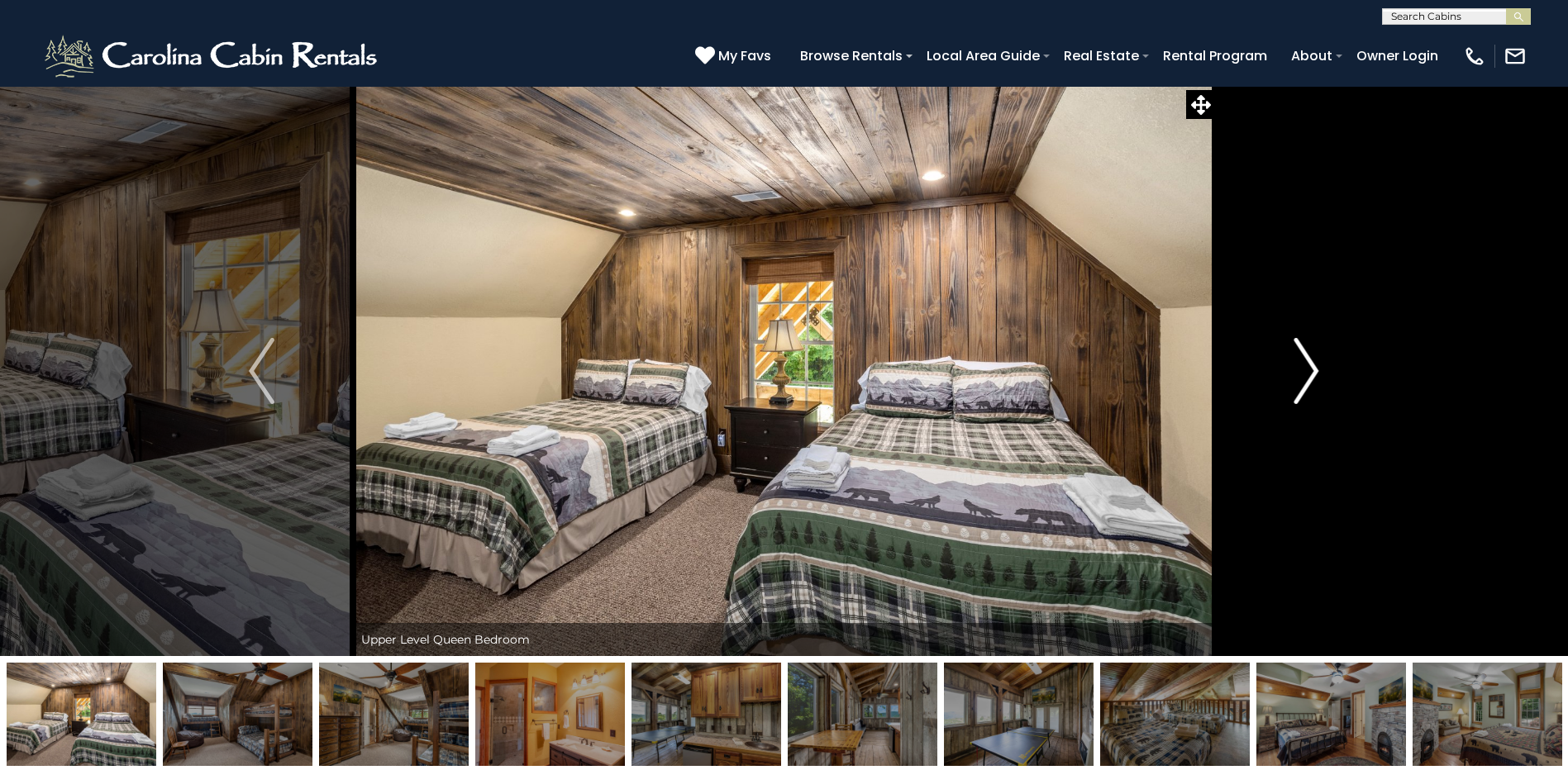
click at [1308, 366] on img "Next" at bounding box center [1305, 371] width 24 height 67
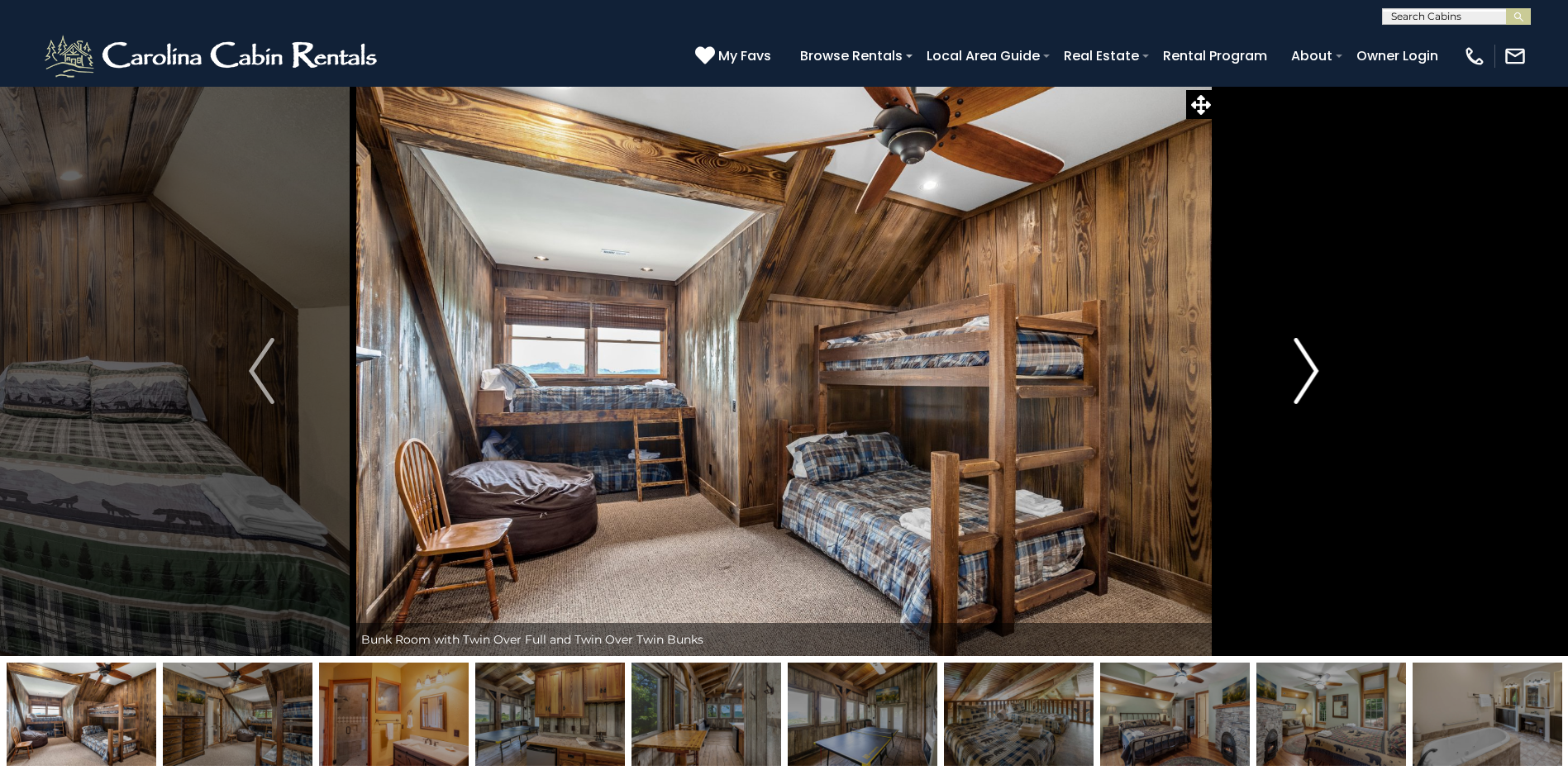
click at [1308, 366] on img "Next" at bounding box center [1305, 371] width 24 height 67
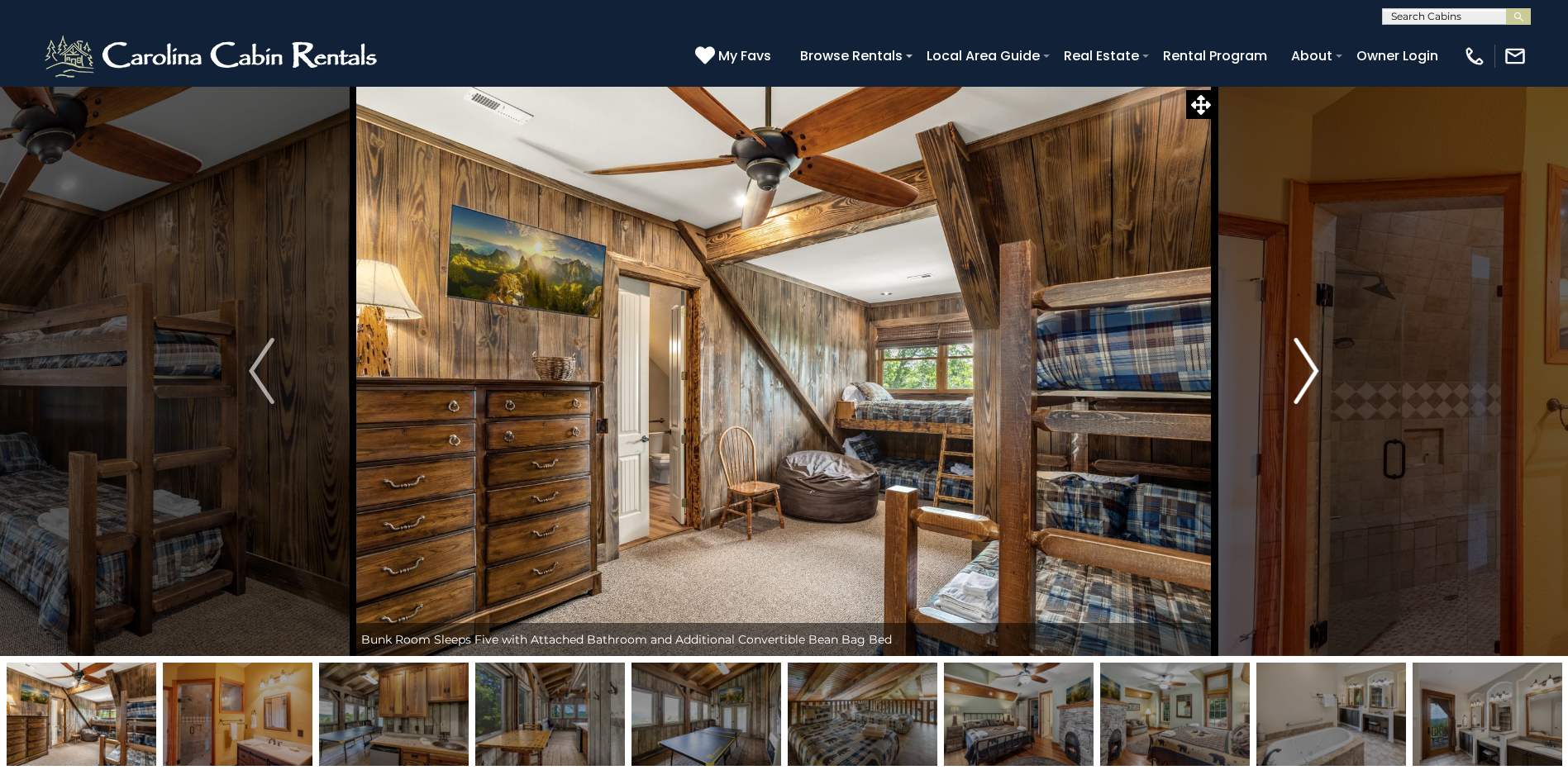
click at [1308, 366] on img "Next" at bounding box center [1305, 371] width 24 height 67
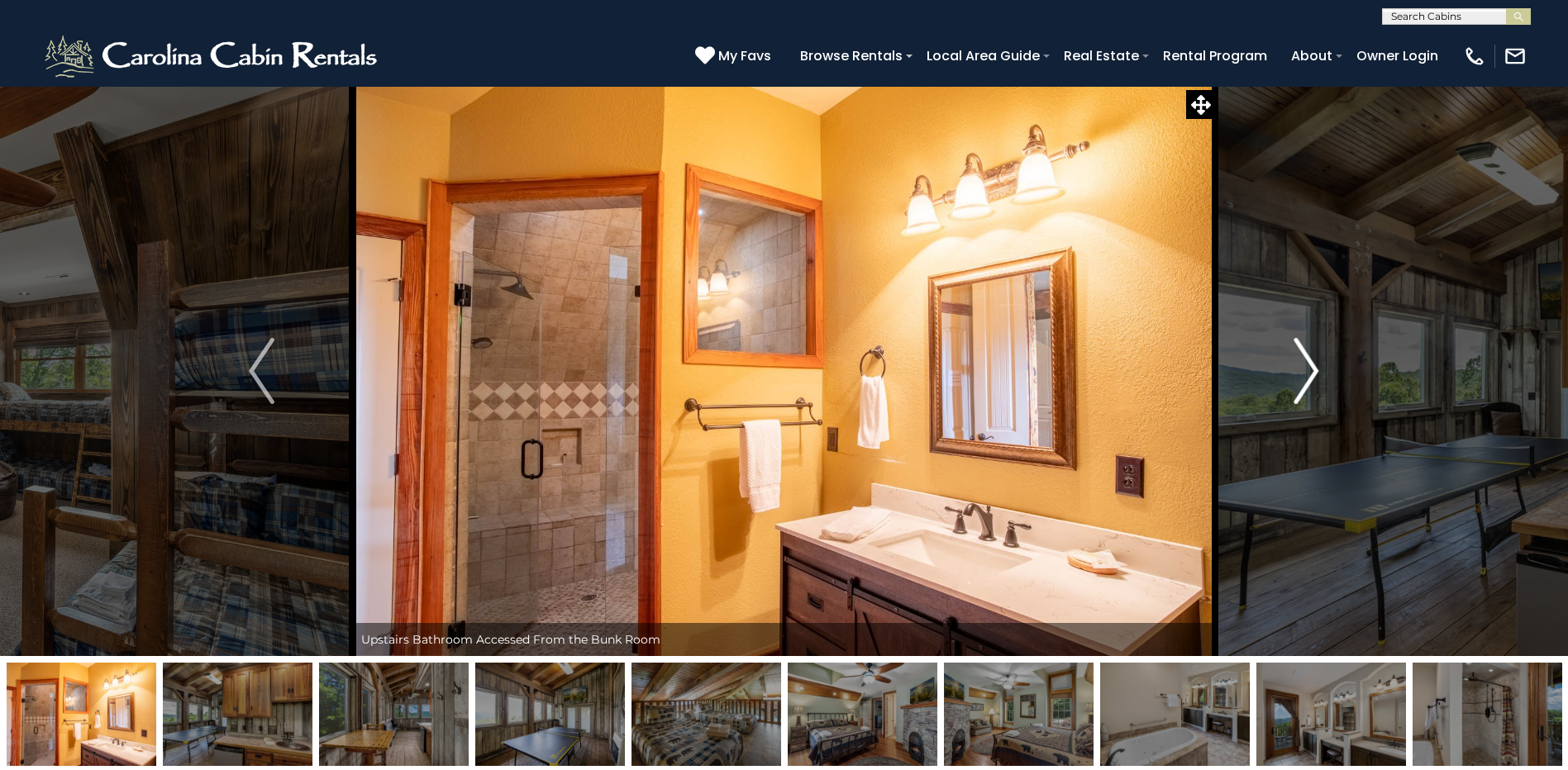
click at [1308, 366] on img "Next" at bounding box center [1305, 371] width 24 height 67
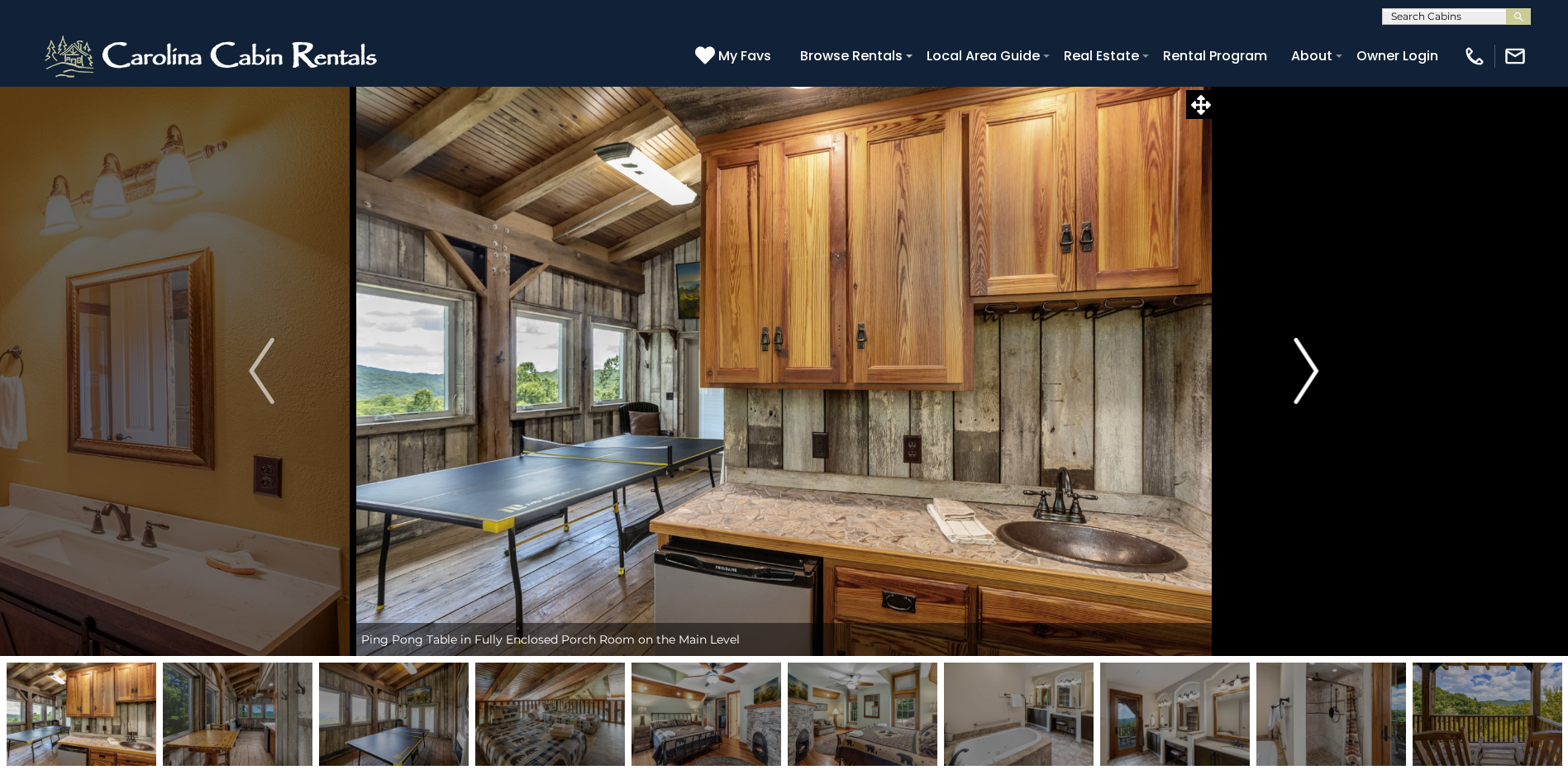
click at [1308, 366] on img "Next" at bounding box center [1305, 371] width 24 height 67
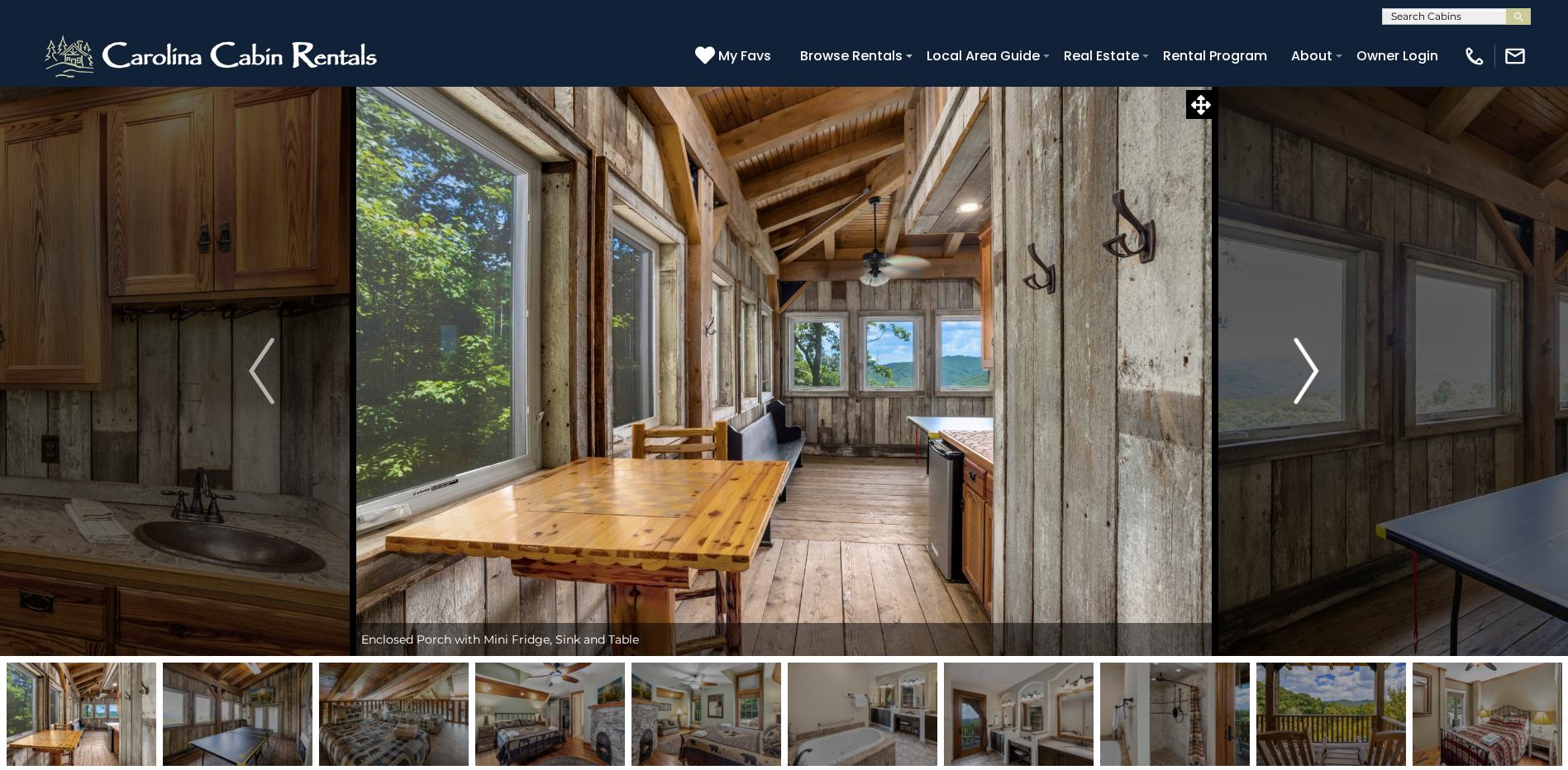
click at [1308, 366] on img "Next" at bounding box center [1305, 371] width 24 height 67
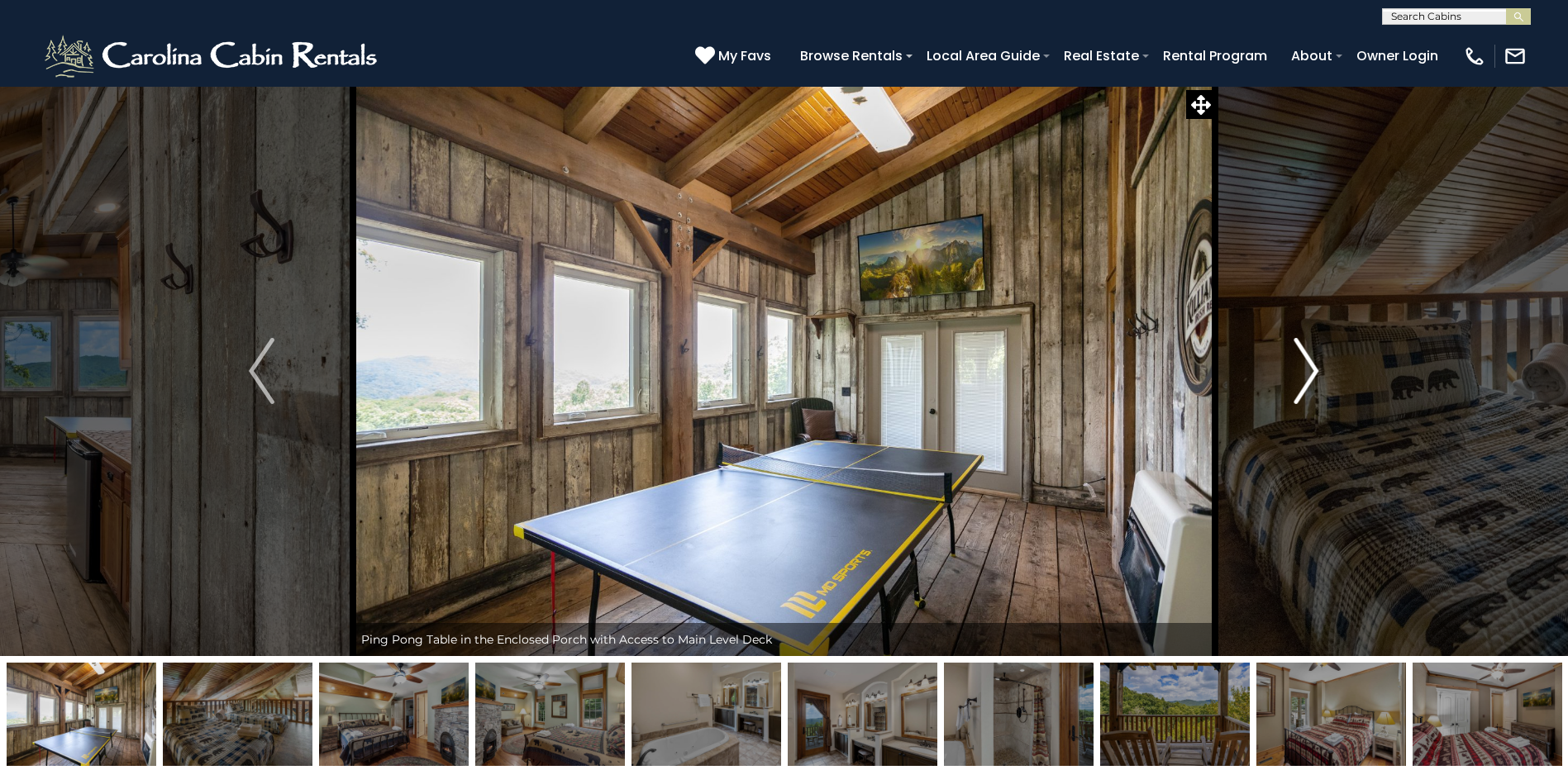
click at [1308, 366] on img "Next" at bounding box center [1305, 371] width 24 height 67
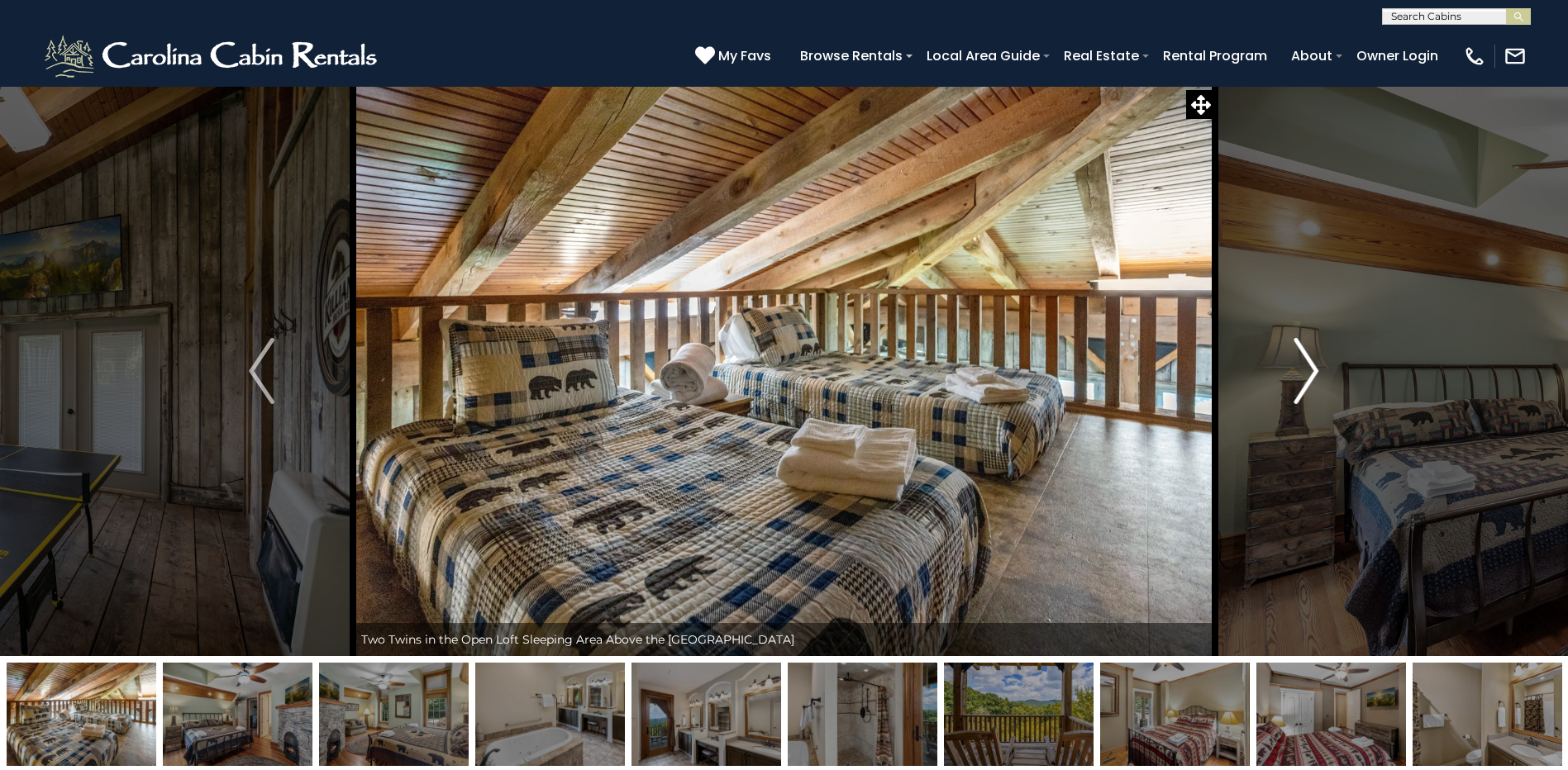
click at [1308, 366] on img "Next" at bounding box center [1305, 371] width 24 height 67
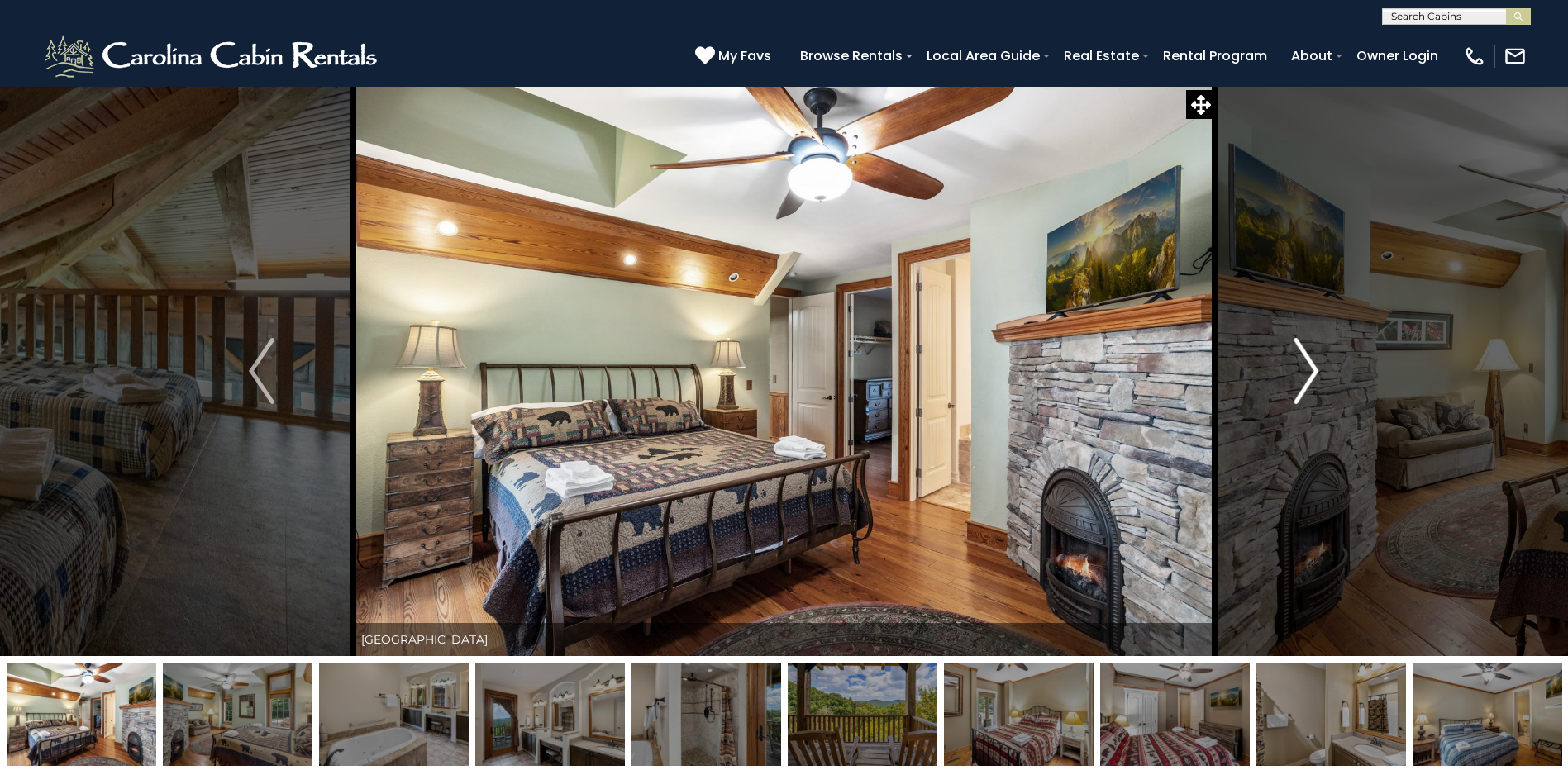
click at [1308, 366] on img "Next" at bounding box center [1305, 371] width 24 height 67
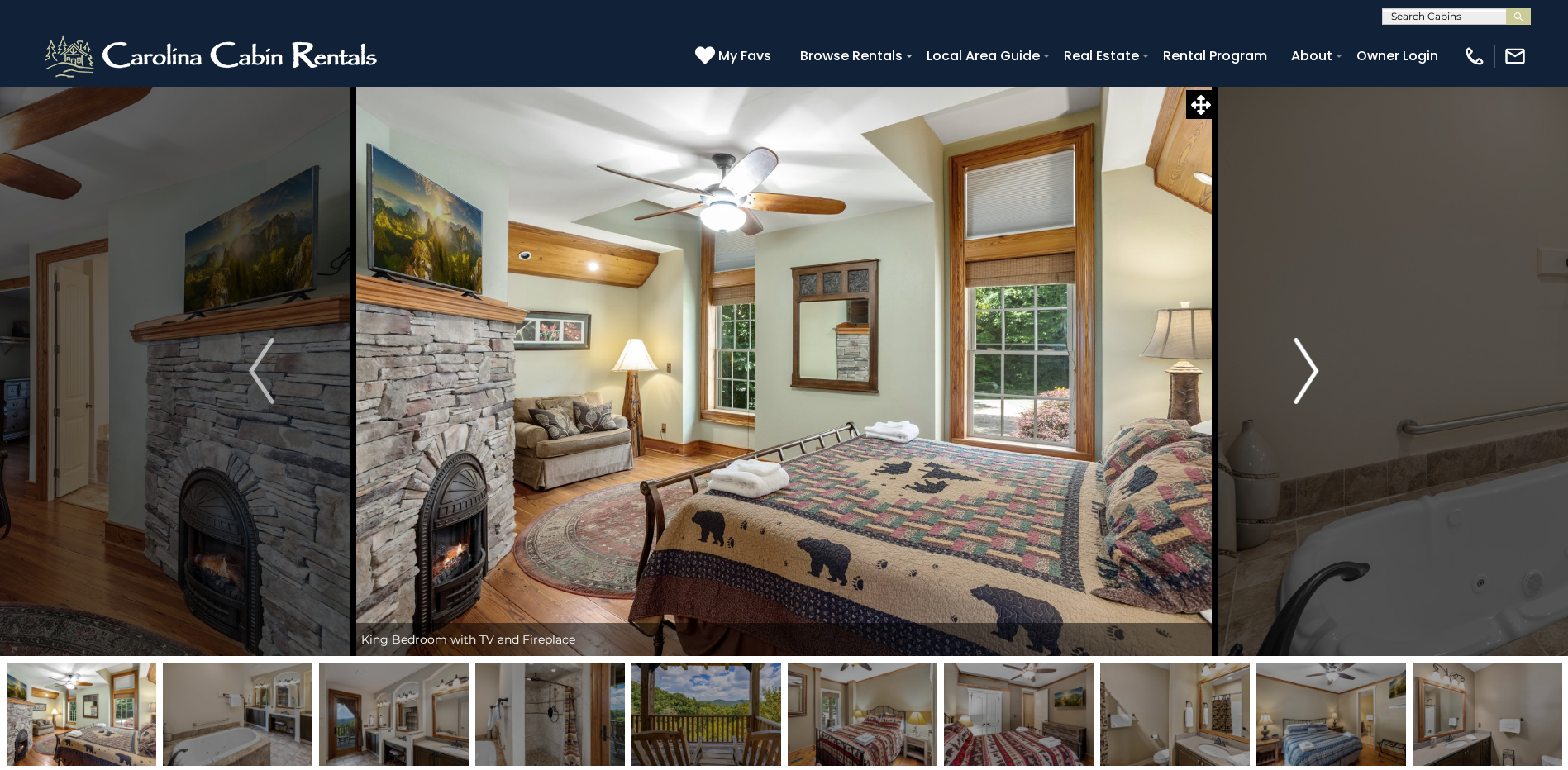
click at [1308, 366] on img "Next" at bounding box center [1305, 371] width 24 height 67
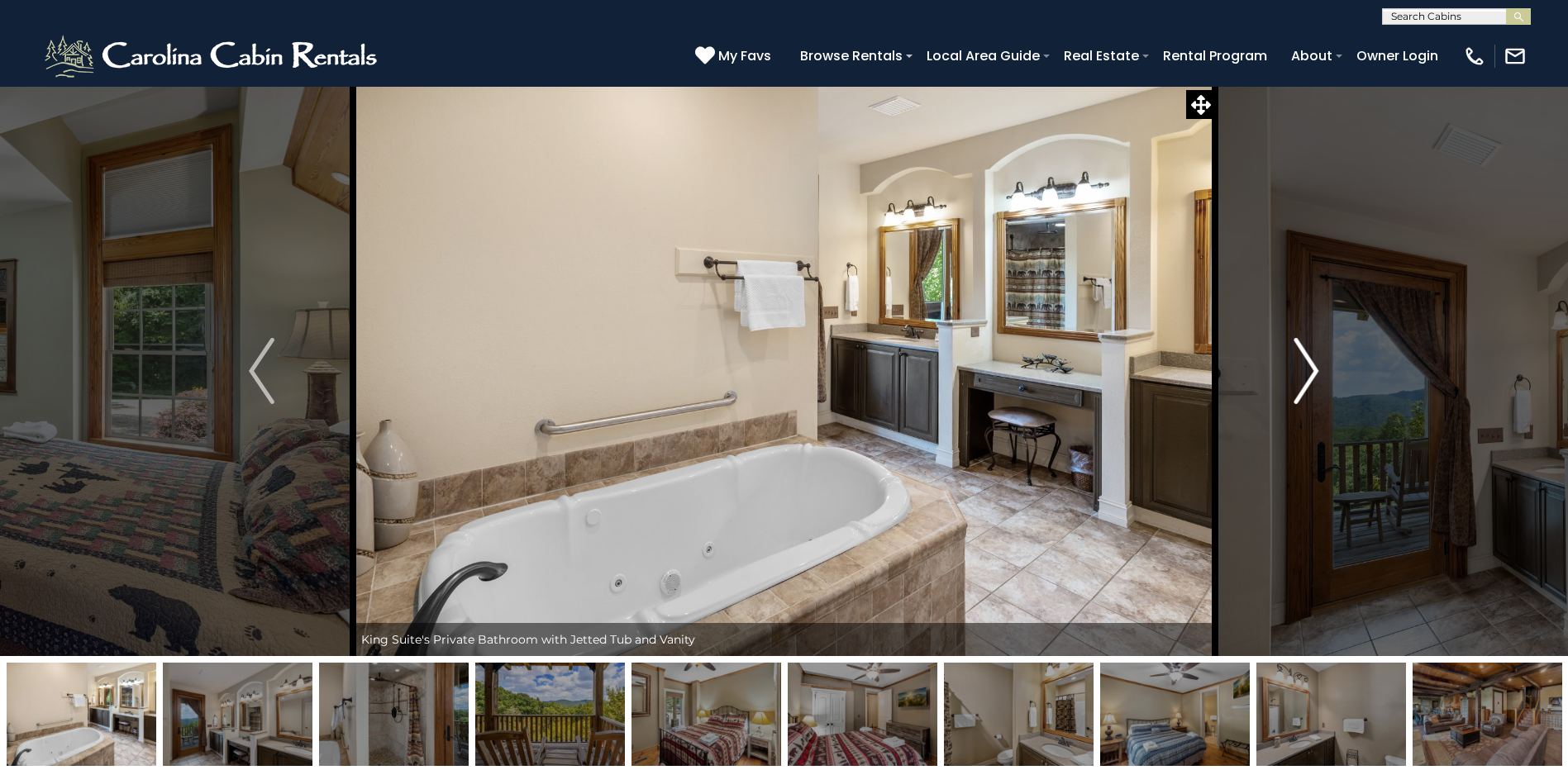
click at [1308, 366] on img "Next" at bounding box center [1305, 371] width 24 height 67
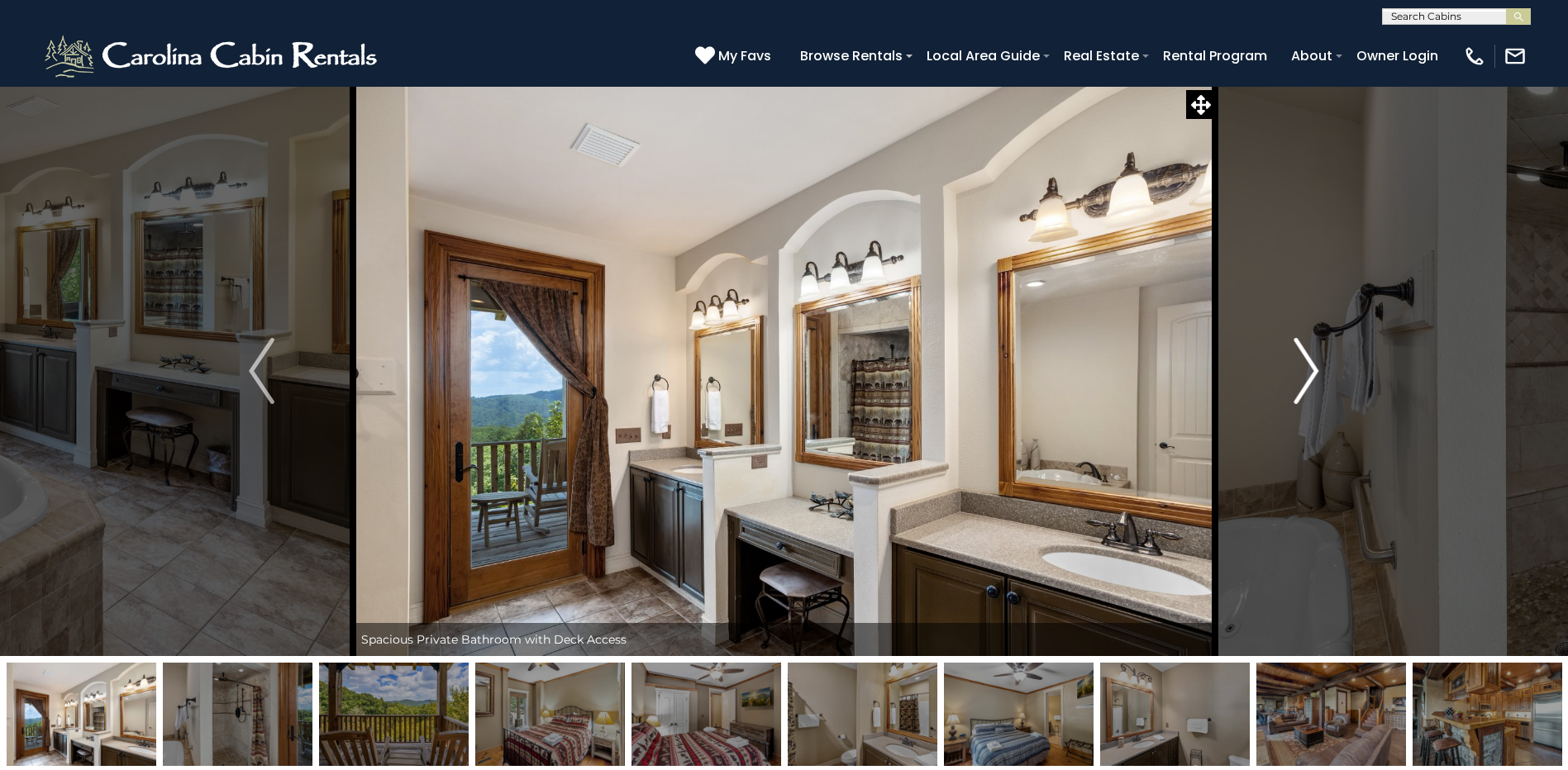
click at [1308, 366] on img "Next" at bounding box center [1305, 371] width 24 height 67
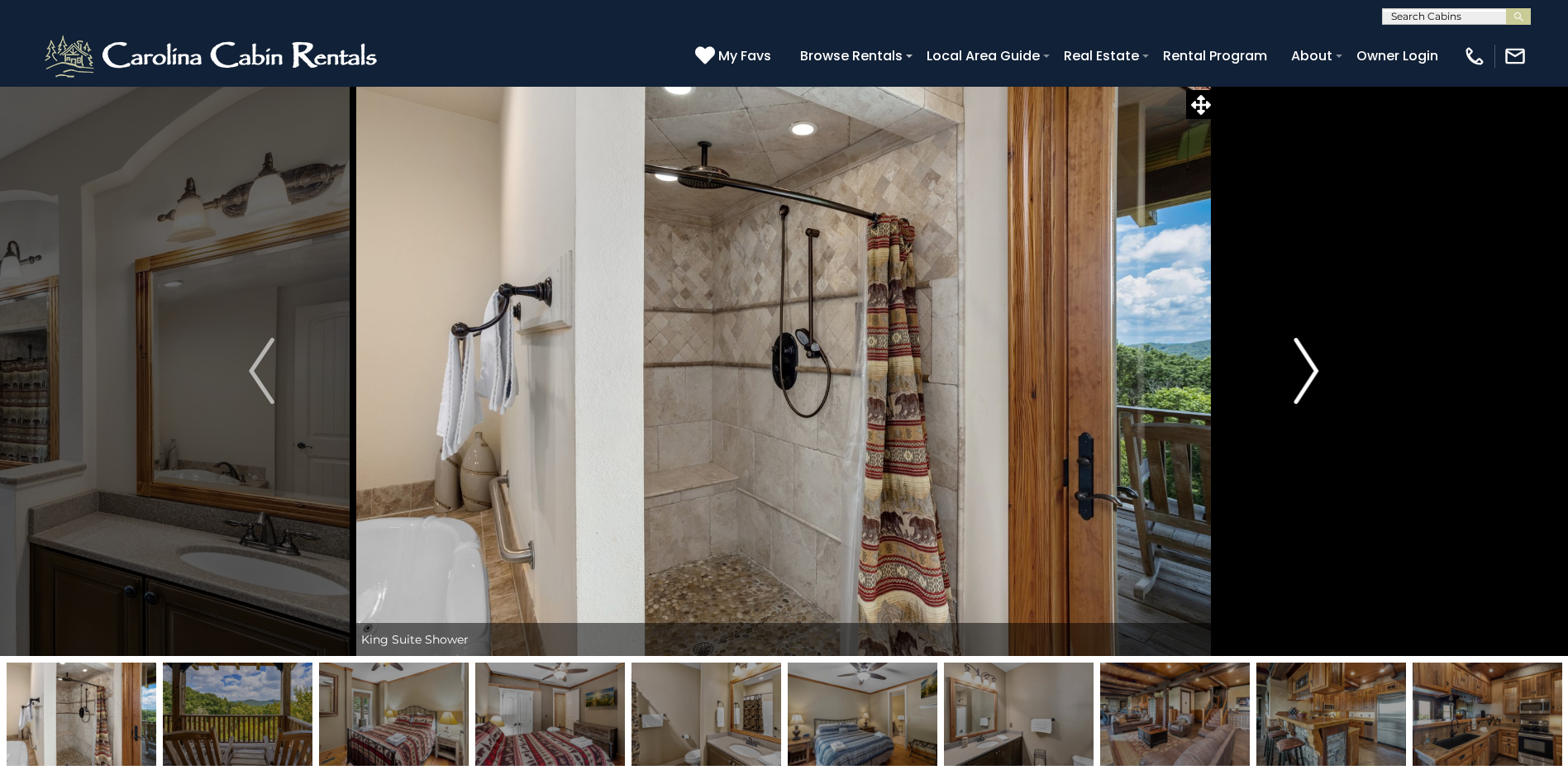
click at [1308, 366] on img "Next" at bounding box center [1305, 371] width 24 height 67
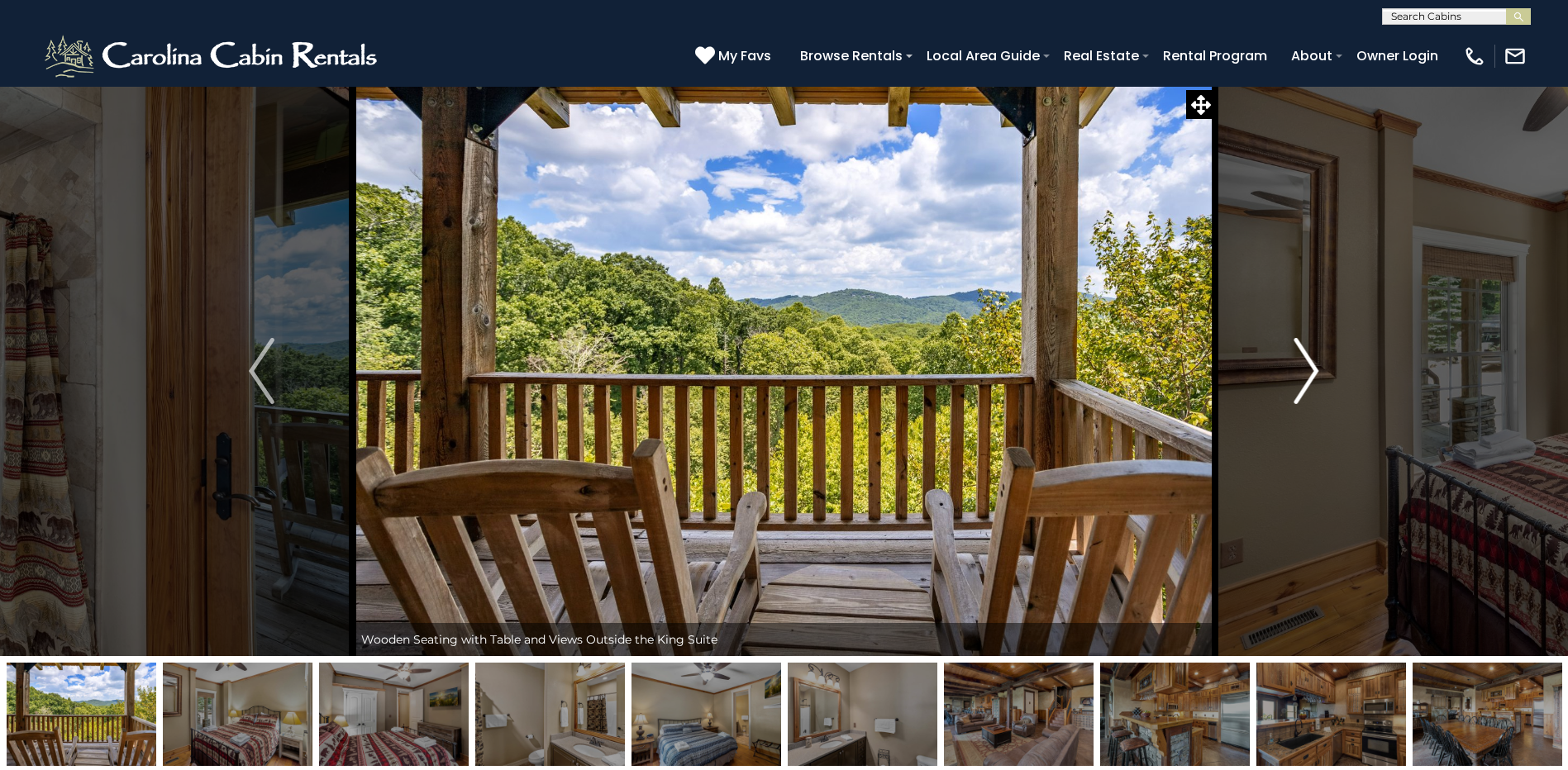
click at [1308, 366] on img "Next" at bounding box center [1305, 371] width 24 height 67
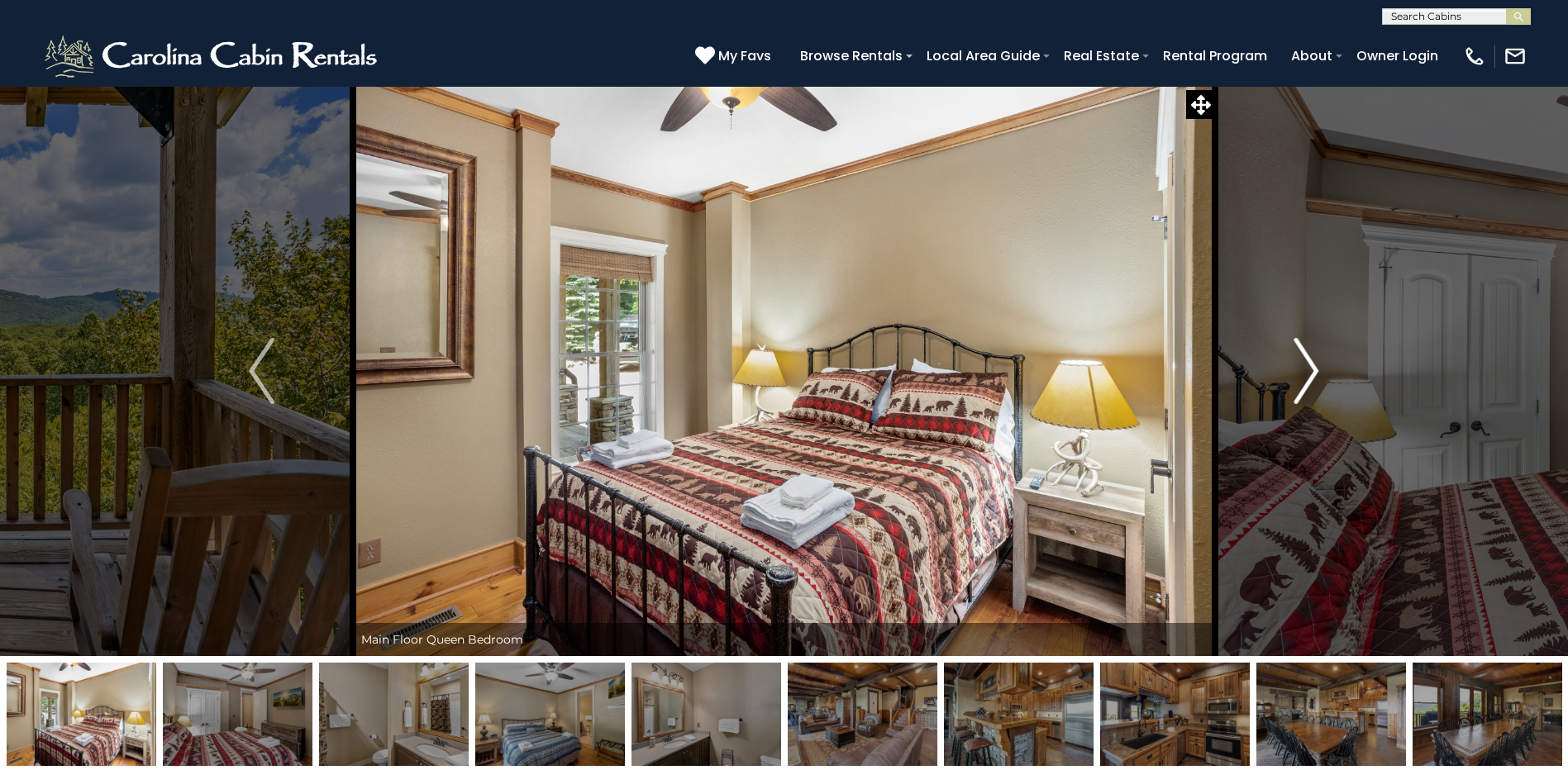
click at [1308, 366] on img "Next" at bounding box center [1305, 371] width 24 height 67
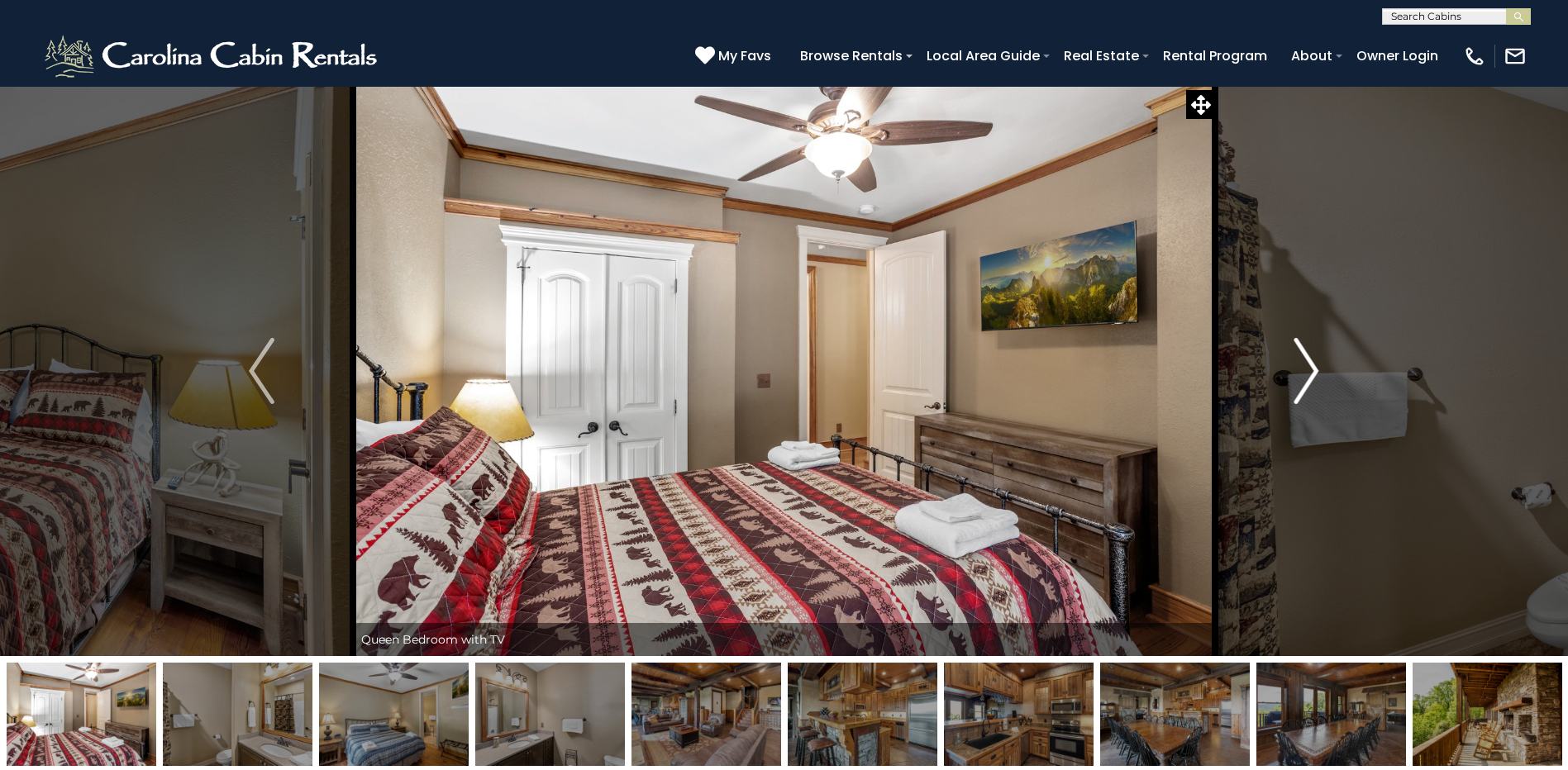
click at [1308, 366] on img "Next" at bounding box center [1305, 371] width 24 height 67
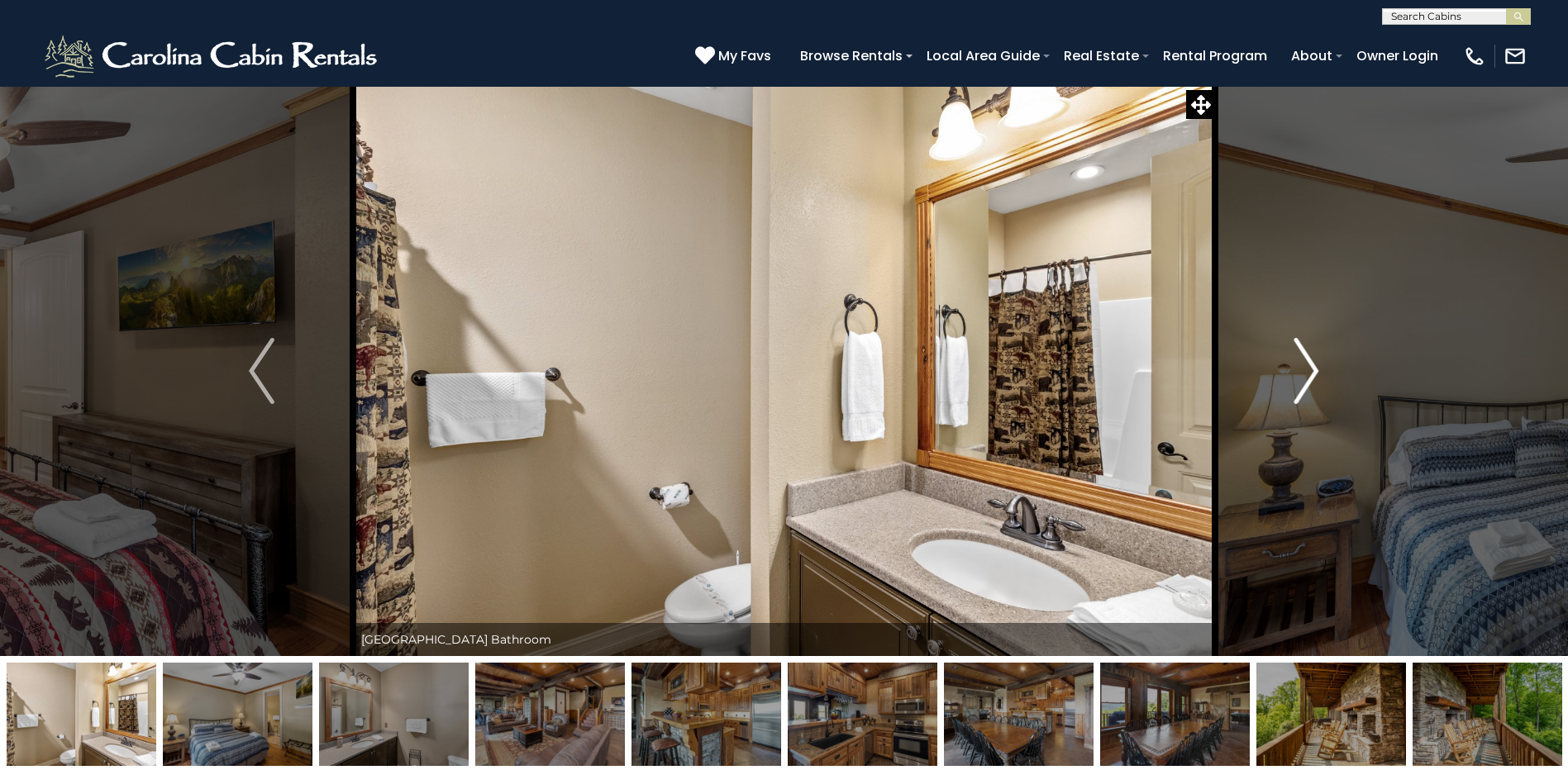
click at [1308, 366] on img "Next" at bounding box center [1305, 371] width 24 height 67
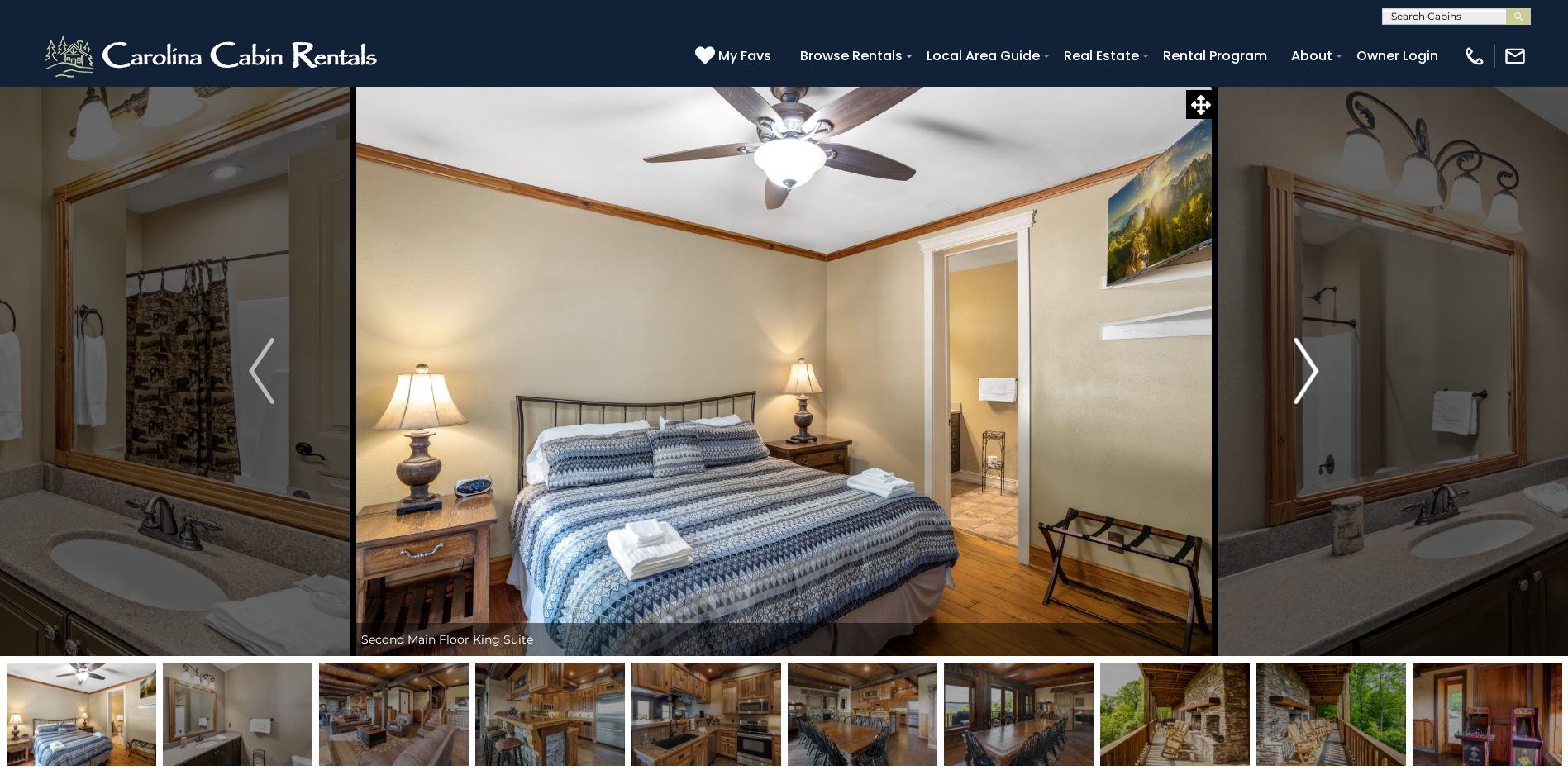
click at [1308, 366] on img "Next" at bounding box center [1305, 371] width 24 height 67
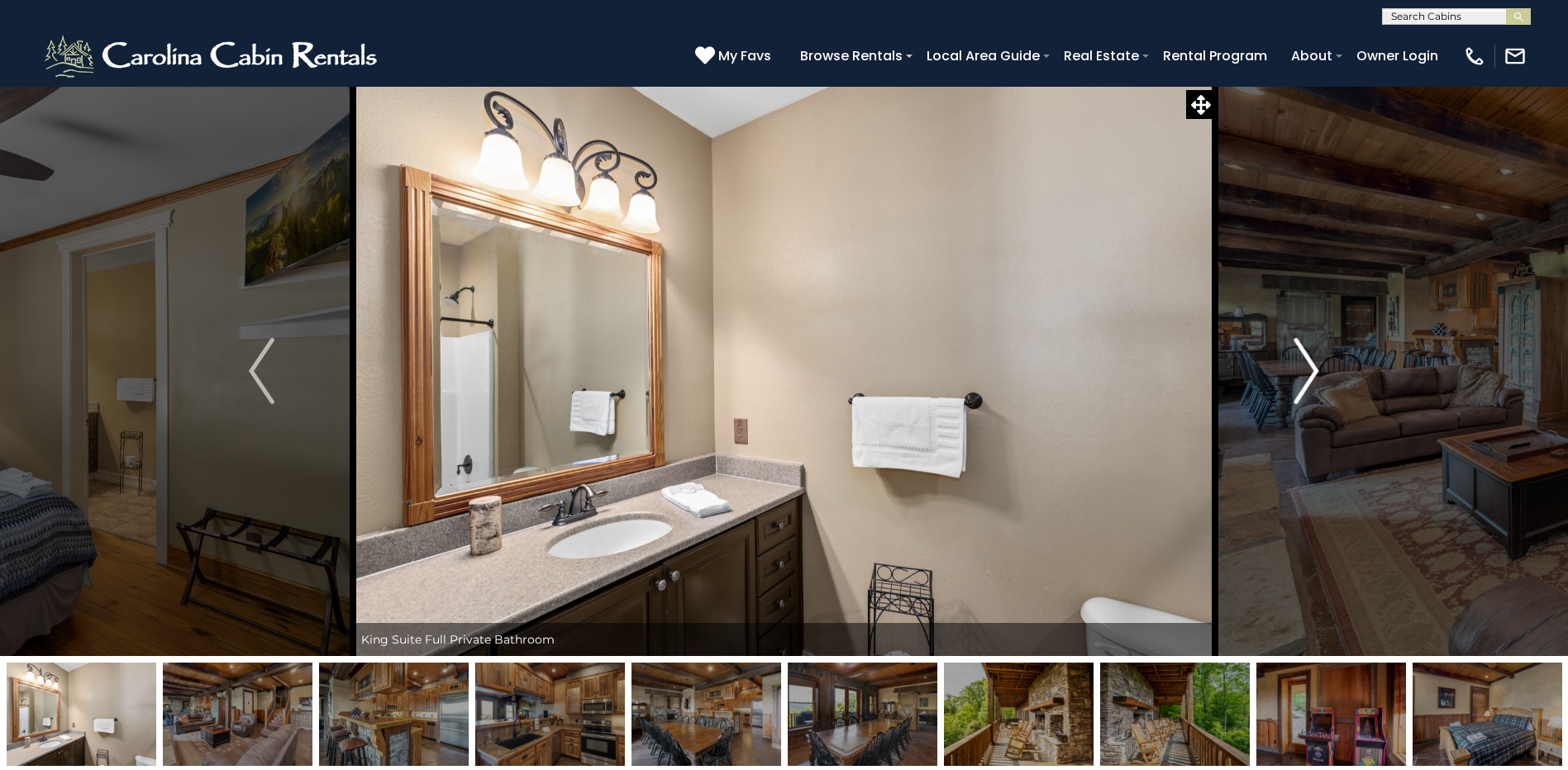
click at [1308, 366] on img "Next" at bounding box center [1305, 371] width 24 height 67
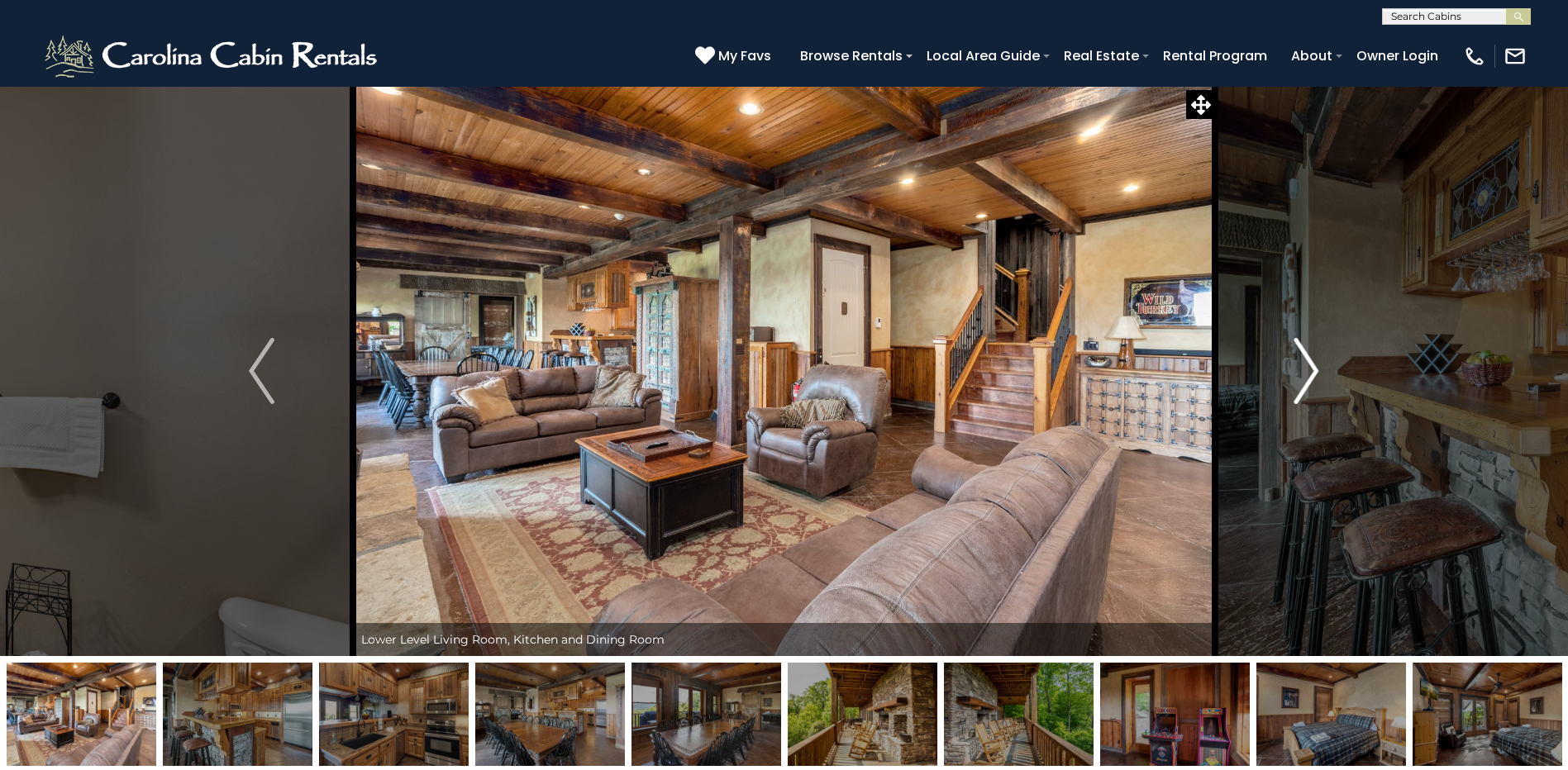
click at [1308, 366] on img "Next" at bounding box center [1305, 371] width 24 height 67
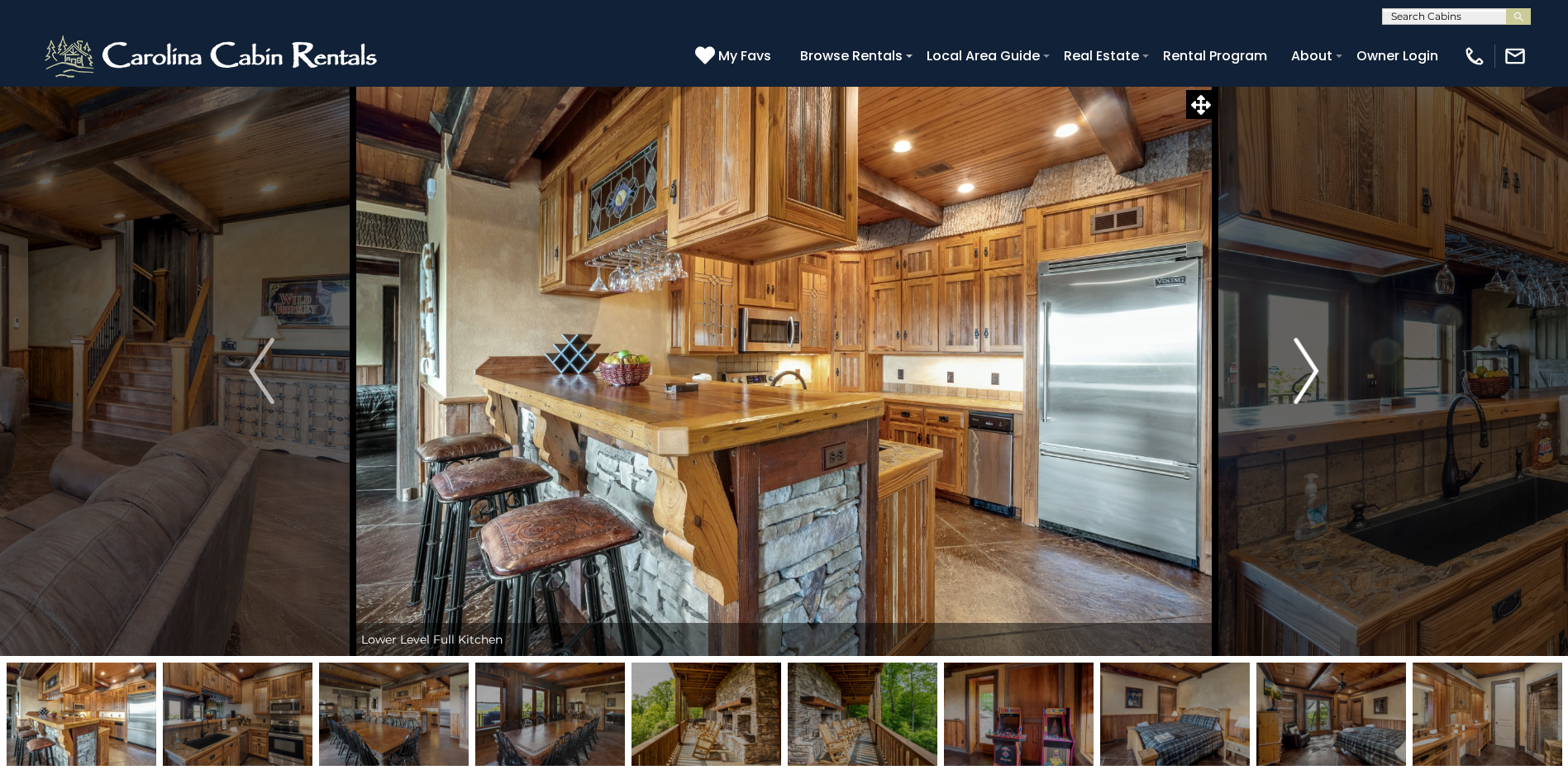
click at [1308, 366] on img "Next" at bounding box center [1305, 371] width 24 height 67
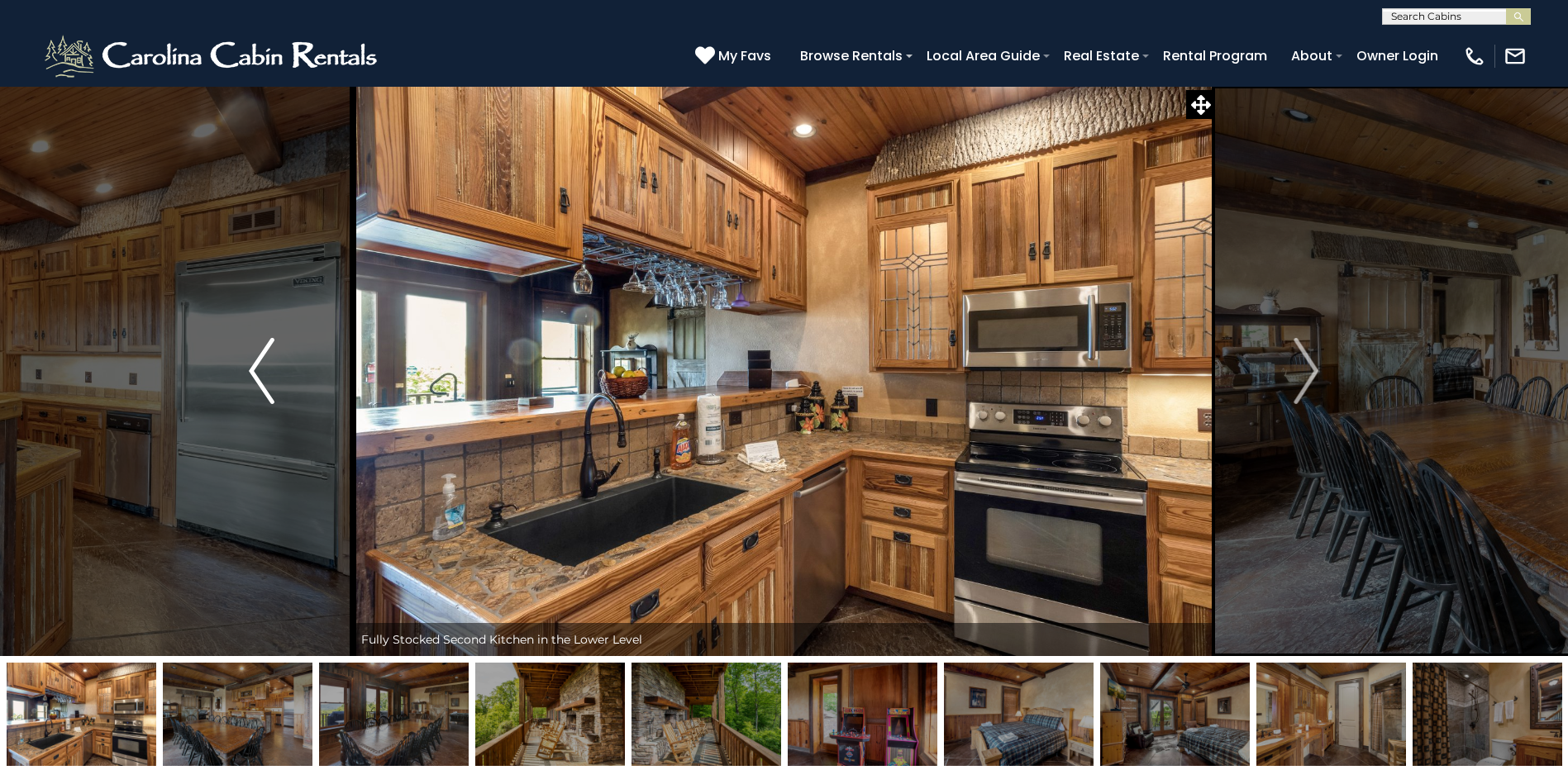
click at [268, 371] on img "Previous" at bounding box center [260, 371] width 24 height 67
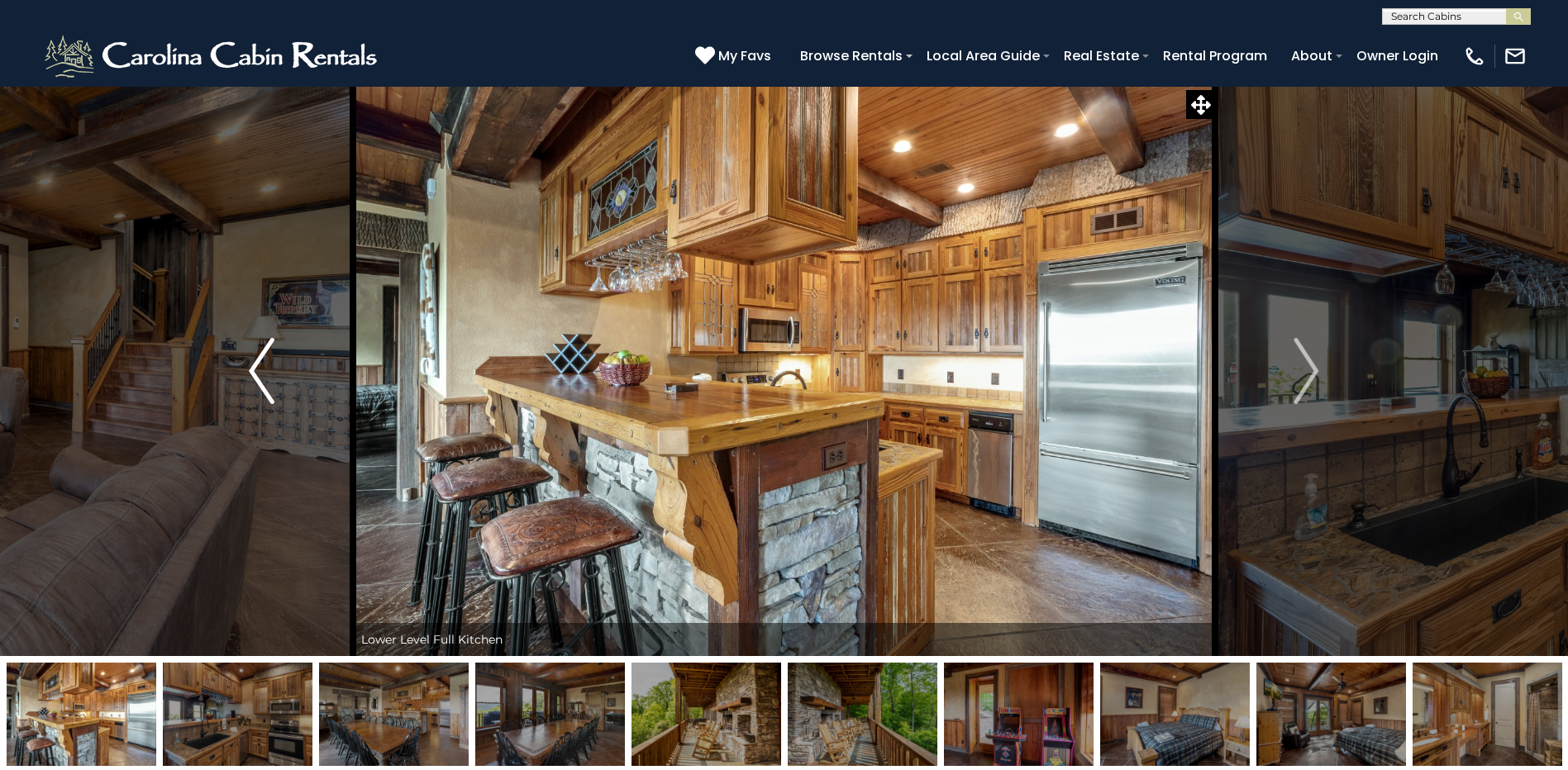
click at [268, 371] on img "Previous" at bounding box center [260, 371] width 24 height 67
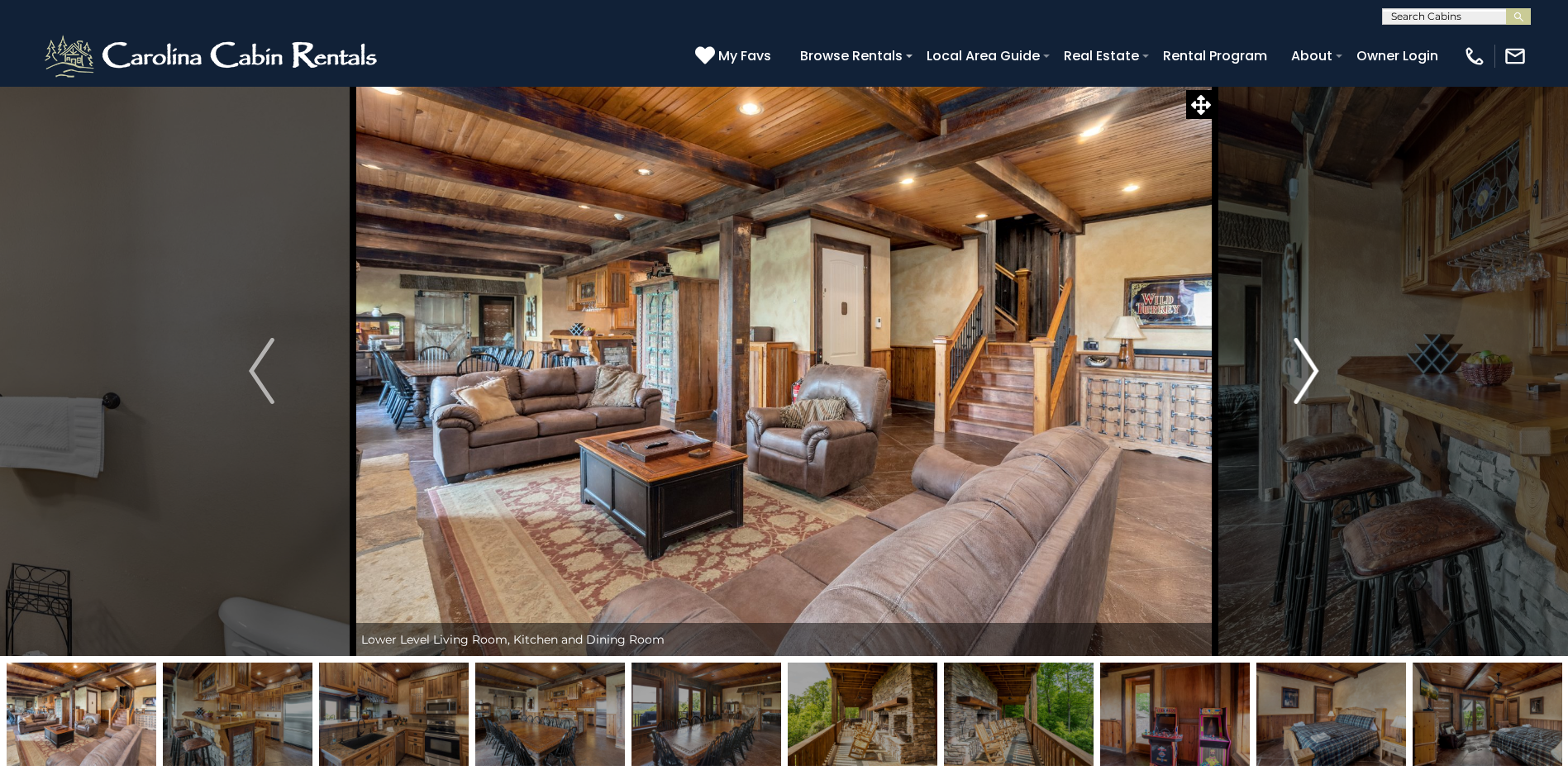
click at [1297, 345] on img "Next" at bounding box center [1305, 371] width 24 height 67
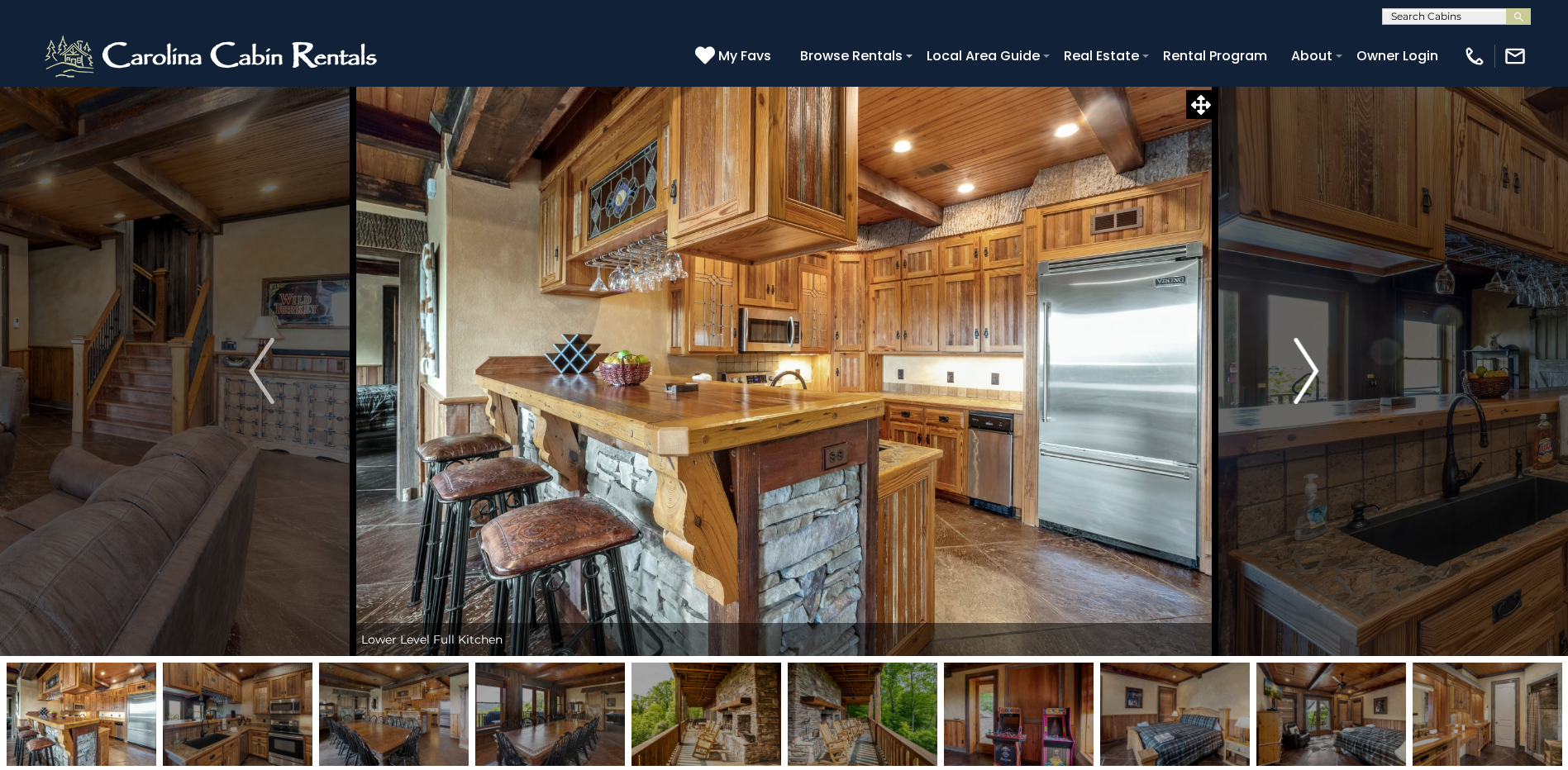
click at [1297, 345] on img "Next" at bounding box center [1305, 371] width 24 height 67
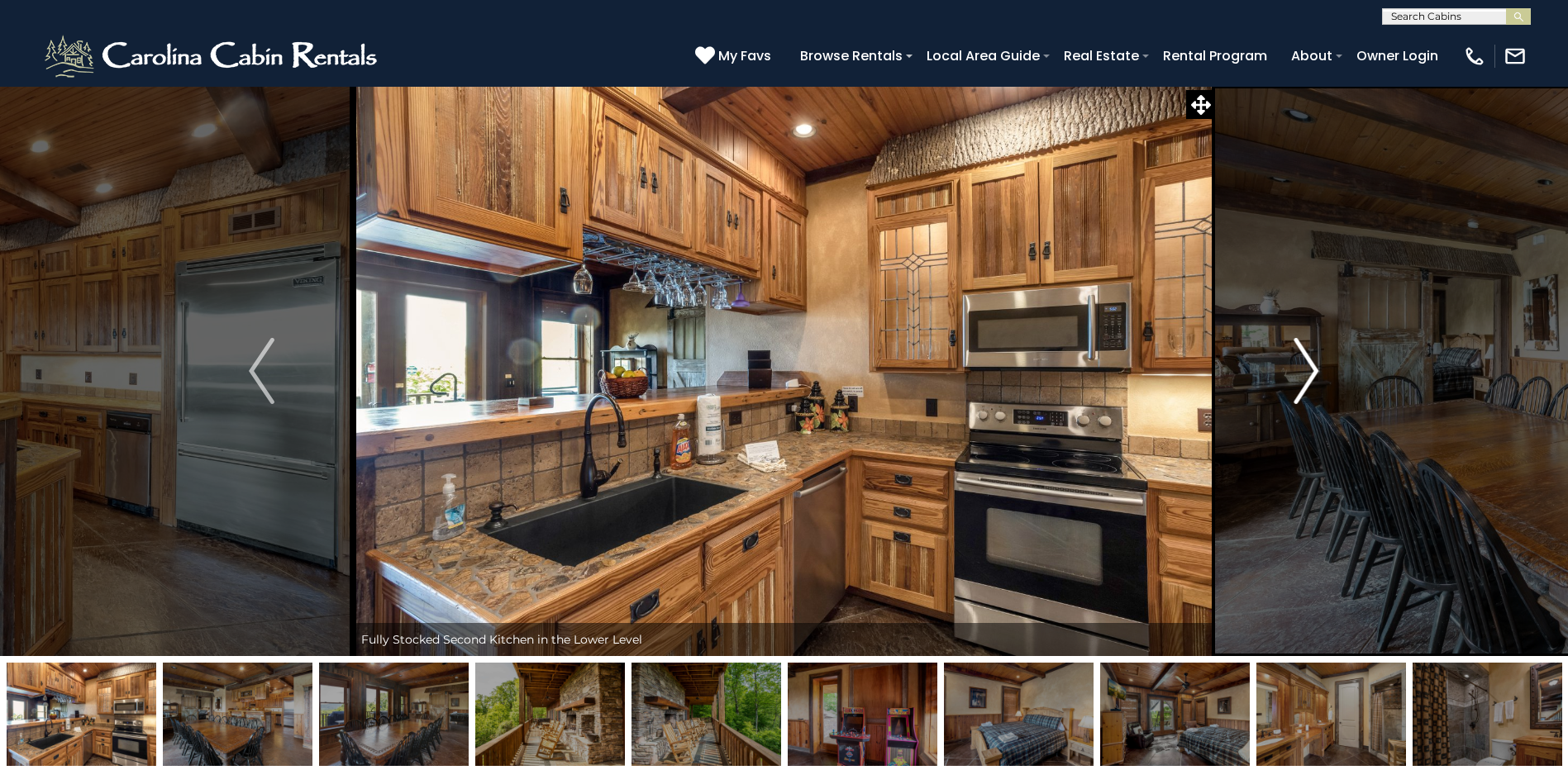
click at [1297, 345] on img "Next" at bounding box center [1305, 371] width 24 height 67
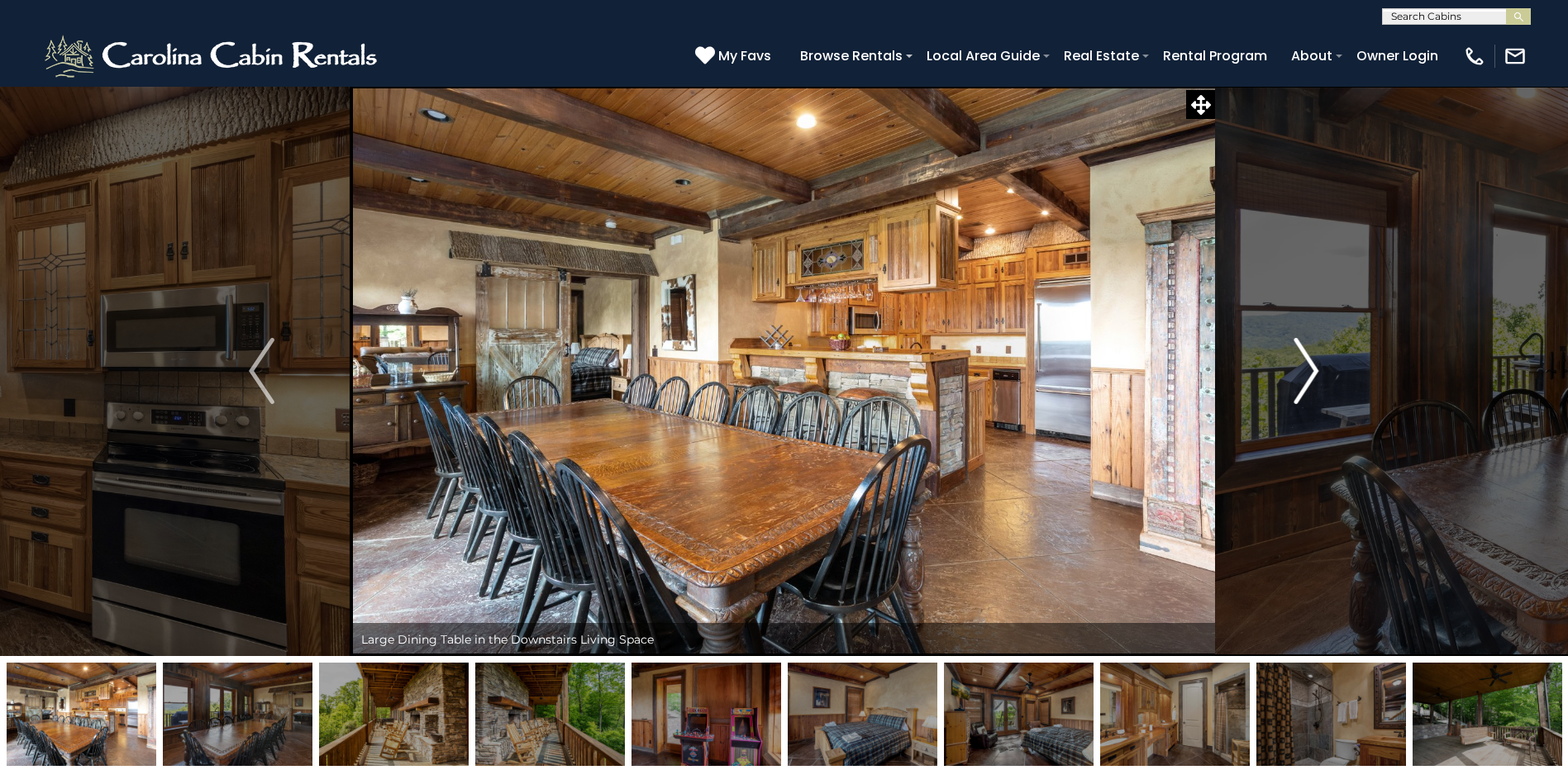
click at [1297, 345] on img "Next" at bounding box center [1305, 371] width 24 height 67
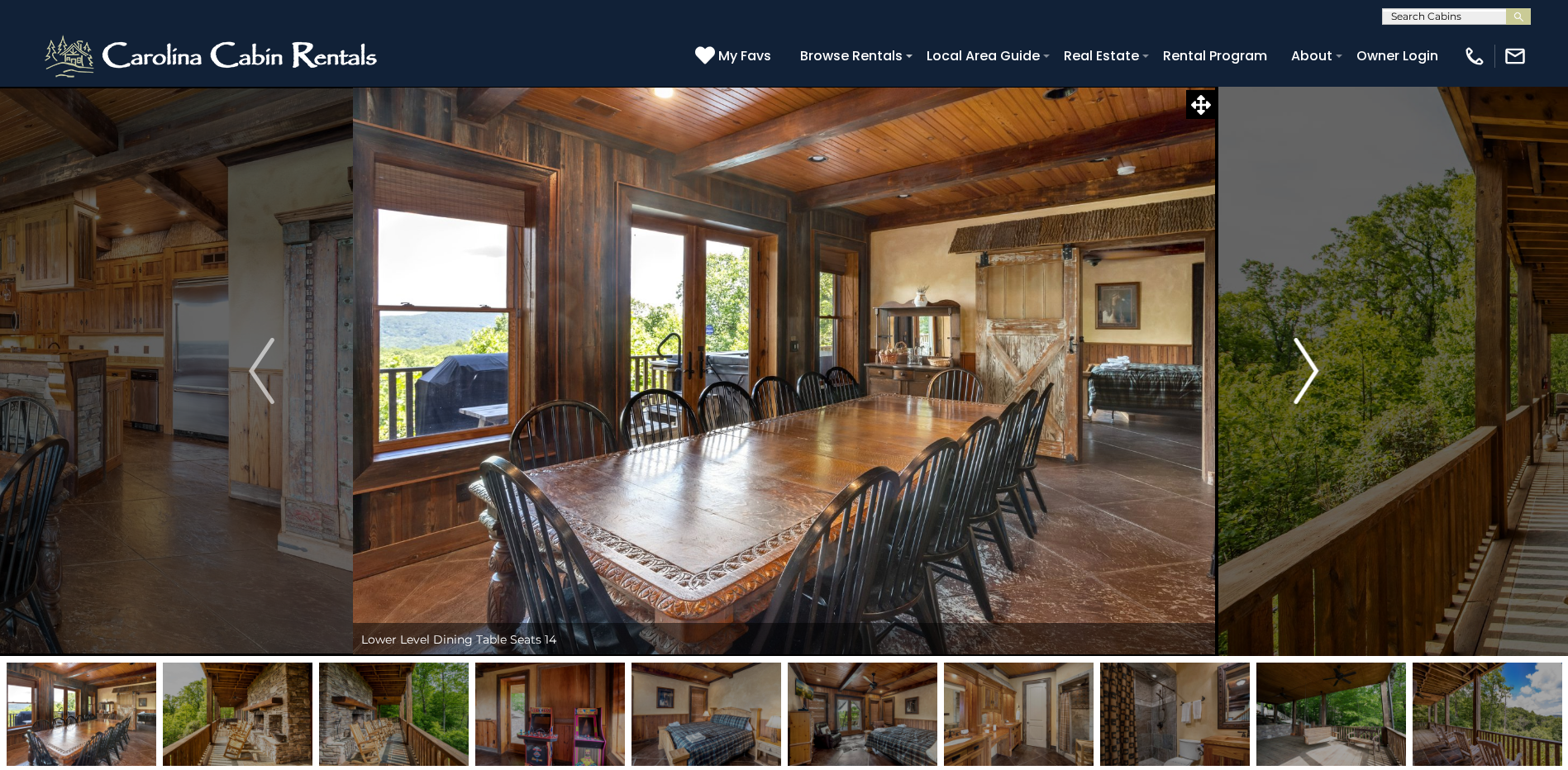
click at [1297, 345] on img "Next" at bounding box center [1305, 371] width 24 height 67
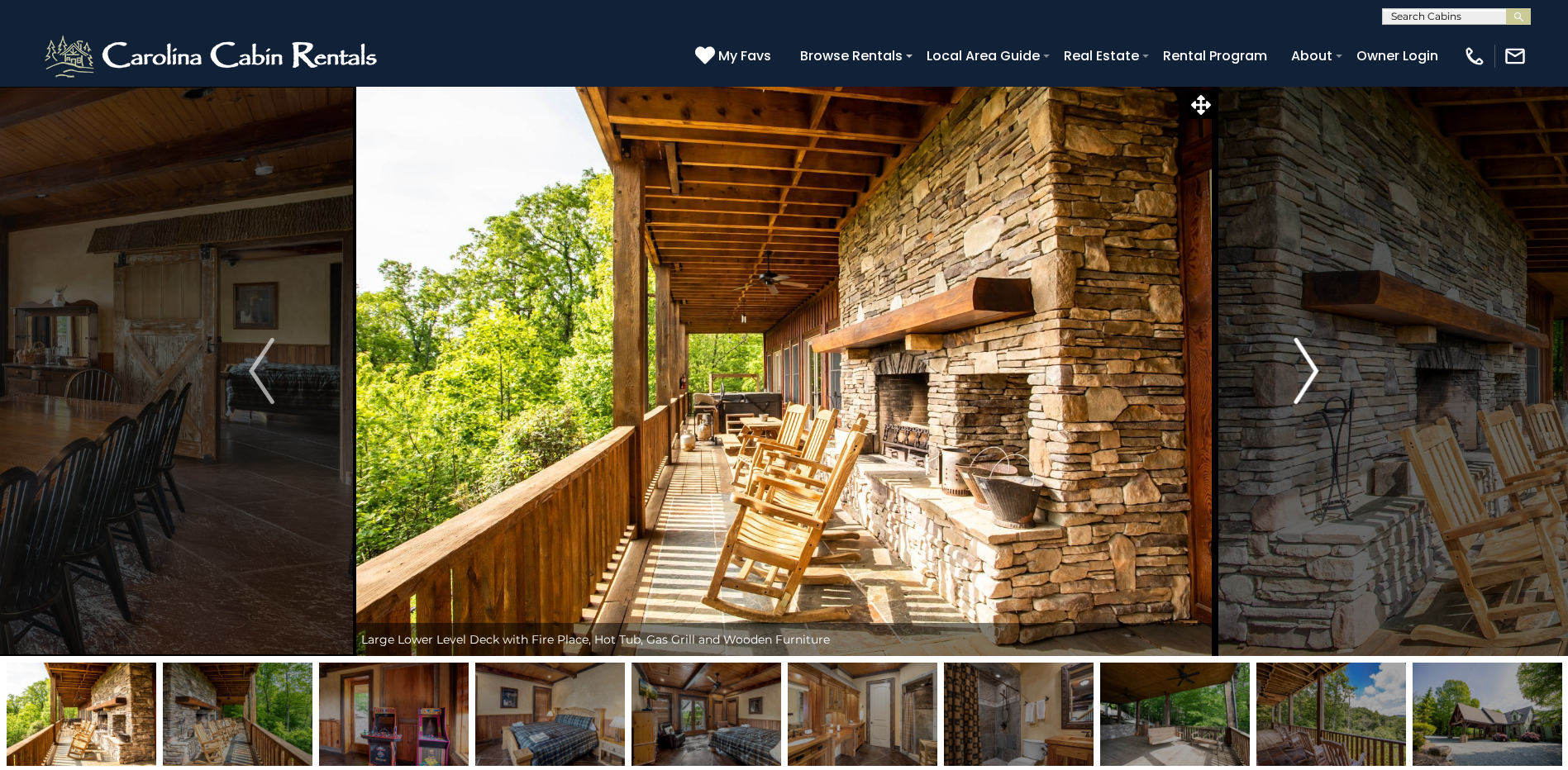
click at [1297, 345] on img "Next" at bounding box center [1305, 371] width 24 height 67
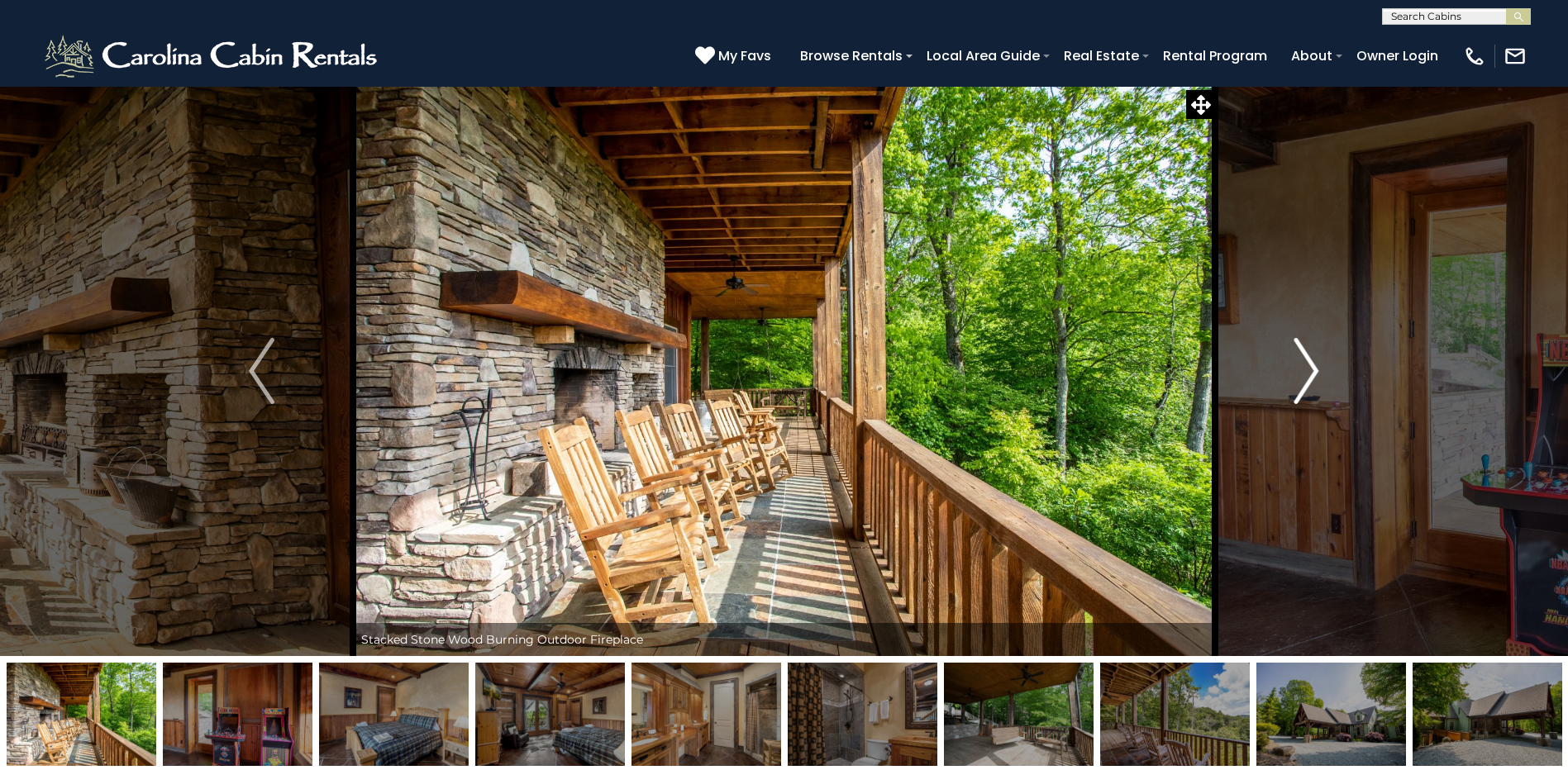
click at [1297, 345] on img "Next" at bounding box center [1305, 371] width 24 height 67
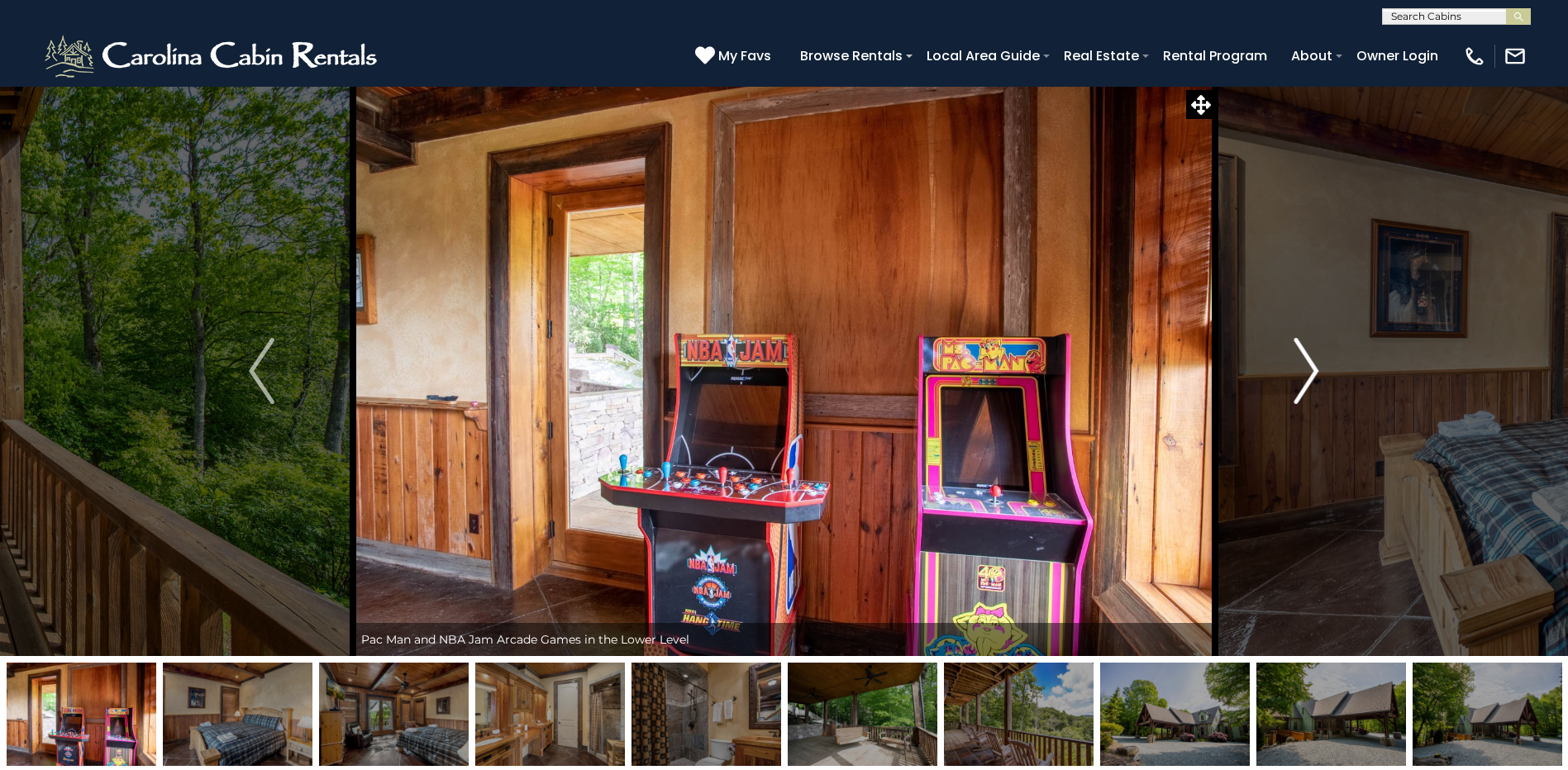
click at [1297, 345] on img "Next" at bounding box center [1305, 371] width 24 height 67
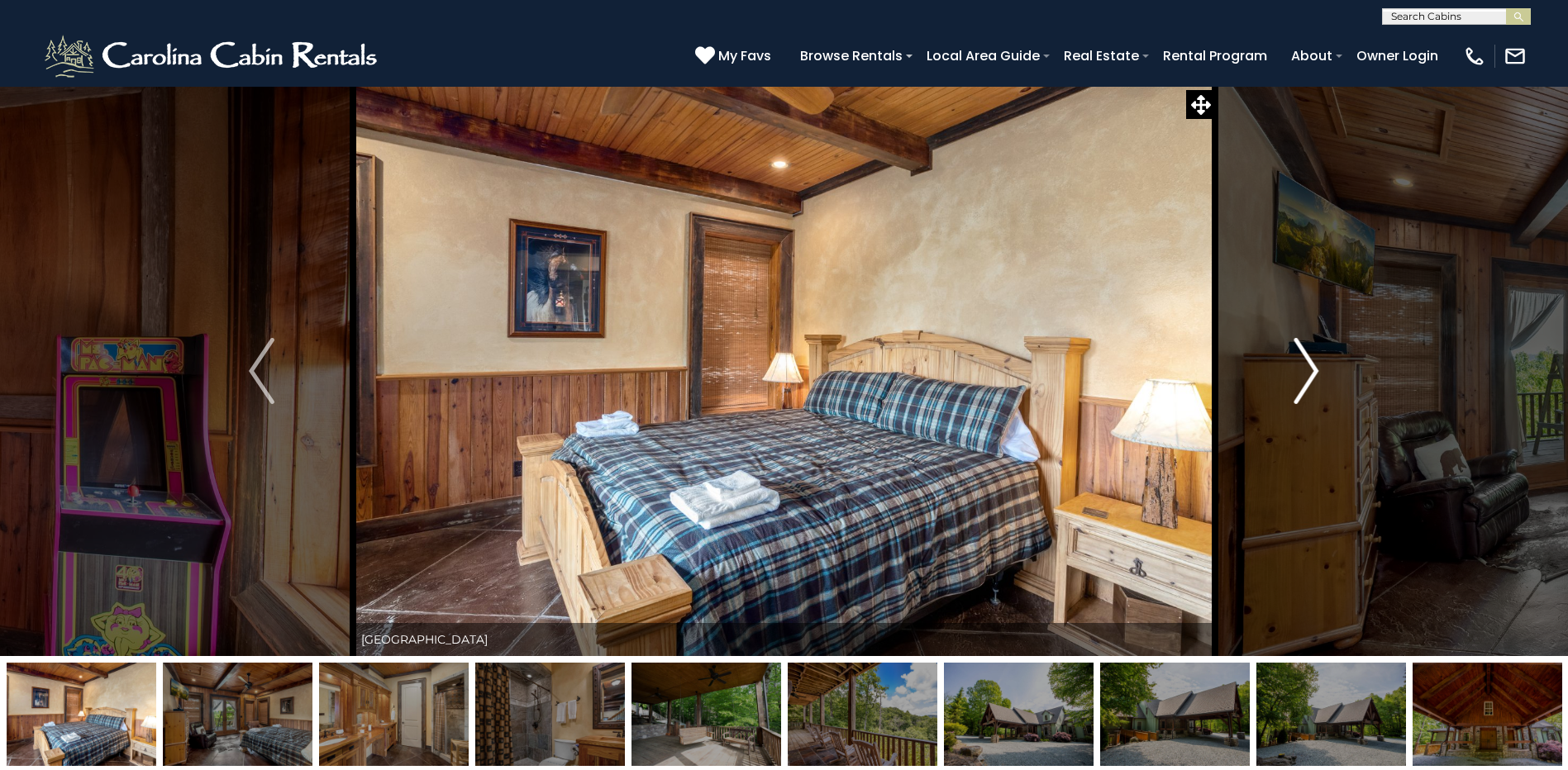
click at [1297, 345] on img "Next" at bounding box center [1305, 371] width 24 height 67
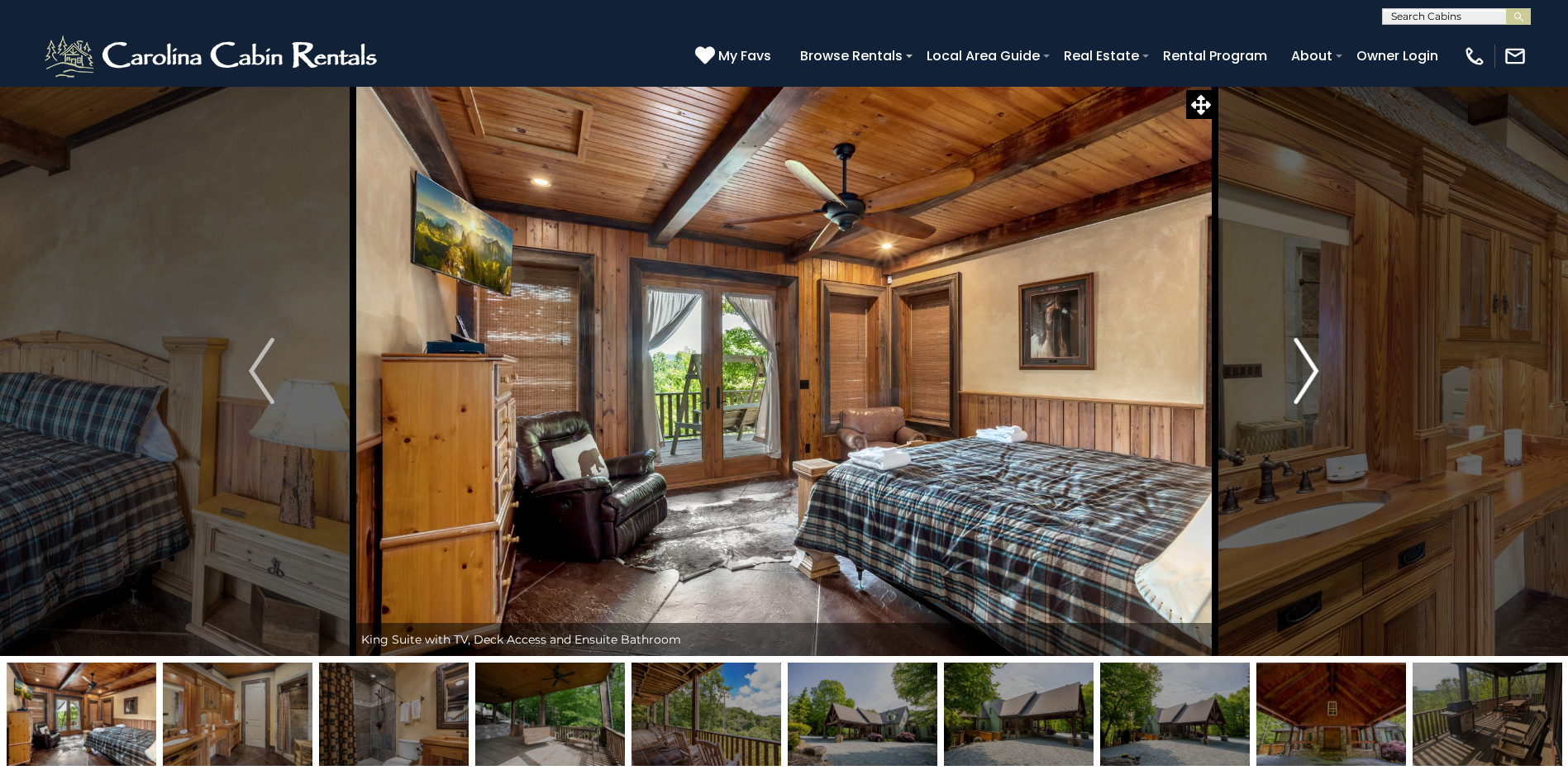
click at [1297, 345] on img "Next" at bounding box center [1305, 371] width 24 height 67
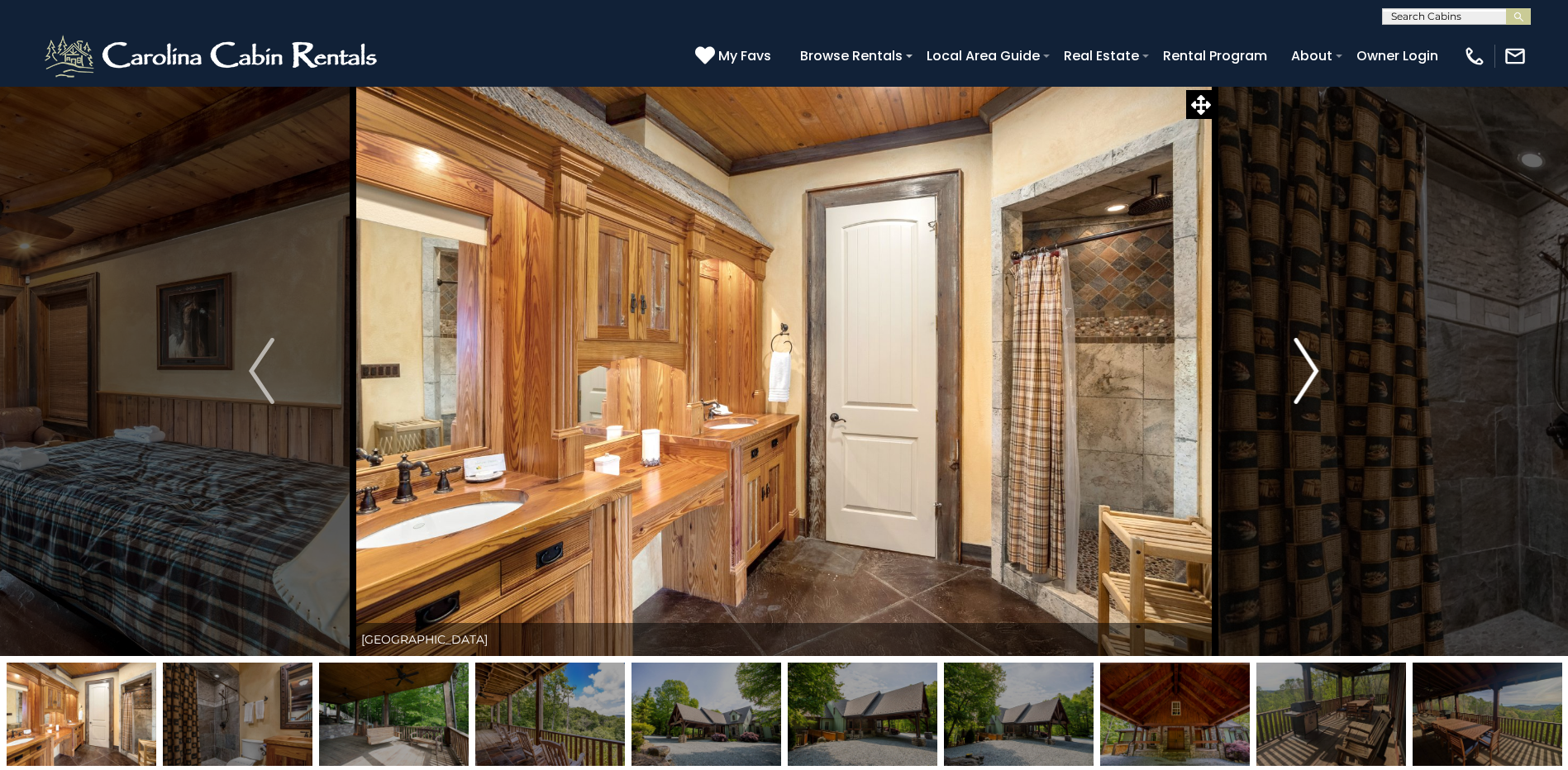
click at [1297, 345] on img "Next" at bounding box center [1305, 371] width 24 height 67
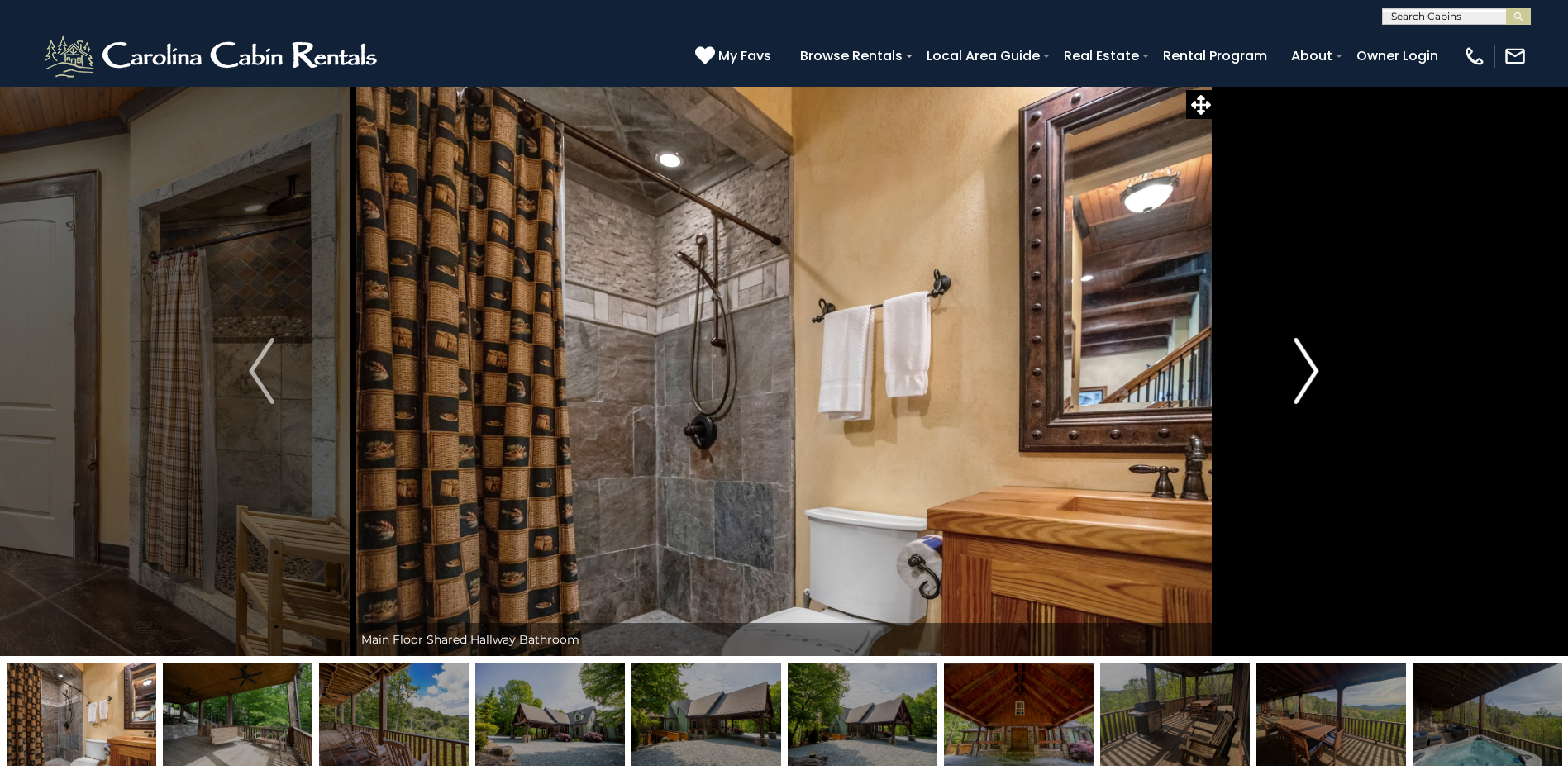
click at [1297, 345] on img "Next" at bounding box center [1305, 371] width 24 height 67
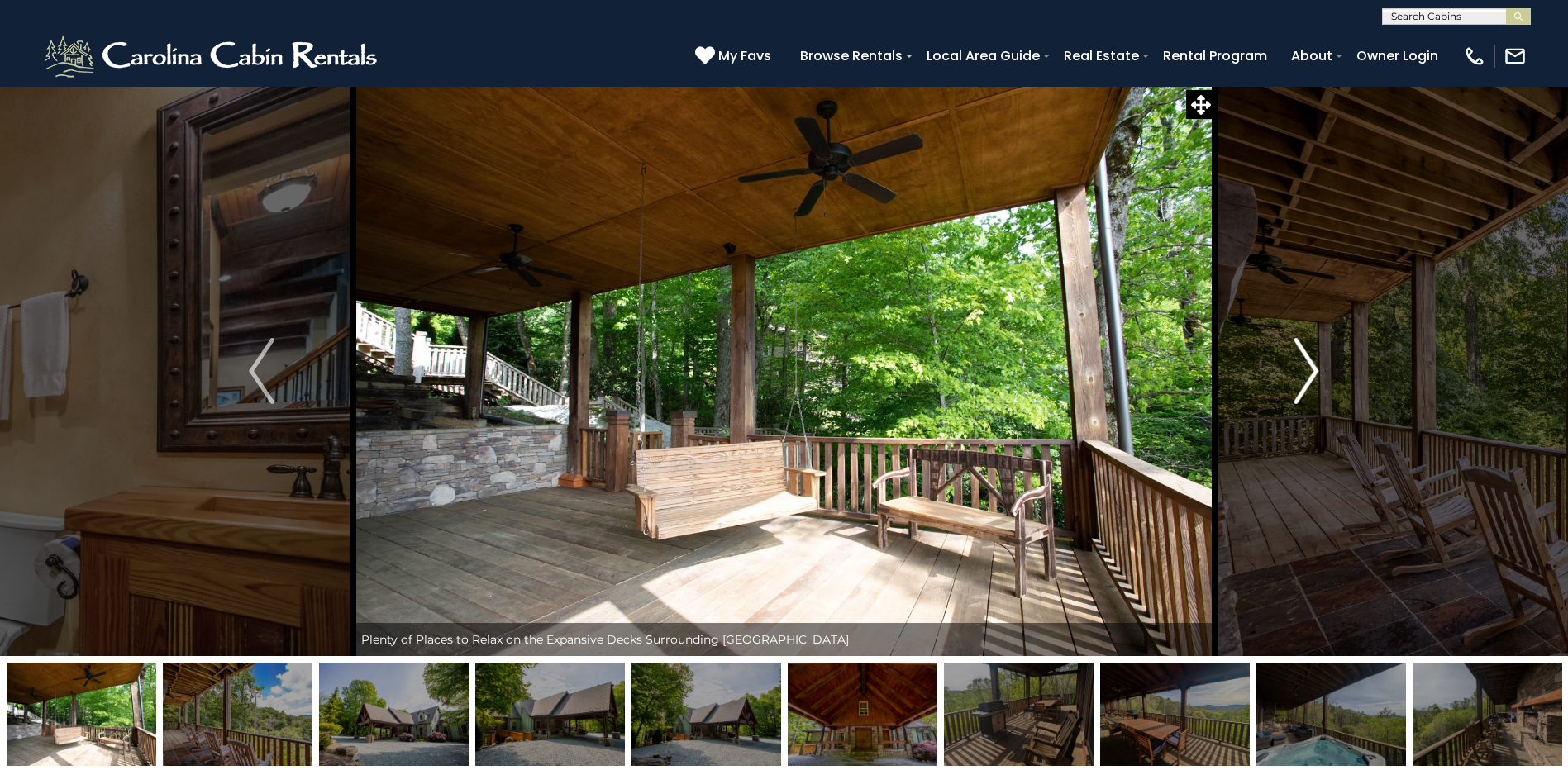
click at [1297, 345] on img "Next" at bounding box center [1305, 371] width 24 height 67
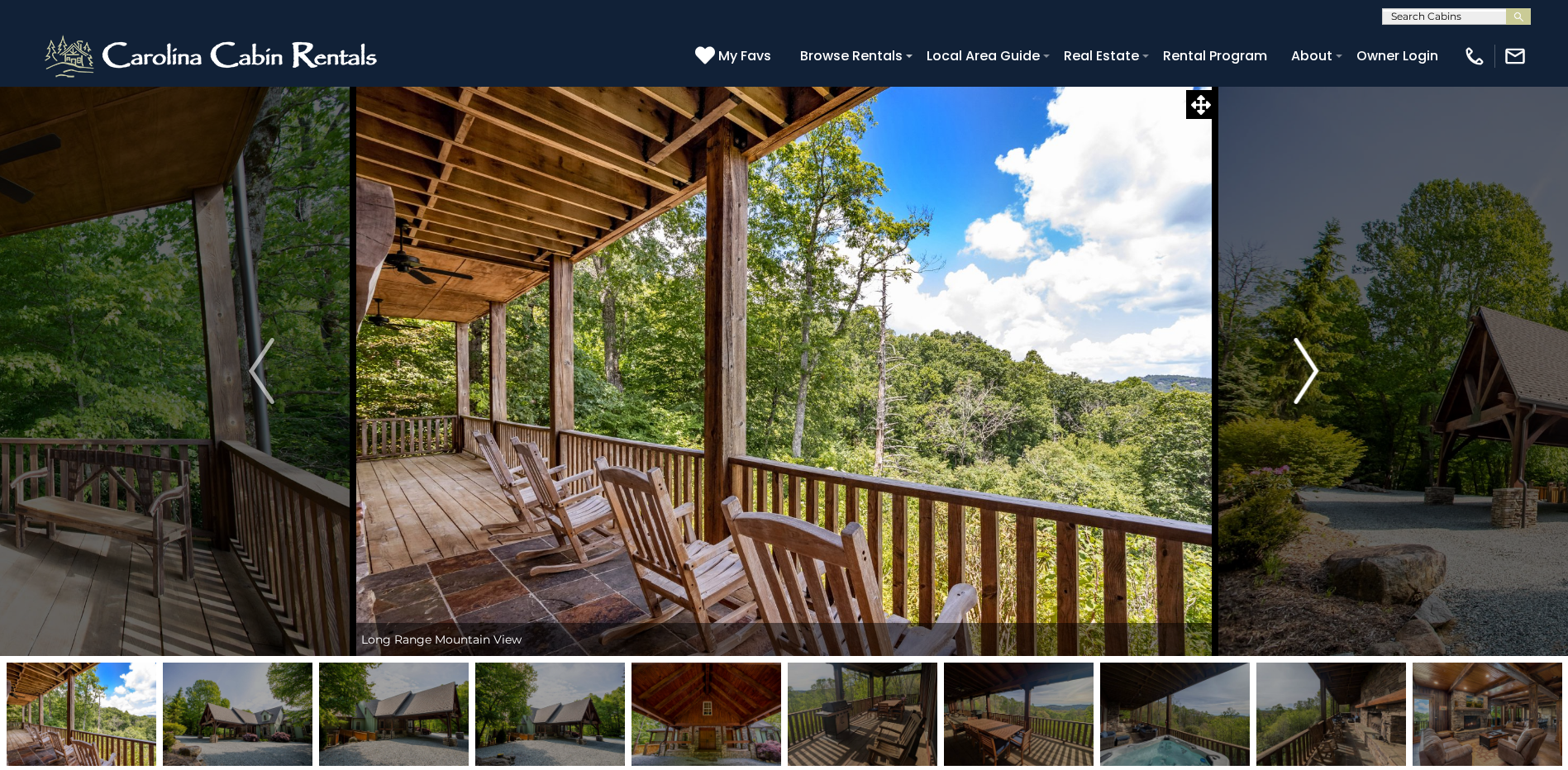
click at [1297, 345] on img "Next" at bounding box center [1305, 371] width 24 height 67
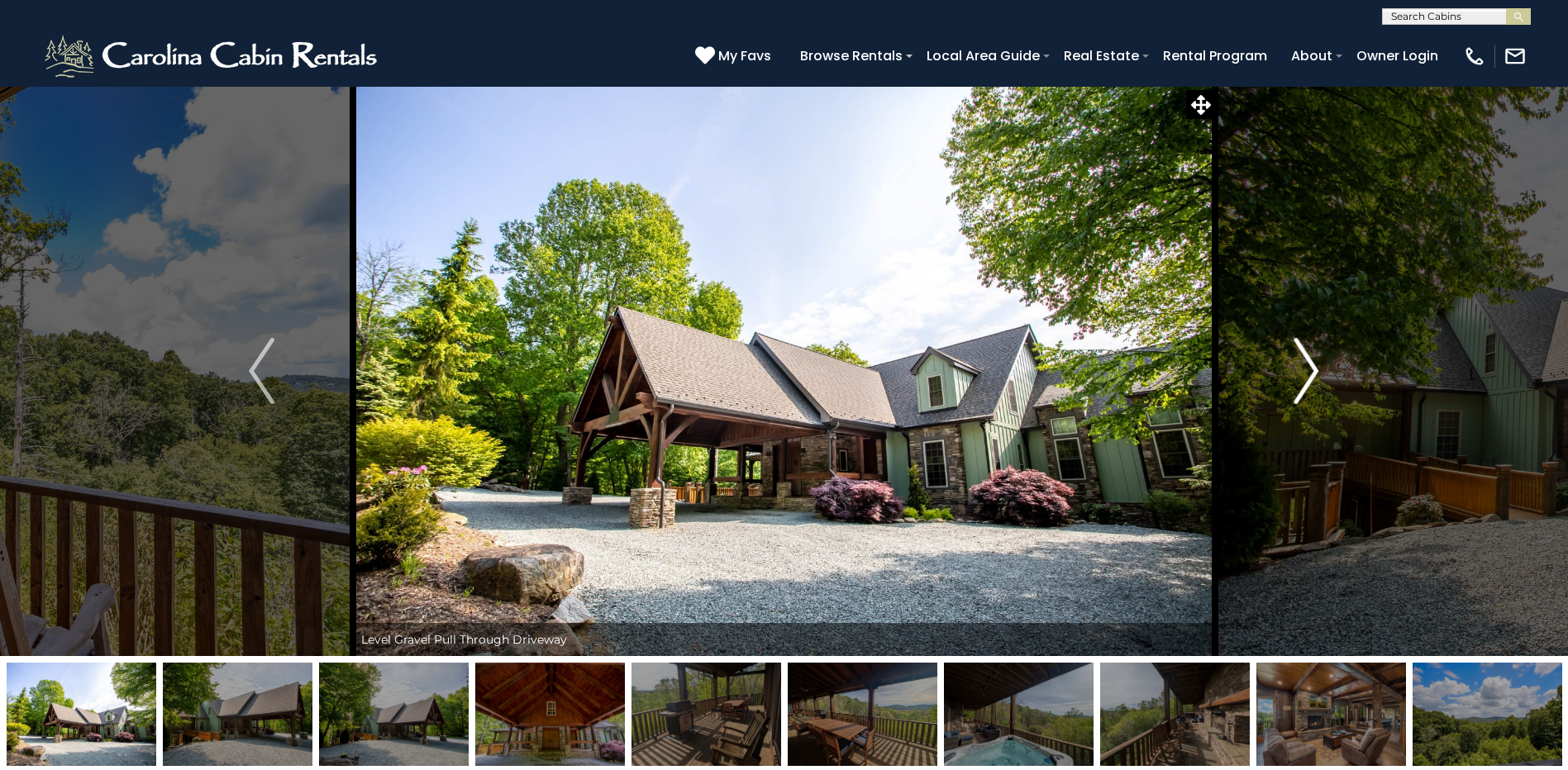
click at [1297, 345] on img "Next" at bounding box center [1305, 371] width 24 height 67
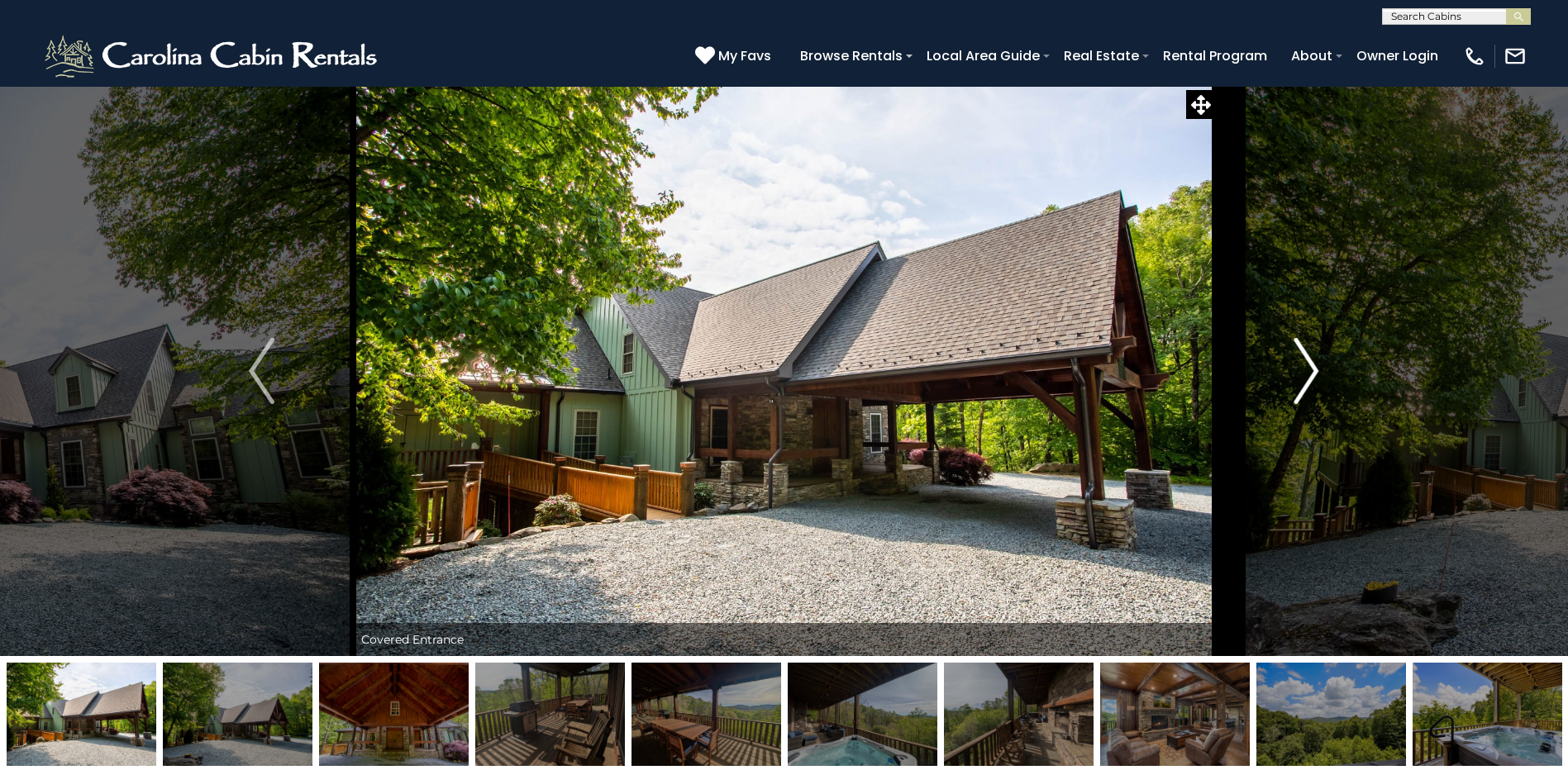
click at [1297, 345] on img "Next" at bounding box center [1305, 371] width 24 height 67
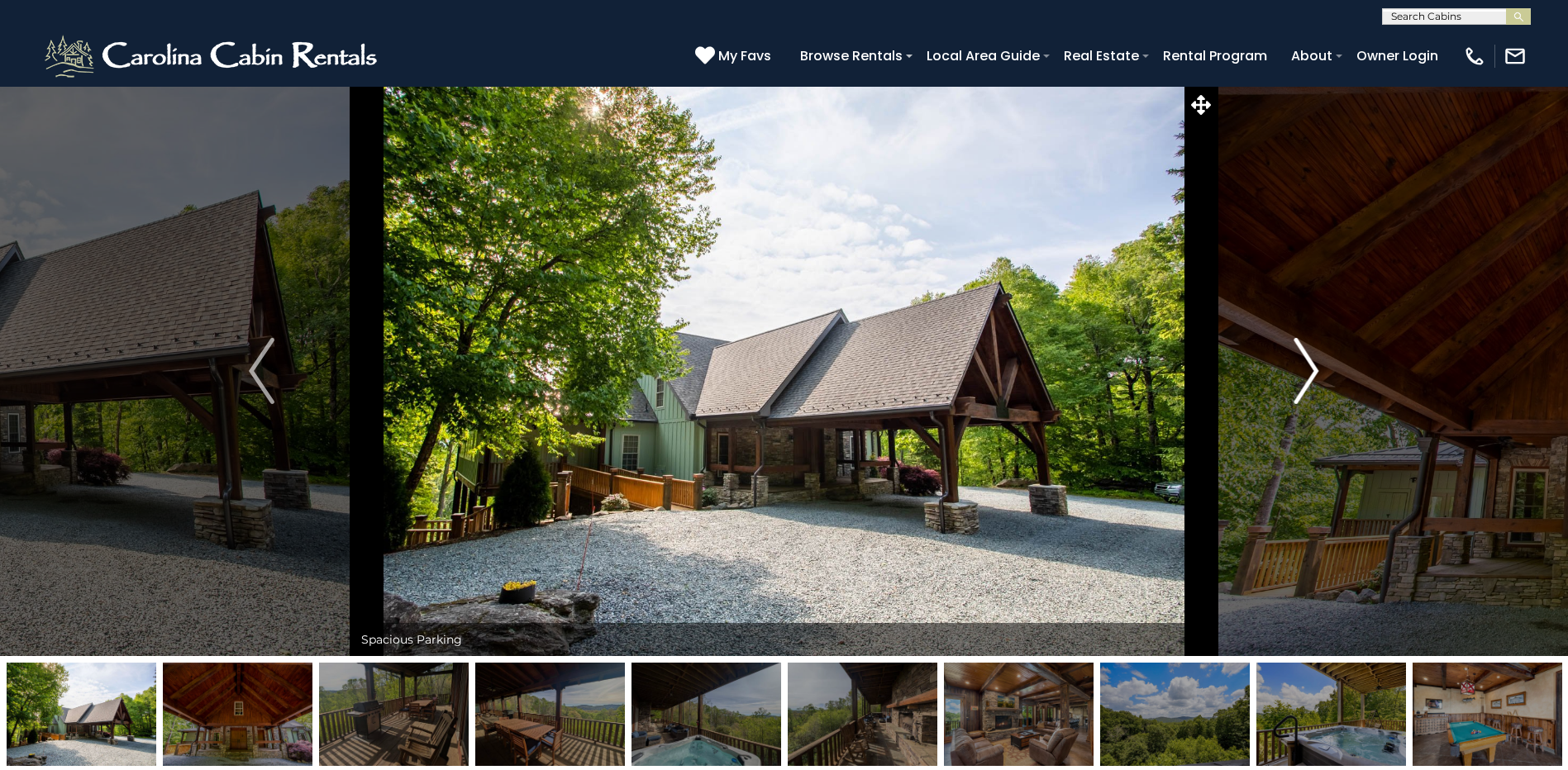
click at [1297, 345] on img "Next" at bounding box center [1305, 371] width 24 height 67
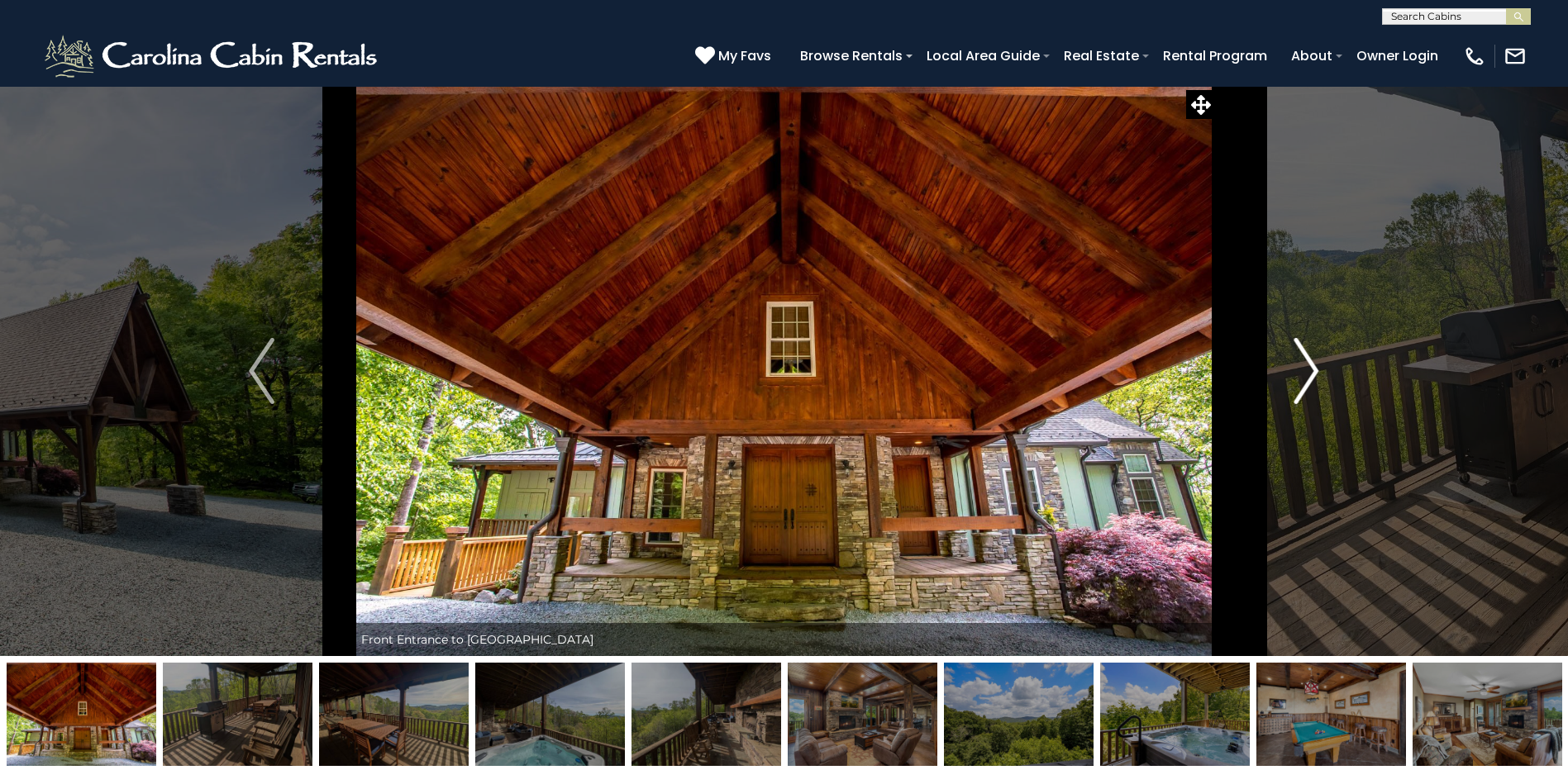
click at [1297, 345] on img "Next" at bounding box center [1305, 371] width 24 height 67
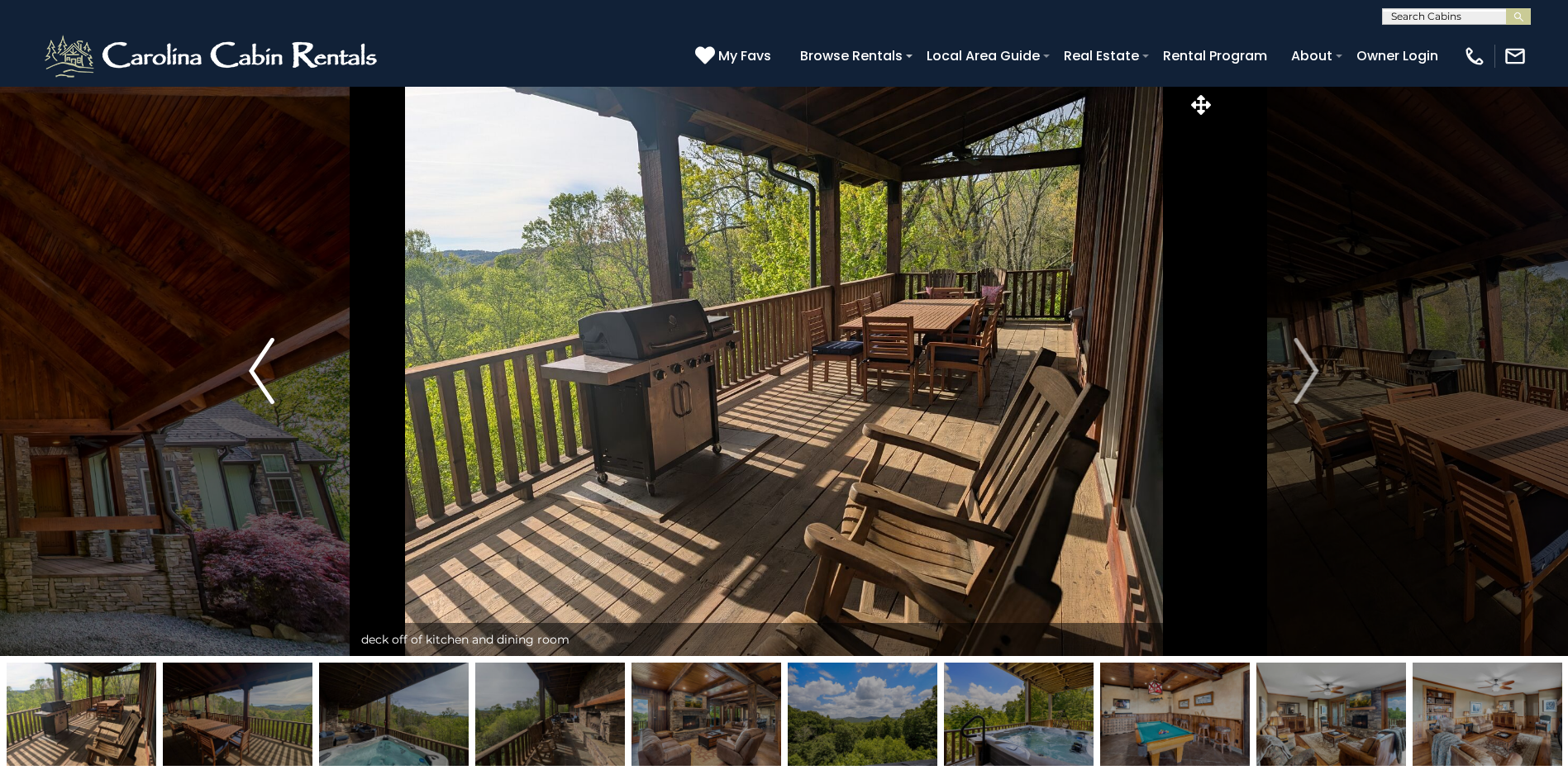
click at [241, 369] on button "Previous" at bounding box center [261, 371] width 182 height 570
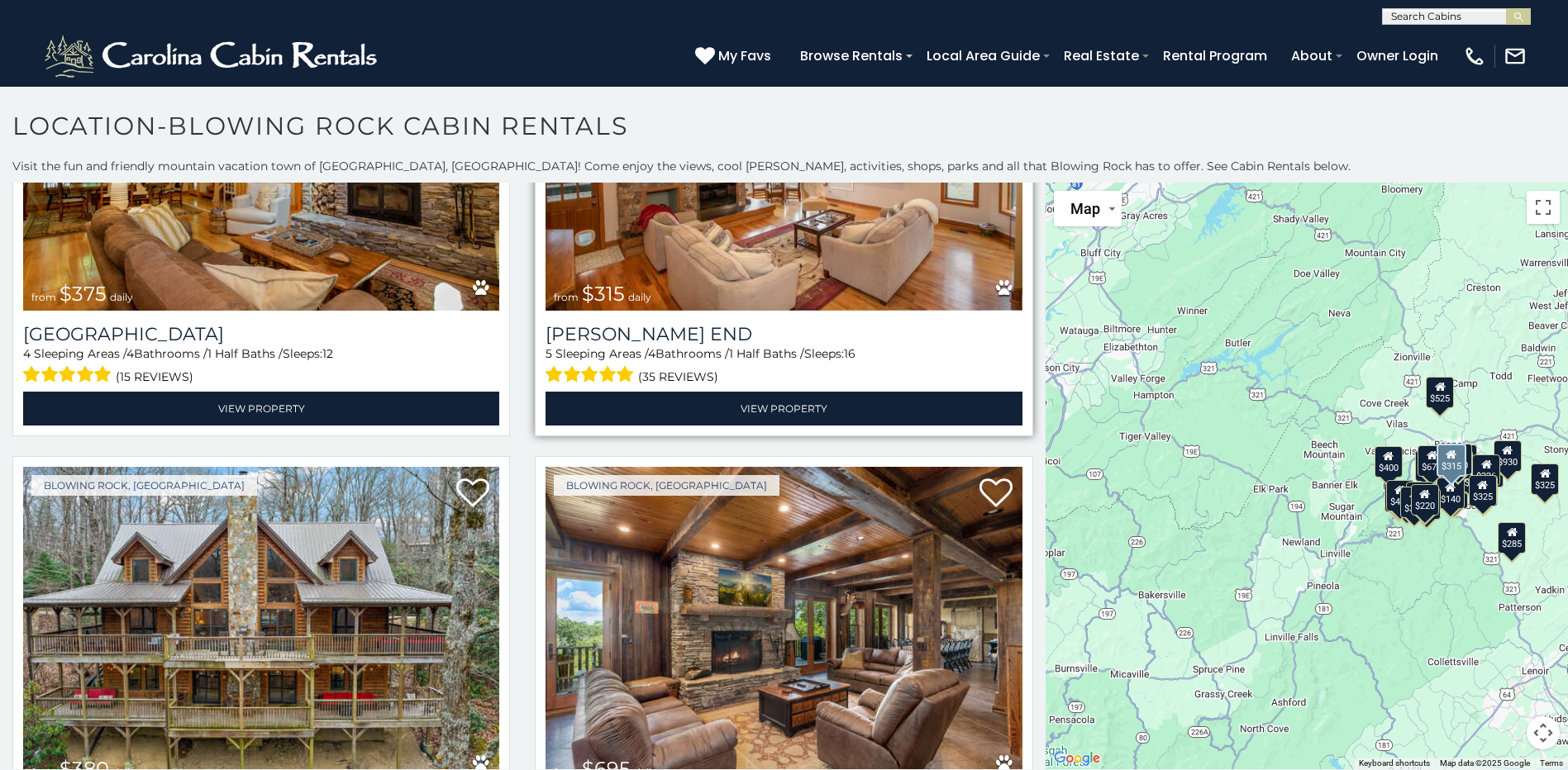
scroll to position [278, 0]
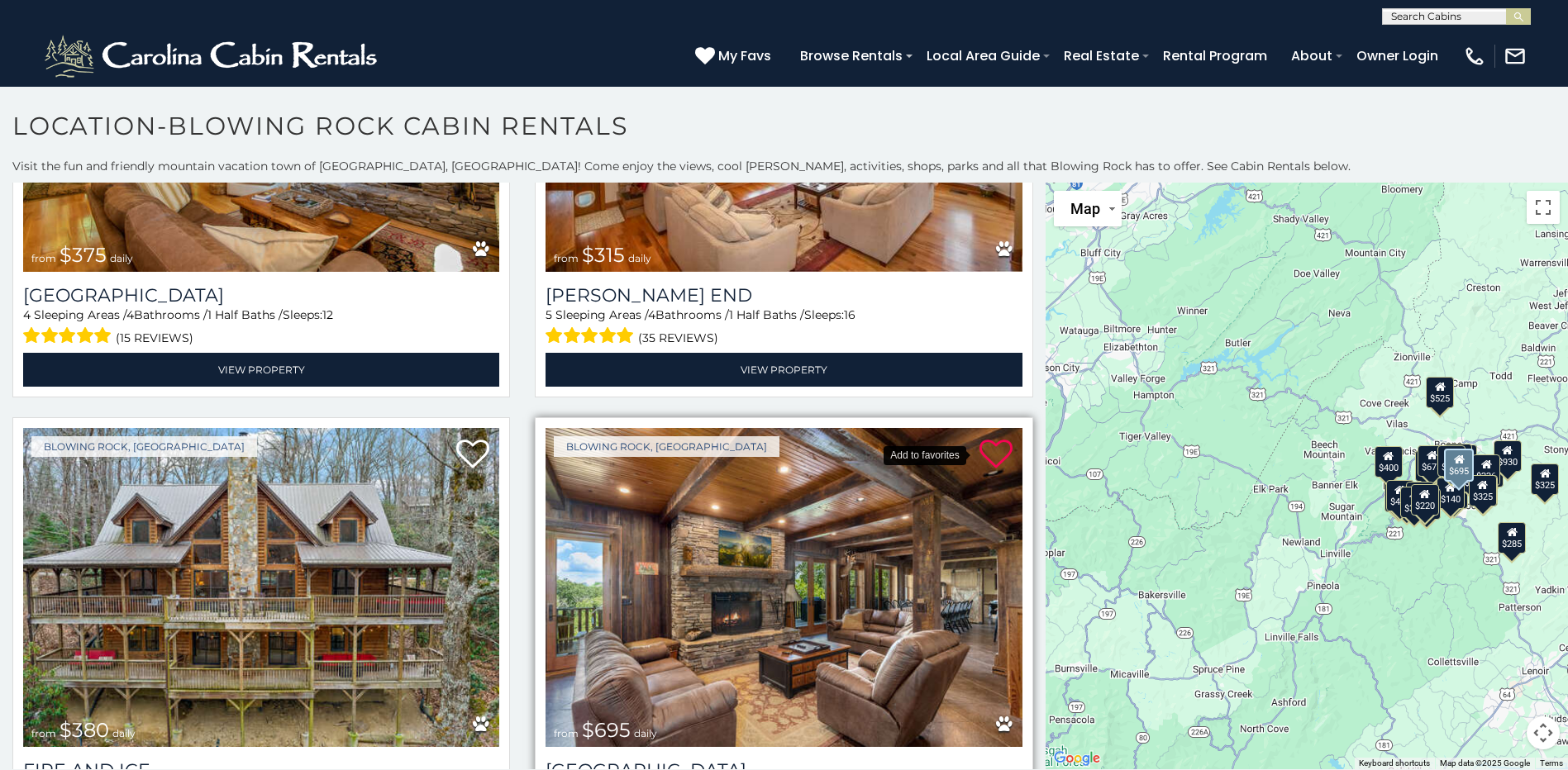
click at [982, 449] on icon at bounding box center [995, 454] width 33 height 33
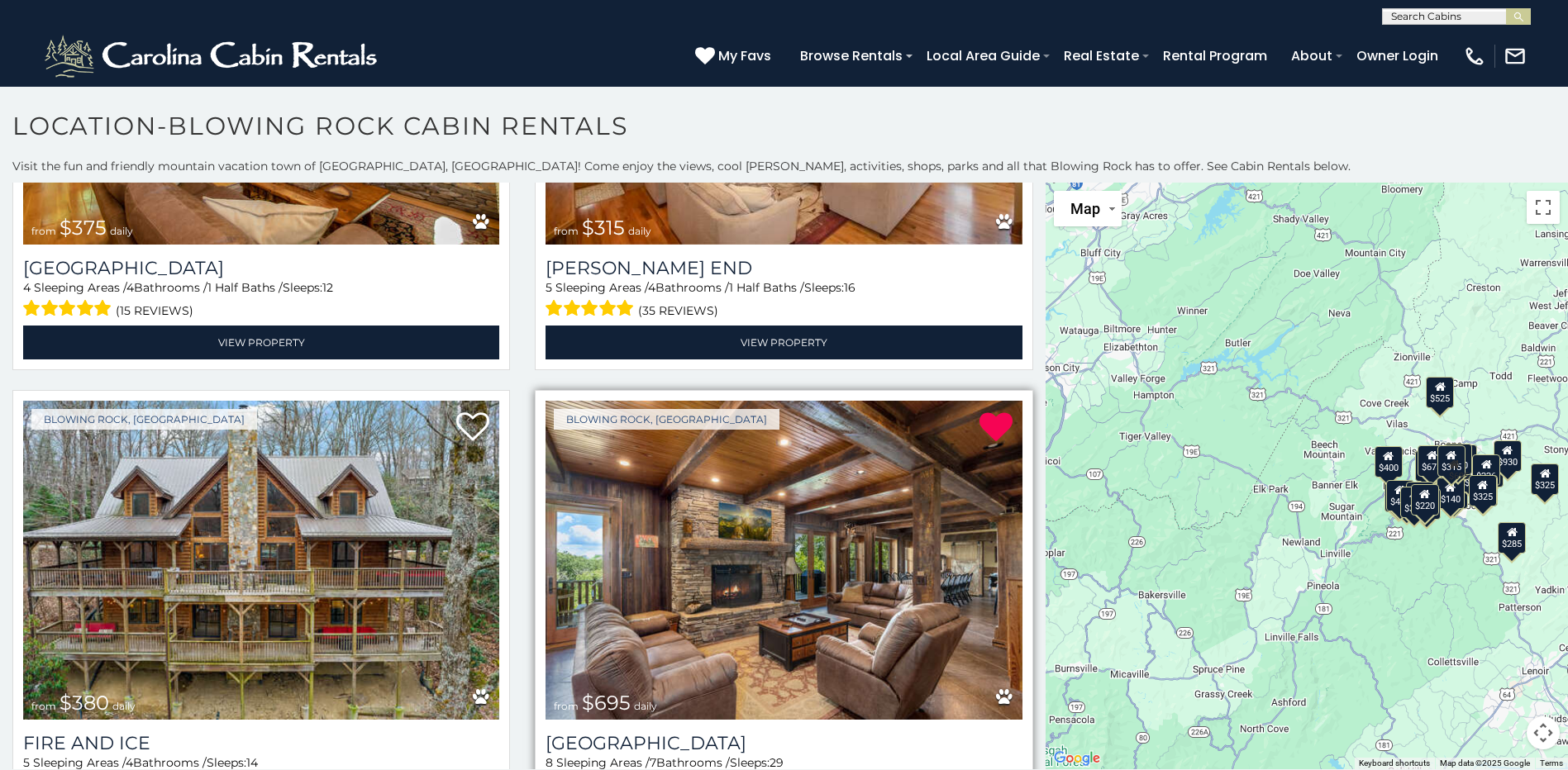
scroll to position [312, 0]
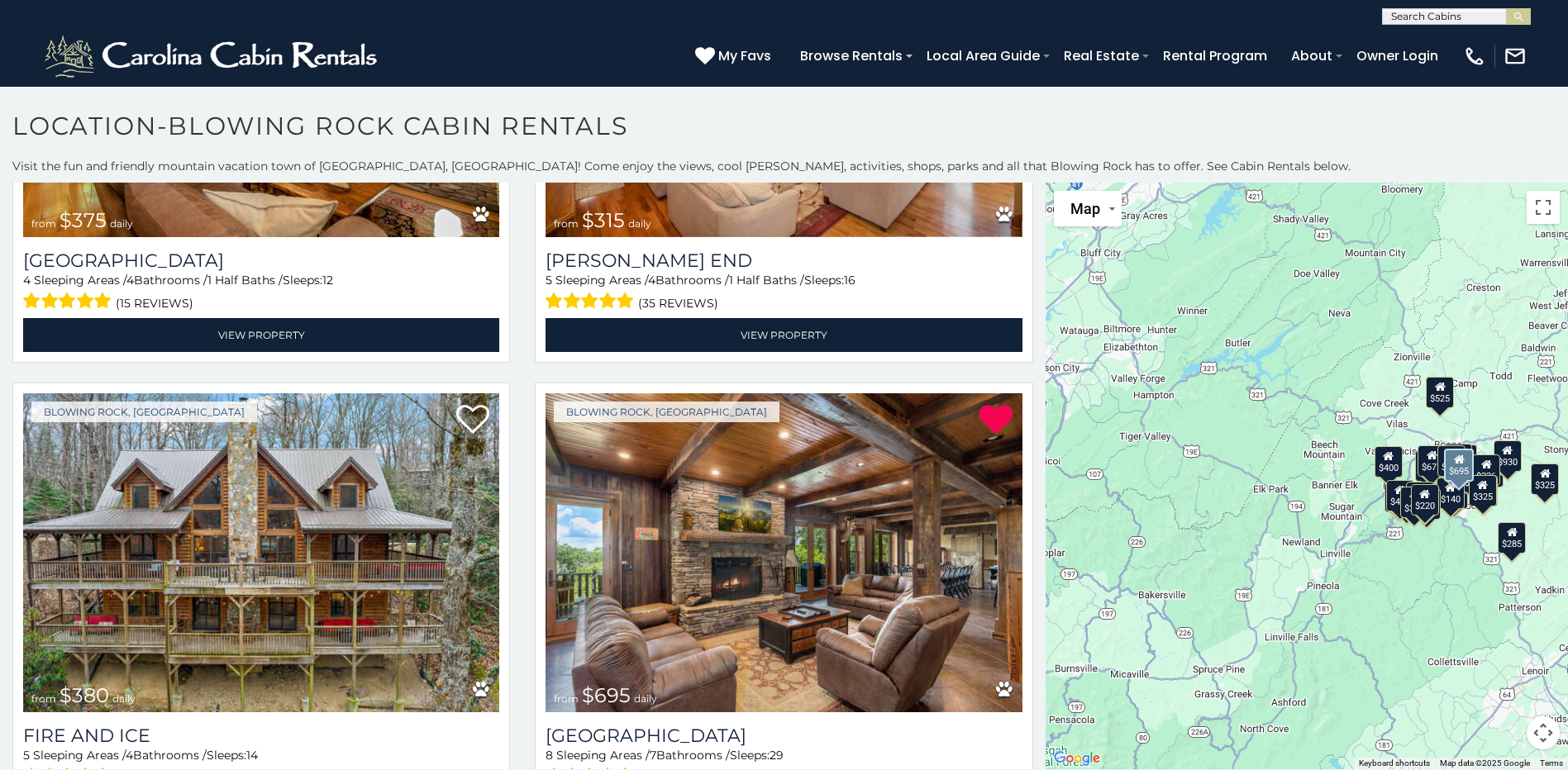
click at [1459, 473] on div "$695" at bounding box center [1458, 465] width 29 height 33
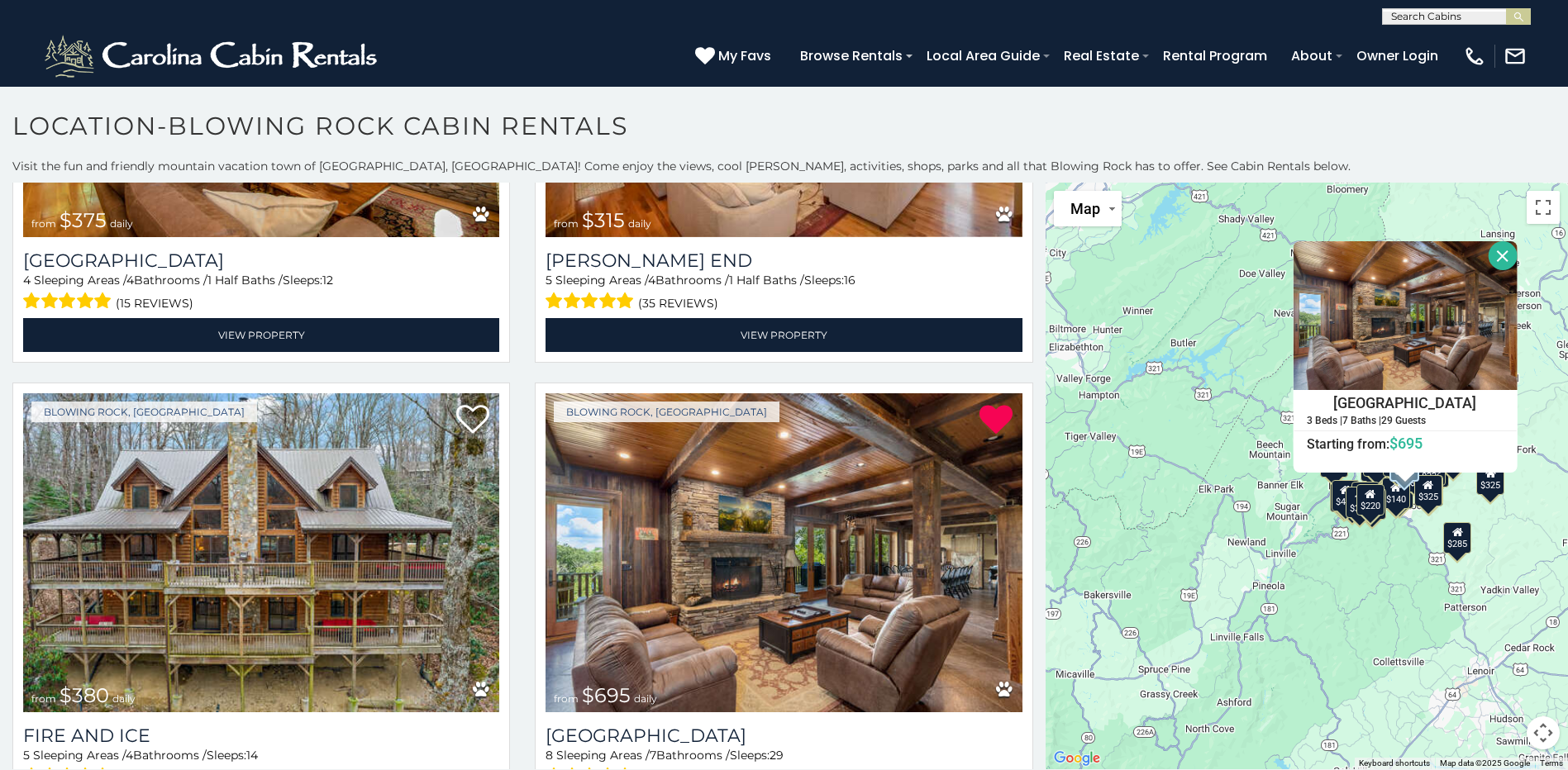
click at [1539, 736] on button "Map camera controls" at bounding box center [1543, 733] width 33 height 33
click at [1493, 645] on button "Zoom in" at bounding box center [1501, 651] width 33 height 33
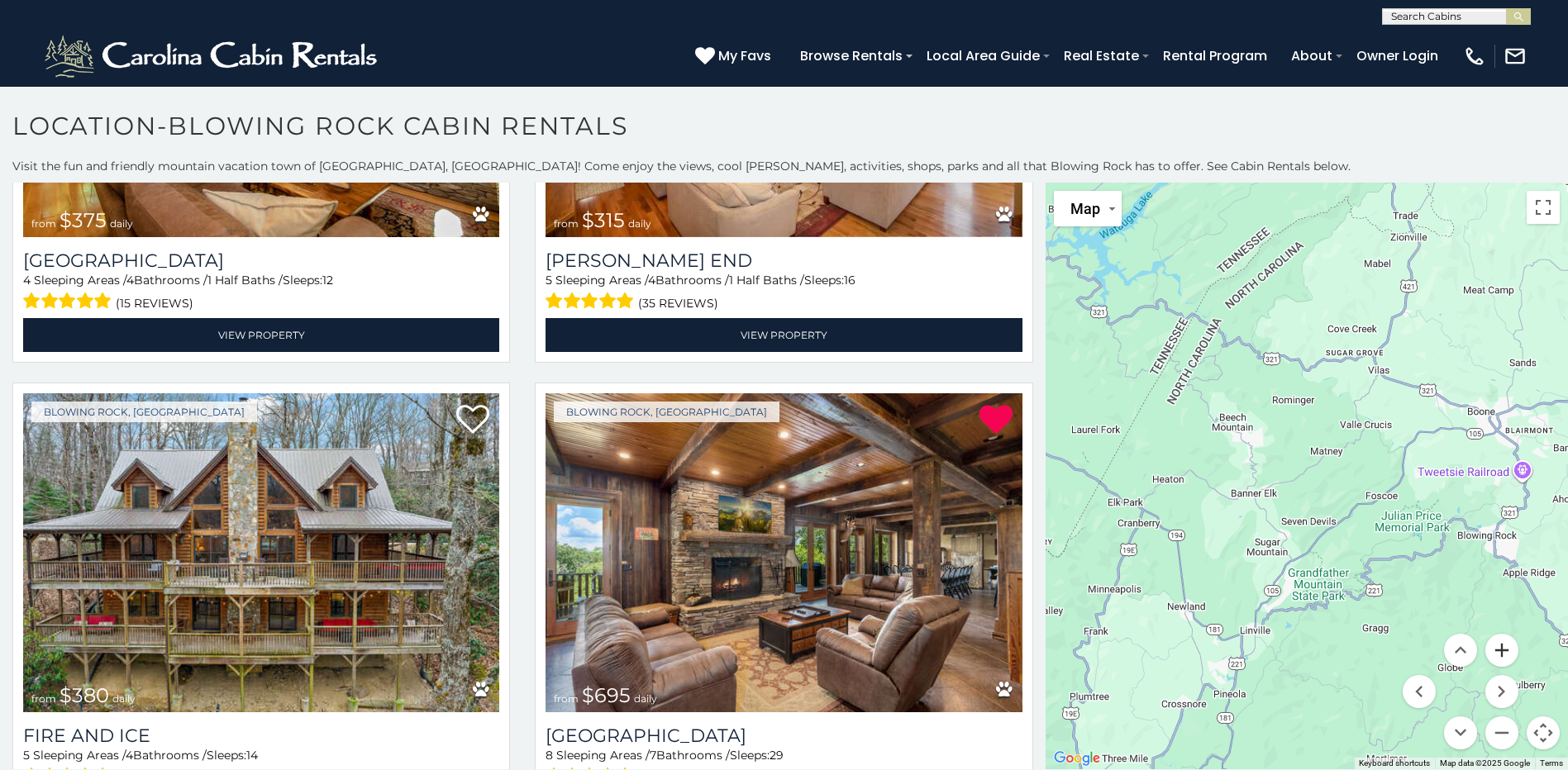
click at [1493, 645] on button "Zoom in" at bounding box center [1501, 651] width 33 height 33
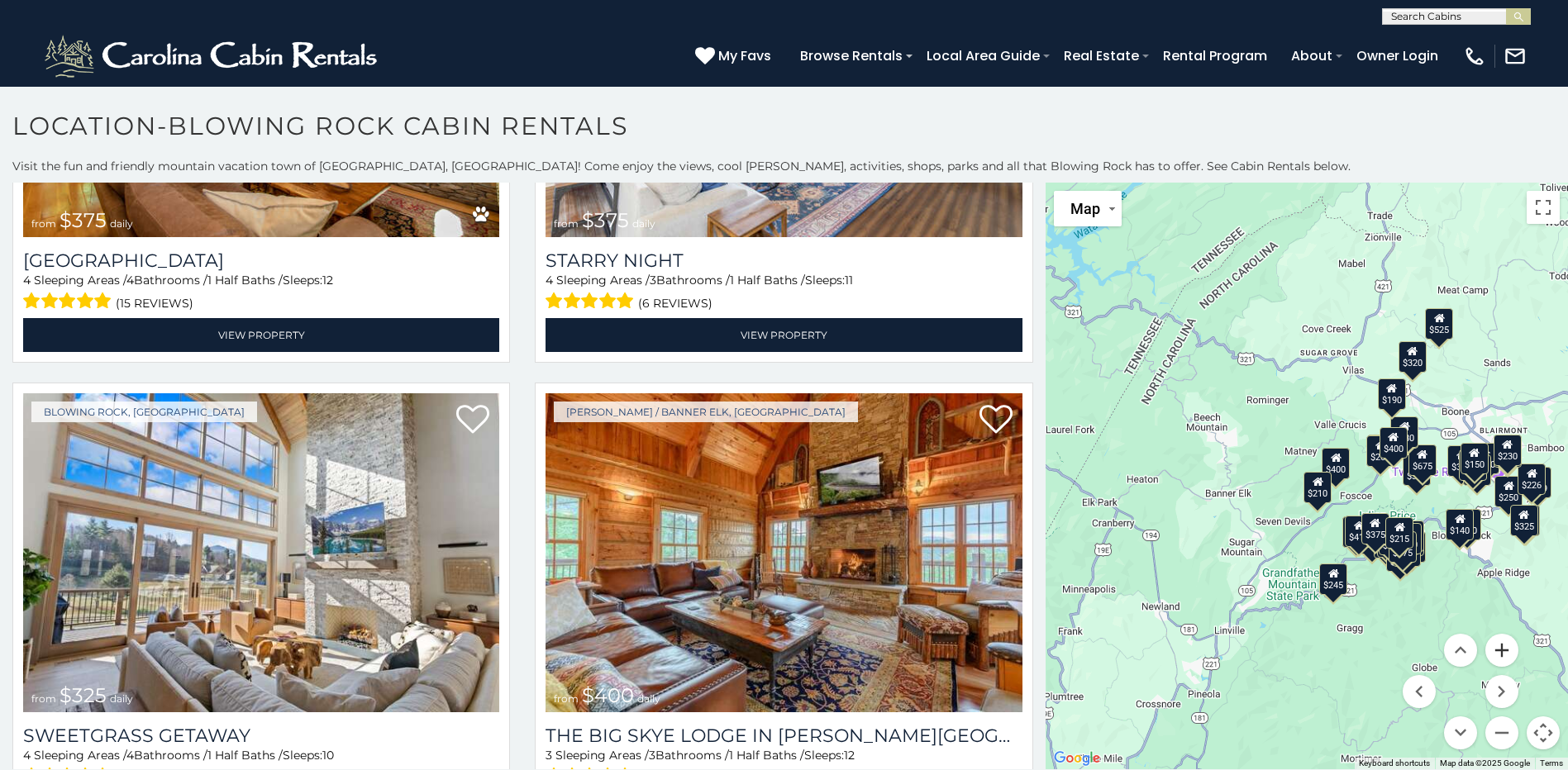
click at [1493, 645] on button "Zoom in" at bounding box center [1501, 651] width 33 height 33
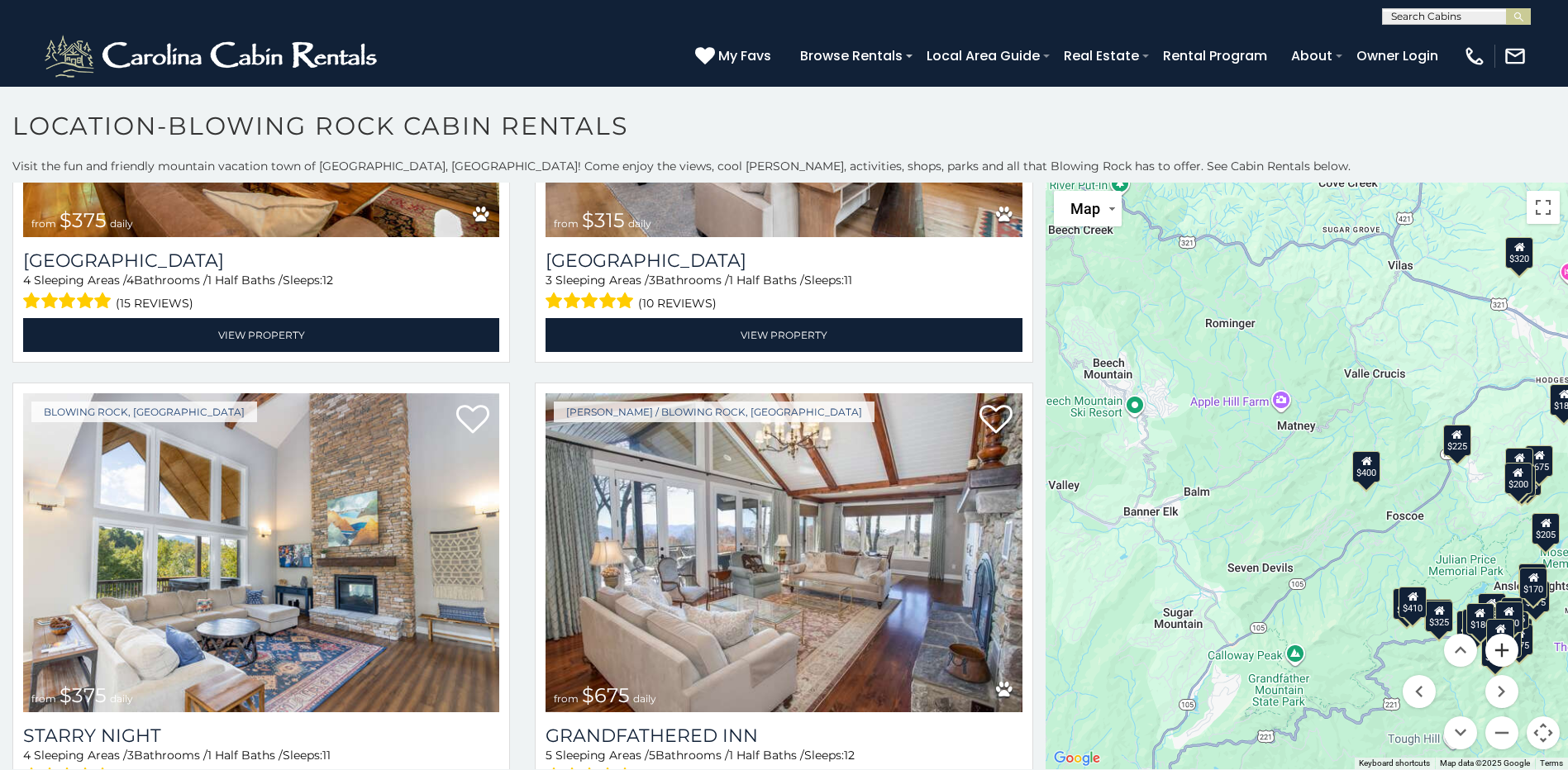
click at [1493, 645] on button "Zoom in" at bounding box center [1501, 651] width 33 height 33
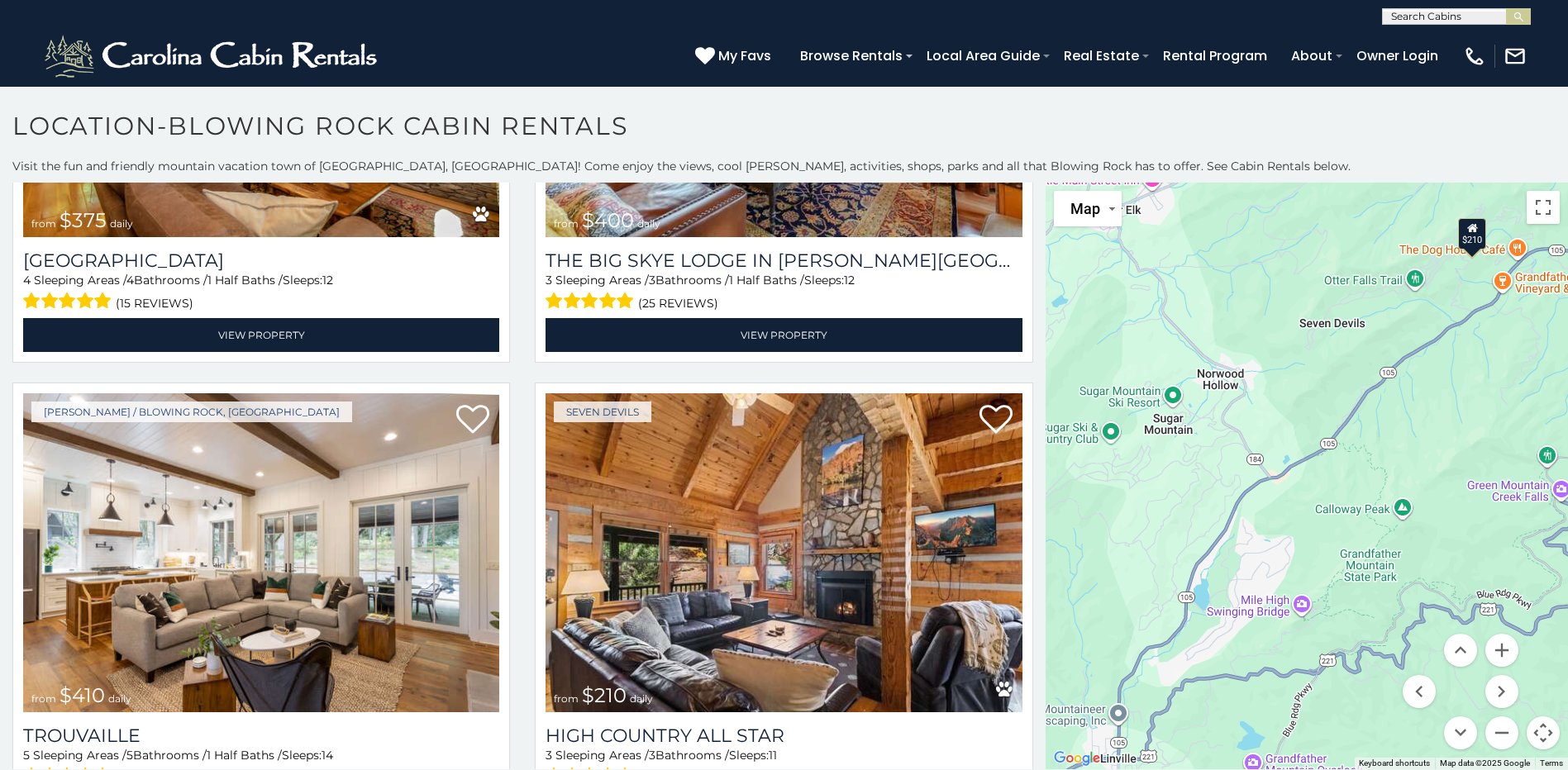
drag, startPoint x: 1471, startPoint y: 580, endPoint x: 1583, endPoint y: 245, distance: 353.2
click at [1567, 245] on html "**********" at bounding box center [784, 389] width 1568 height 779
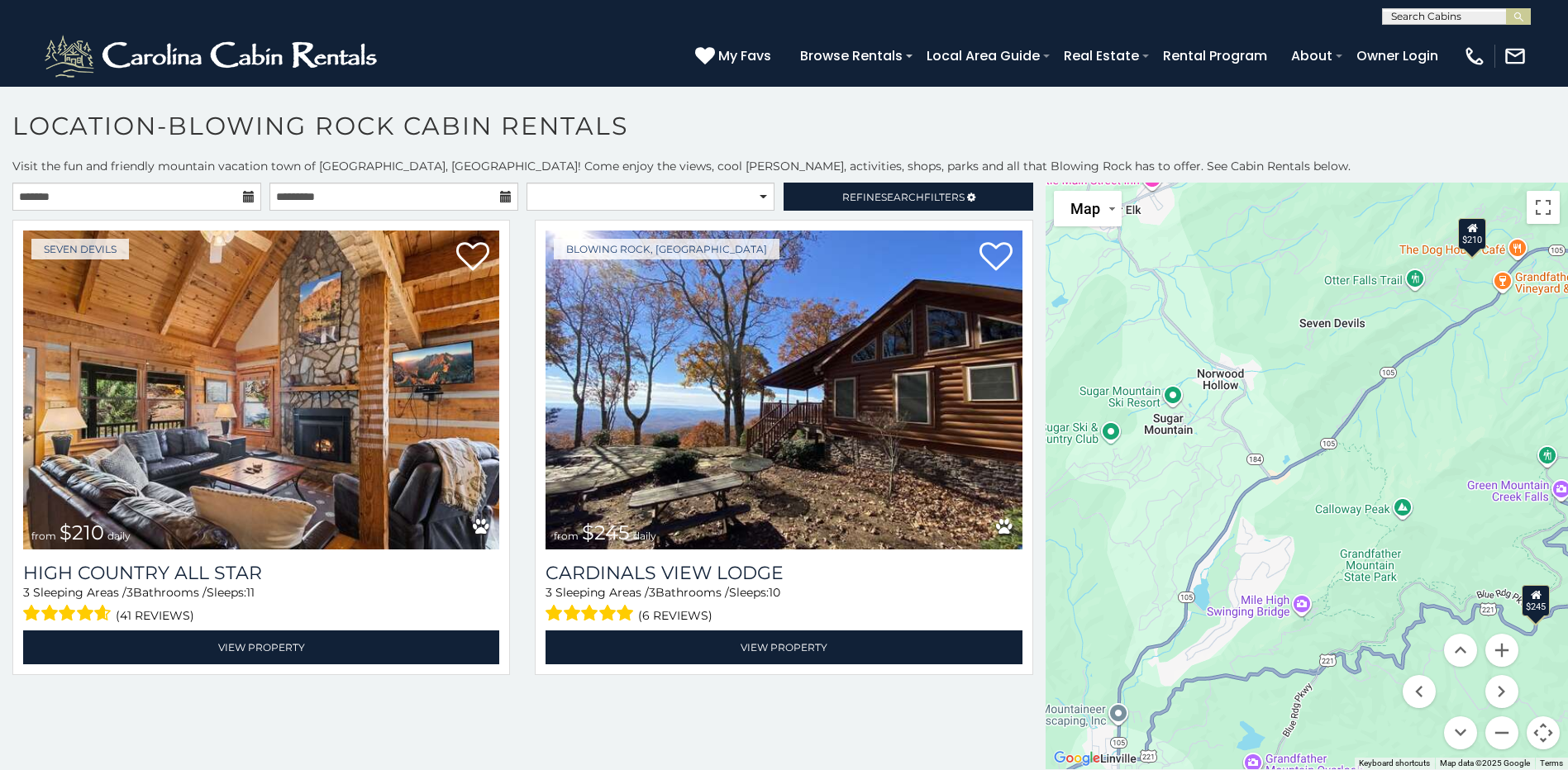
scroll to position [0, 0]
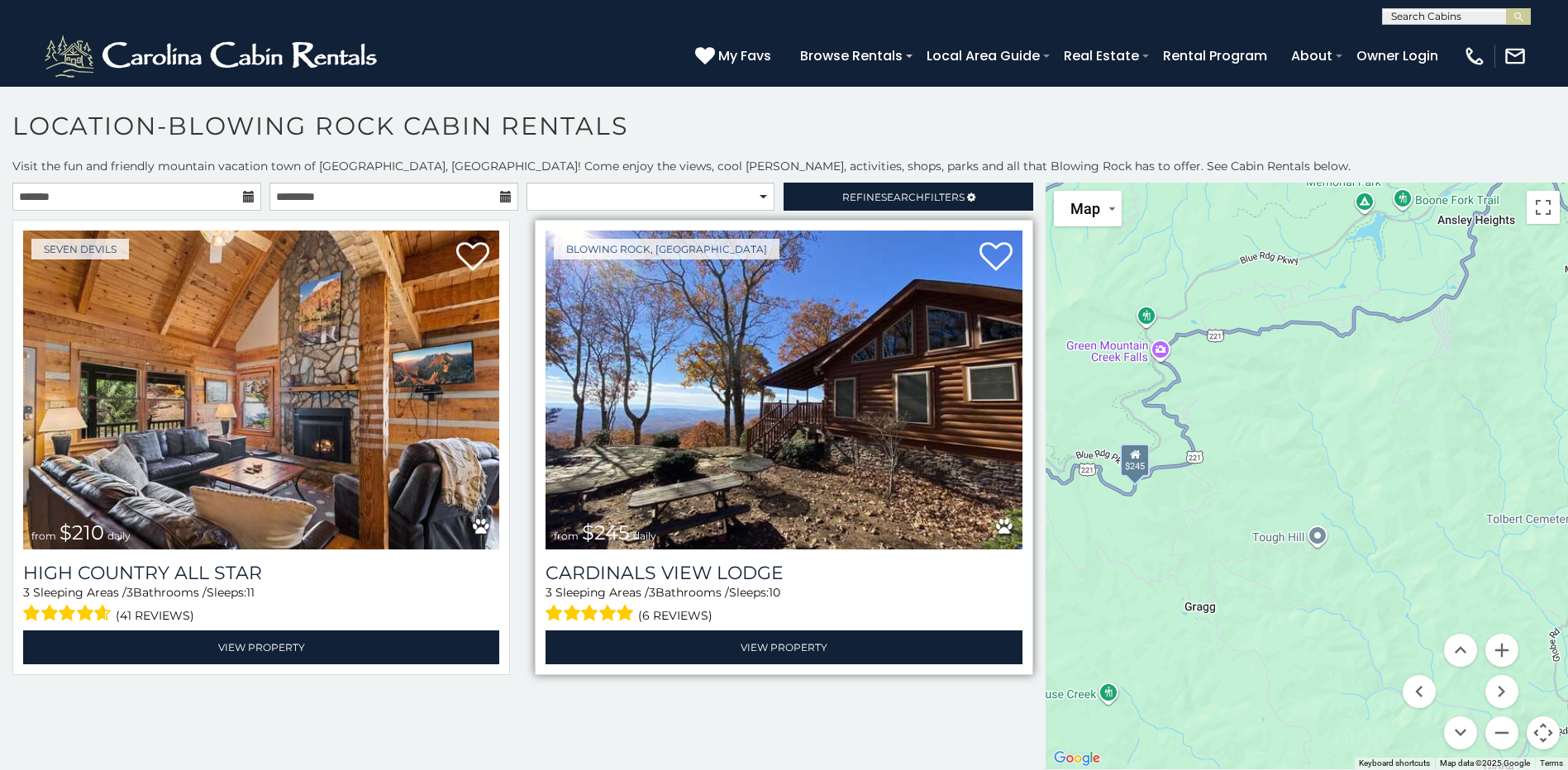
drag, startPoint x: 1298, startPoint y: 508, endPoint x: 876, endPoint y: 422, distance: 430.7
click at [876, 183] on main "**********" at bounding box center [784, 183] width 1568 height 0
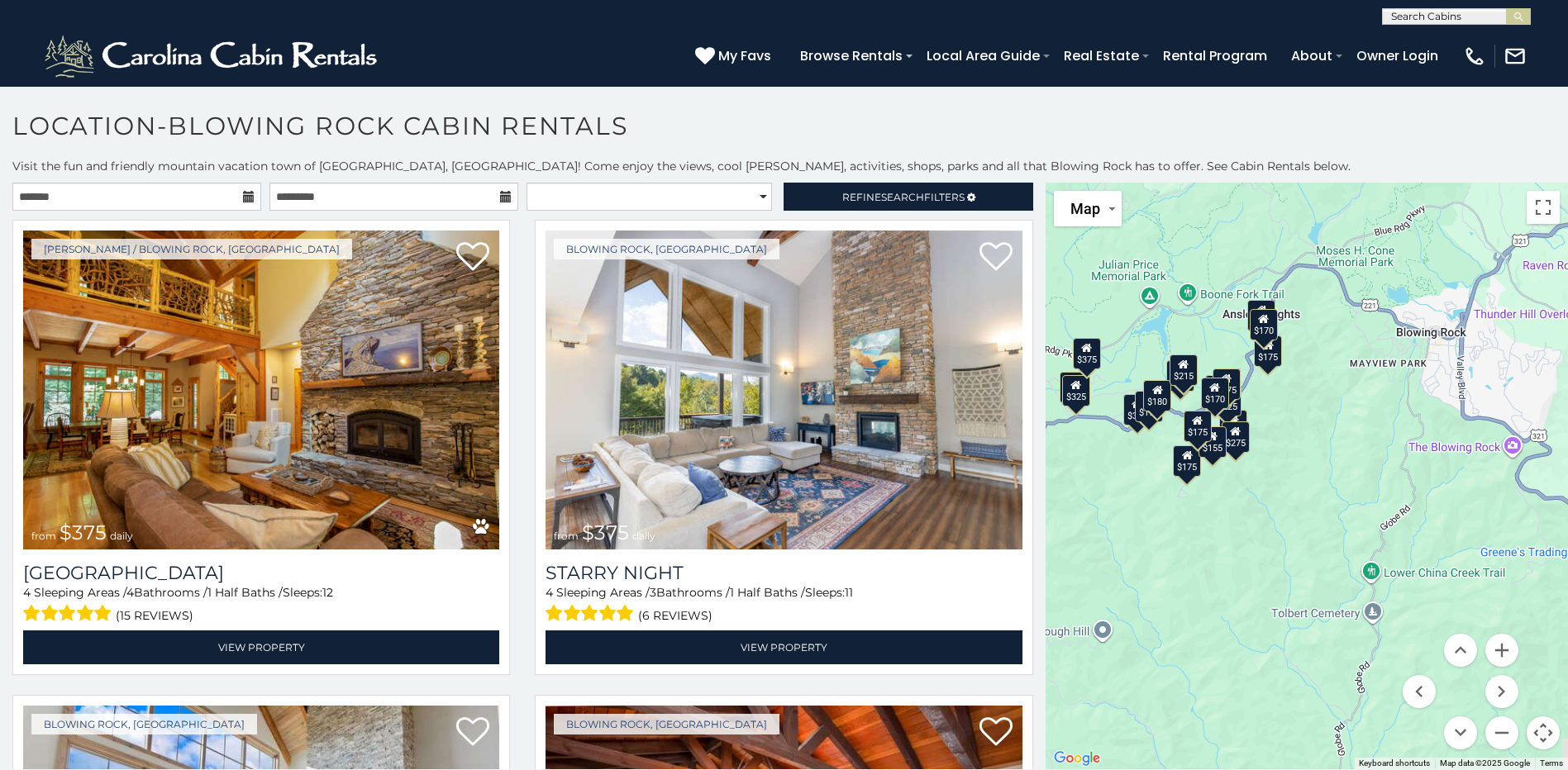
drag, startPoint x: 1295, startPoint y: 438, endPoint x: 1077, endPoint y: 533, distance: 237.8
click at [1077, 533] on div "$375 $375 $325 $345 $410 $165 $355 $220 $225 $275 $195 $275 $175 $145 $170 $175…" at bounding box center [1307, 476] width 523 height 586
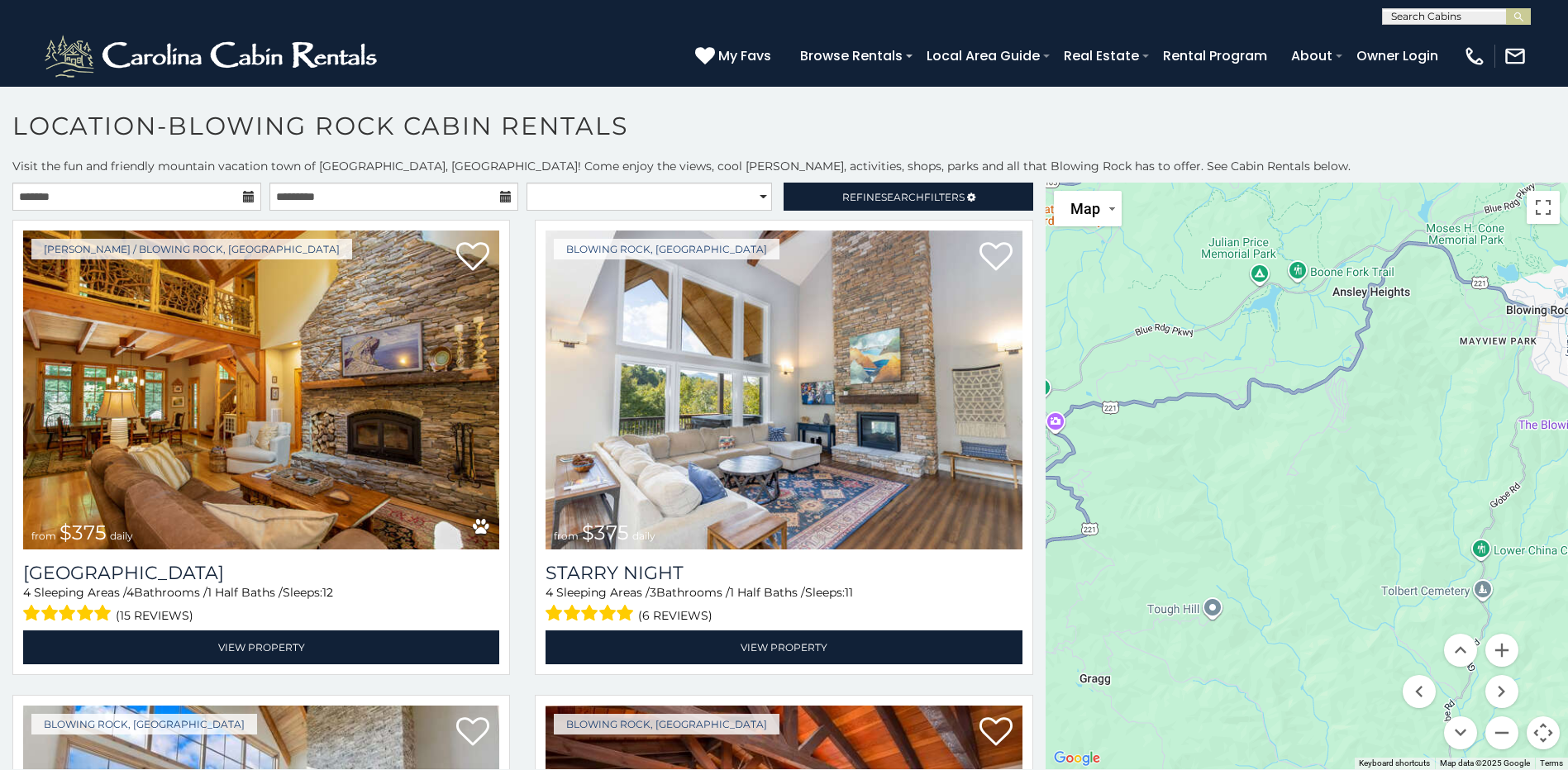
drag, startPoint x: 1251, startPoint y: 468, endPoint x: 1366, endPoint y: 443, distance: 117.7
click at [1366, 443] on div at bounding box center [1307, 476] width 523 height 586
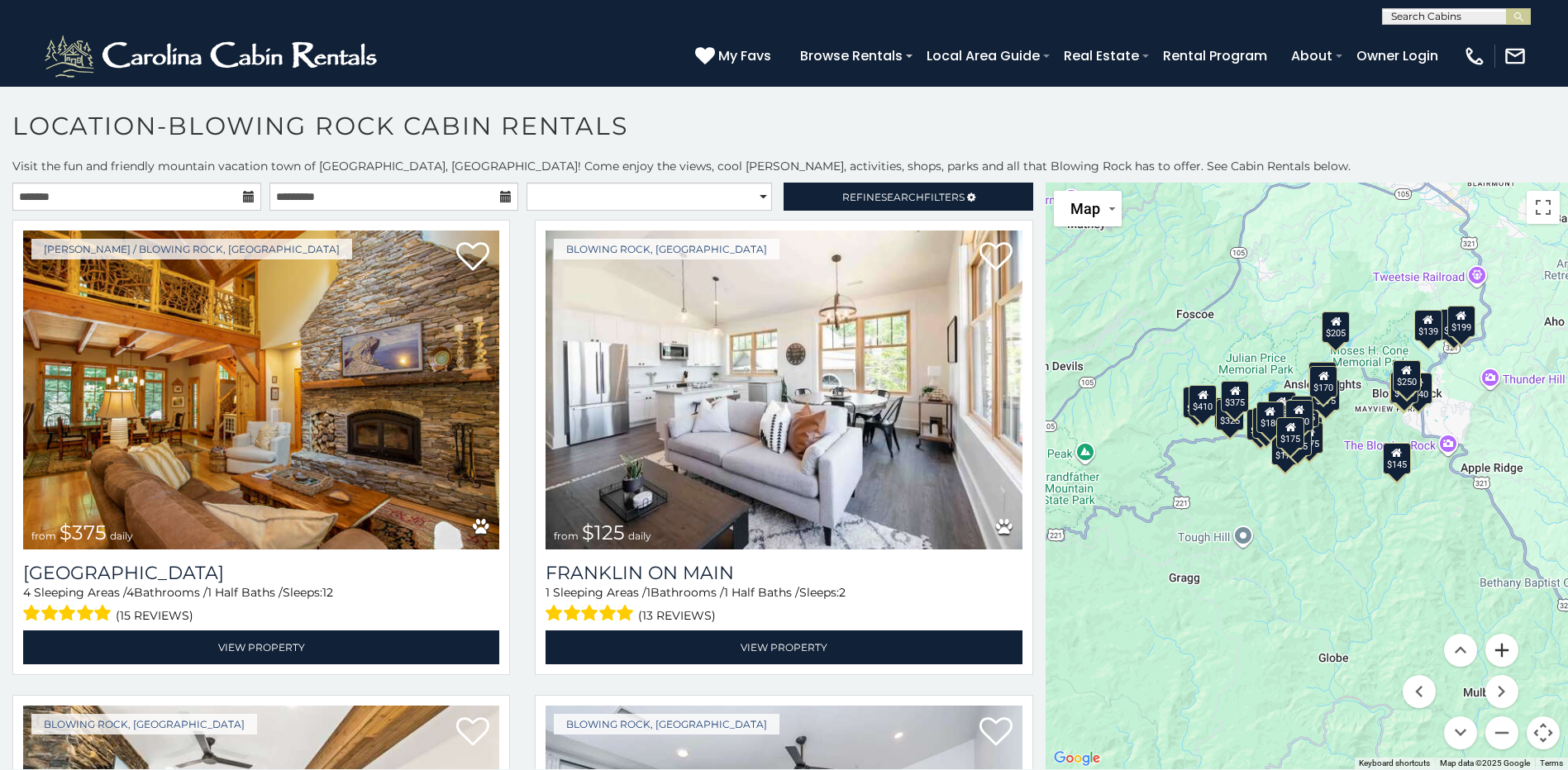
click at [1493, 650] on button "Zoom in" at bounding box center [1501, 651] width 33 height 33
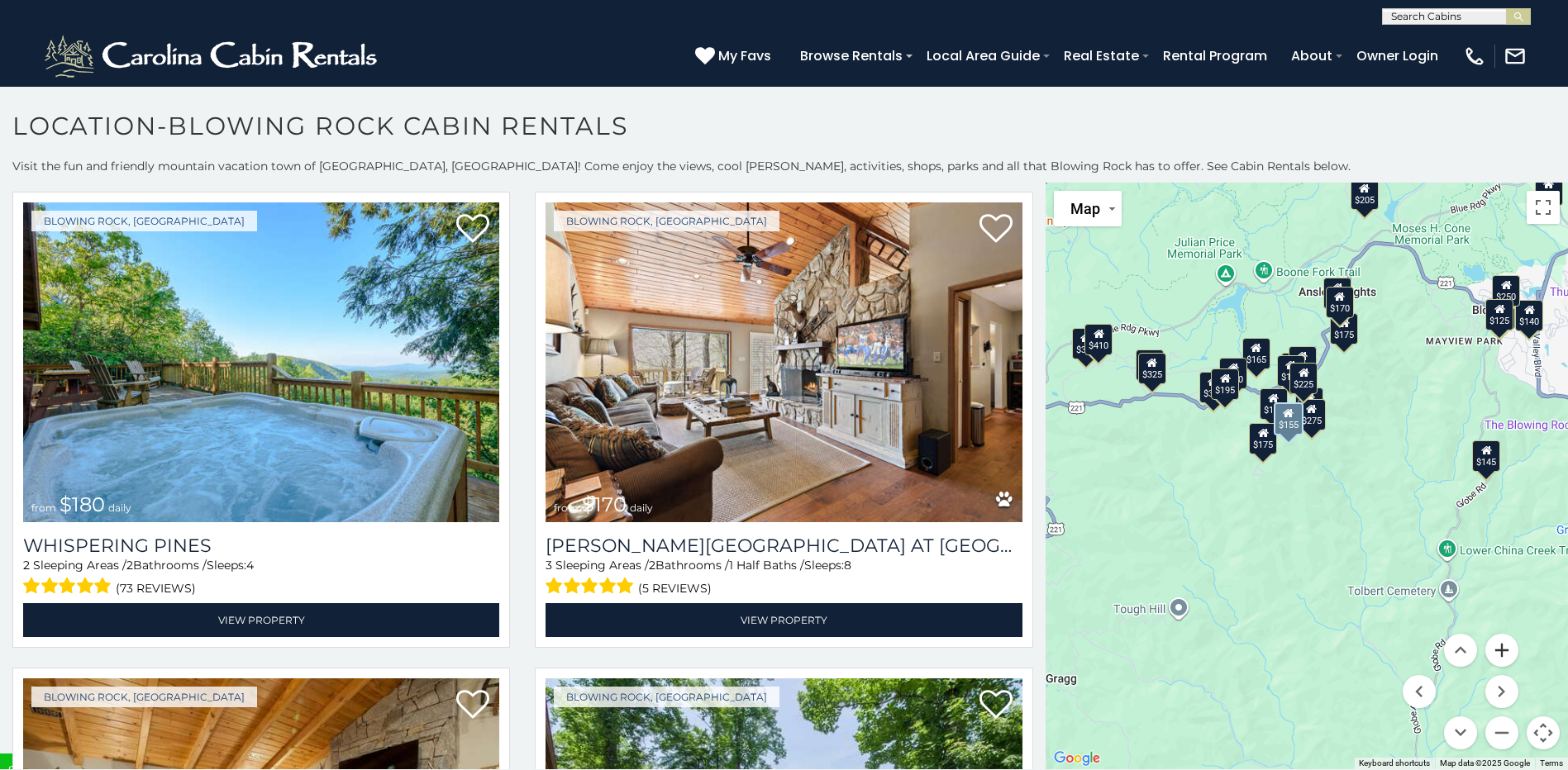
scroll to position [6214, 0]
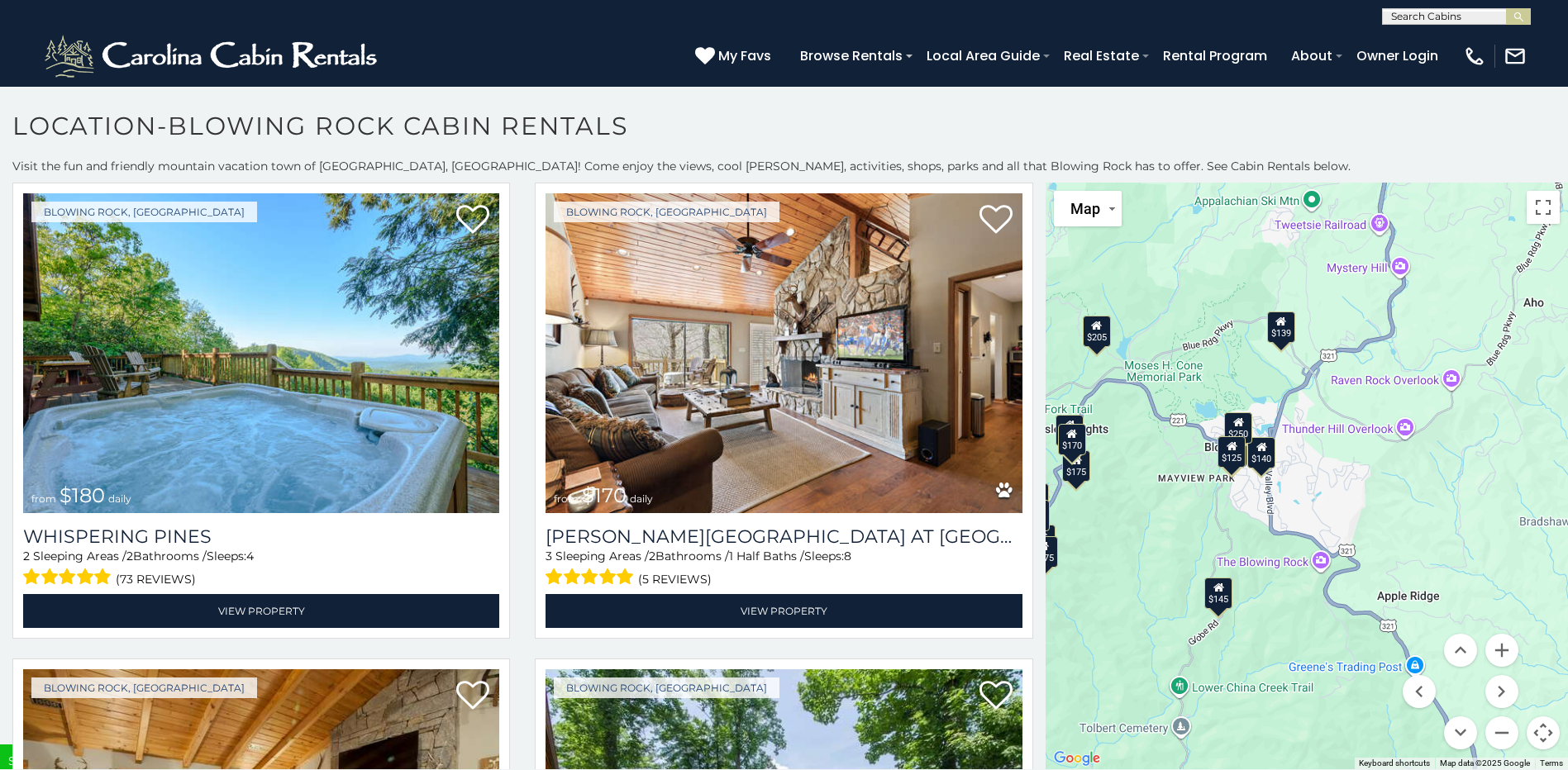
drag, startPoint x: 1413, startPoint y: 463, endPoint x: 1144, endPoint y: 601, distance: 302.3
click at [1144, 601] on div "$375 $125 $275 $140 $375 $140 $325 $140 $345 $410 $165 $355 $220 $225 $275 $195…" at bounding box center [1307, 476] width 523 height 586
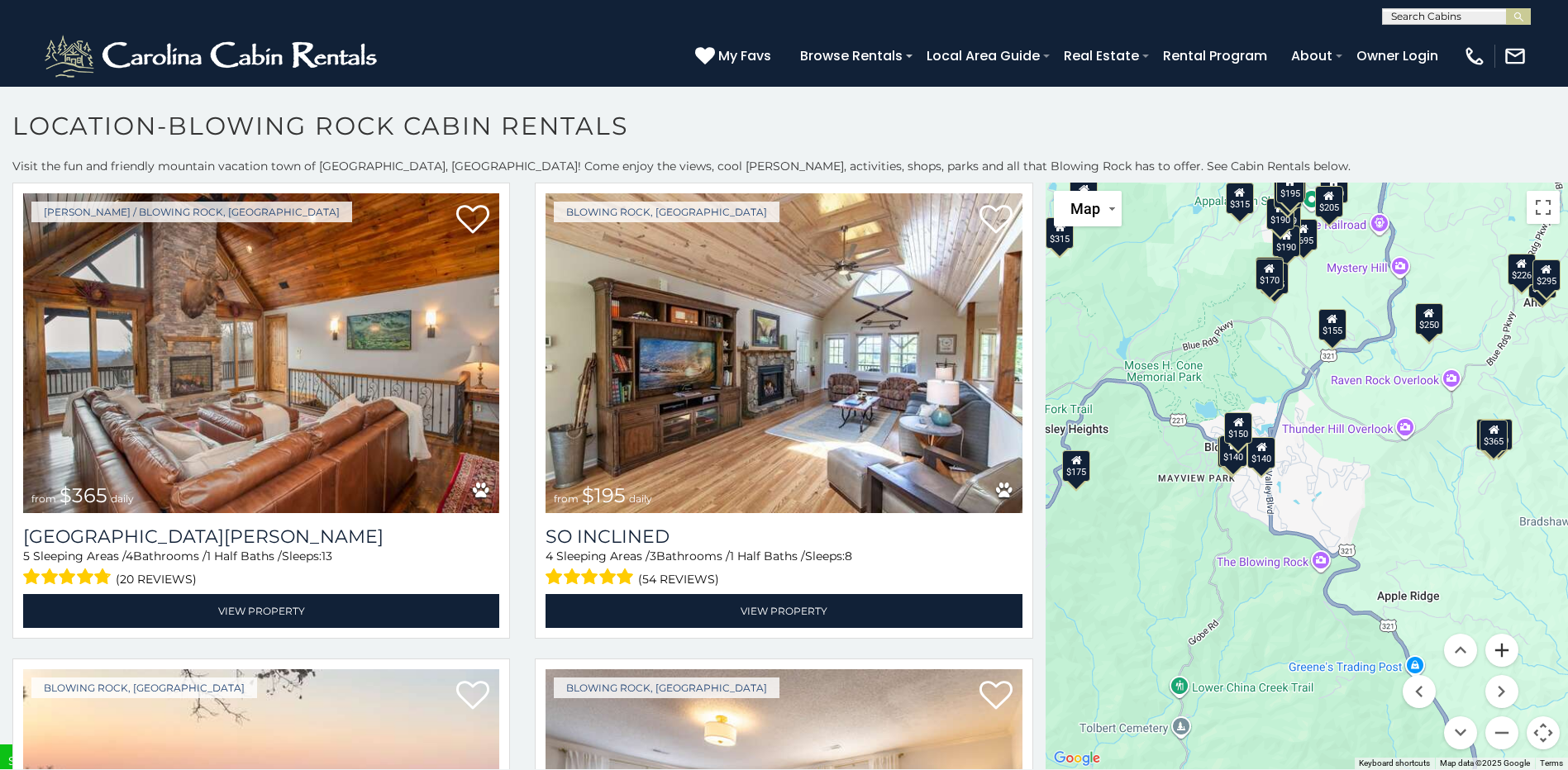
click at [1490, 658] on button "Zoom in" at bounding box center [1501, 651] width 33 height 33
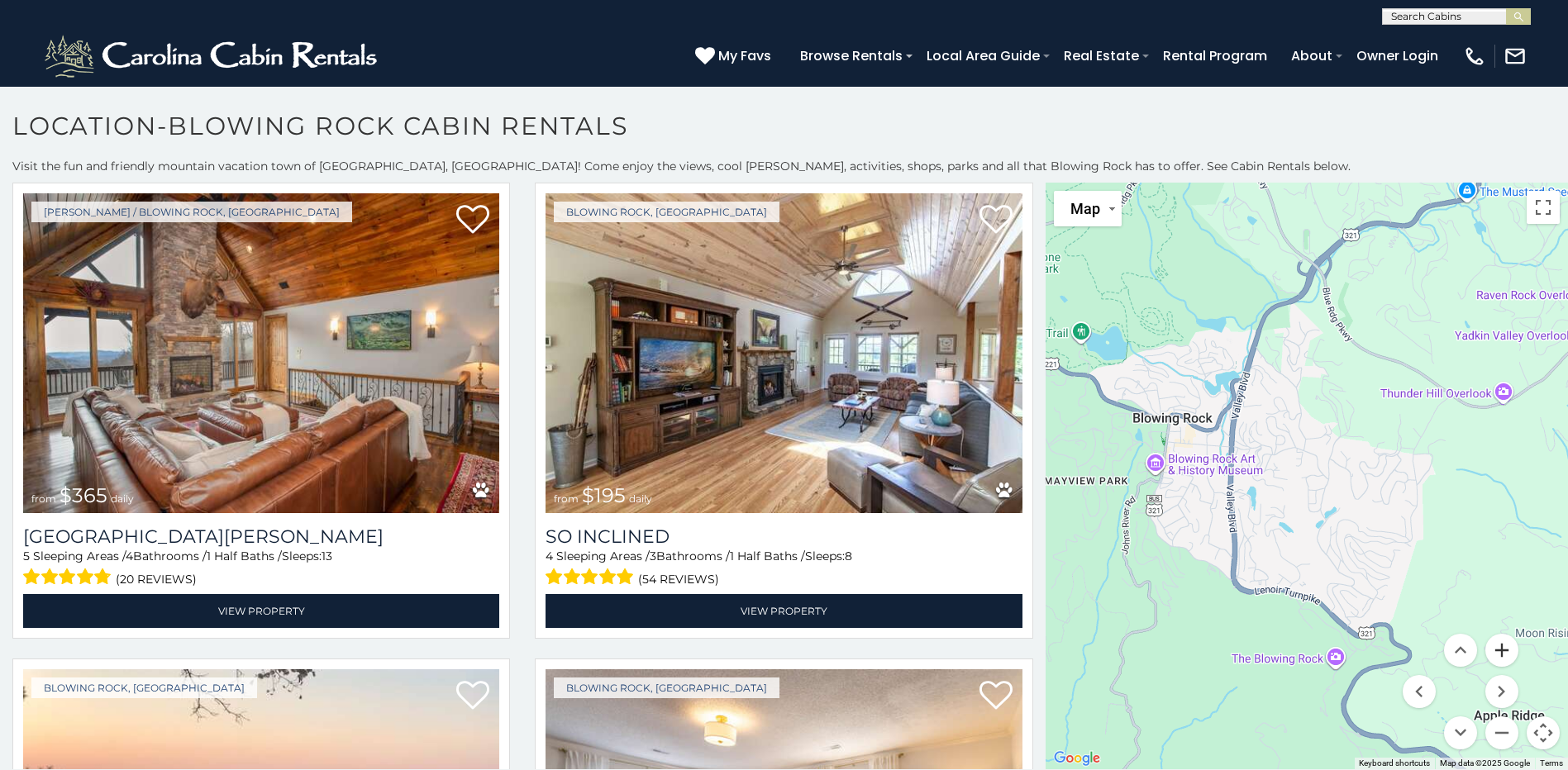
scroll to position [2744, 0]
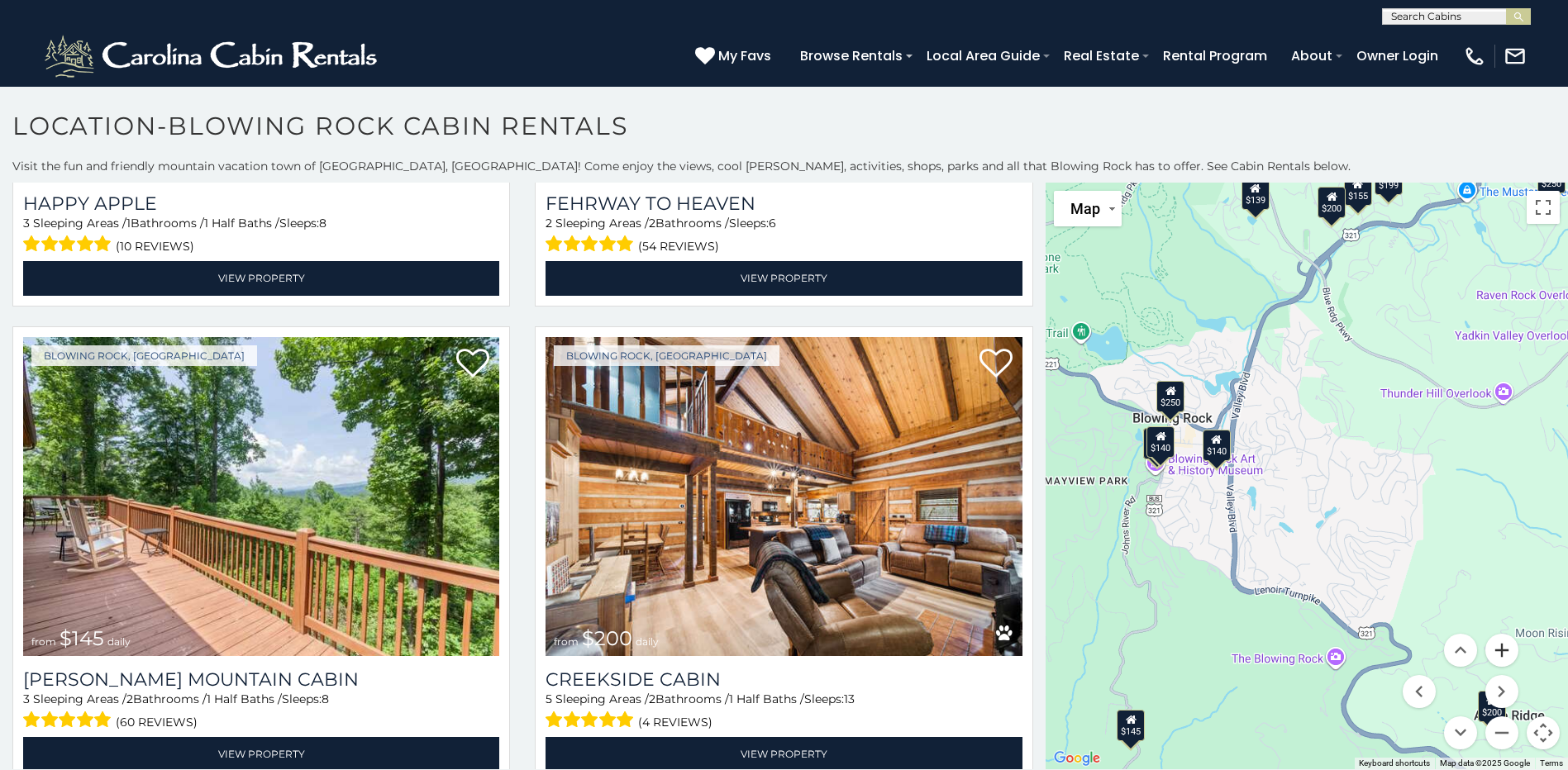
click at [1490, 658] on button "Zoom in" at bounding box center [1501, 651] width 33 height 33
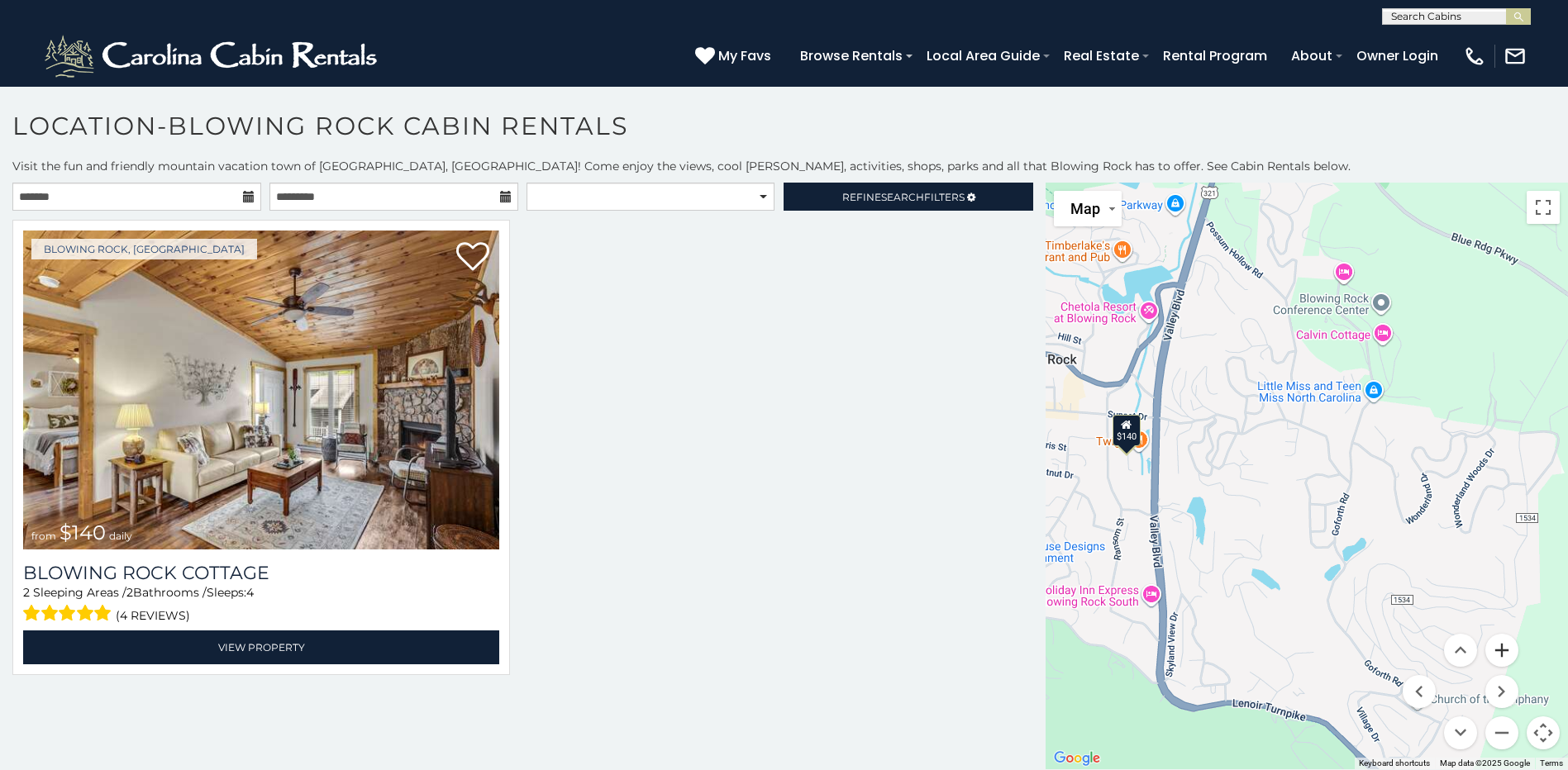
scroll to position [0, 0]
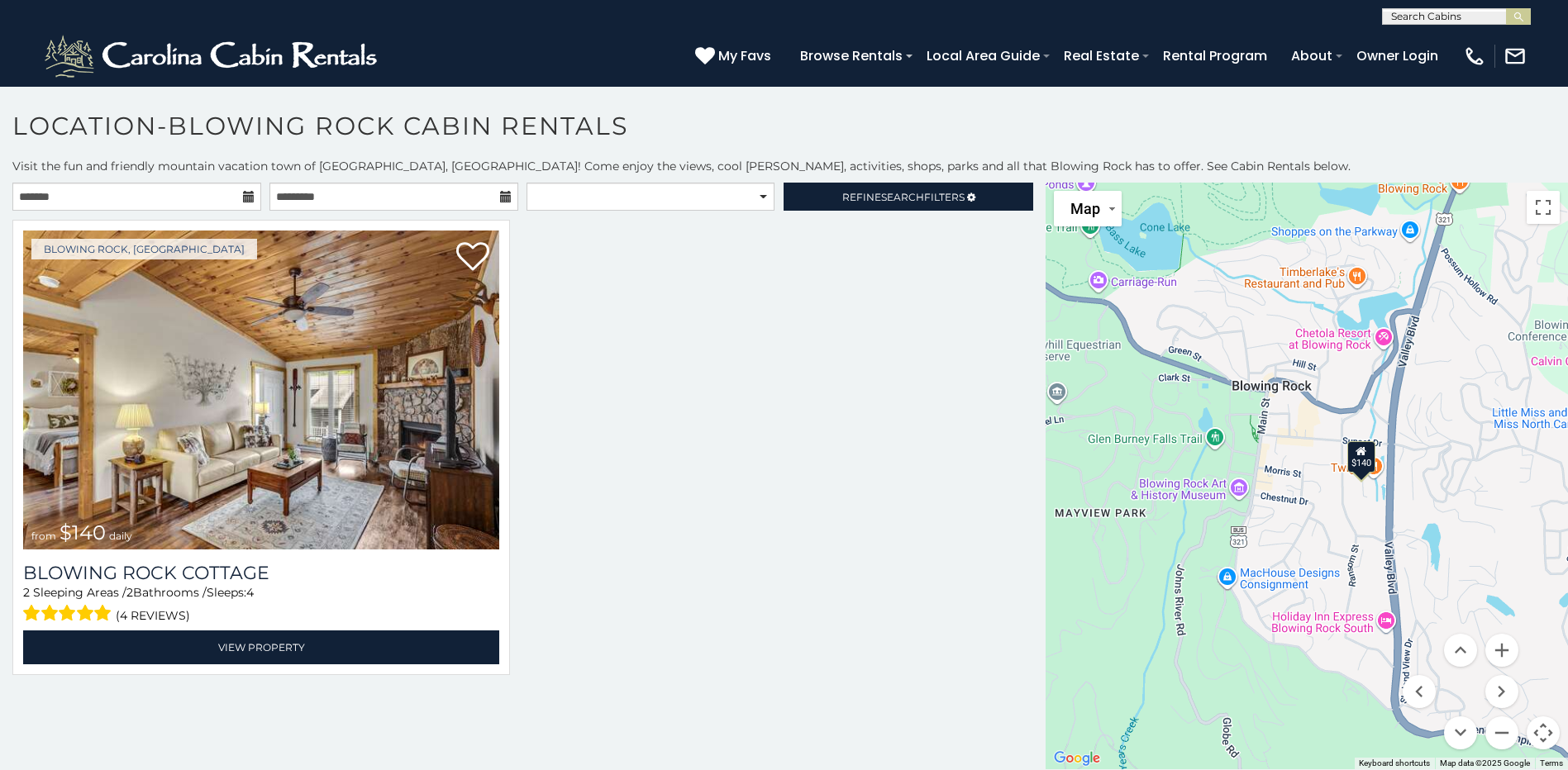
drag, startPoint x: 1202, startPoint y: 550, endPoint x: 1439, endPoint y: 576, distance: 238.4
click at [1439, 576] on div "$140" at bounding box center [1307, 476] width 523 height 586
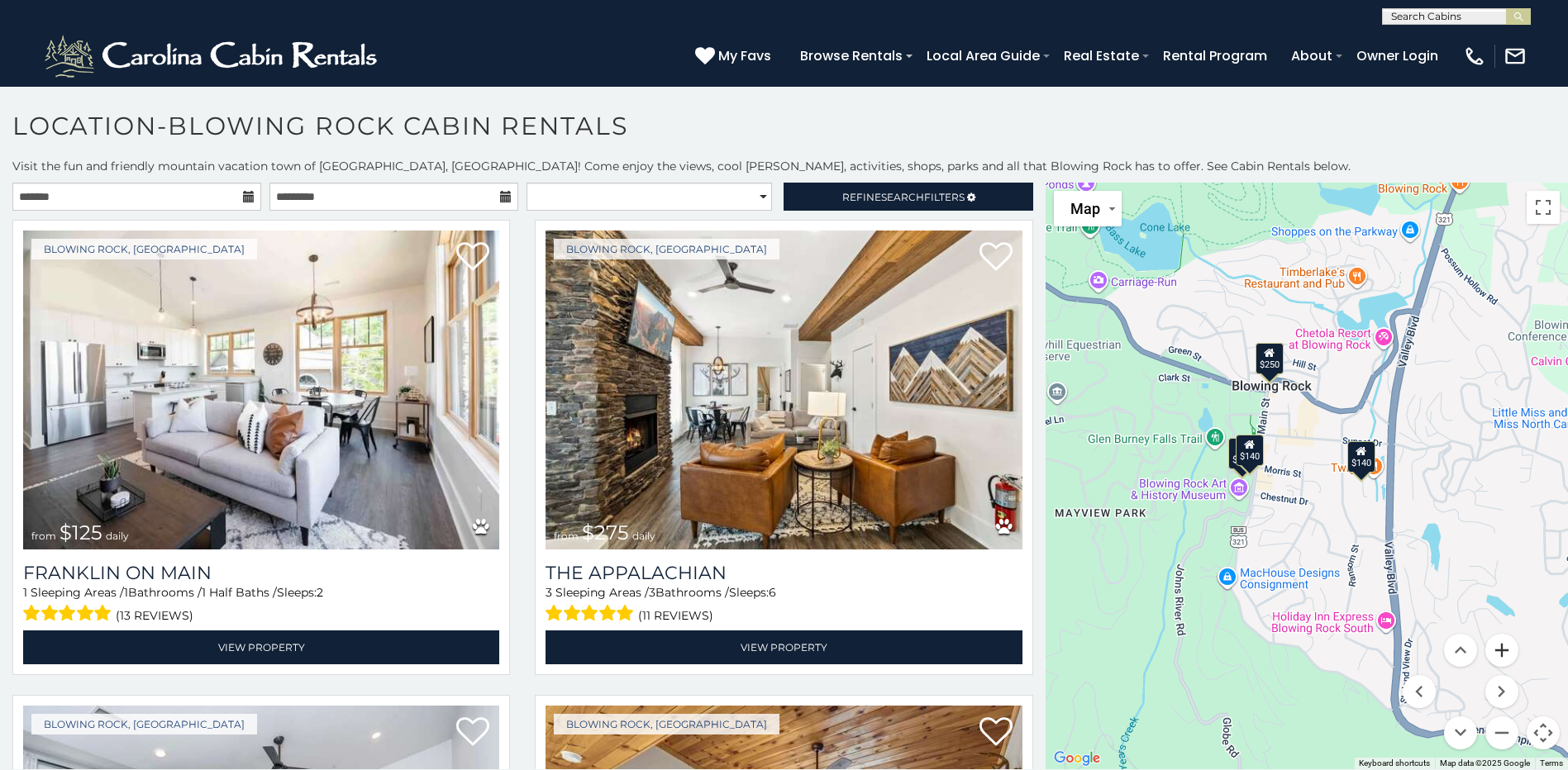
click at [1493, 651] on button "Zoom in" at bounding box center [1501, 651] width 33 height 33
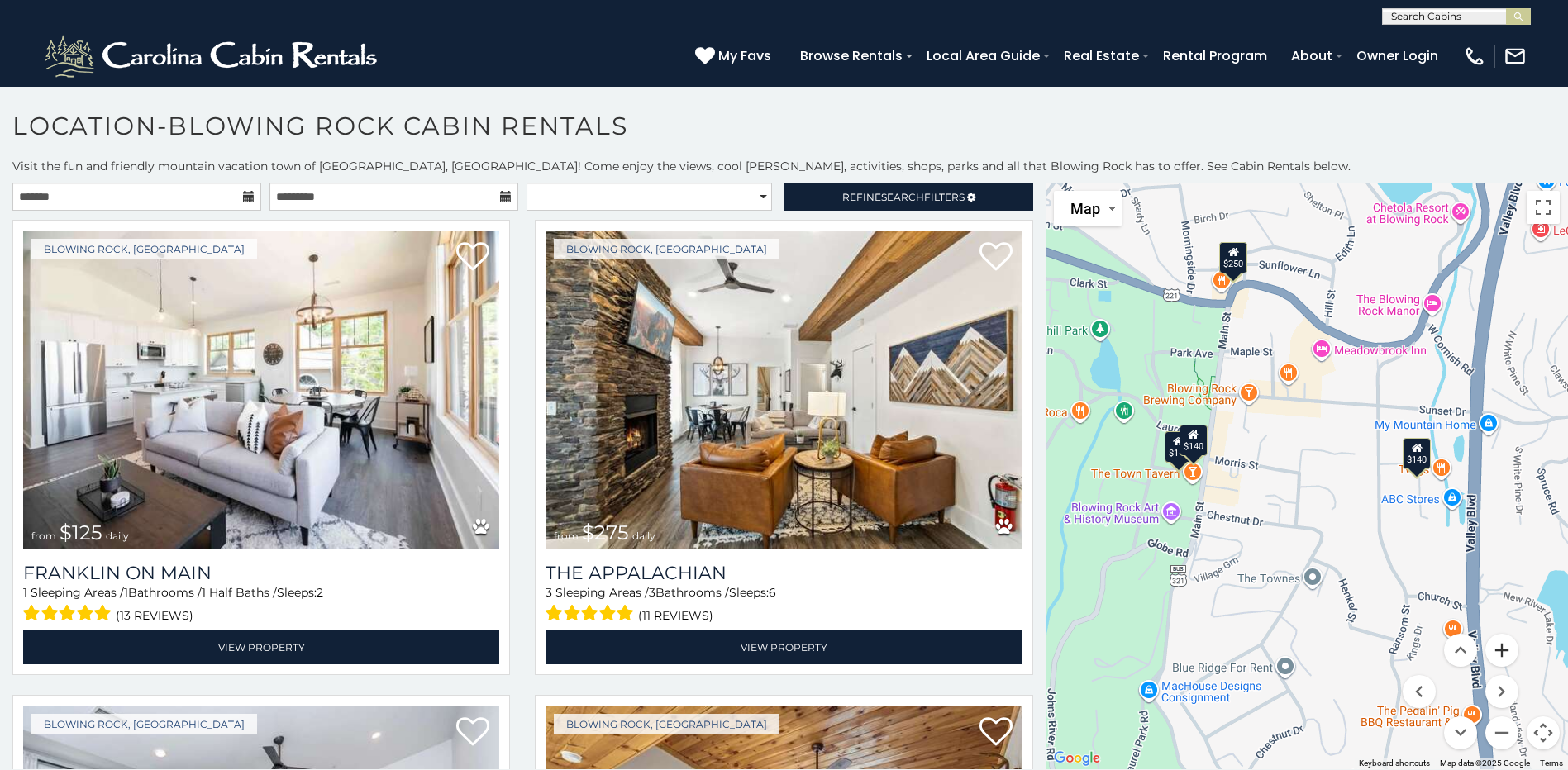
click at [1503, 653] on button "Zoom in" at bounding box center [1501, 651] width 33 height 33
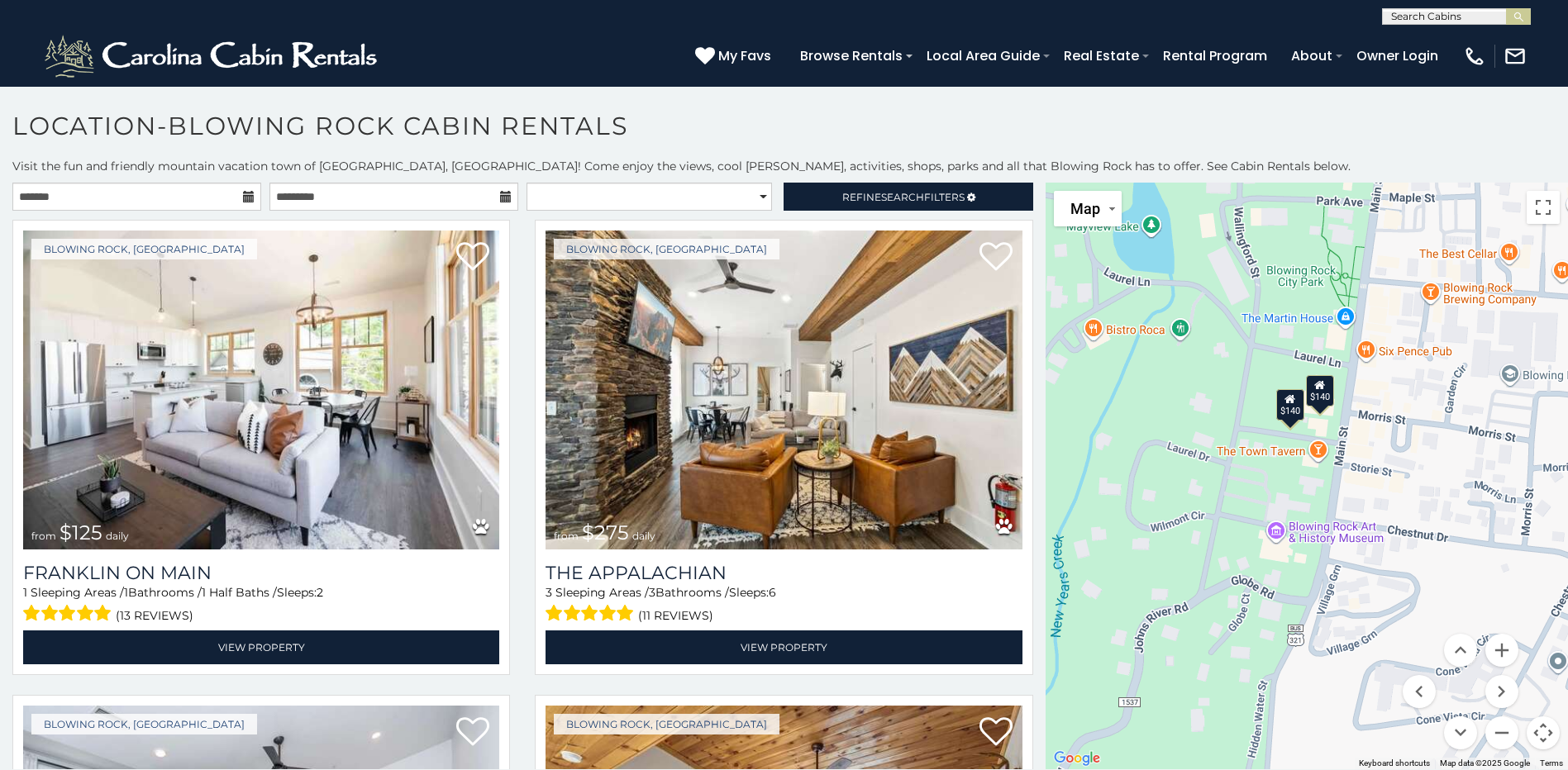
drag, startPoint x: 1202, startPoint y: 631, endPoint x: 1405, endPoint y: 607, distance: 204.4
click at [1405, 607] on div "$125 $275 $140 $140 $140" at bounding box center [1307, 476] width 523 height 586
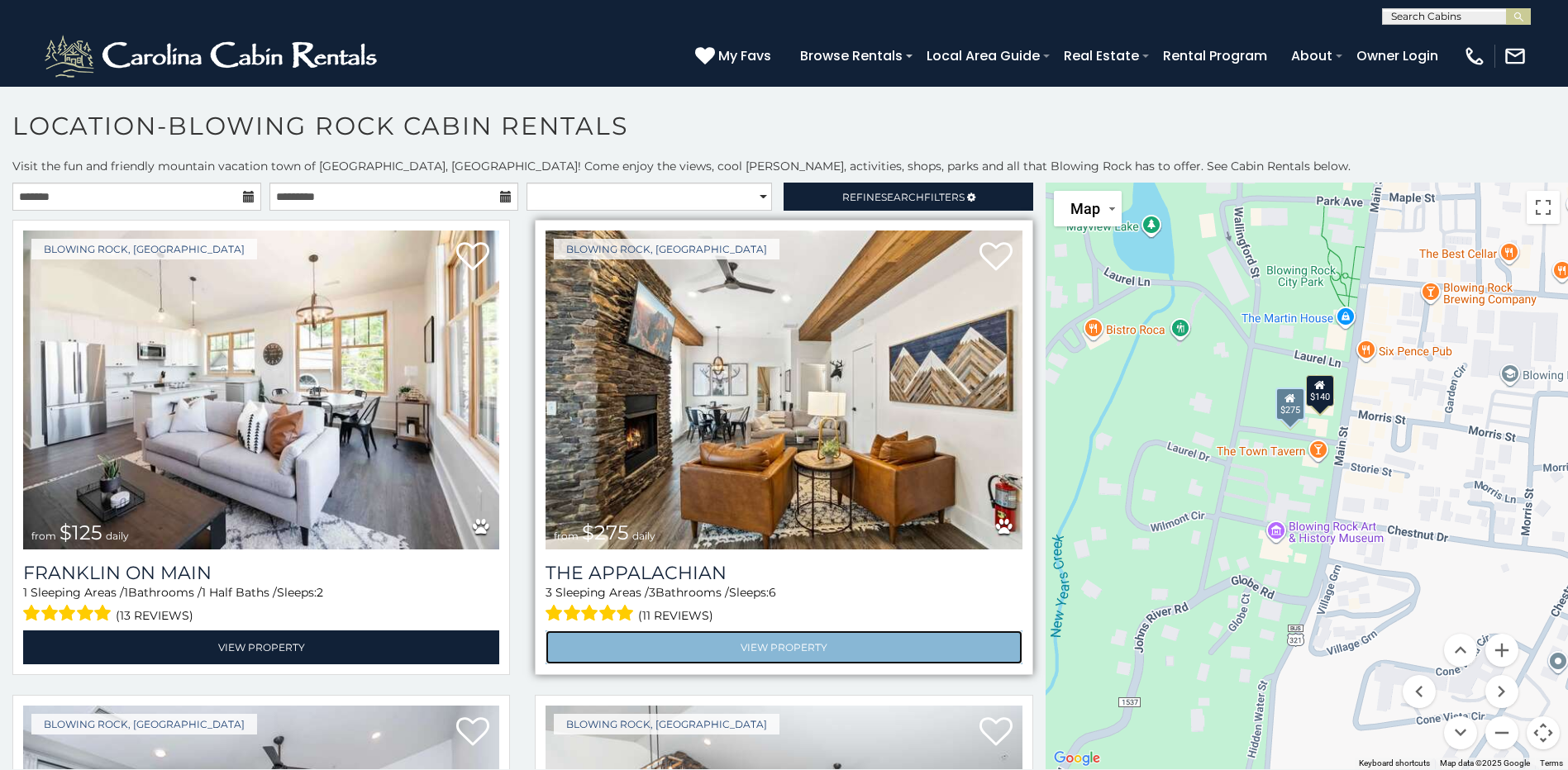
click at [768, 636] on link "View Property" at bounding box center [783, 647] width 476 height 34
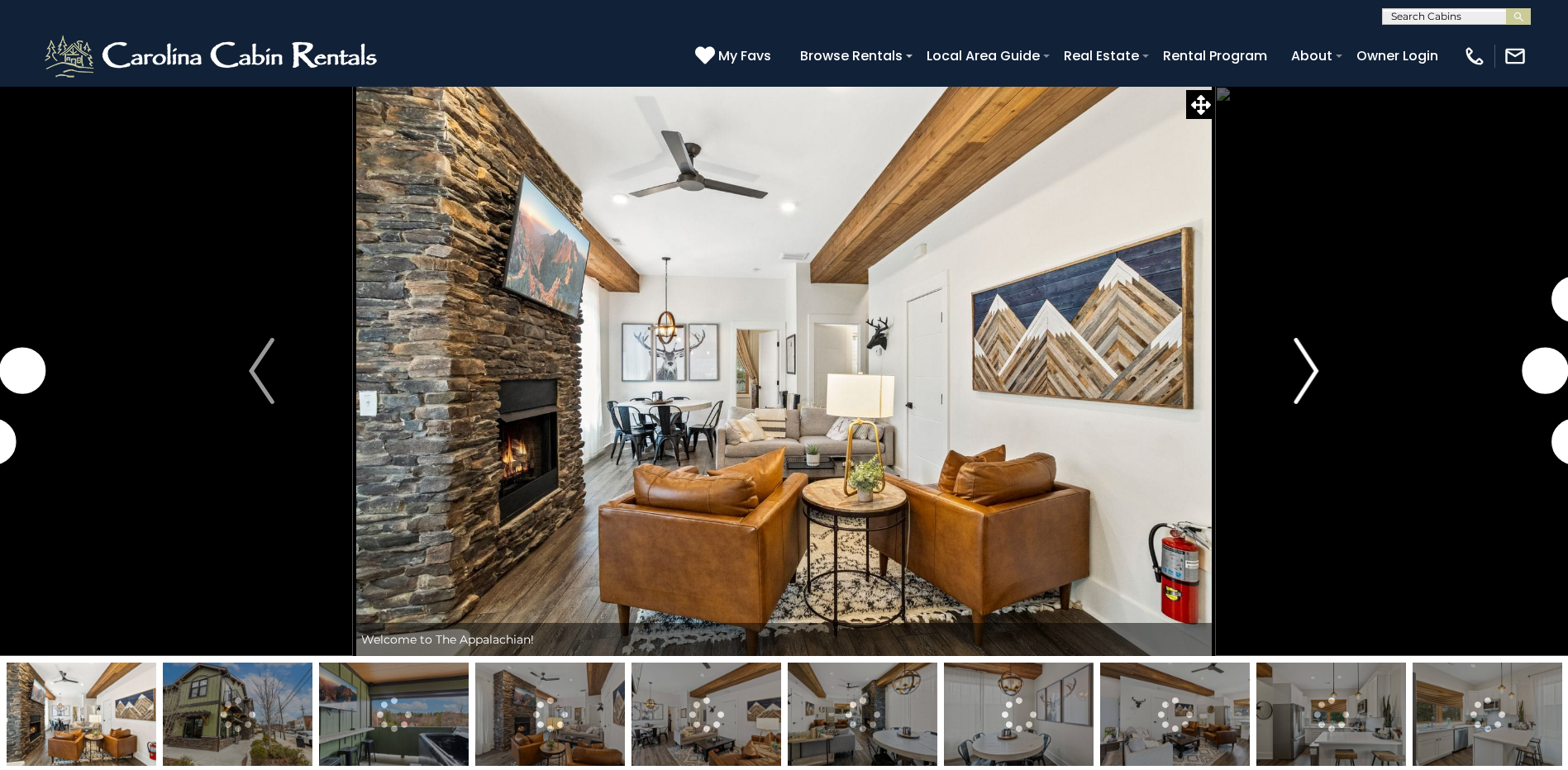
click at [1301, 381] on img "Next" at bounding box center [1305, 371] width 24 height 67
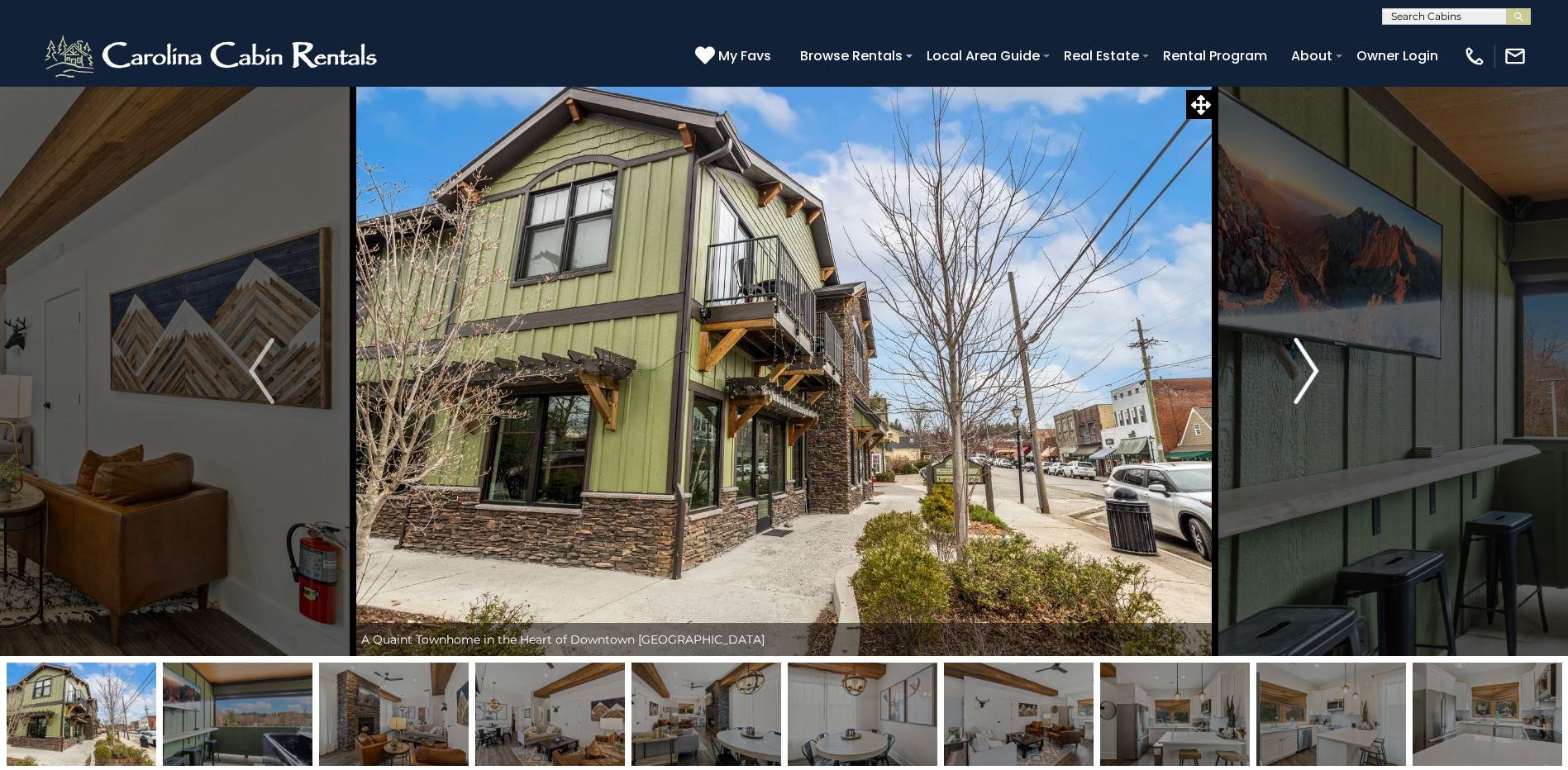
click at [1301, 381] on img "Next" at bounding box center [1305, 371] width 24 height 67
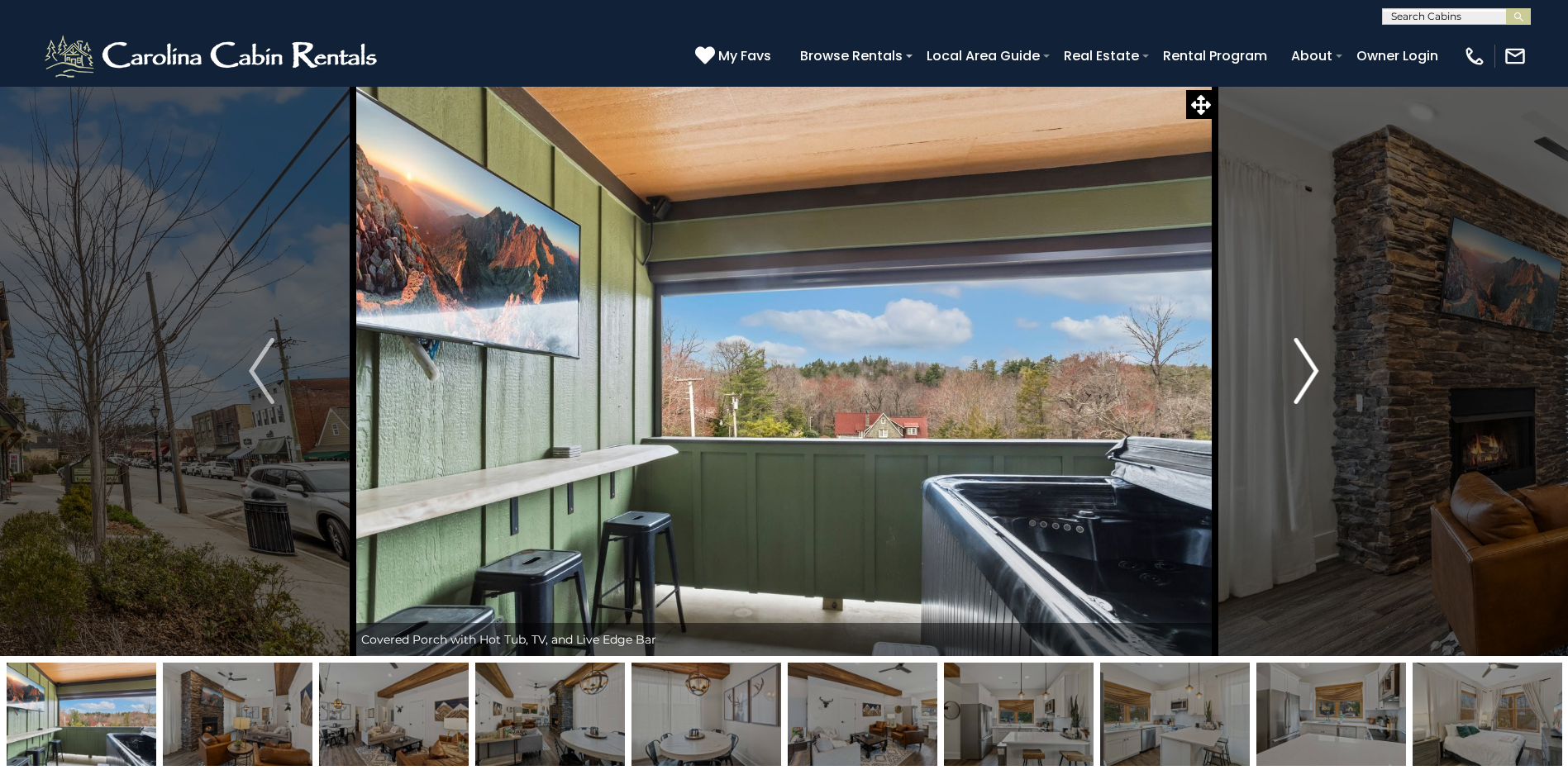
click at [1301, 381] on img "Next" at bounding box center [1305, 371] width 24 height 67
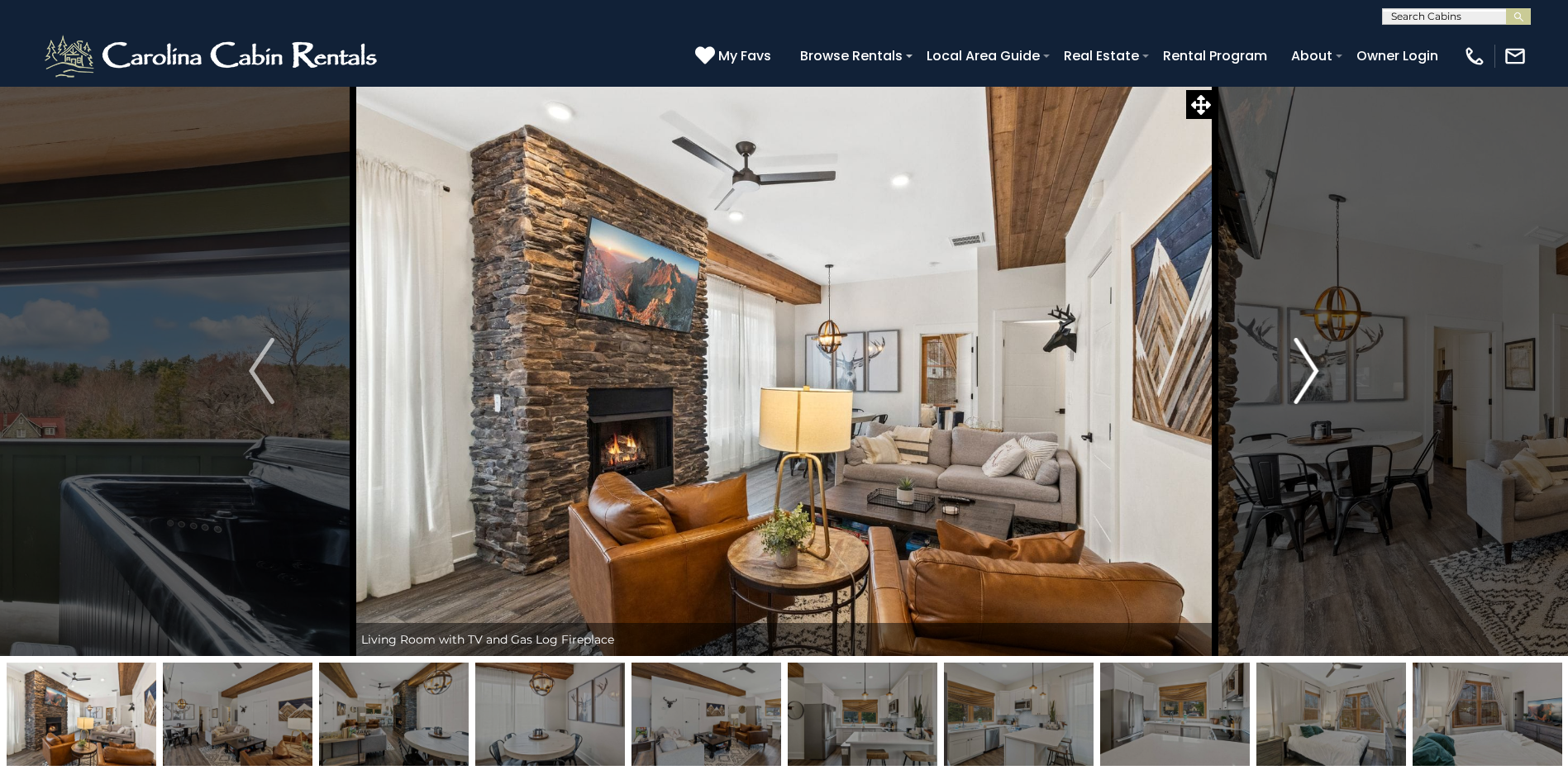
click at [1301, 381] on img "Next" at bounding box center [1305, 371] width 24 height 67
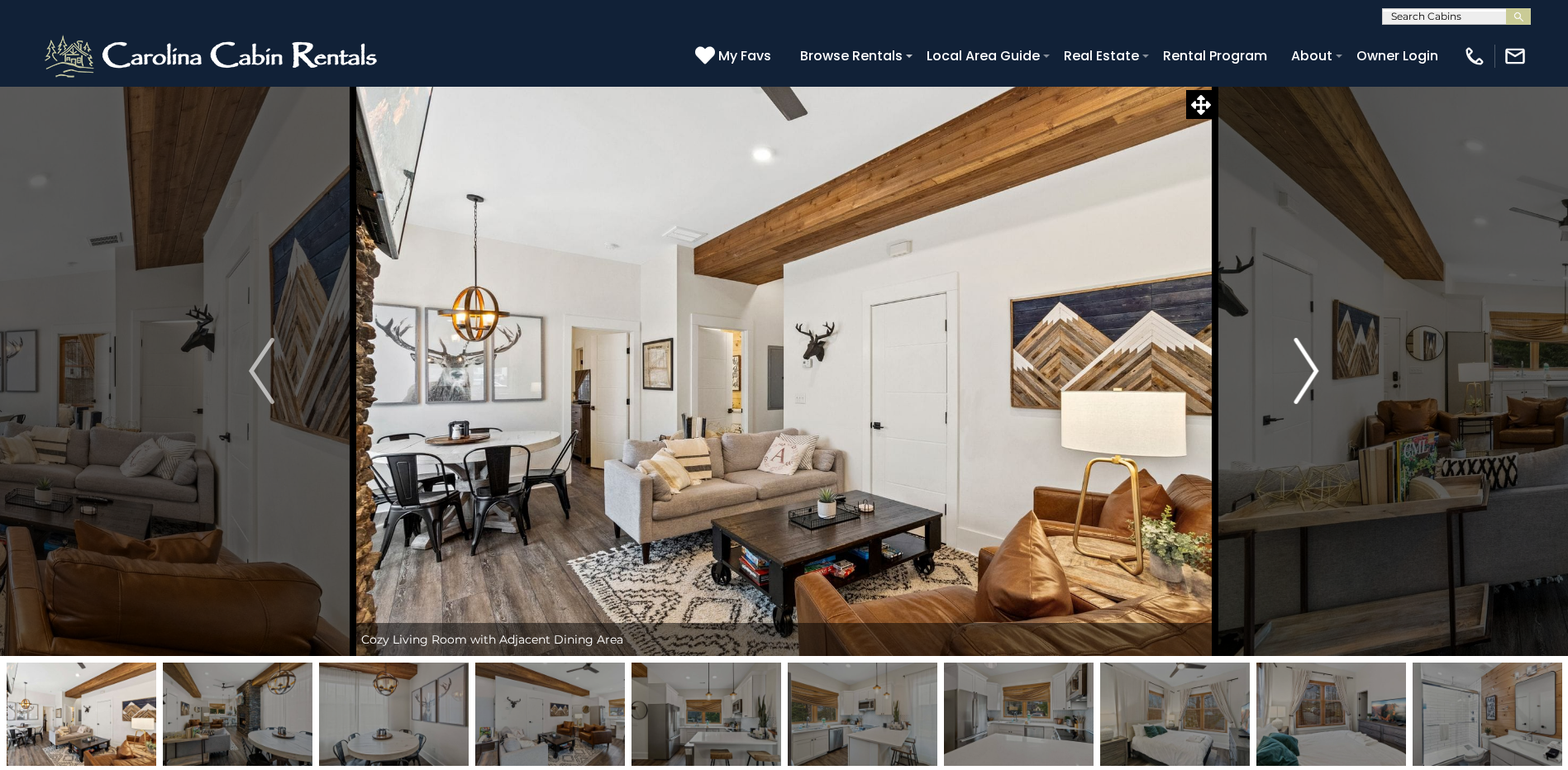
click at [1301, 381] on img "Next" at bounding box center [1305, 371] width 24 height 67
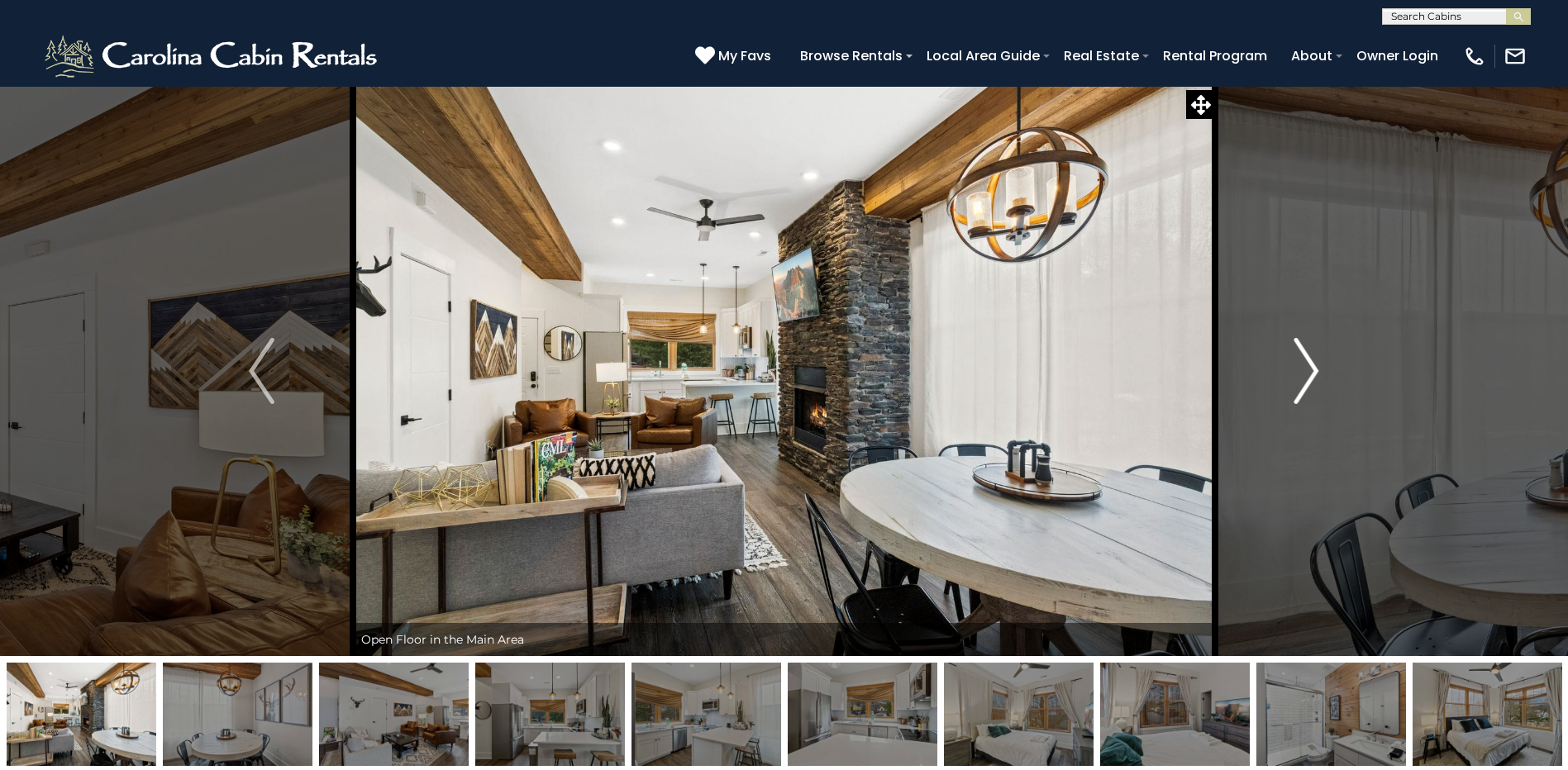
click at [1301, 381] on img "Next" at bounding box center [1305, 371] width 24 height 67
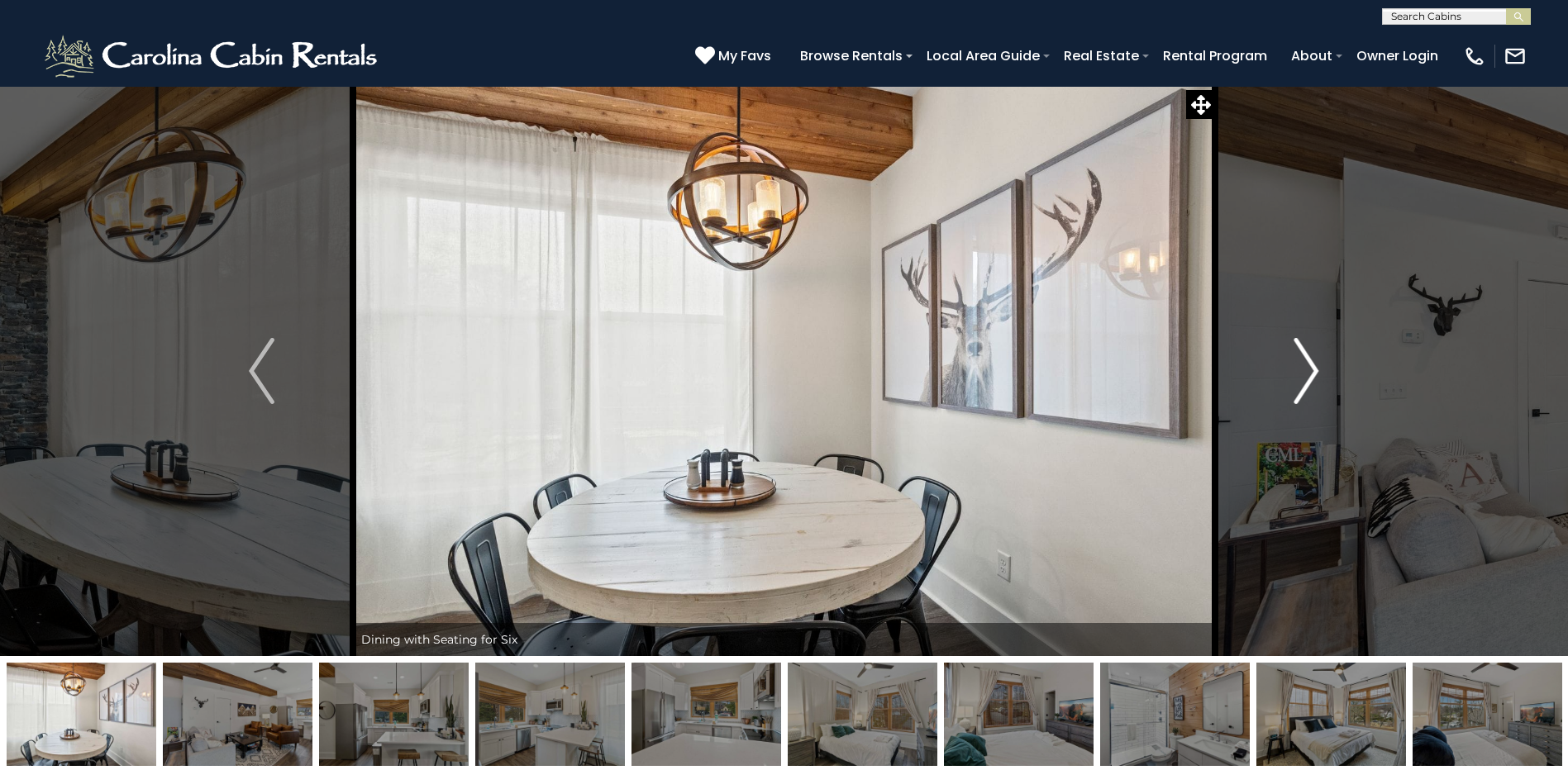
click at [1301, 381] on img "Next" at bounding box center [1305, 371] width 24 height 67
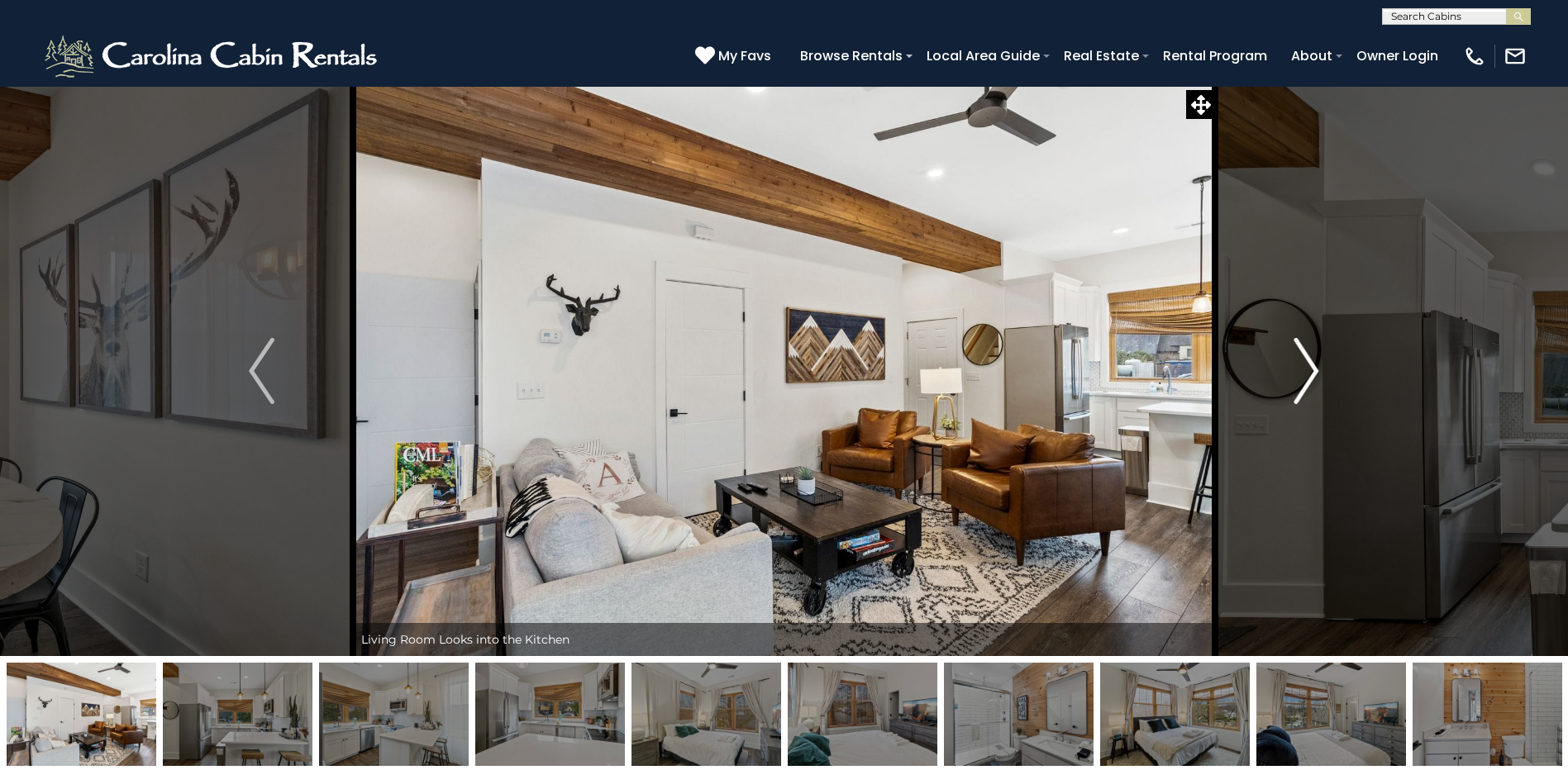
click at [1301, 381] on img "Next" at bounding box center [1305, 371] width 24 height 67
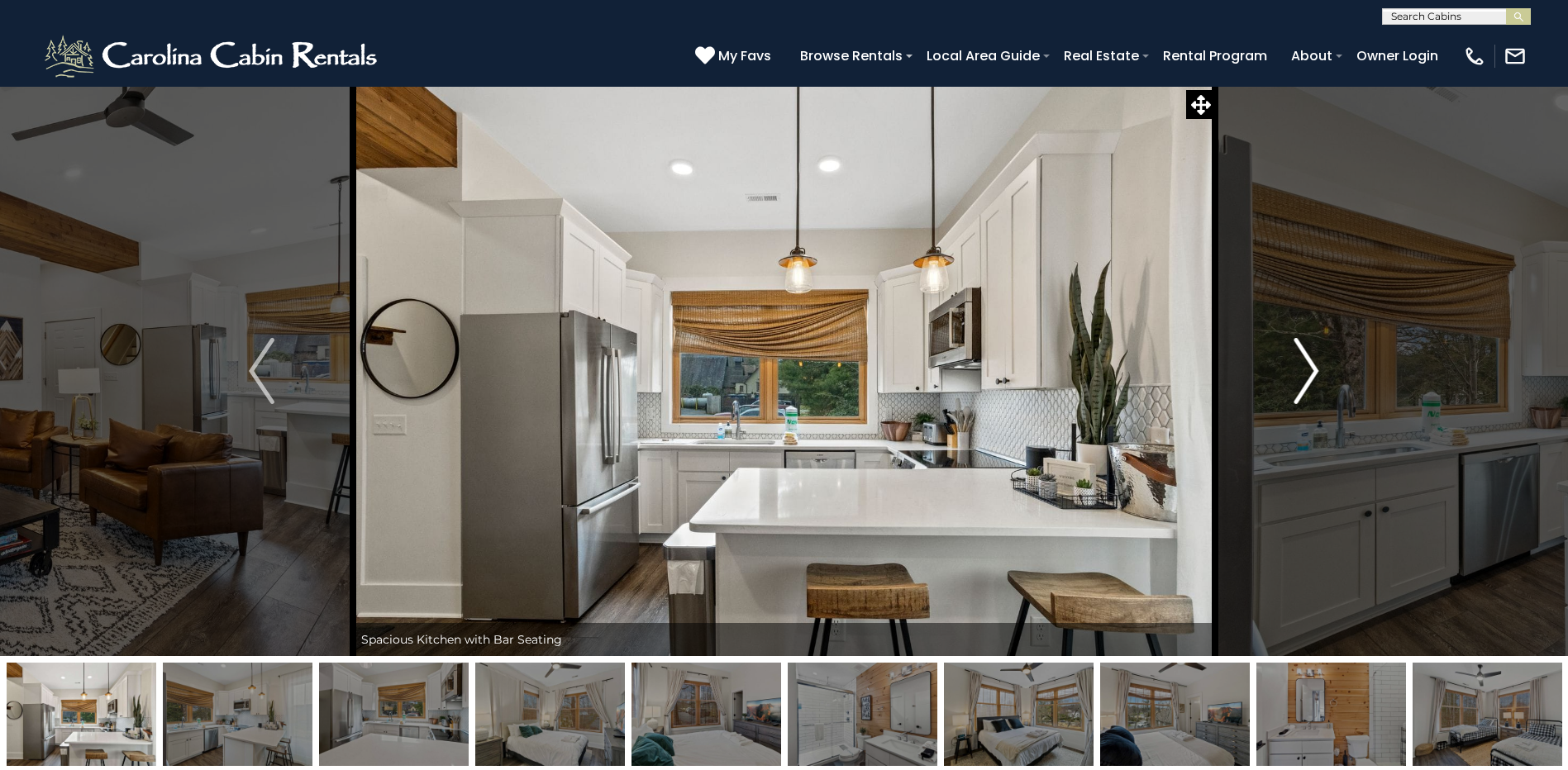
click at [1301, 381] on img "Next" at bounding box center [1305, 371] width 24 height 67
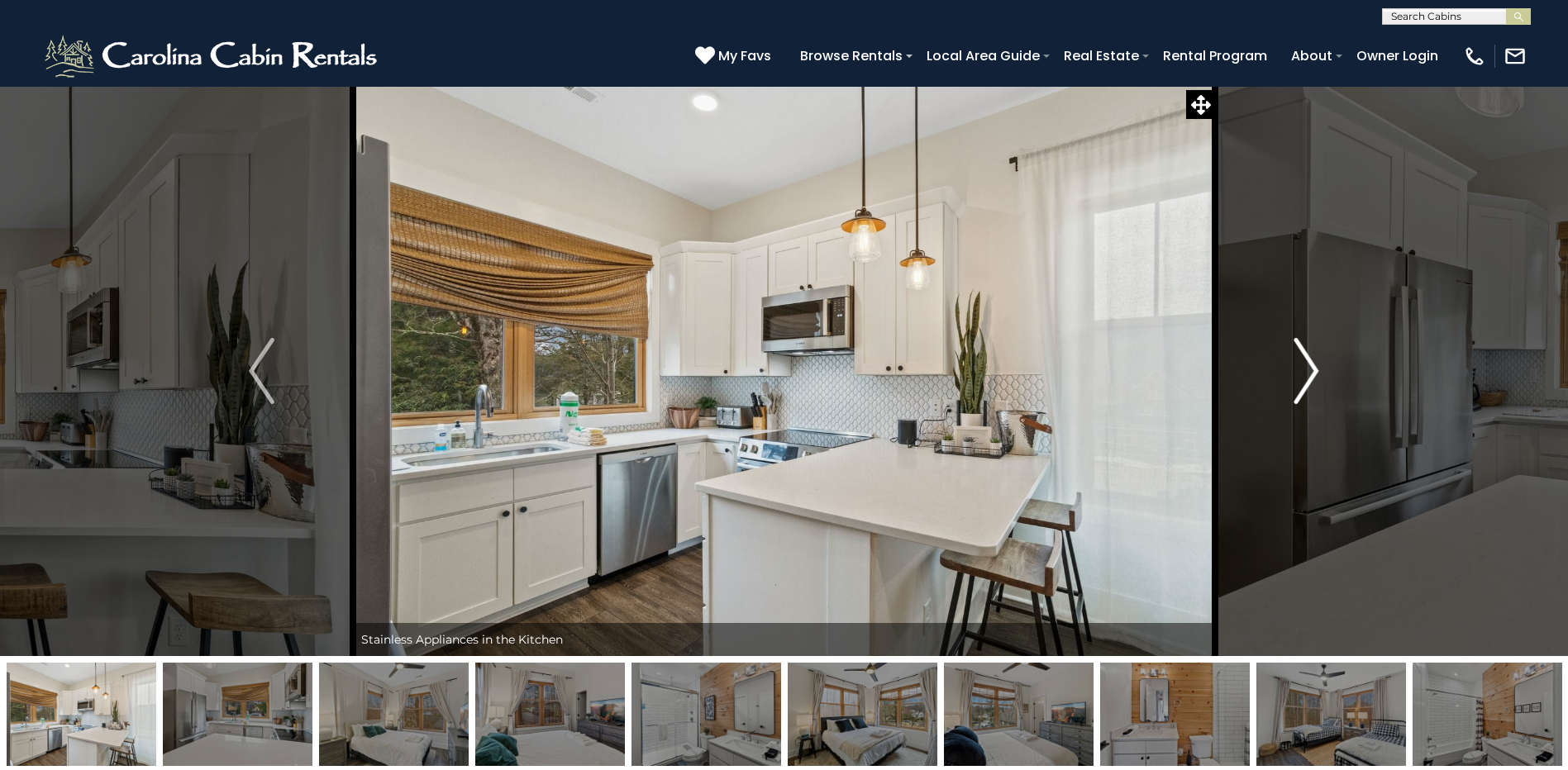
click at [1301, 381] on img "Next" at bounding box center [1305, 371] width 24 height 67
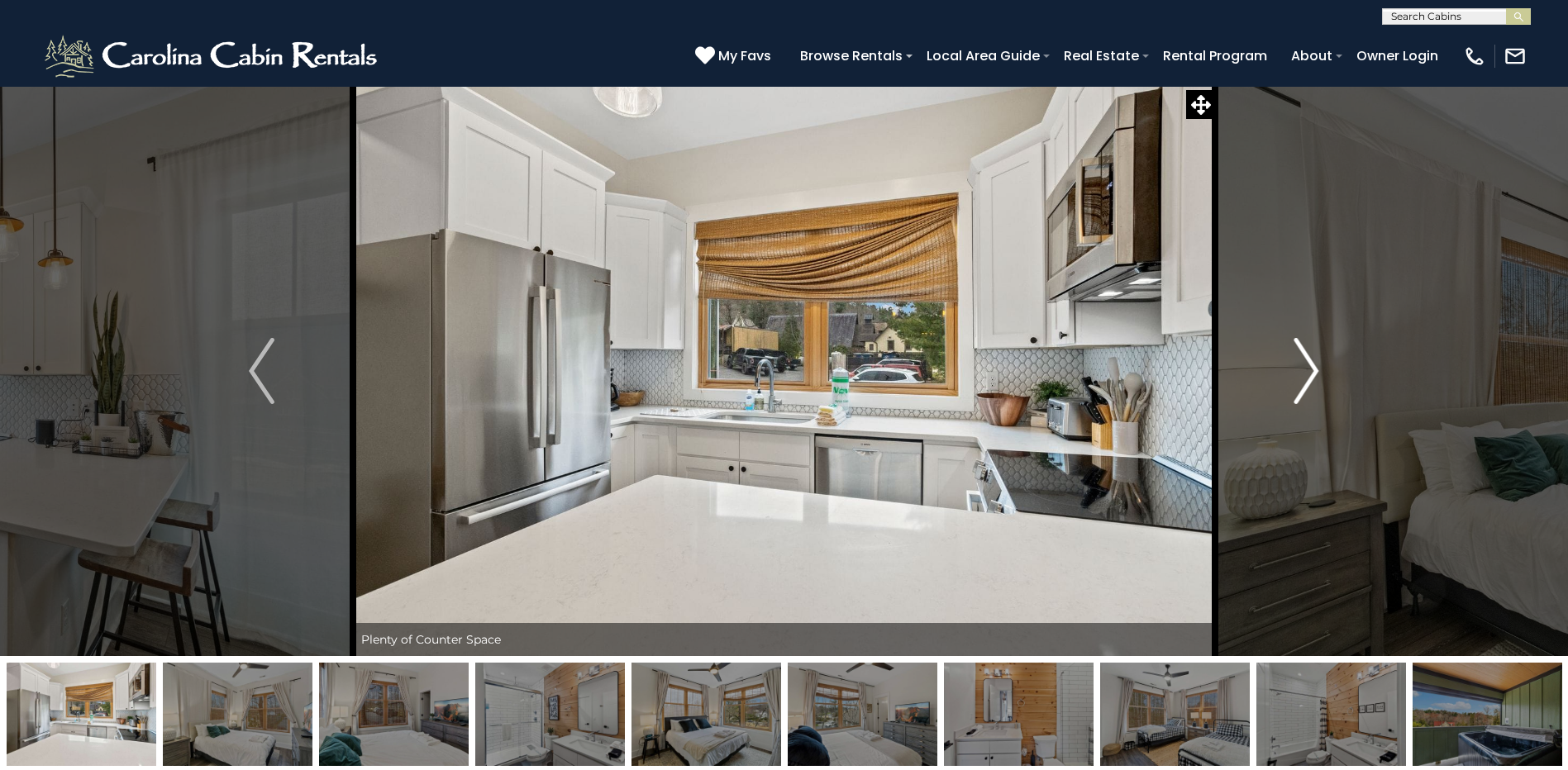
click at [1301, 381] on img "Next" at bounding box center [1305, 371] width 24 height 67
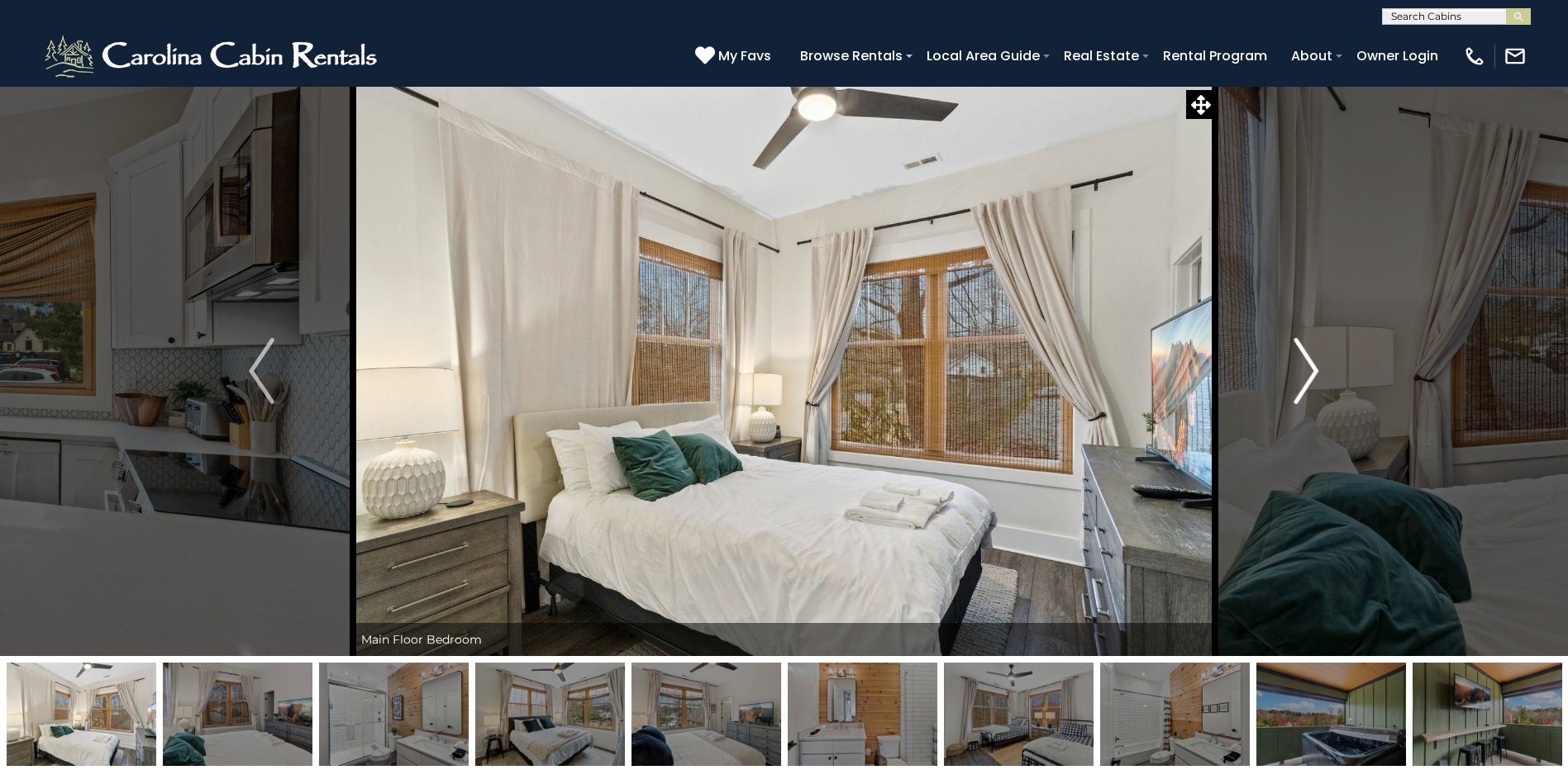
click at [1301, 381] on img "Next" at bounding box center [1305, 371] width 24 height 67
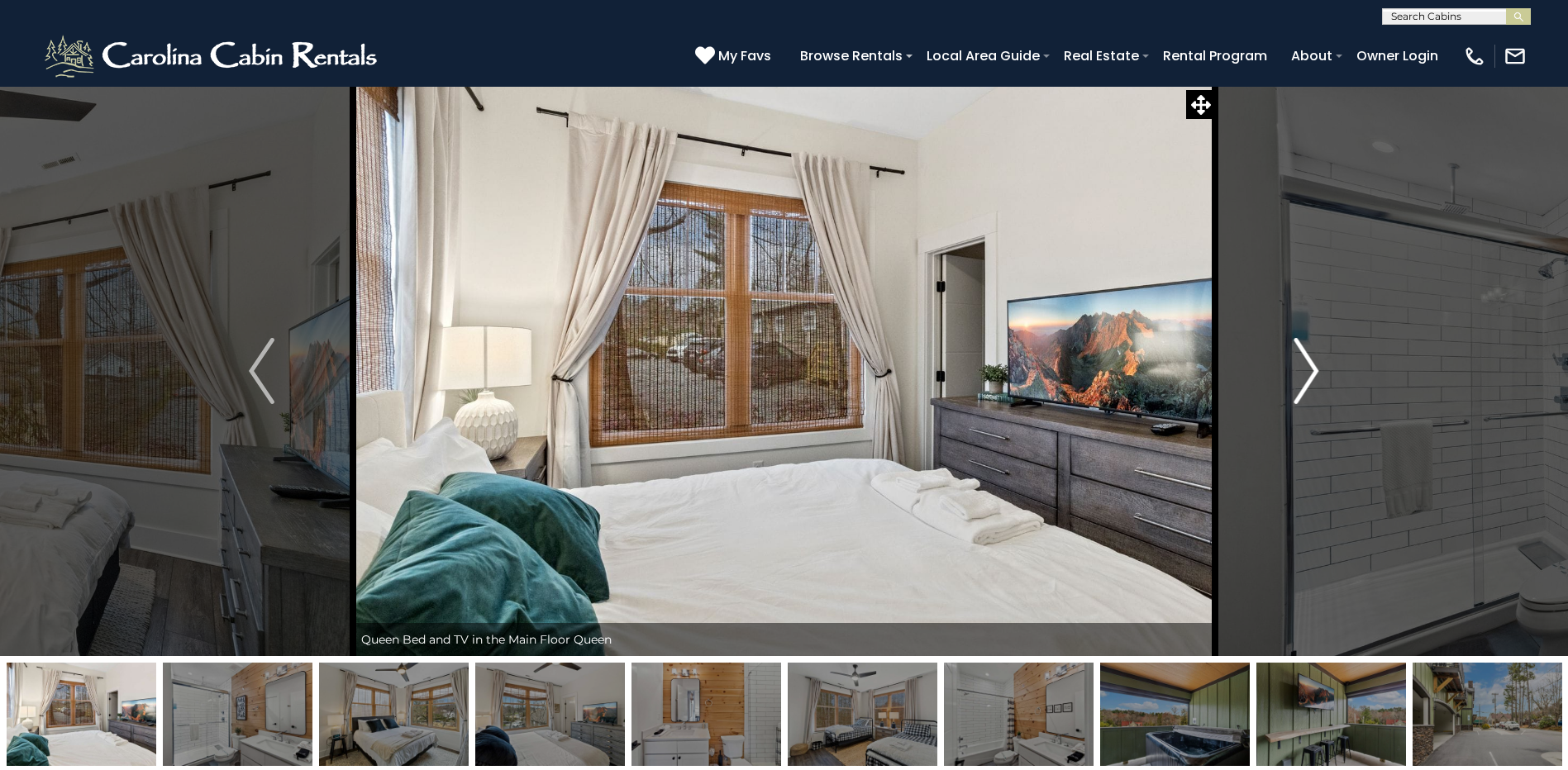
click at [1301, 381] on img "Next" at bounding box center [1305, 371] width 24 height 67
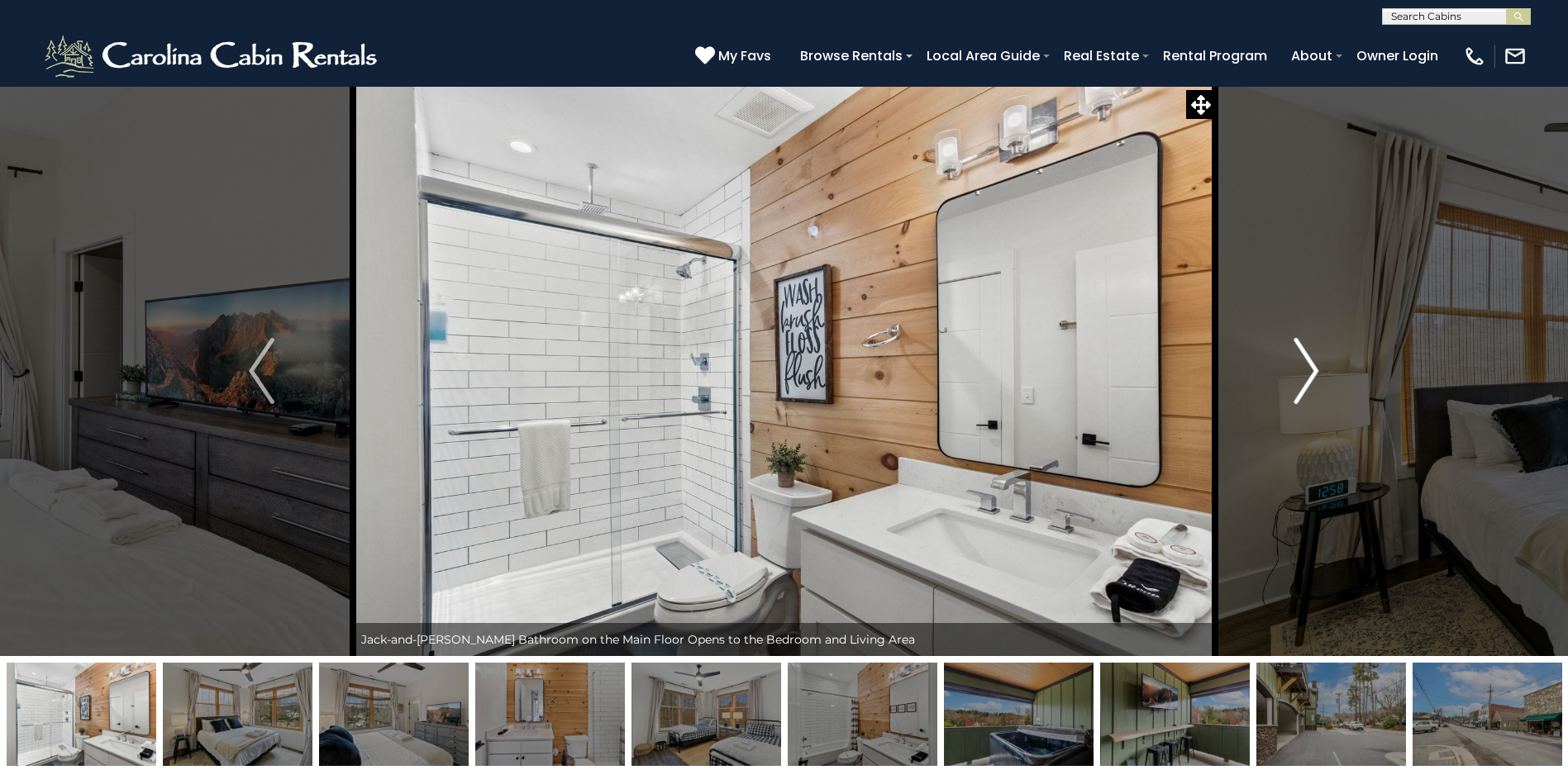
click at [1301, 381] on img "Next" at bounding box center [1305, 371] width 24 height 67
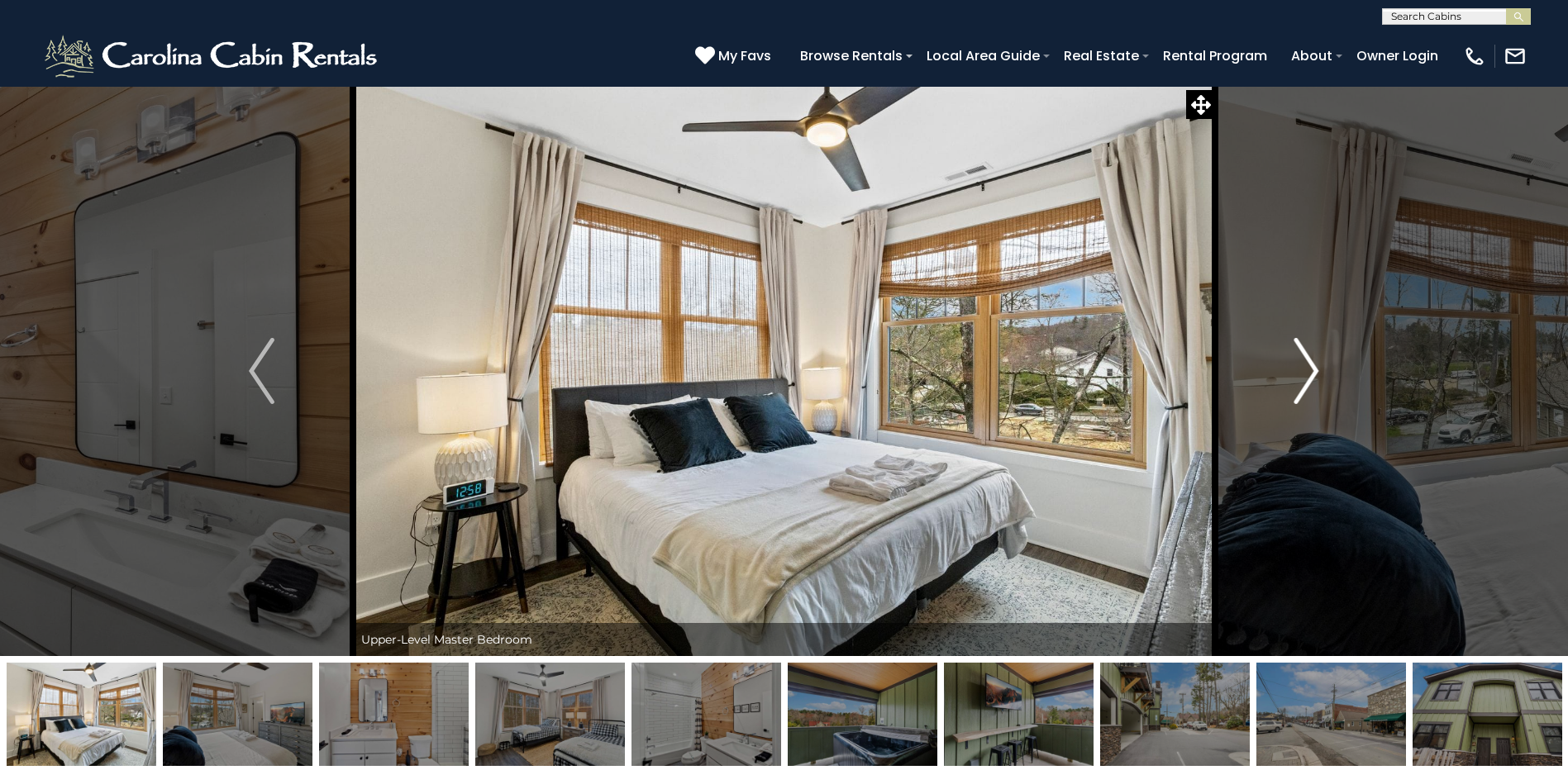
click at [1301, 381] on img "Next" at bounding box center [1305, 371] width 24 height 67
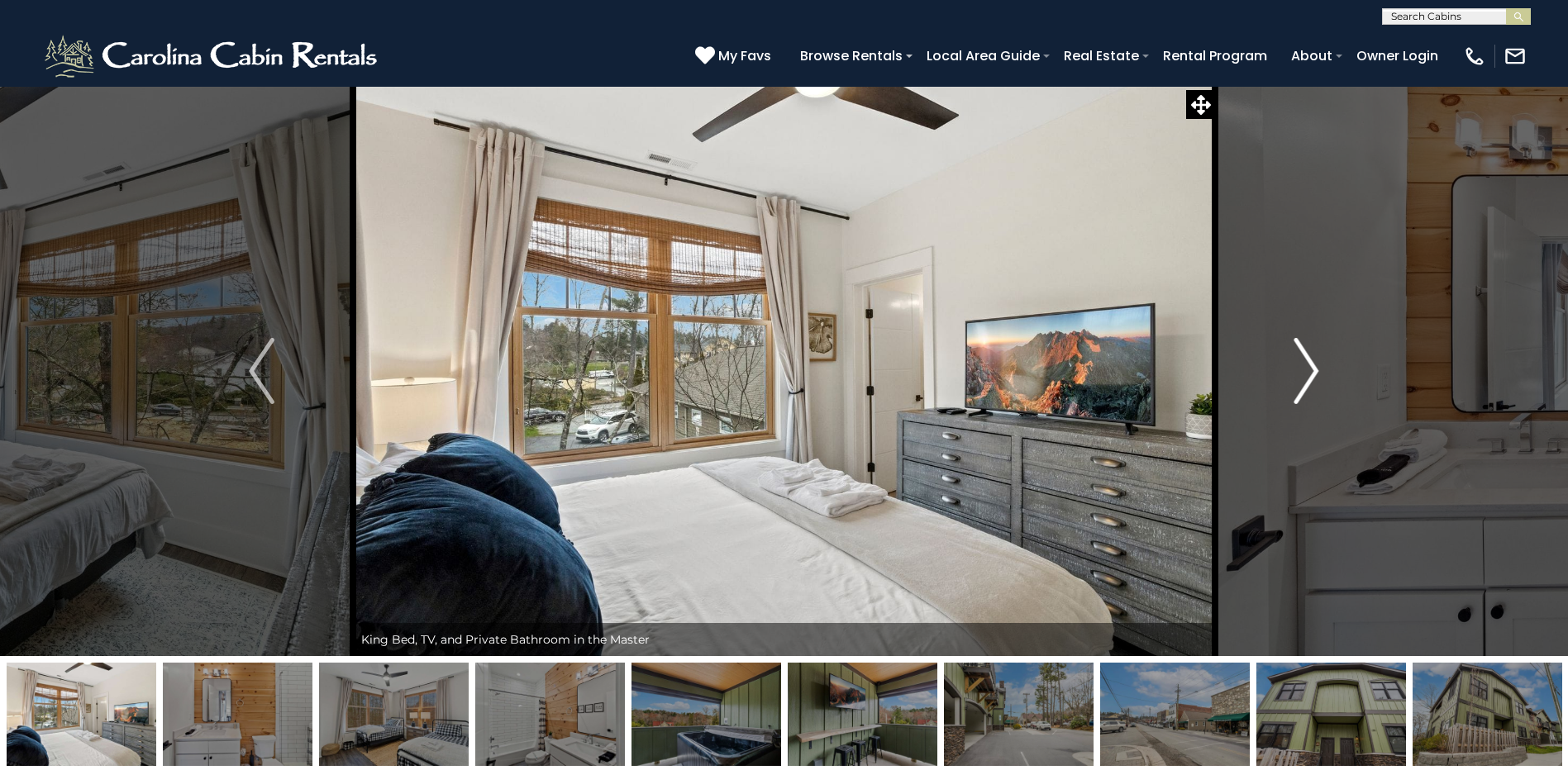
click at [1301, 381] on img "Next" at bounding box center [1305, 371] width 24 height 67
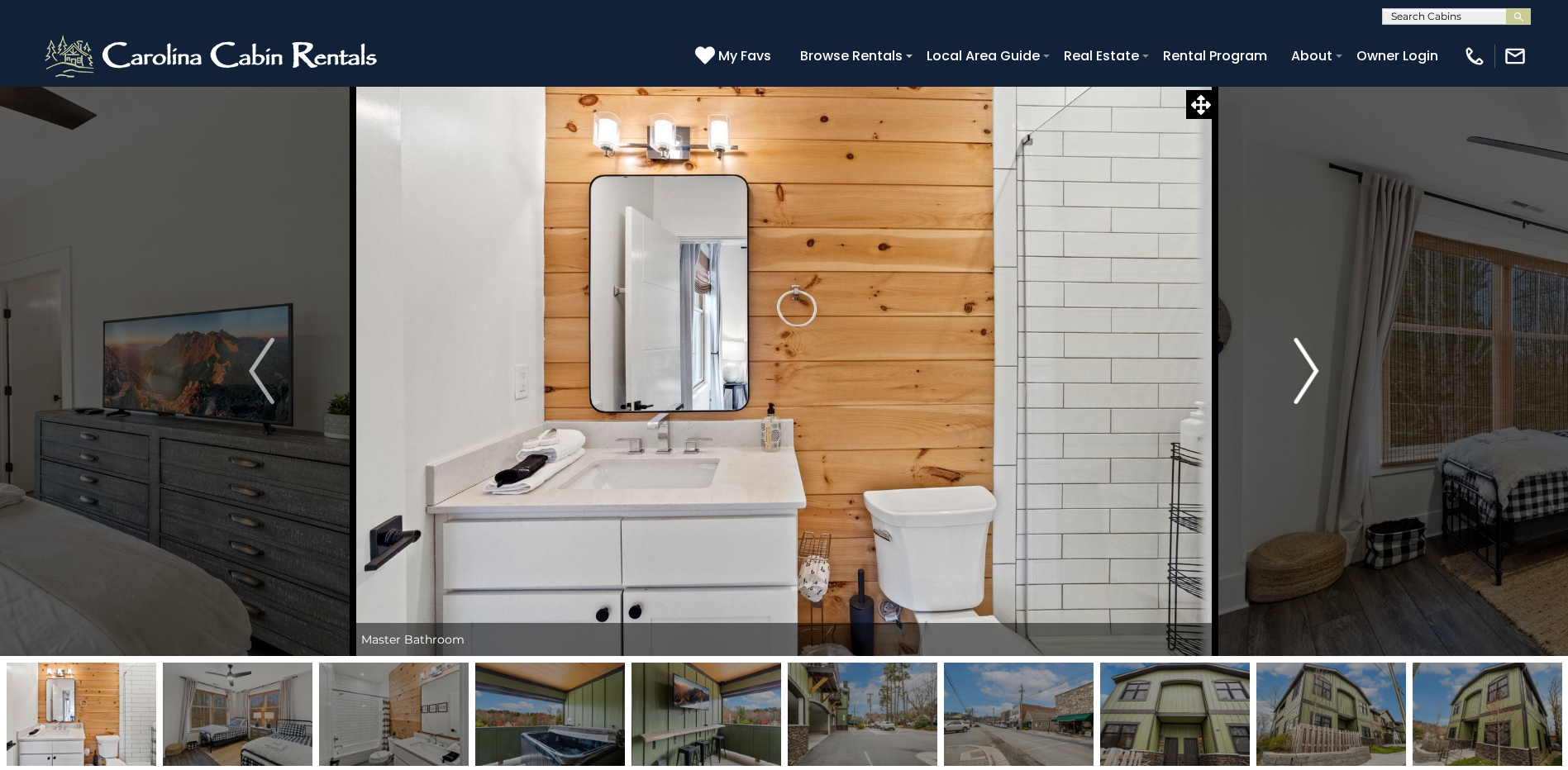
click at [1301, 381] on img "Next" at bounding box center [1305, 371] width 24 height 67
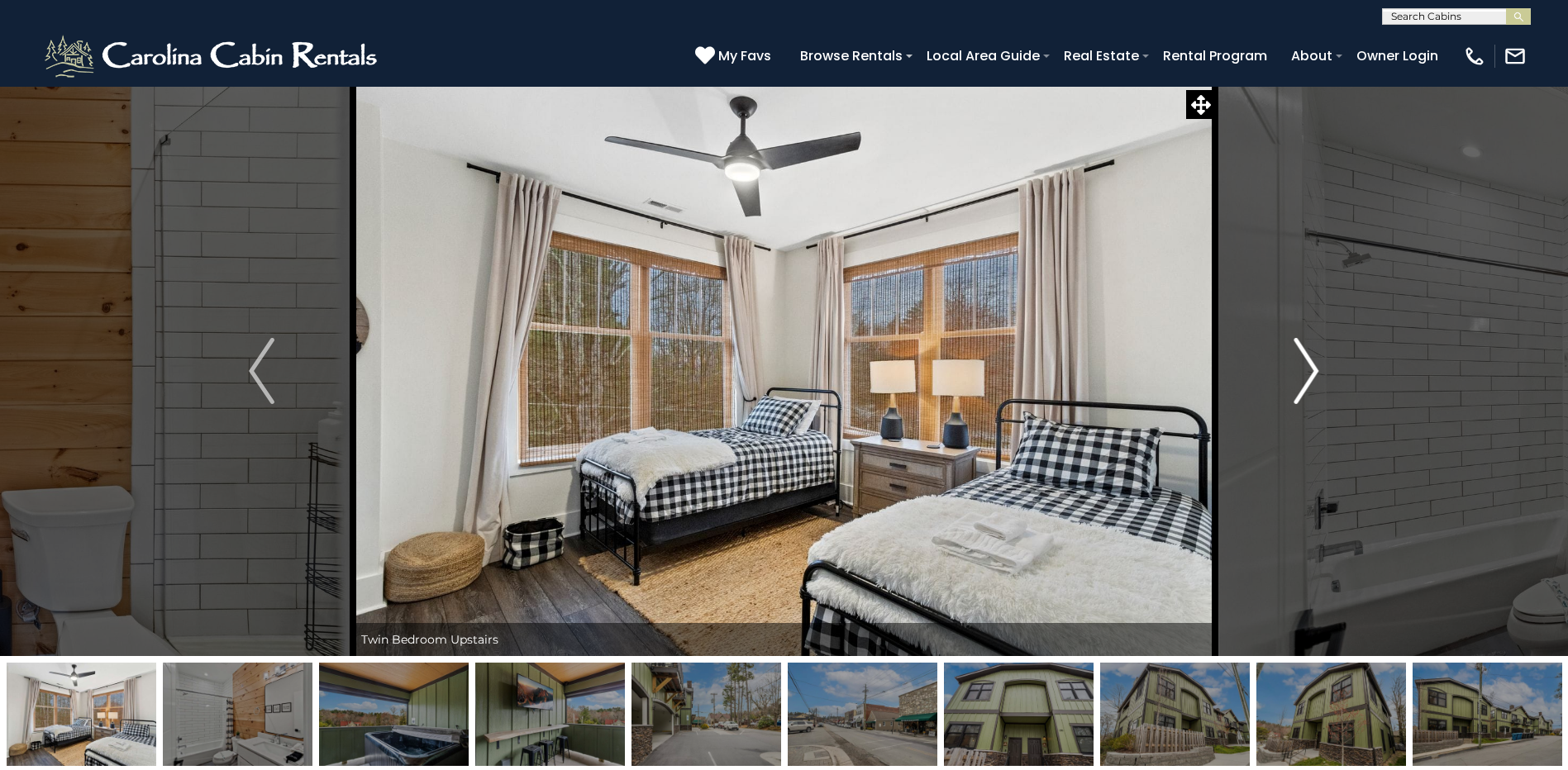
click at [1301, 381] on img "Next" at bounding box center [1305, 371] width 24 height 67
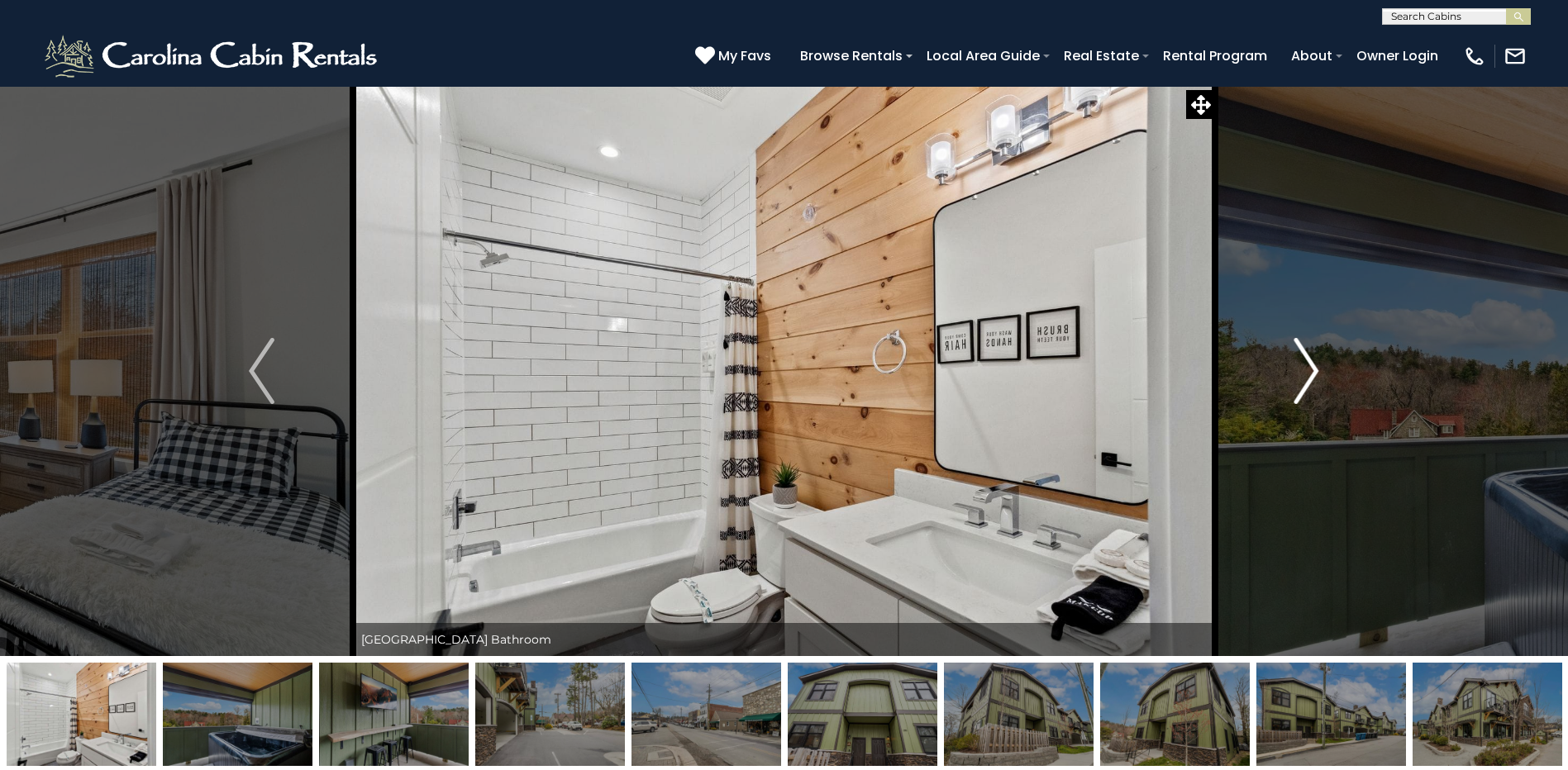
click at [1301, 381] on img "Next" at bounding box center [1305, 371] width 24 height 67
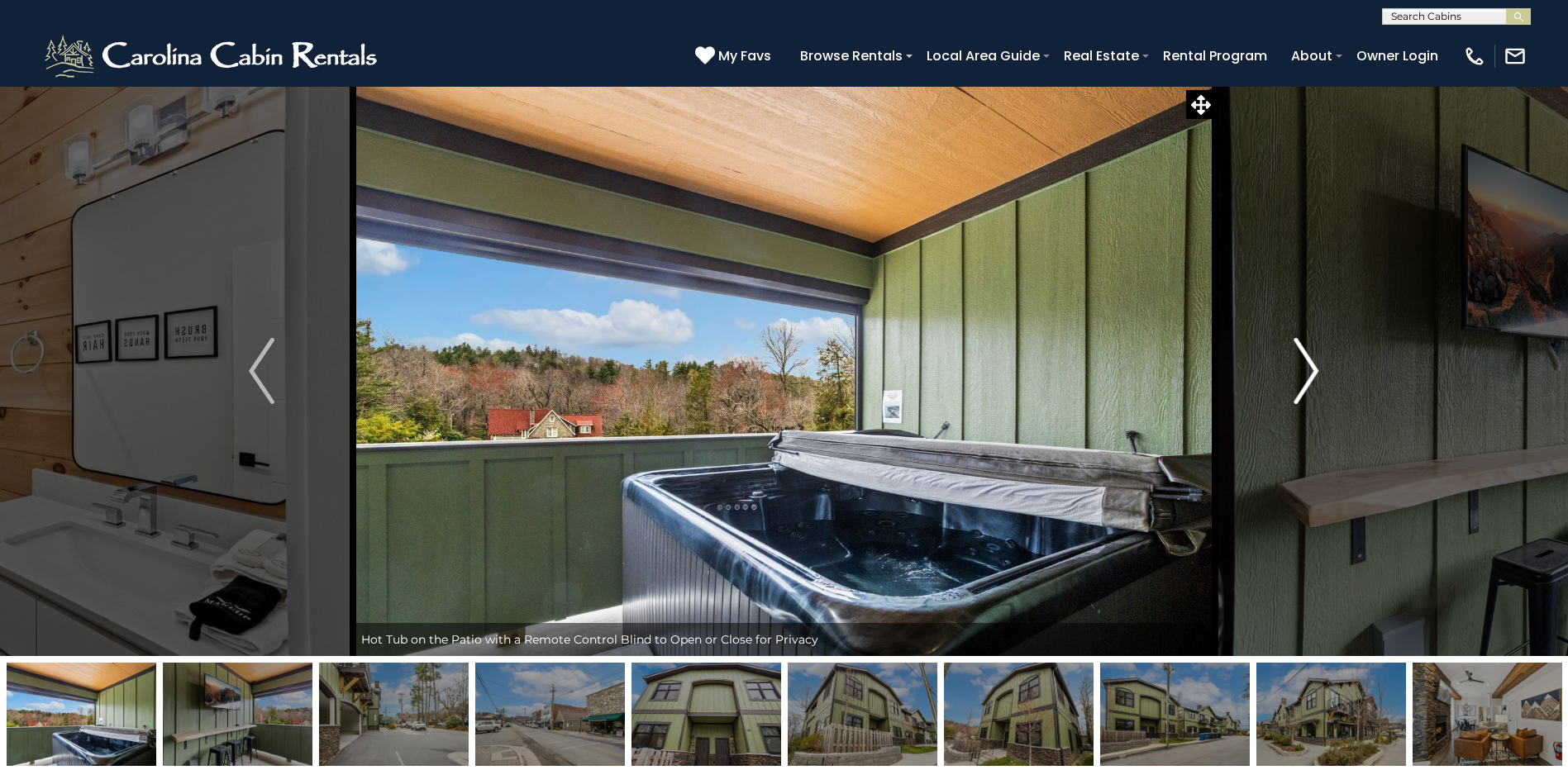
click at [1301, 381] on img "Next" at bounding box center [1305, 371] width 24 height 67
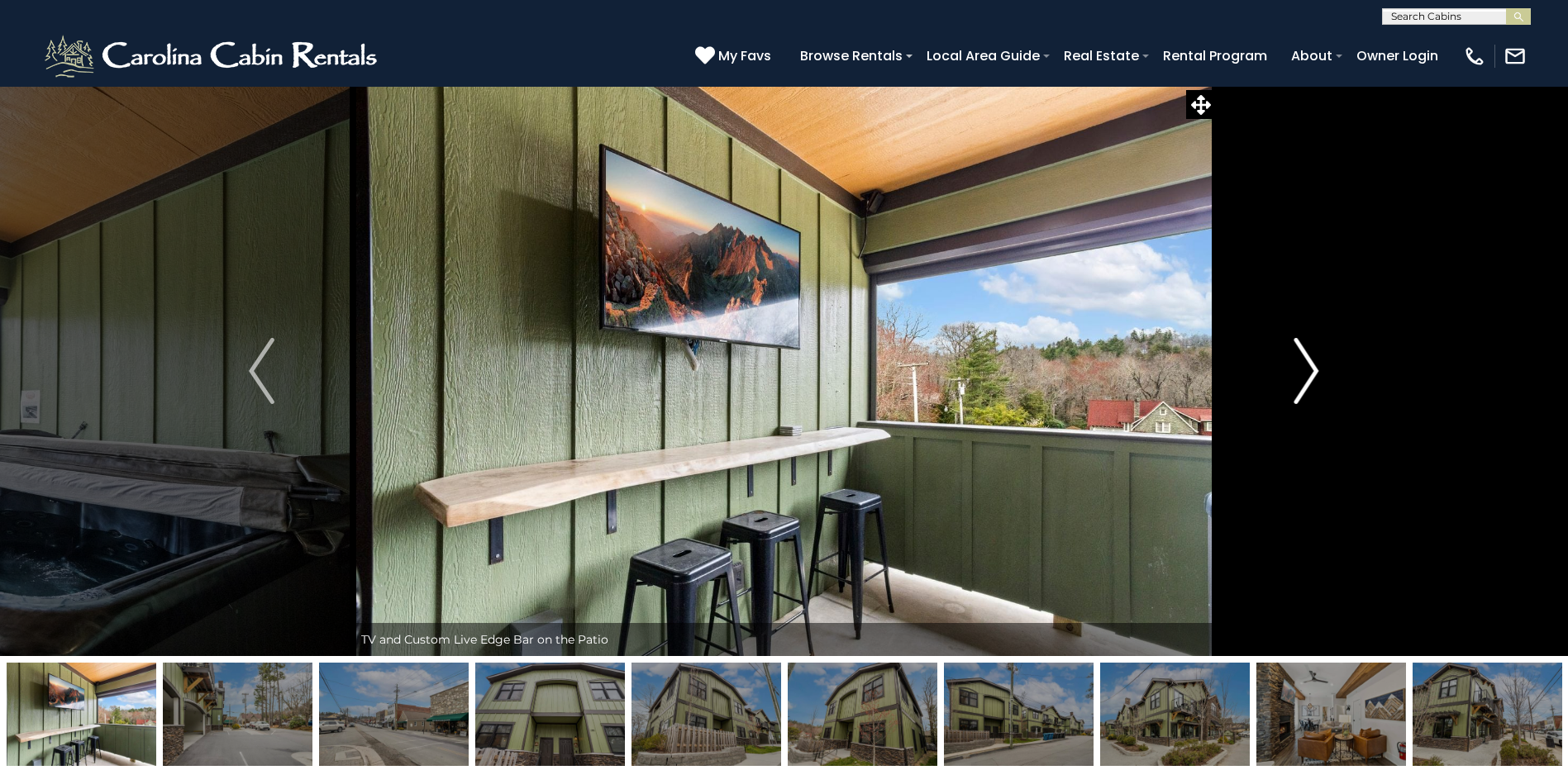
click at [1301, 381] on img "Next" at bounding box center [1305, 371] width 24 height 67
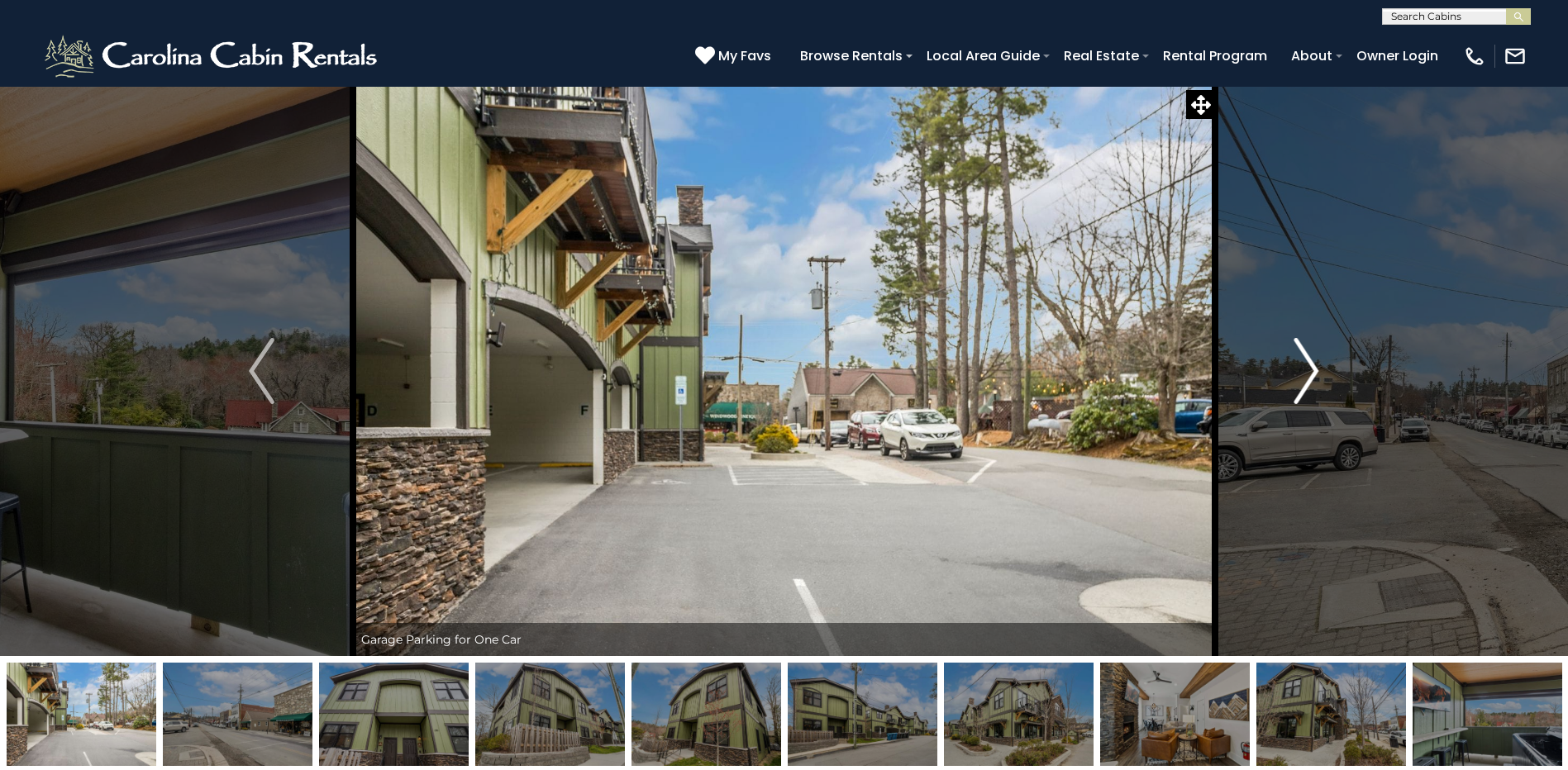
click at [1301, 381] on img "Next" at bounding box center [1305, 371] width 24 height 67
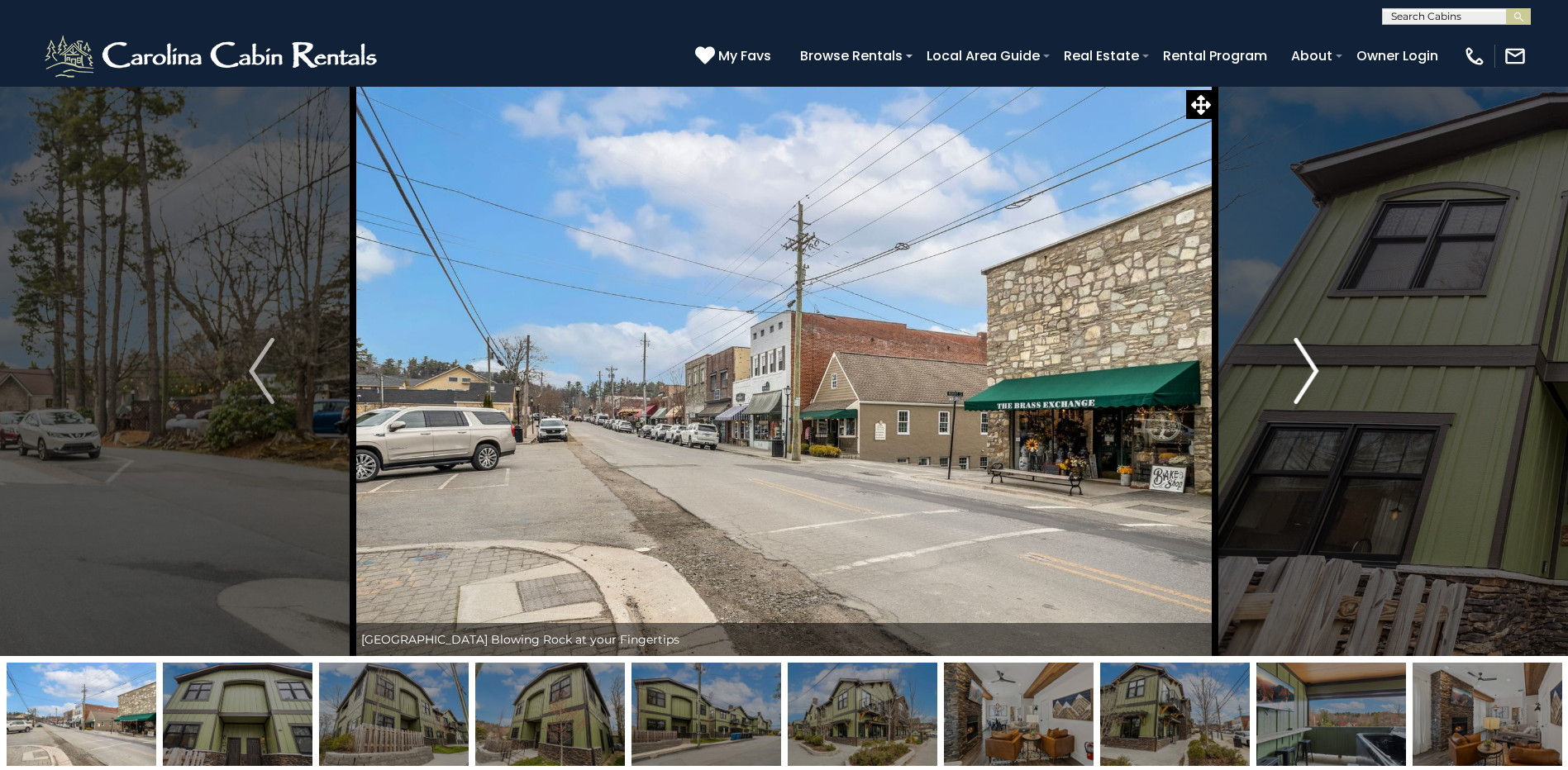
click at [1301, 381] on img "Next" at bounding box center [1305, 371] width 24 height 67
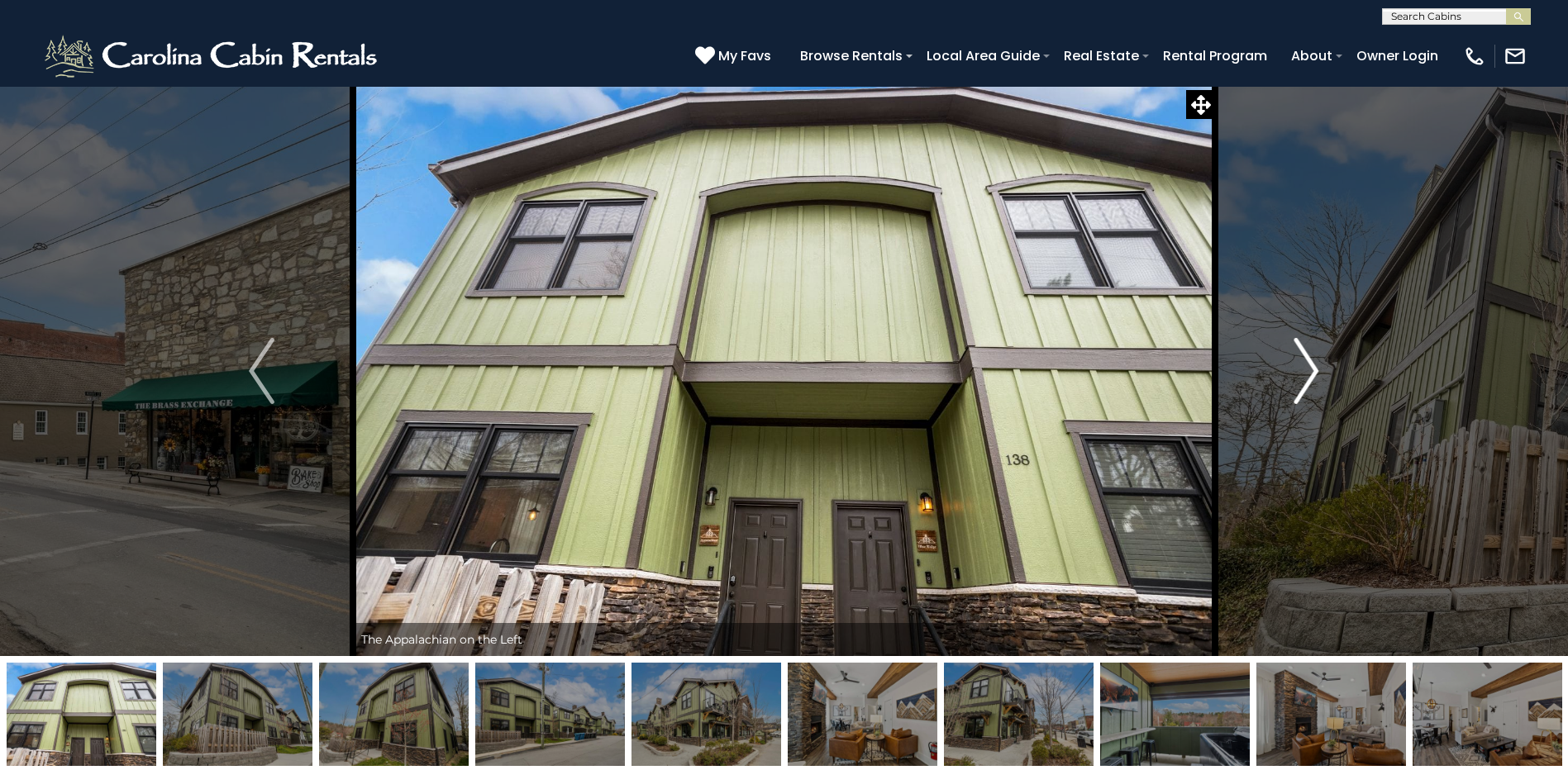
click at [1301, 381] on img "Next" at bounding box center [1305, 371] width 24 height 67
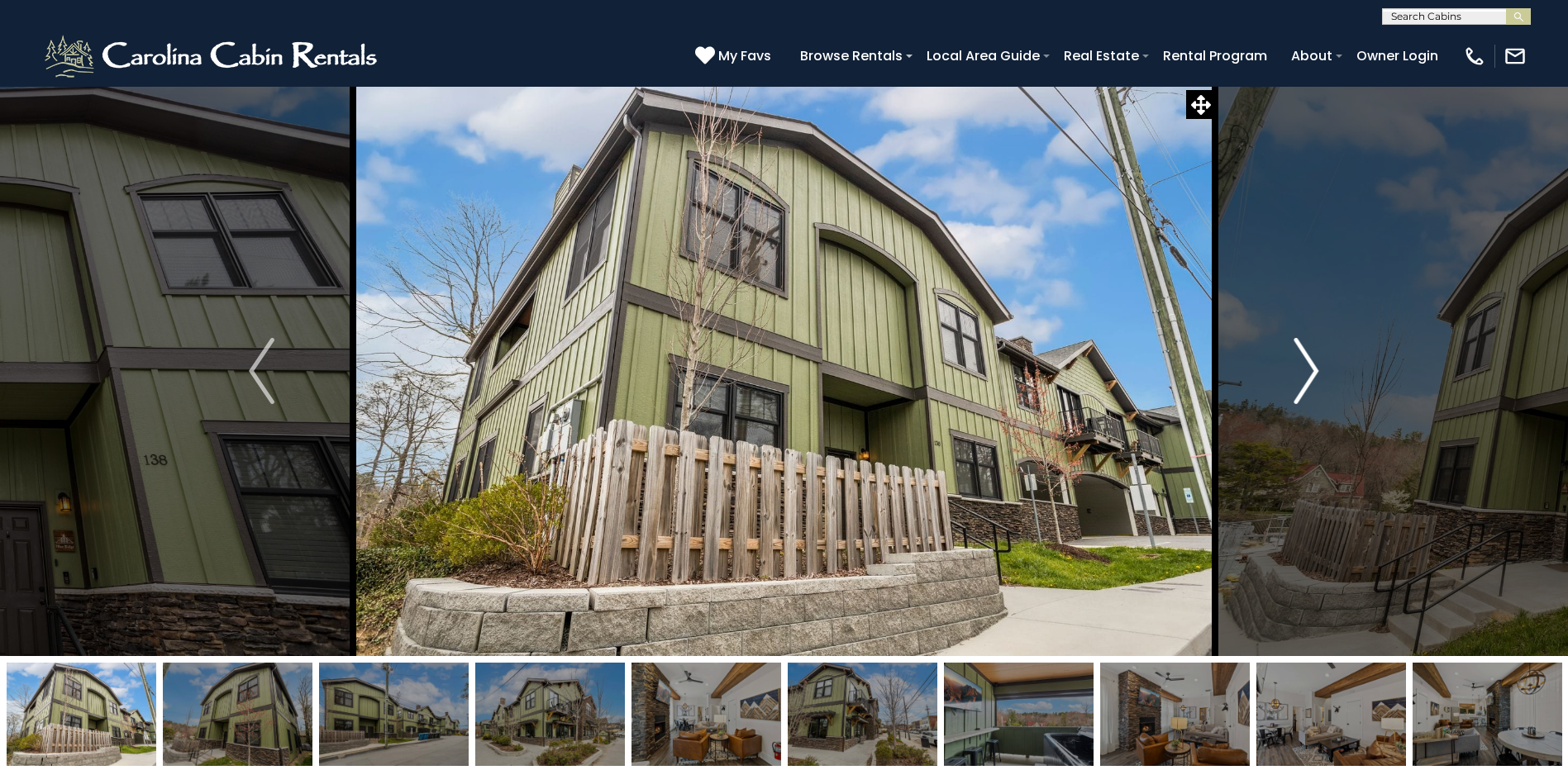
click at [1301, 381] on img "Next" at bounding box center [1305, 371] width 24 height 67
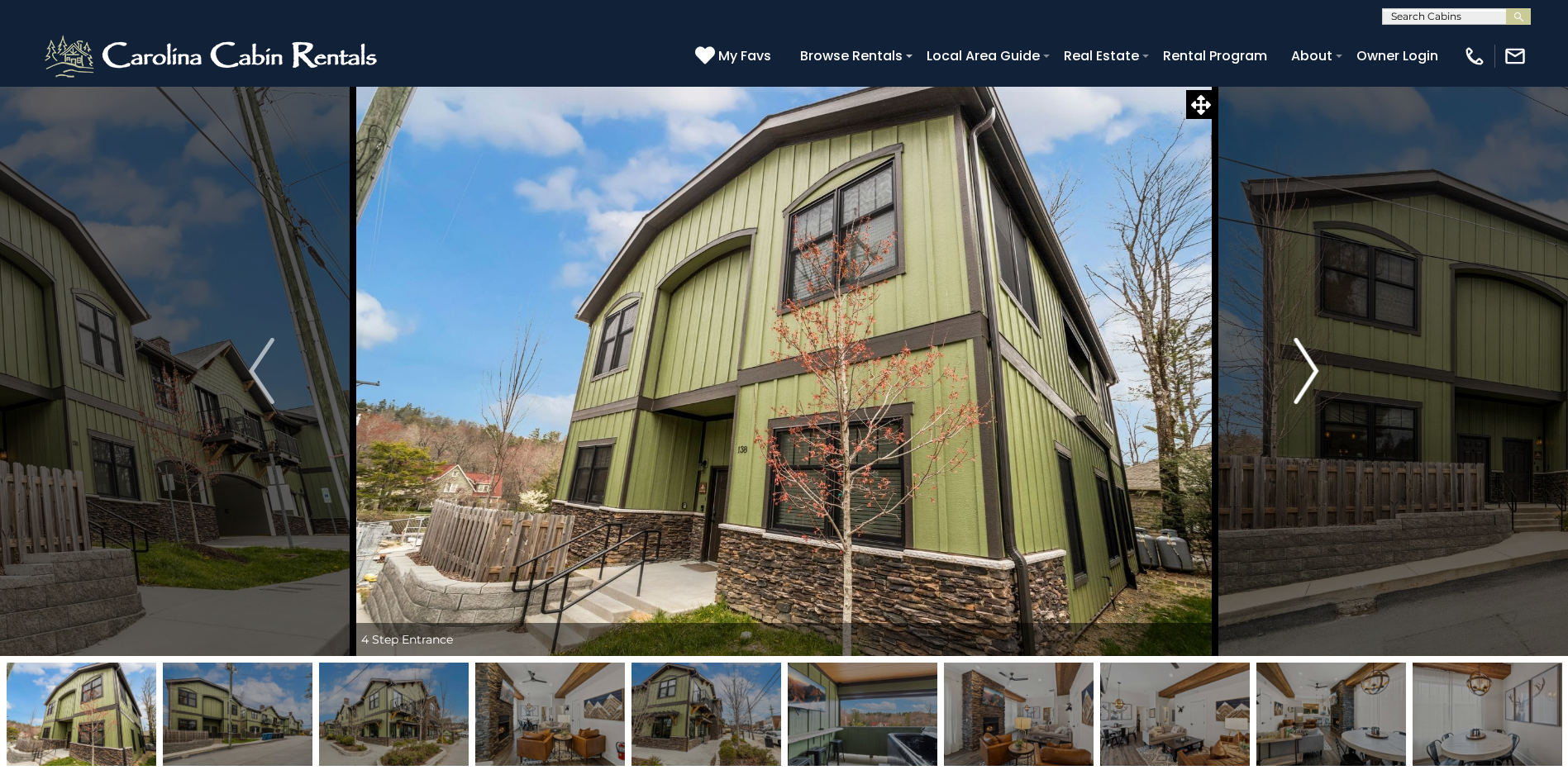
click at [1301, 381] on img "Next" at bounding box center [1305, 371] width 24 height 67
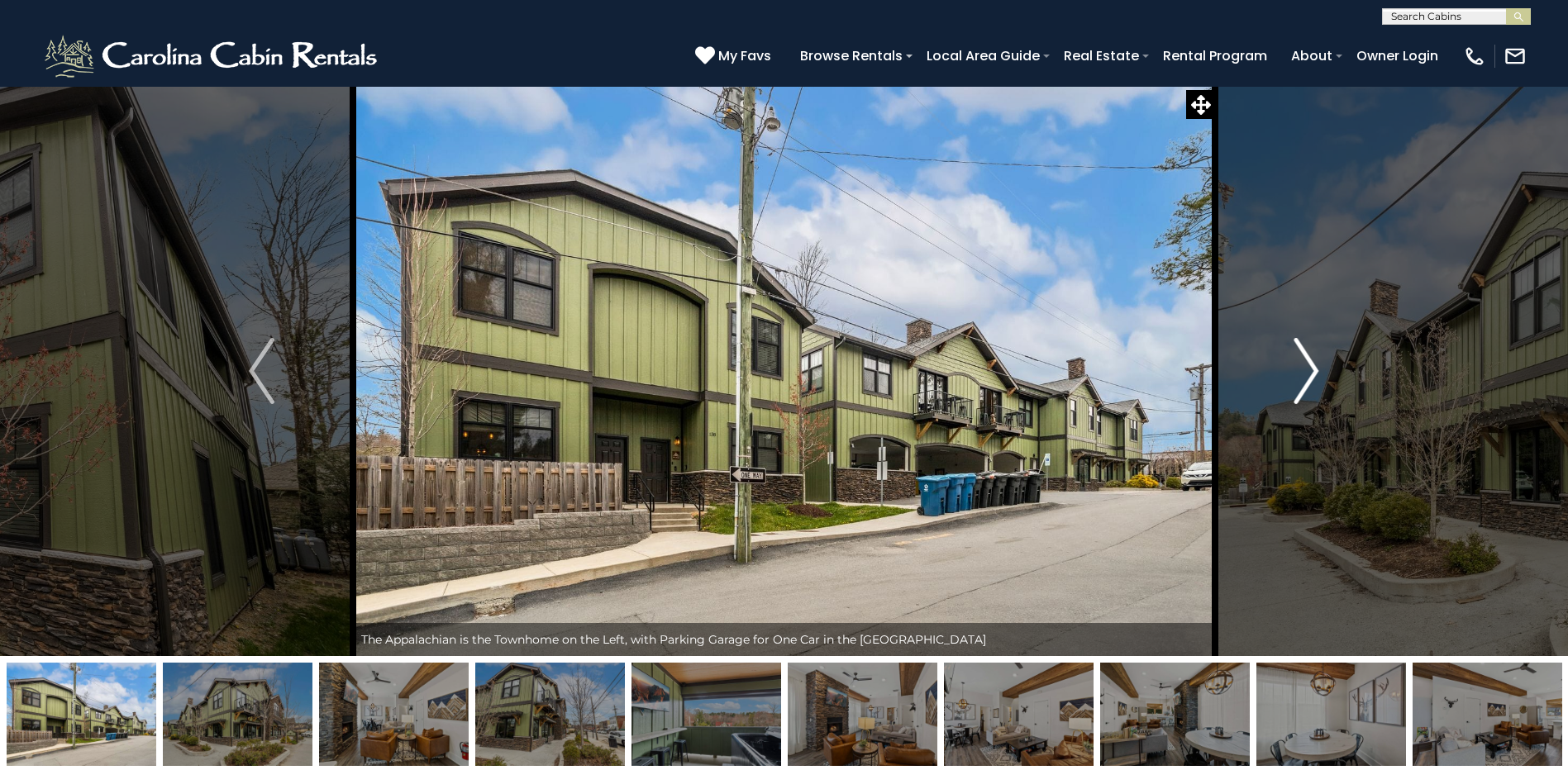
click at [1301, 381] on img "Next" at bounding box center [1305, 371] width 24 height 67
